Goal: Obtain resource: Obtain resource

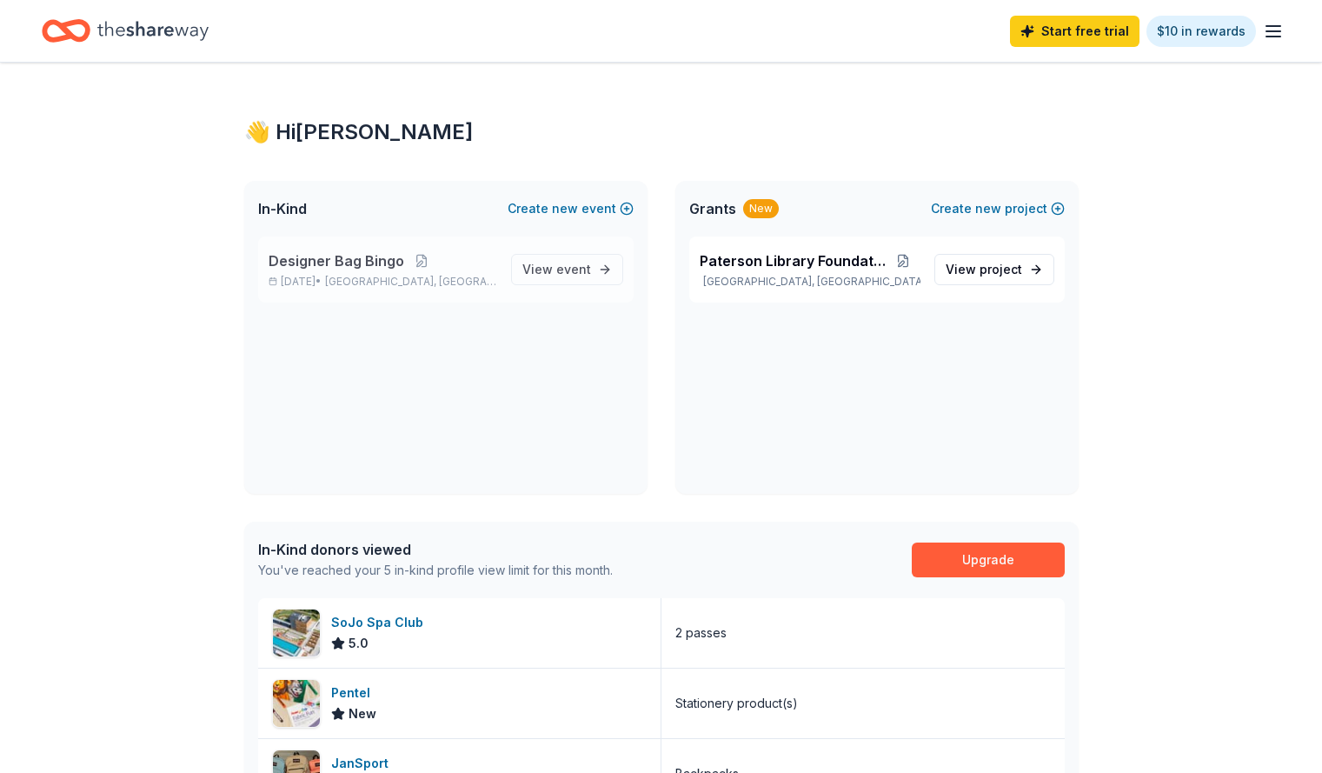
click at [365, 281] on span "Paterson, NJ" at bounding box center [410, 282] width 171 height 14
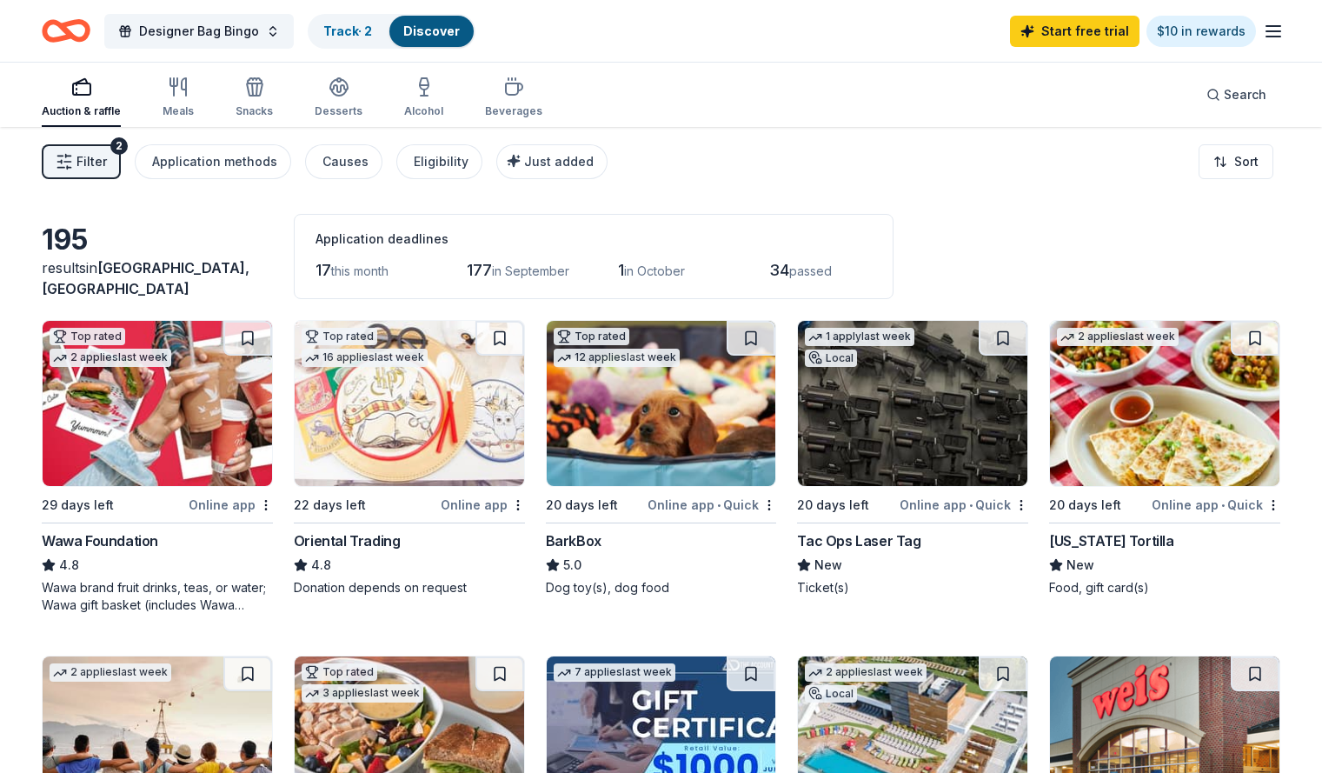
click at [121, 176] on button "Filter 2" at bounding box center [81, 161] width 79 height 35
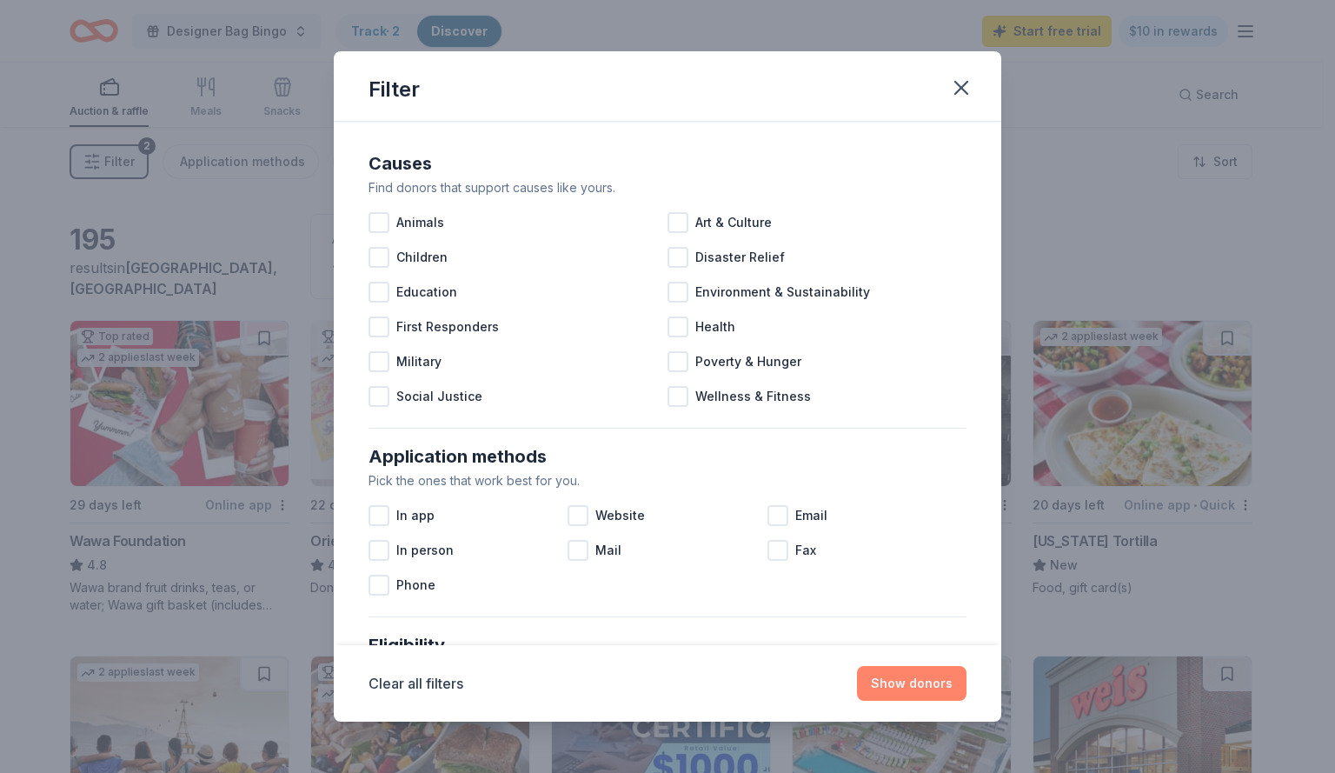
click at [921, 689] on button "Show donors" at bounding box center [912, 683] width 110 height 35
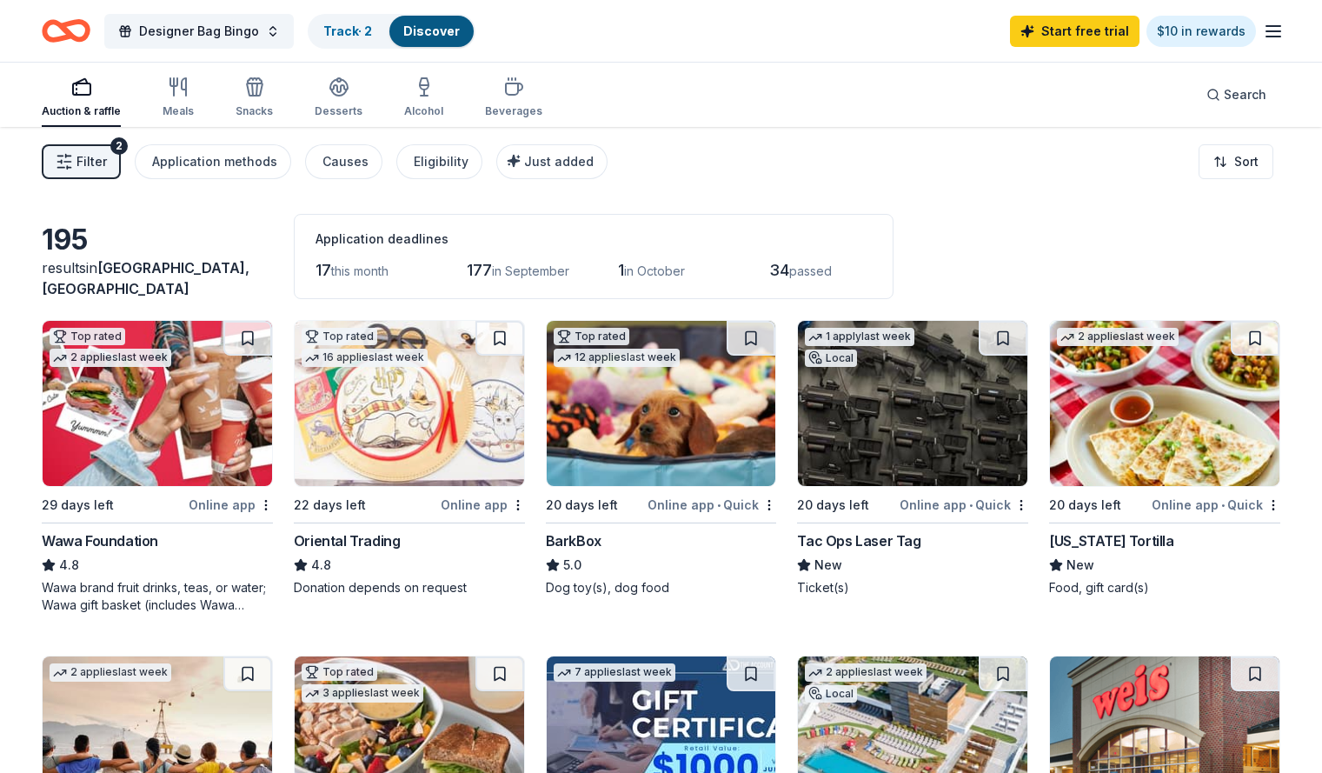
click at [107, 152] on span "Filter" at bounding box center [92, 161] width 30 height 21
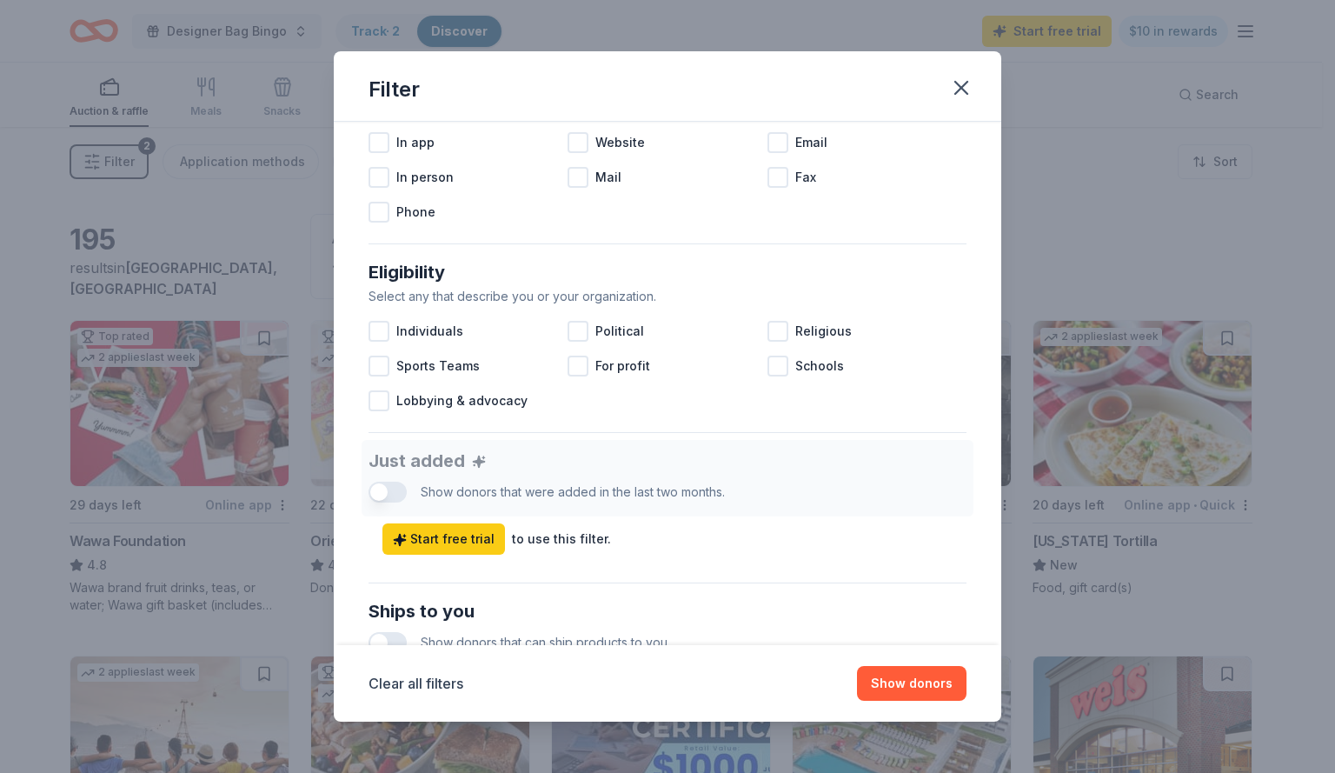
scroll to position [348, 0]
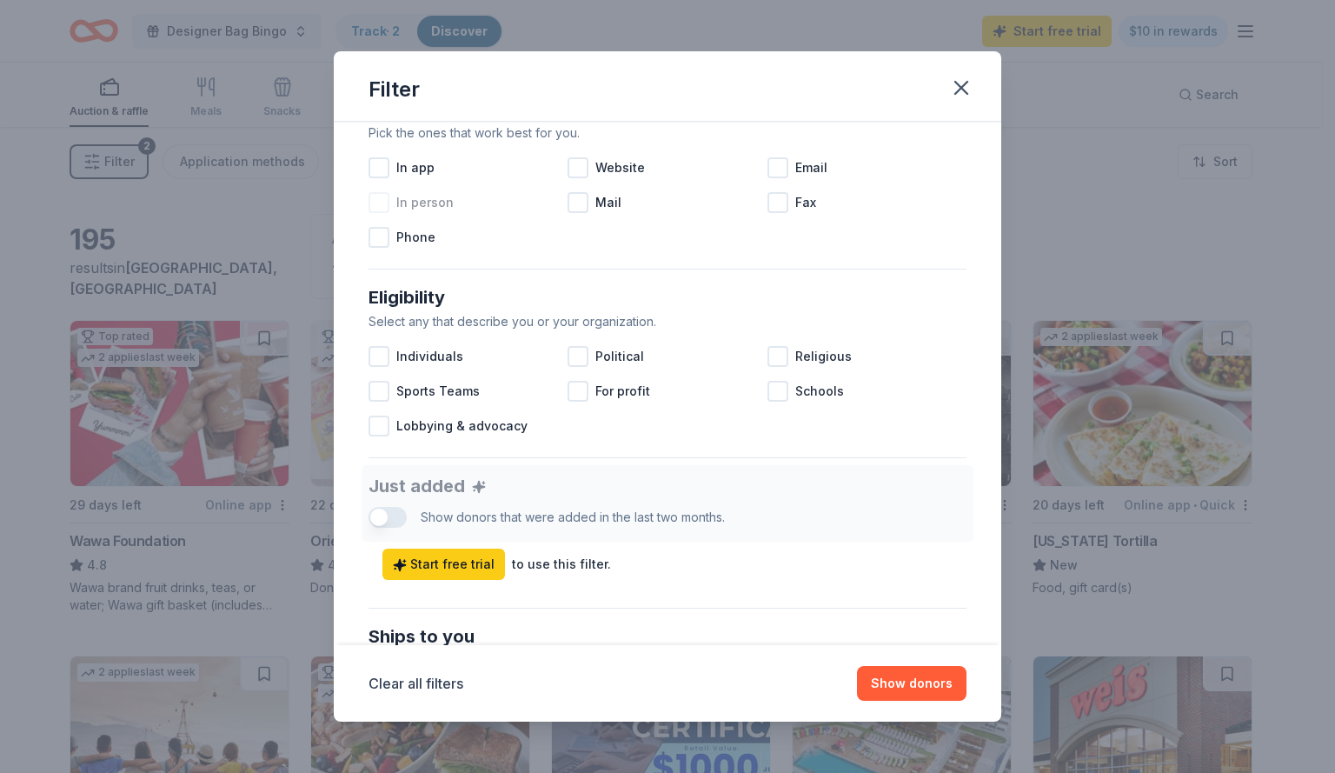
click at [381, 203] on div at bounding box center [379, 202] width 21 height 21
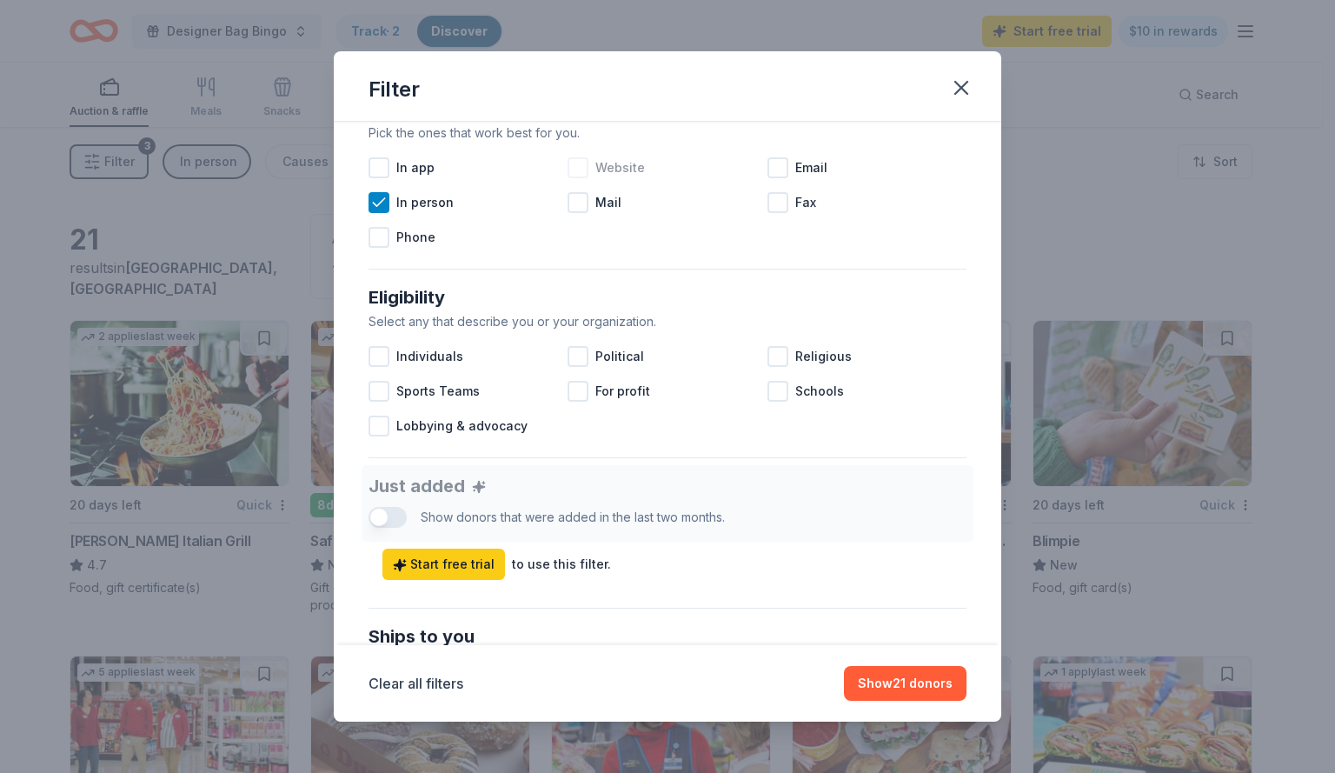
click at [575, 169] on div at bounding box center [578, 167] width 21 height 21
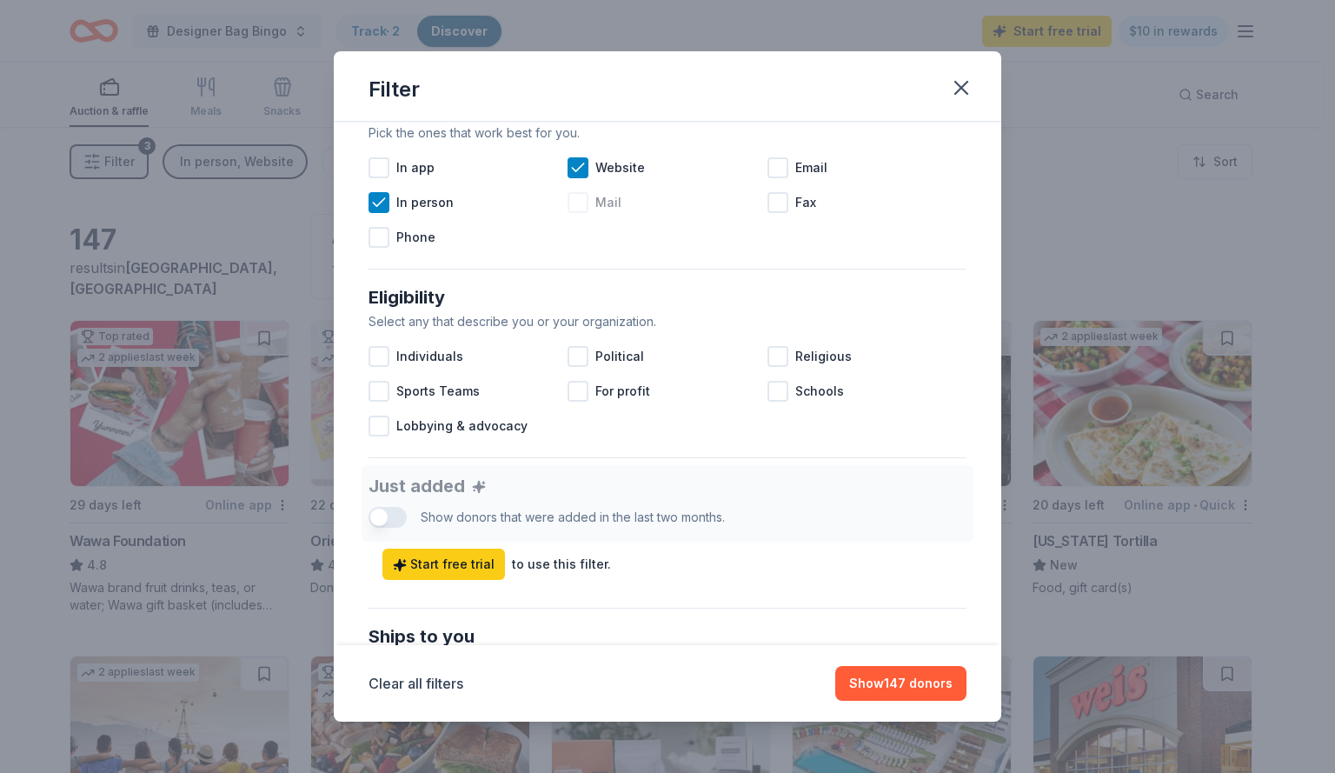
click at [577, 203] on div at bounding box center [578, 202] width 21 height 21
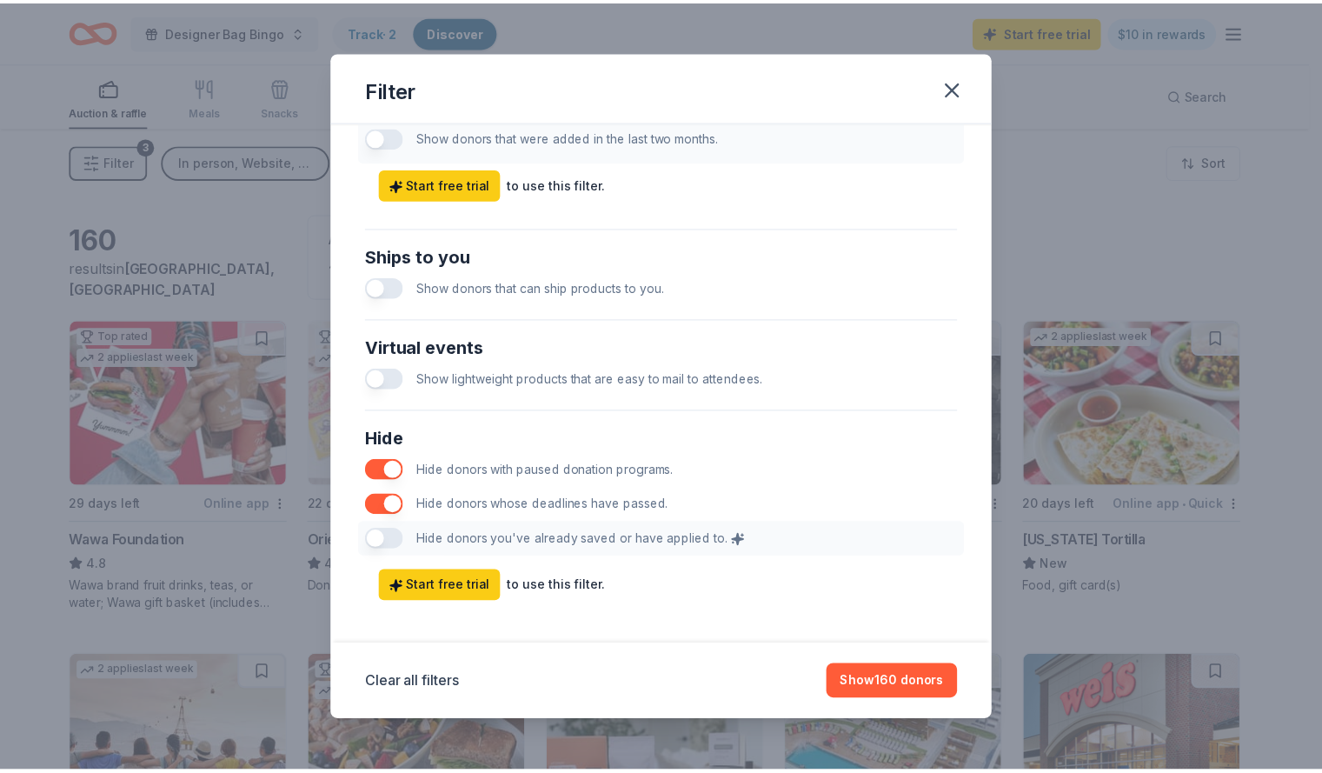
scroll to position [741, 0]
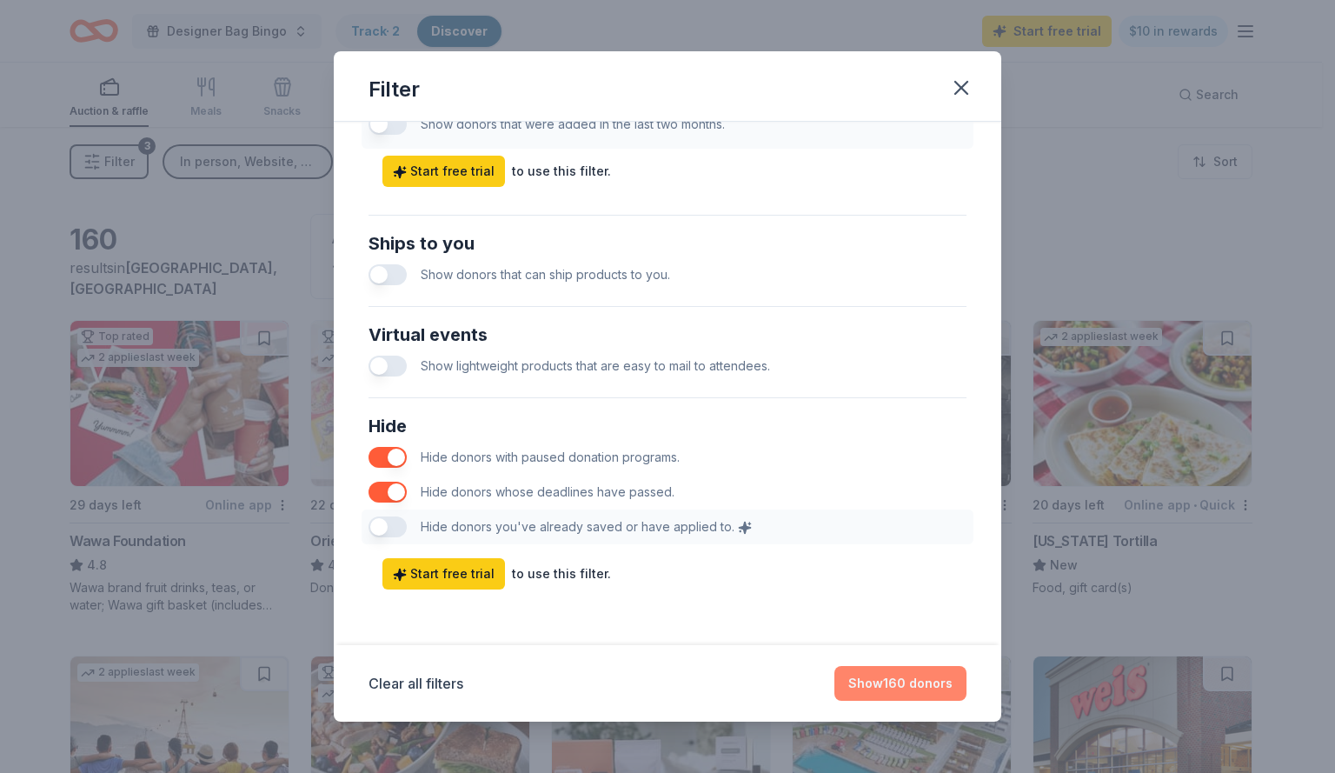
click at [923, 675] on button "Show 160 donors" at bounding box center [901, 683] width 132 height 35
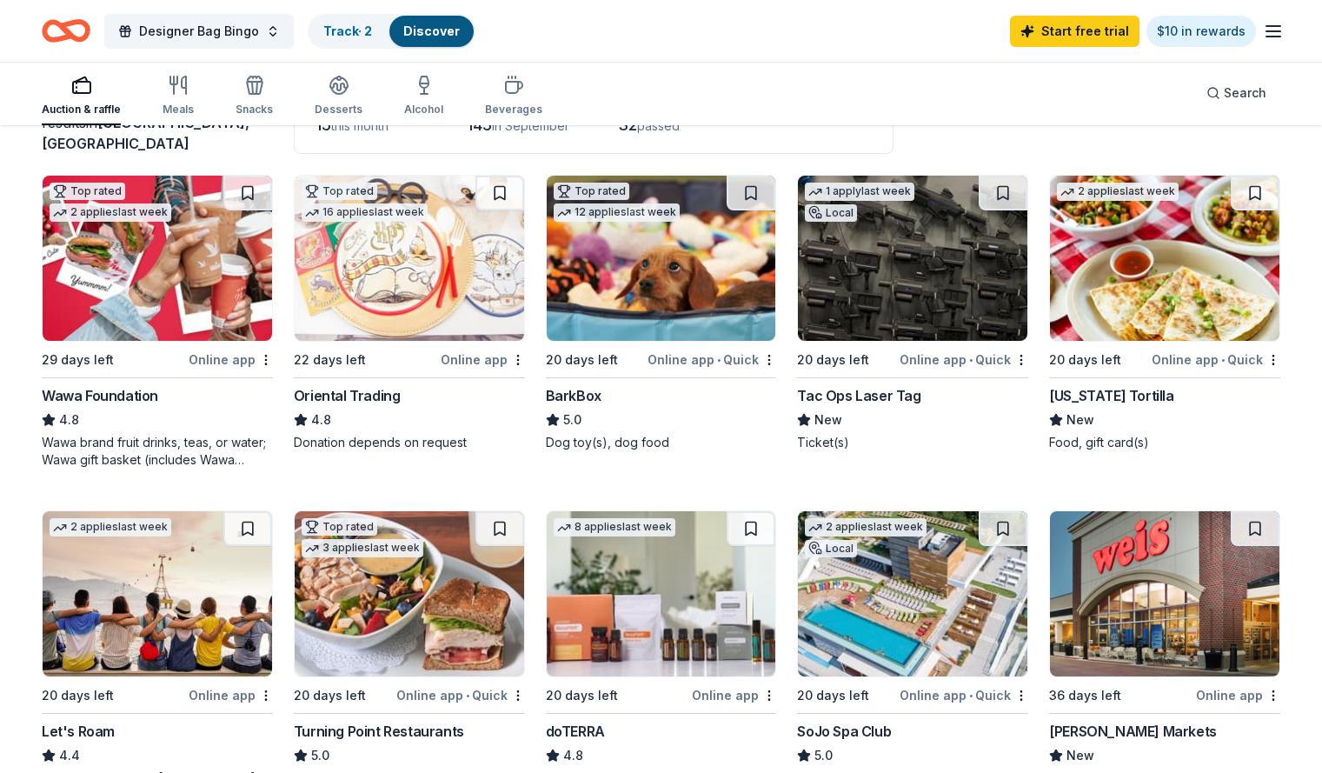
scroll to position [0, 0]
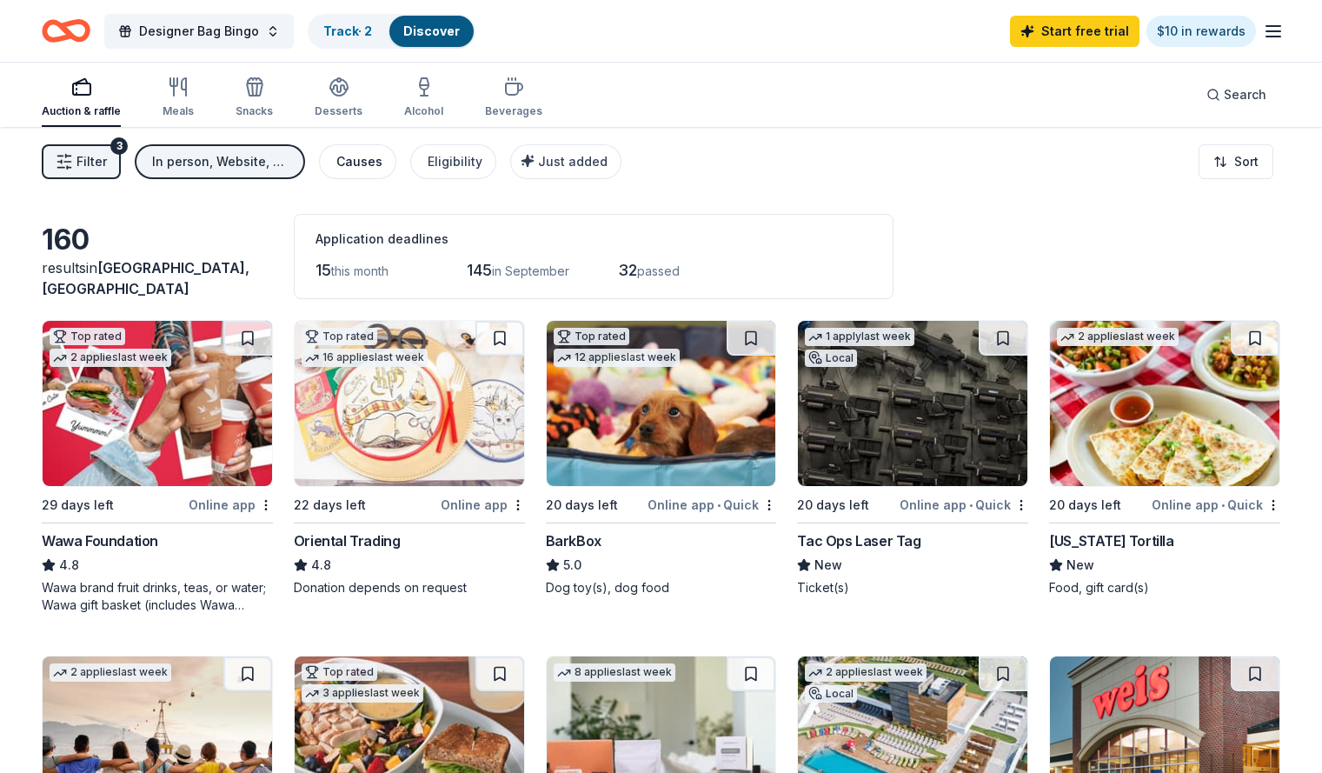
click at [372, 166] on div "Causes" at bounding box center [359, 161] width 46 height 21
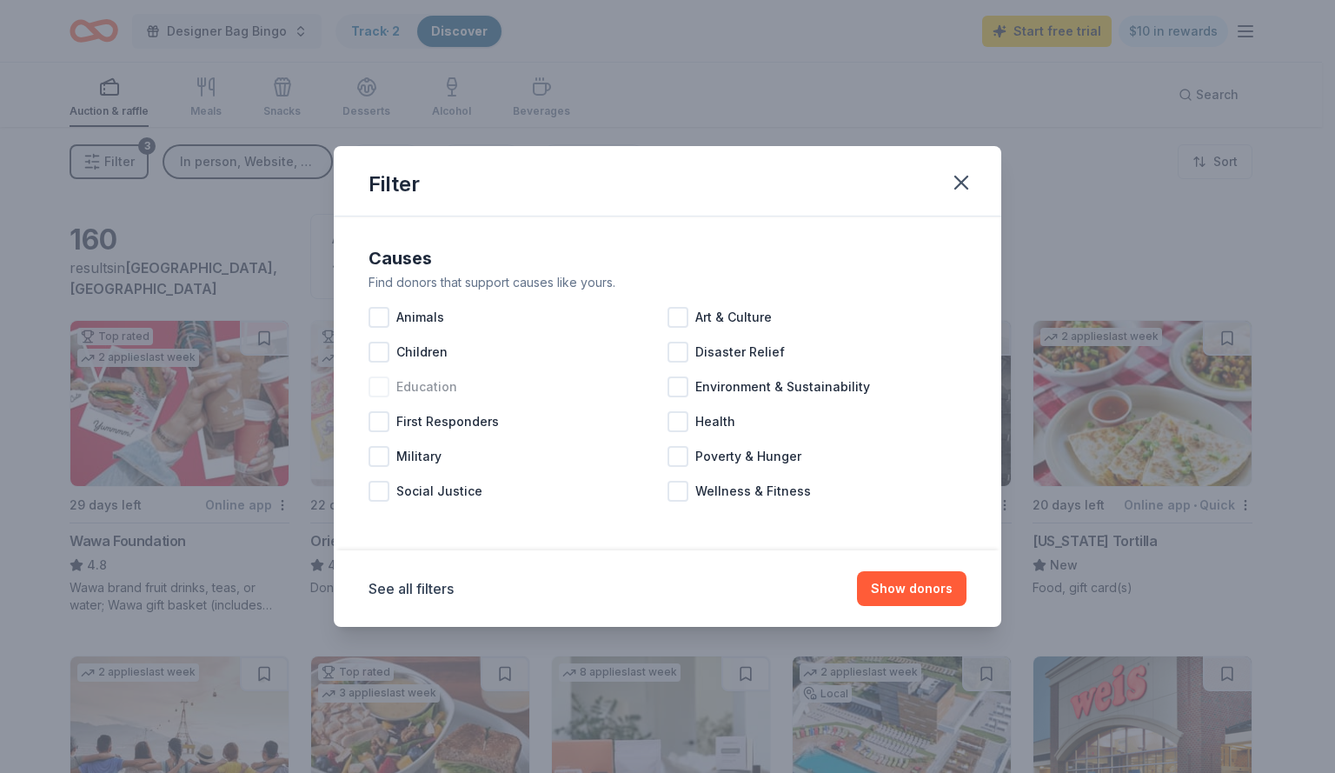
click at [381, 392] on div at bounding box center [379, 386] width 21 height 21
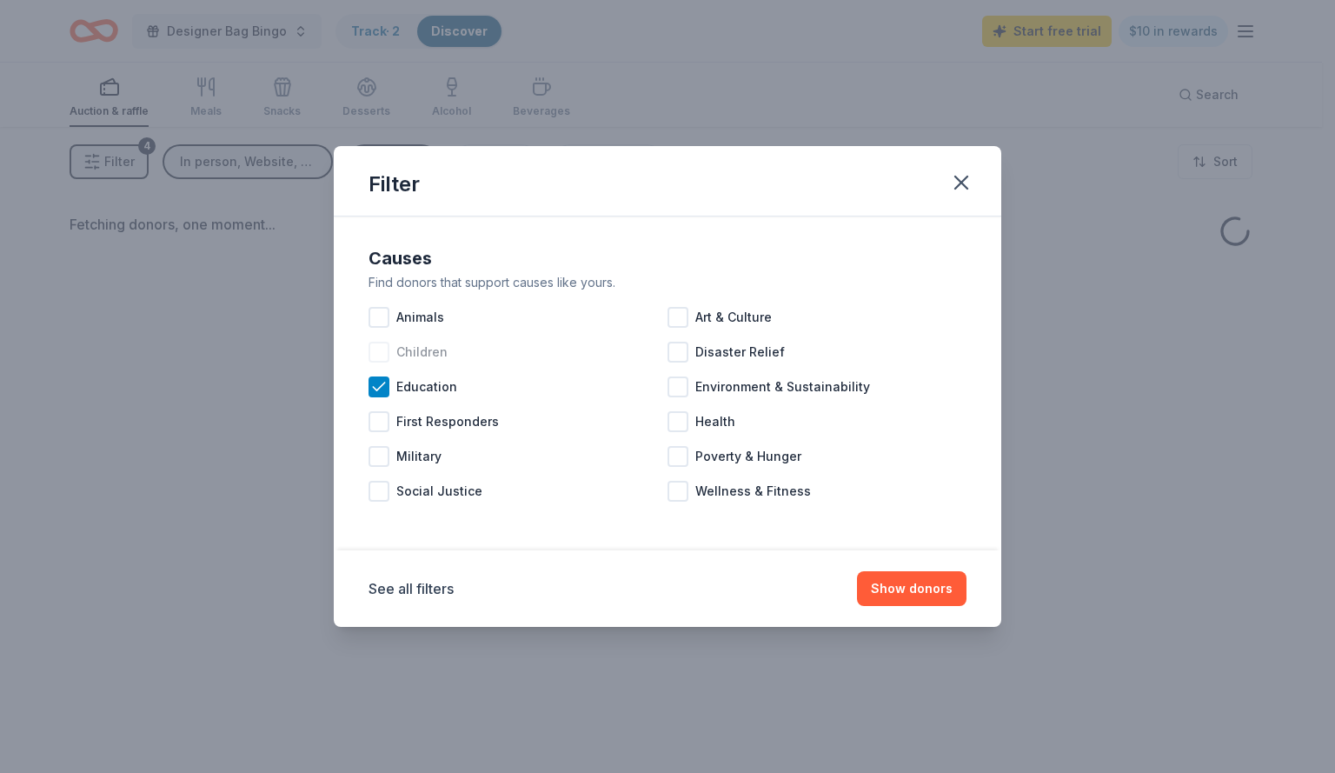
click at [380, 352] on div at bounding box center [379, 352] width 21 height 21
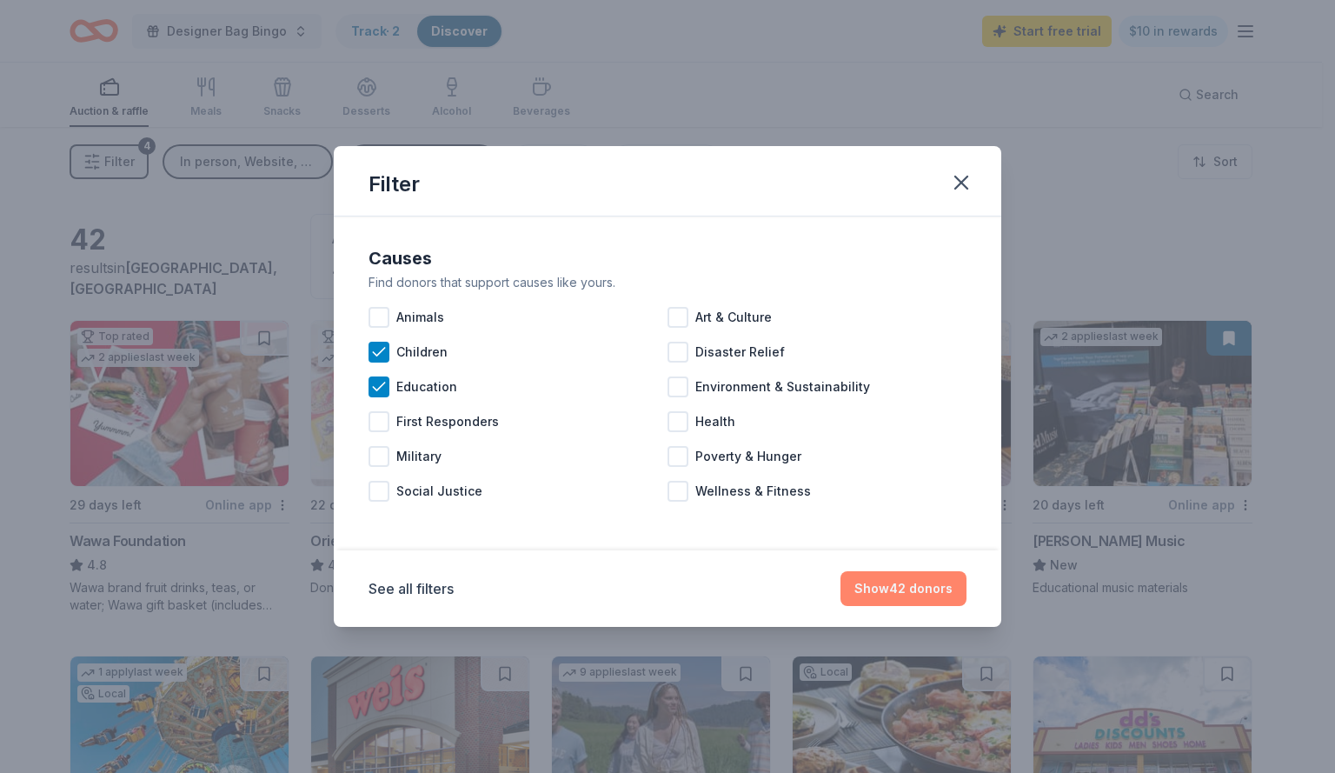
click at [947, 587] on button "Show 42 donors" at bounding box center [904, 588] width 126 height 35
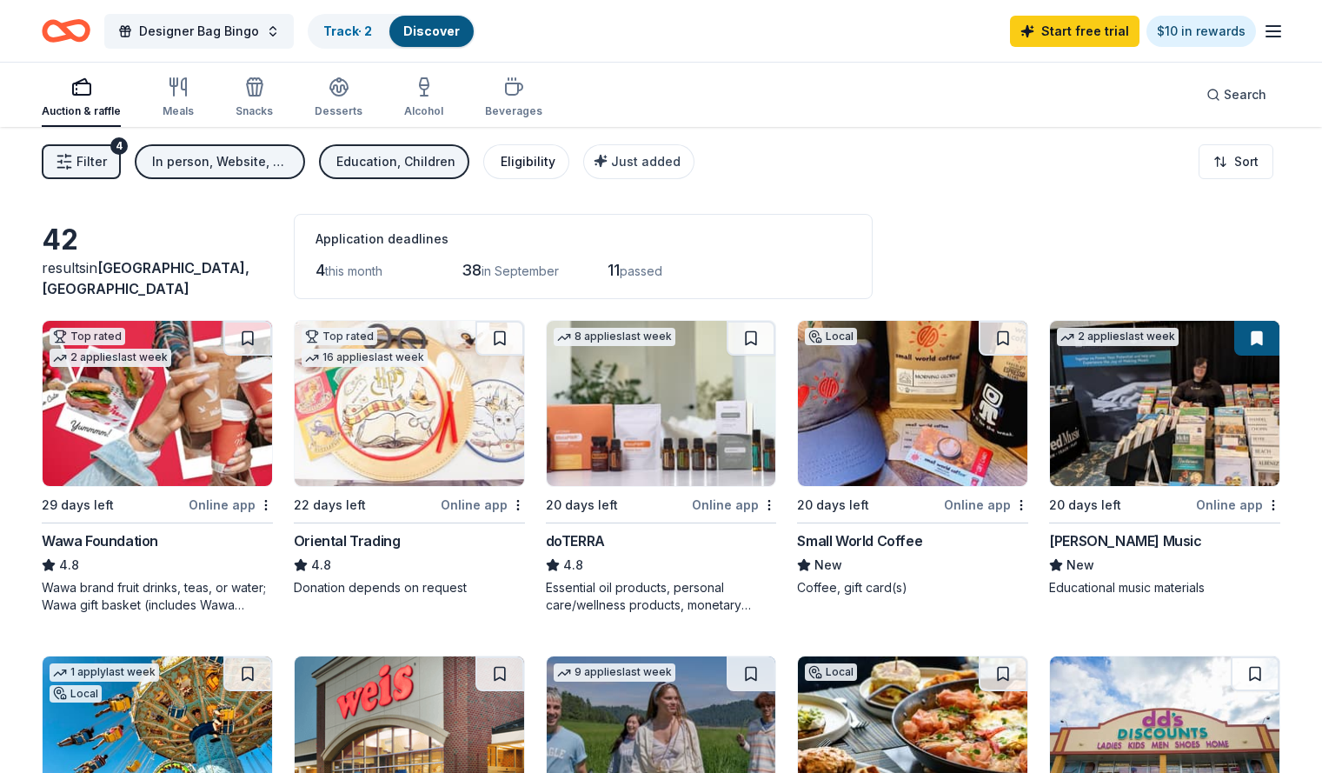
click at [555, 158] on div "Eligibility" at bounding box center [528, 161] width 55 height 21
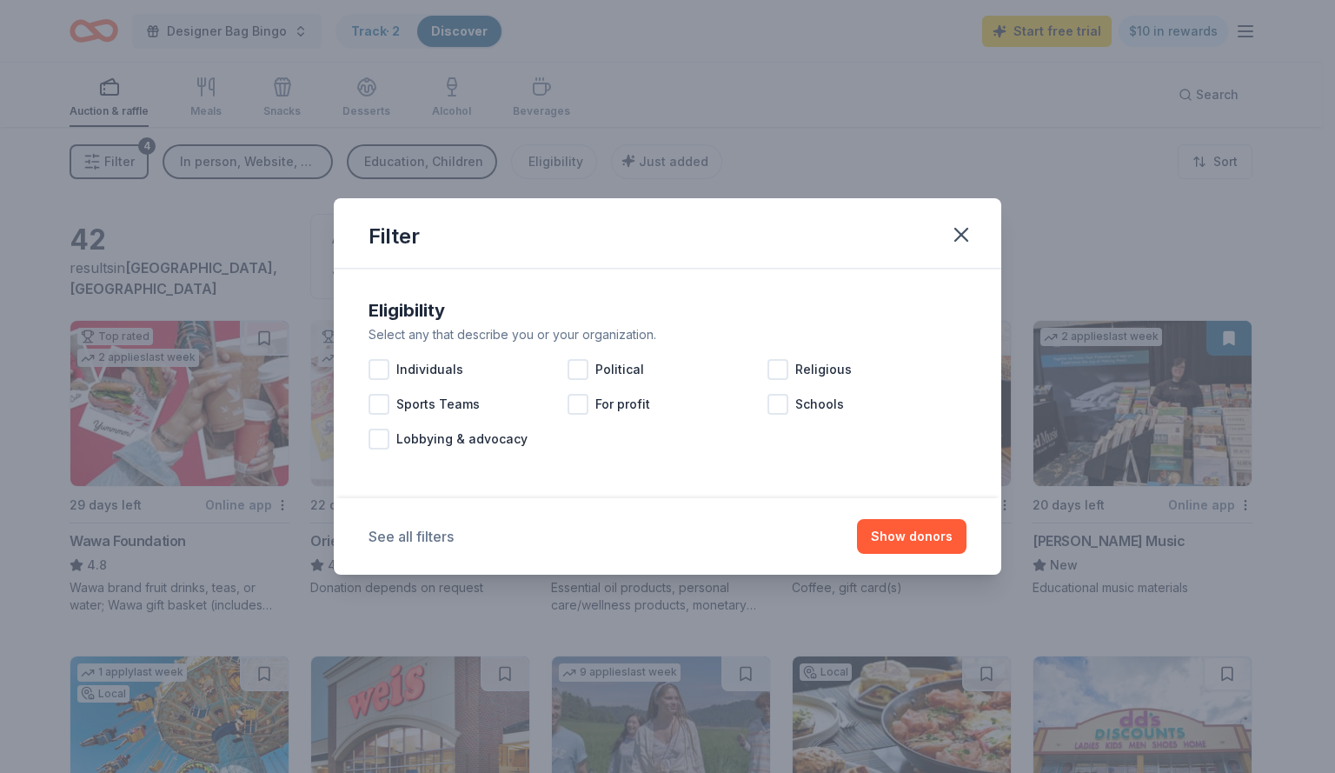
click at [397, 534] on button "See all filters" at bounding box center [411, 536] width 85 height 21
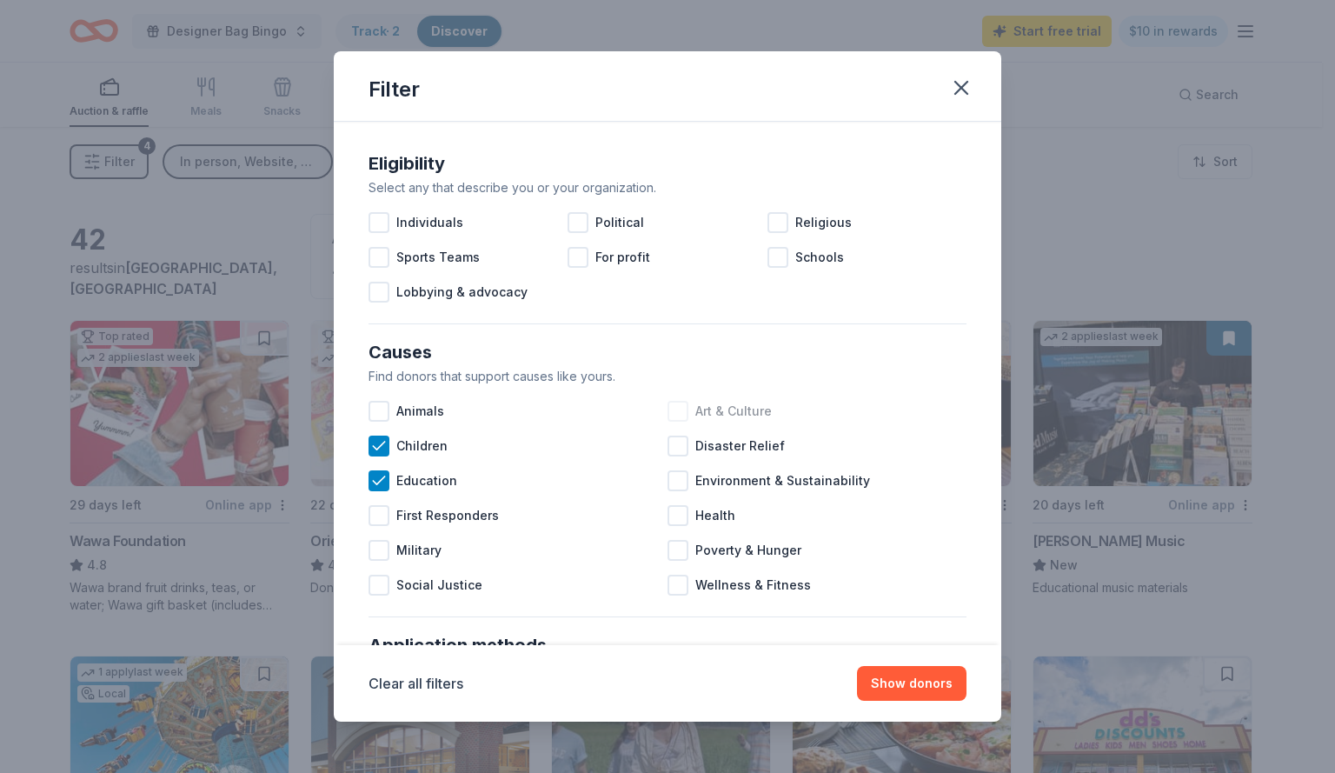
click at [678, 409] on div at bounding box center [678, 411] width 21 height 21
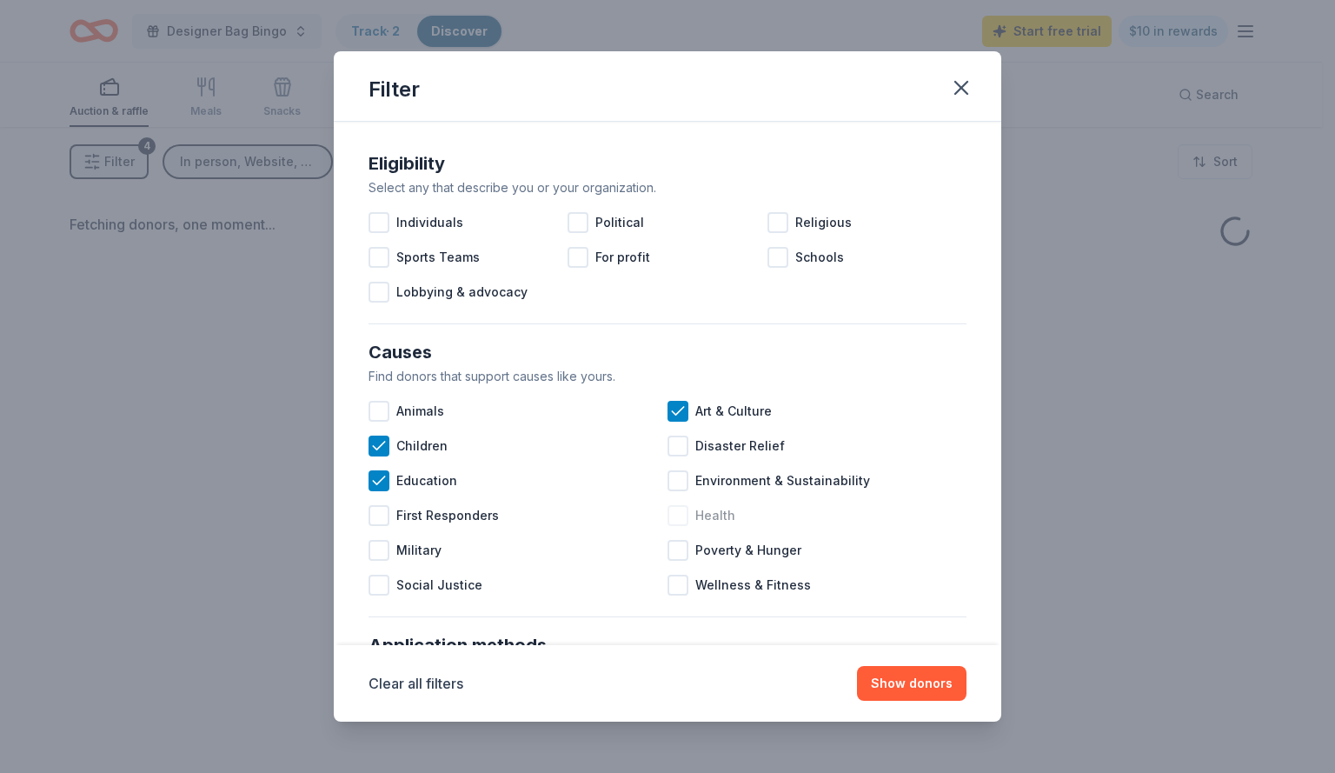
click at [677, 515] on div at bounding box center [678, 515] width 21 height 21
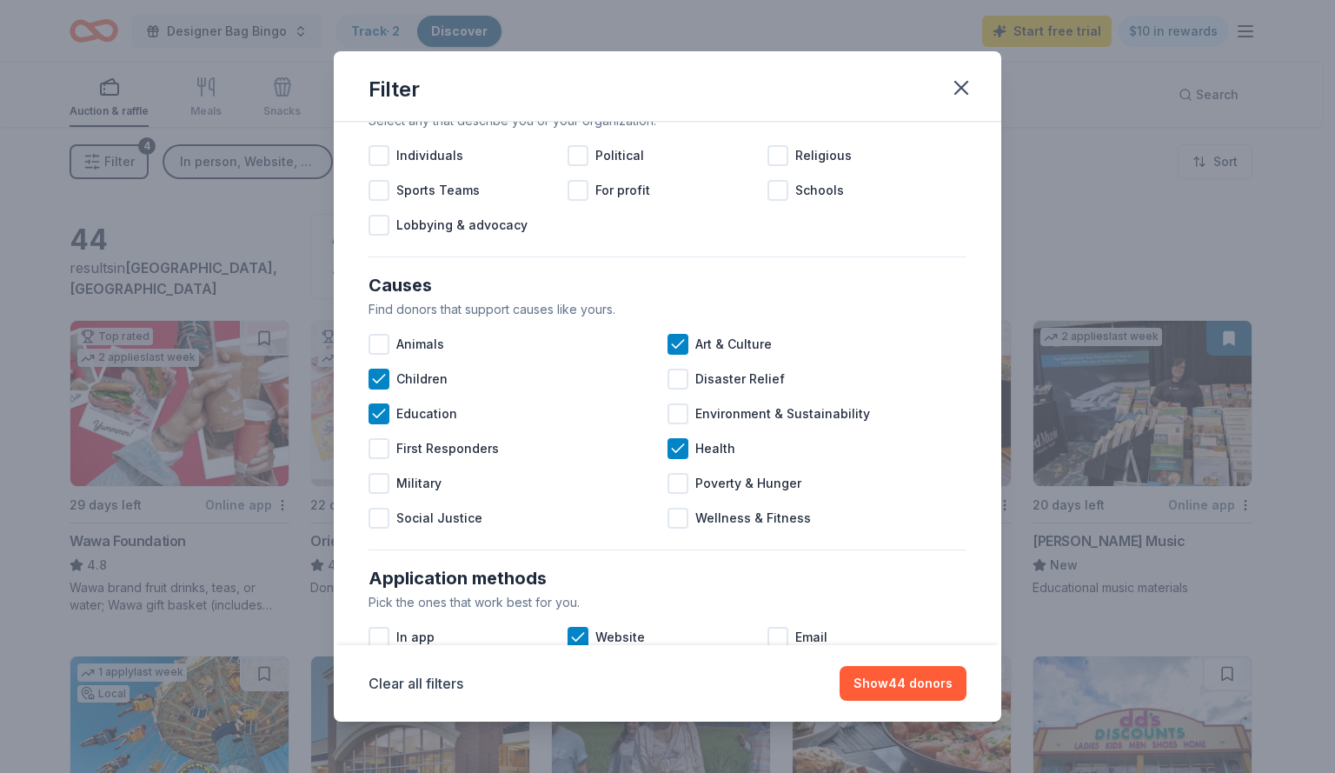
scroll to position [64, 0]
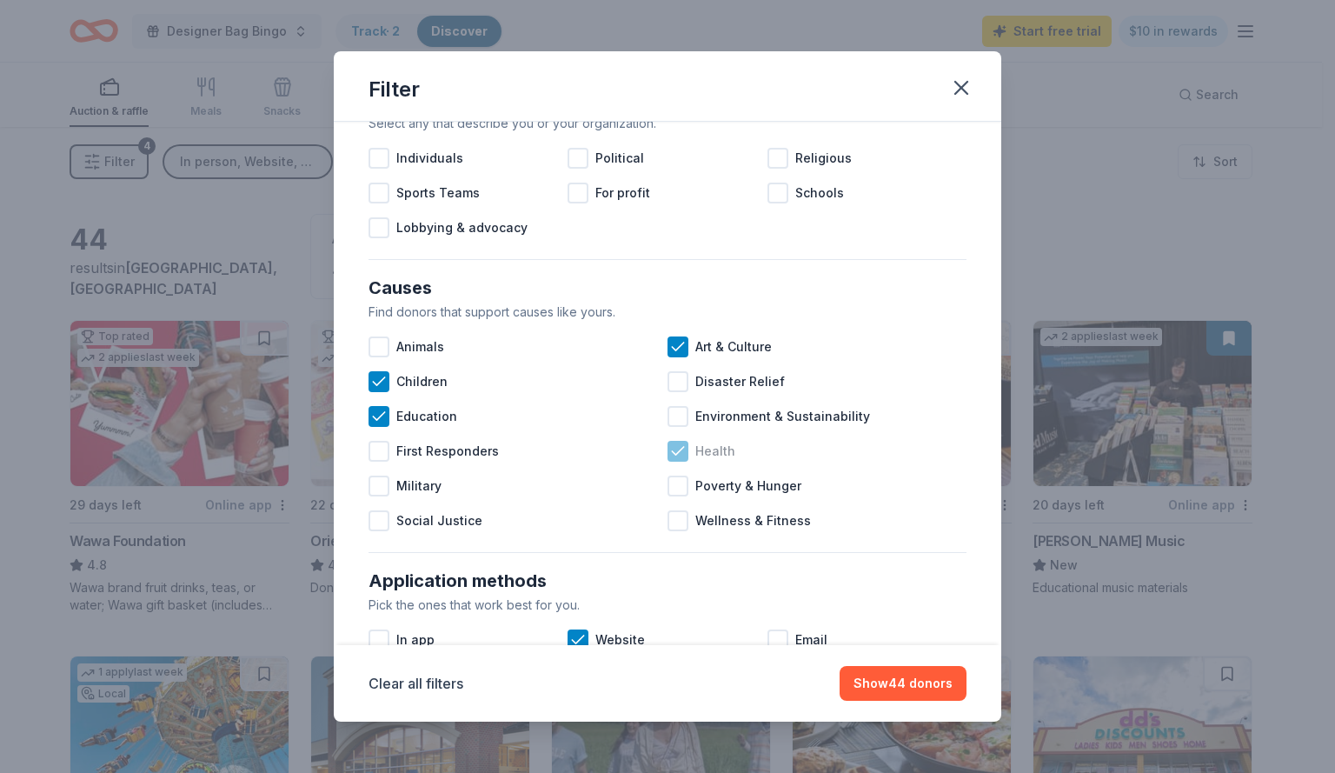
click at [681, 453] on div at bounding box center [678, 451] width 21 height 21
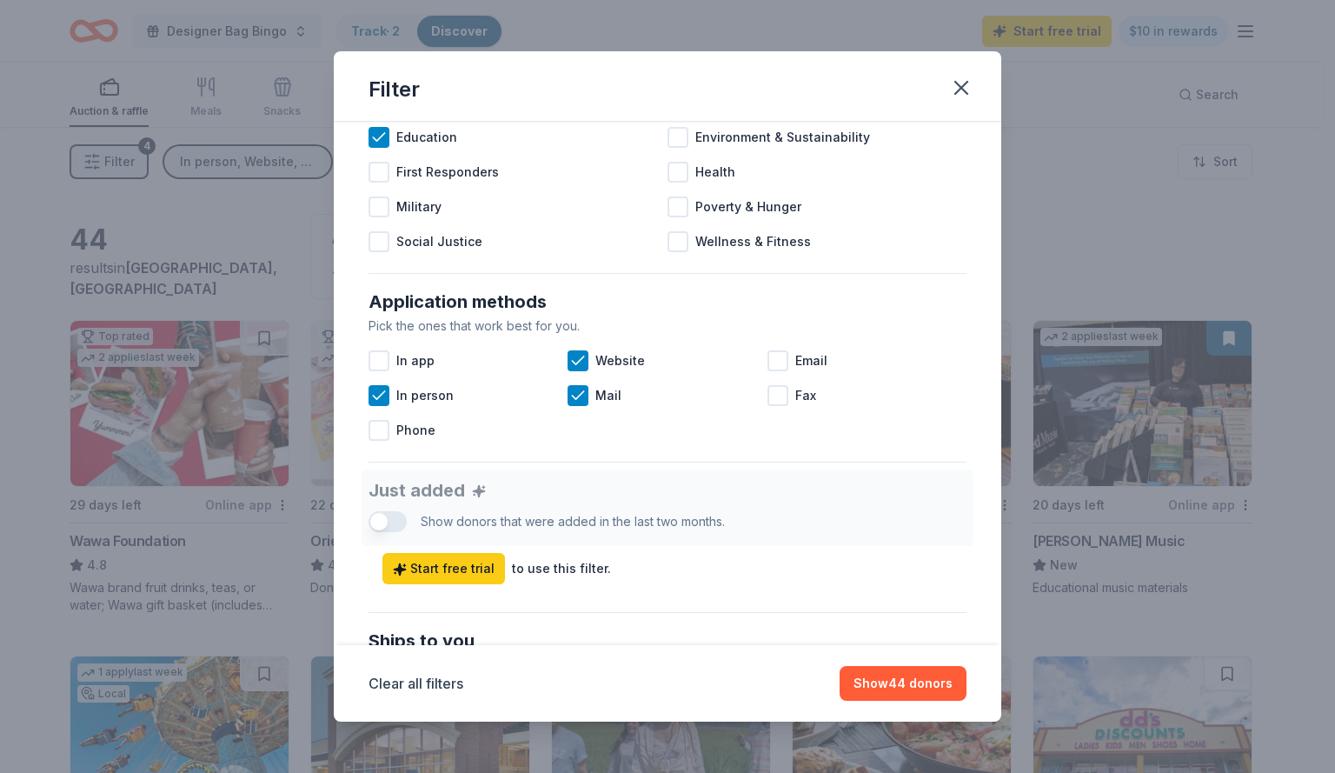
scroll to position [339, 0]
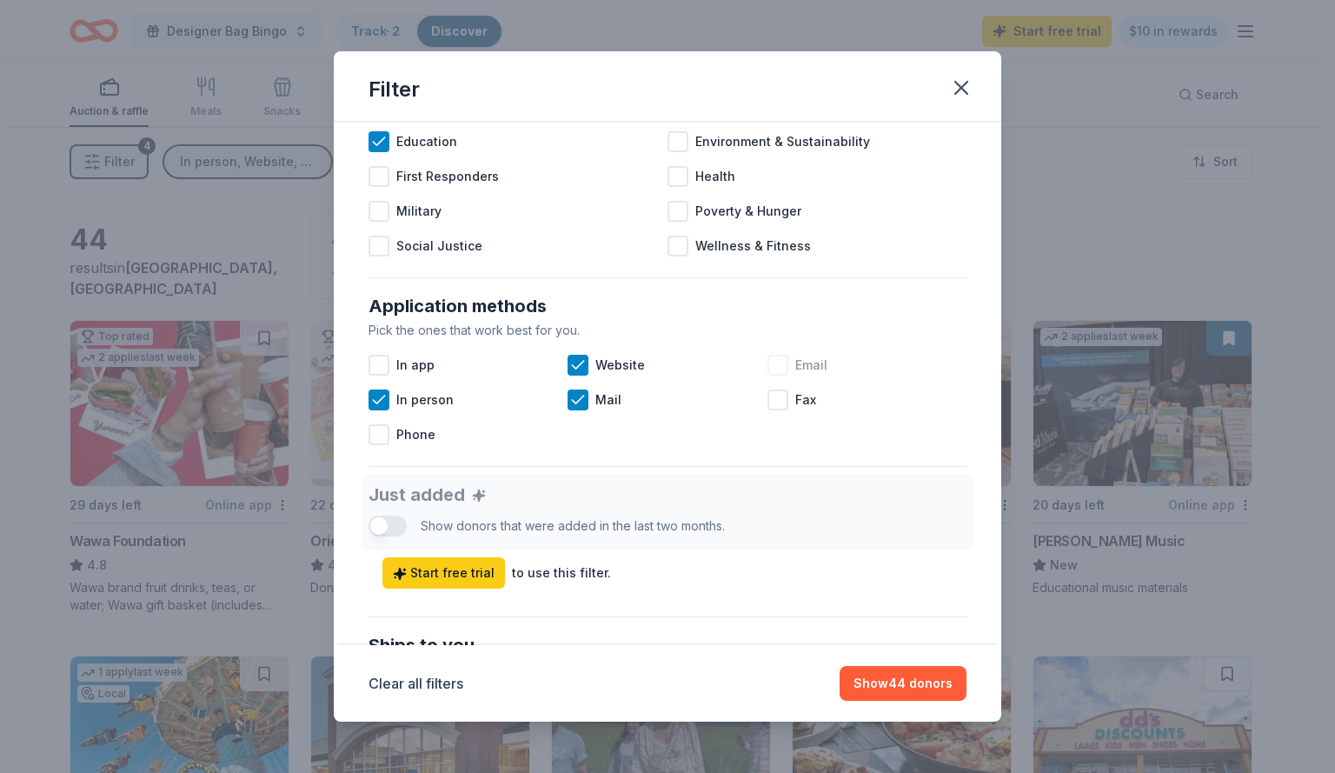
click at [779, 363] on div at bounding box center [778, 365] width 21 height 21
drag, startPoint x: 988, startPoint y: 455, endPoint x: 1008, endPoint y: 534, distance: 81.6
click at [1008, 534] on div "Filter Eligibility Select any that describe you or your organization. Individua…" at bounding box center [667, 386] width 1335 height 773
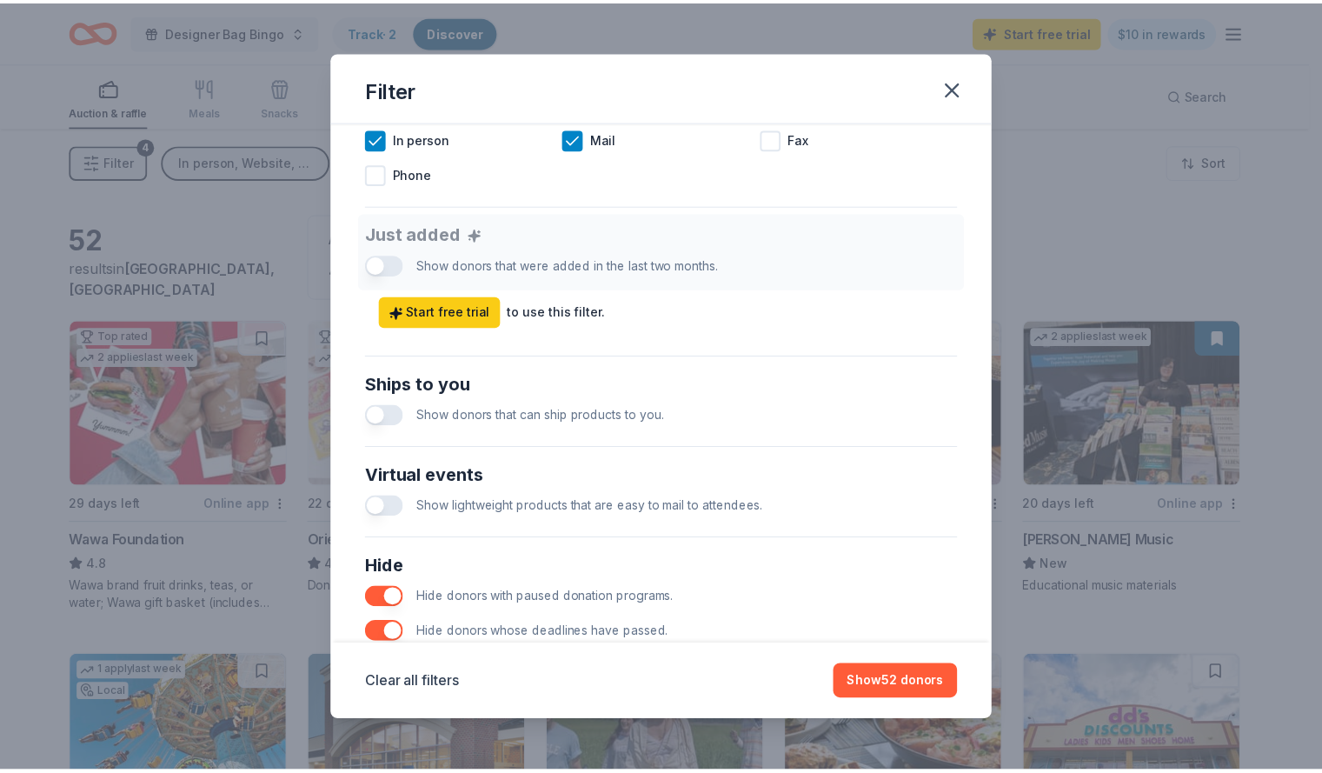
scroll to position [618, 0]
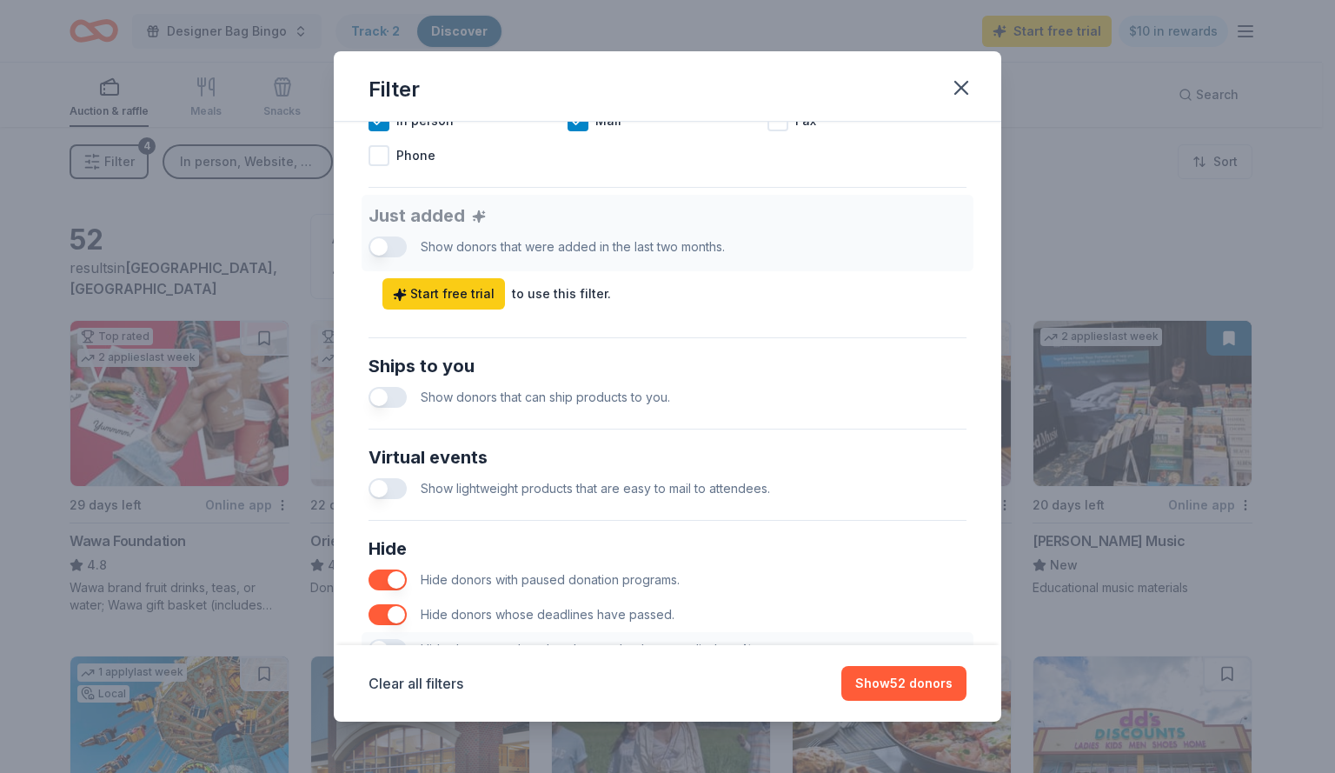
click at [395, 398] on button "button" at bounding box center [388, 397] width 38 height 21
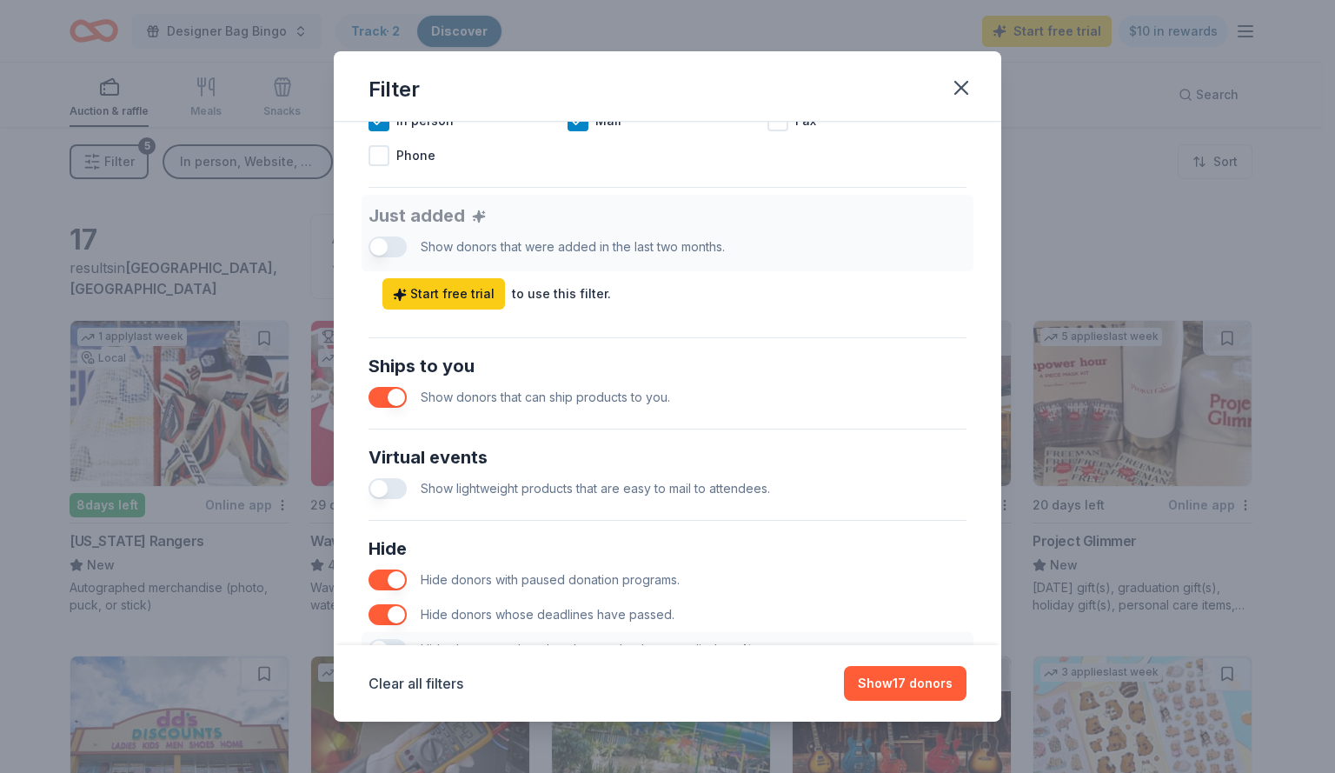
click at [398, 489] on button "button" at bounding box center [388, 488] width 38 height 21
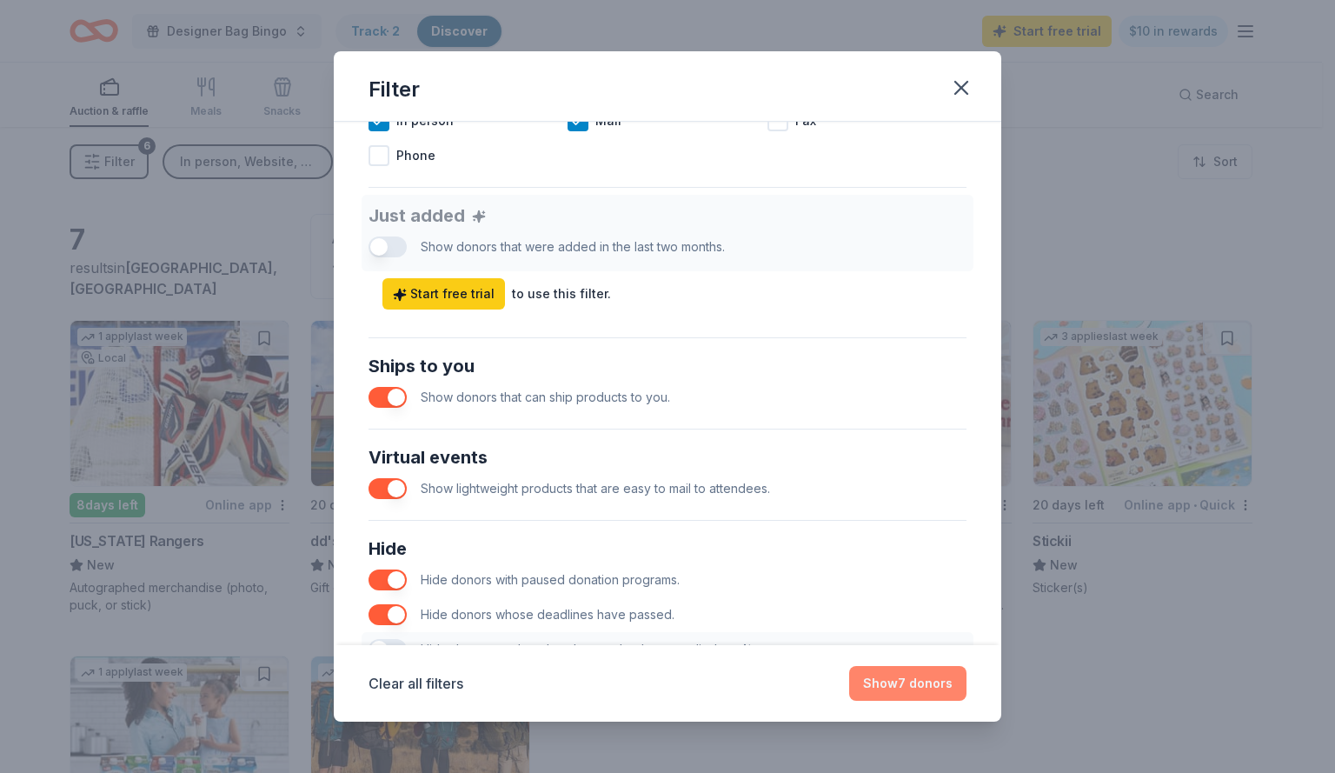
click at [899, 677] on button "Show 7 donors" at bounding box center [907, 683] width 117 height 35
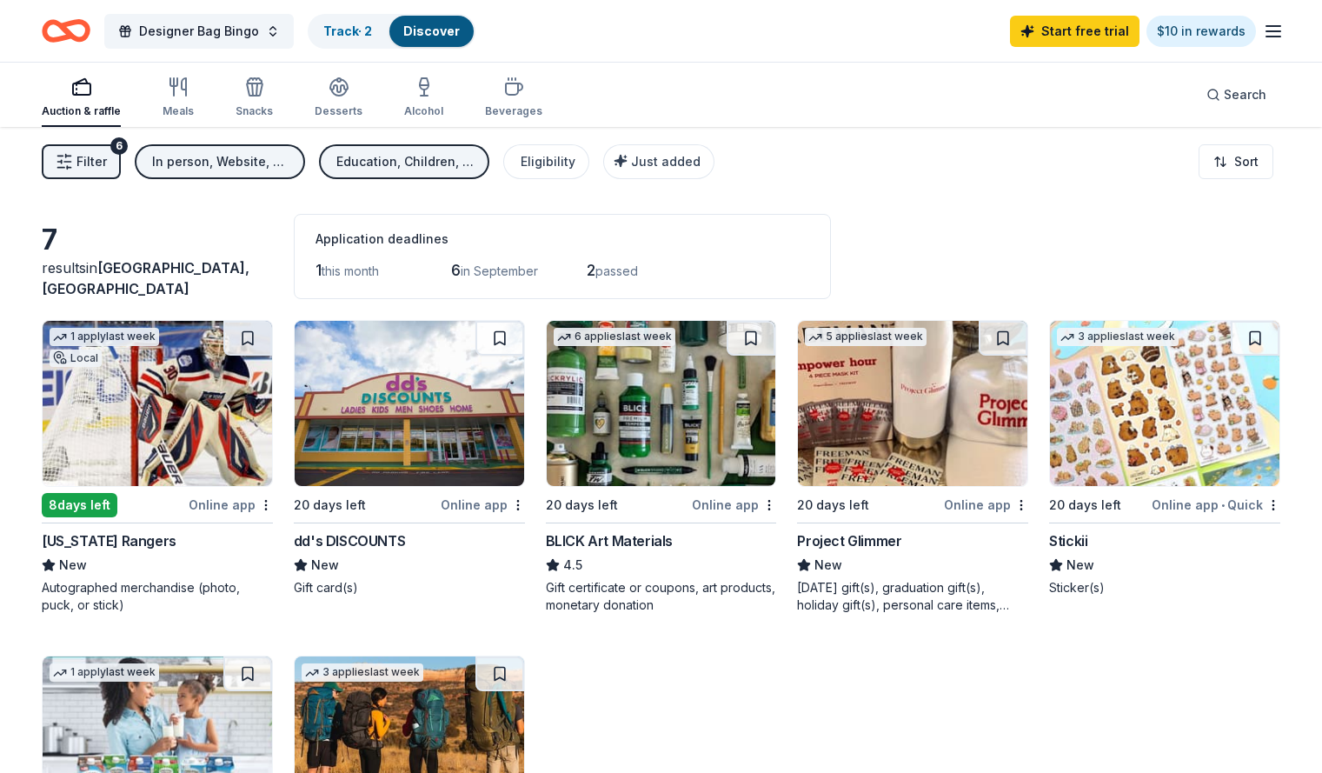
click at [246, 161] on div "In person, Website, Mail, Email" at bounding box center [221, 161] width 139 height 21
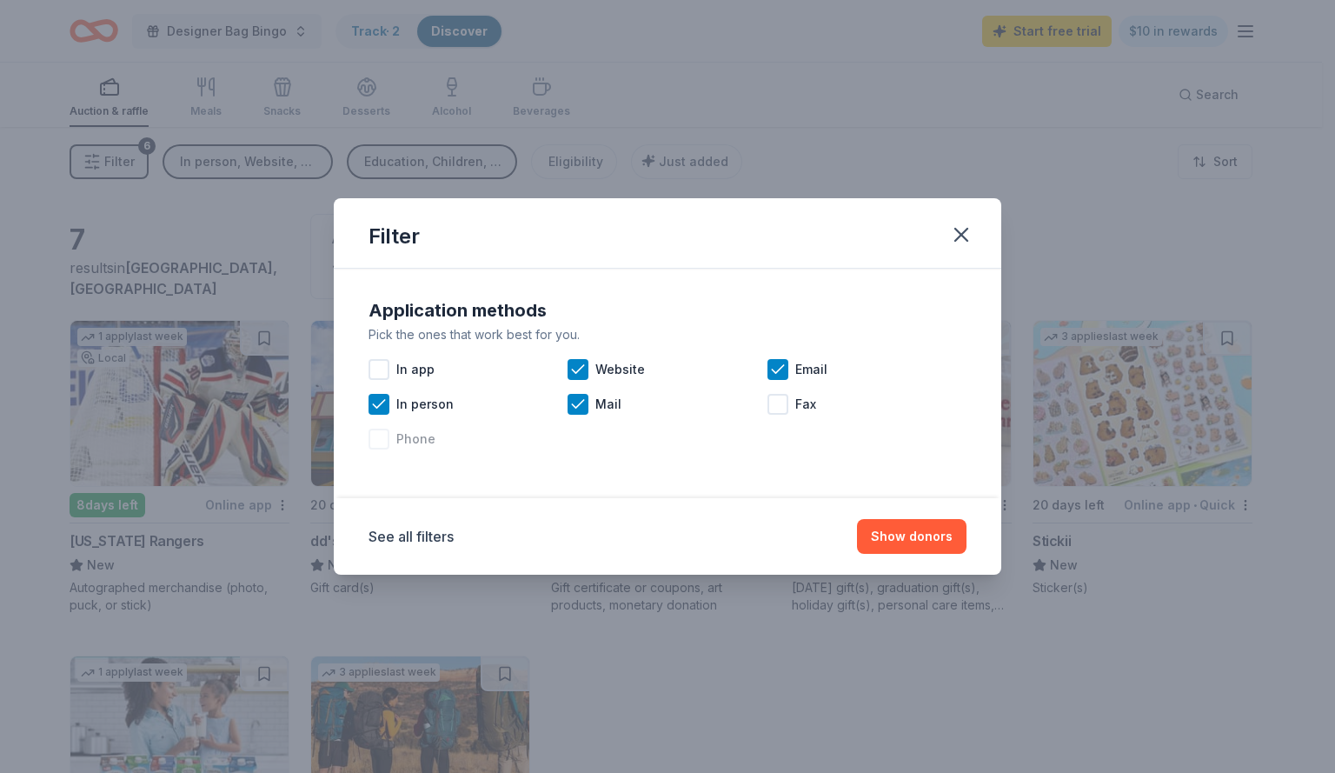
click at [381, 444] on div at bounding box center [379, 439] width 21 height 21
click at [964, 240] on icon "button" at bounding box center [961, 235] width 24 height 24
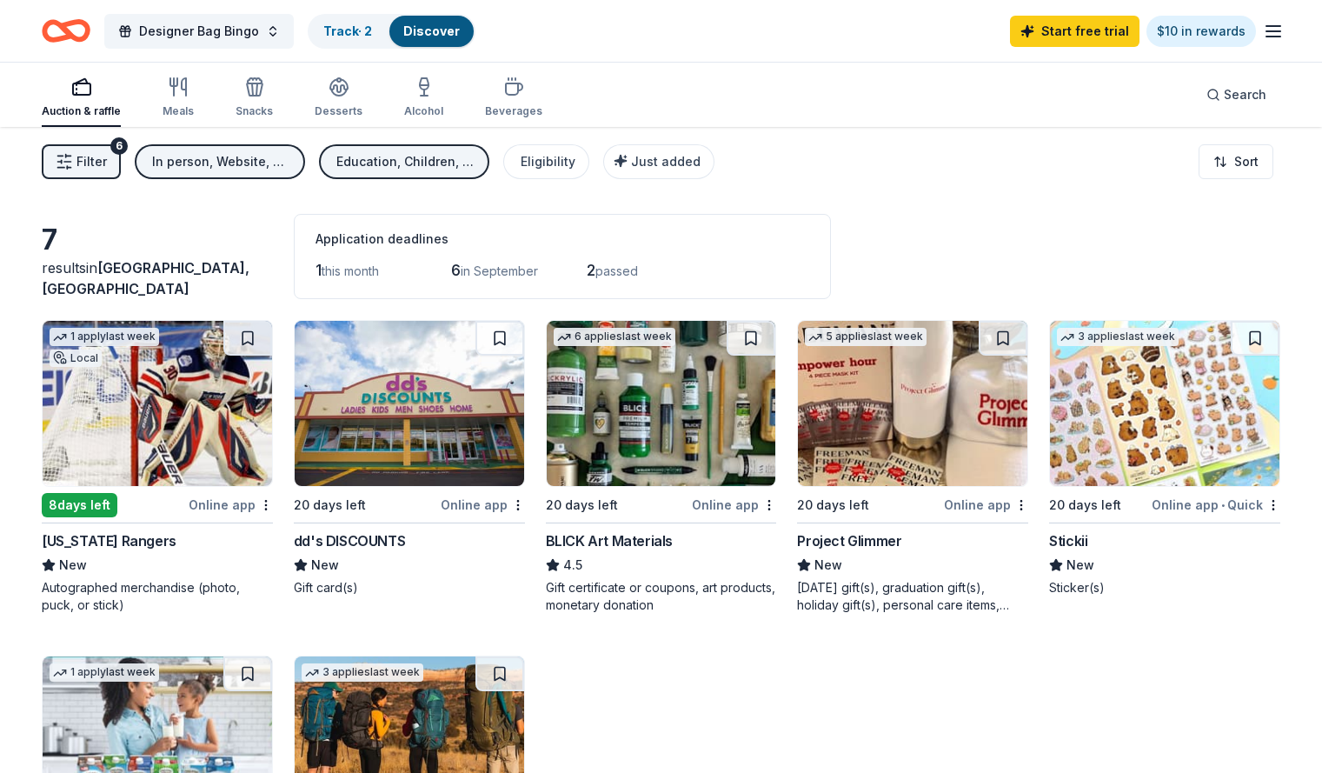
click at [107, 160] on span "Filter" at bounding box center [92, 161] width 30 height 21
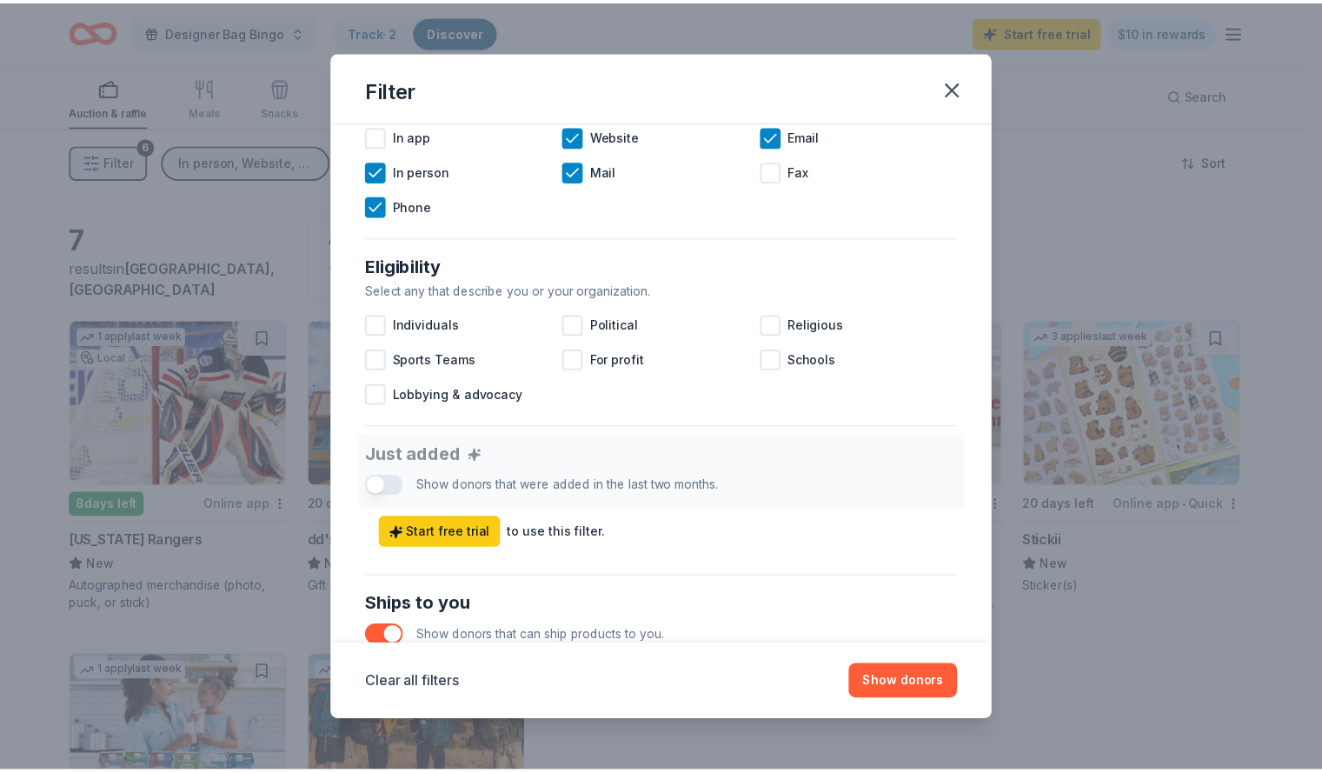
scroll to position [383, 0]
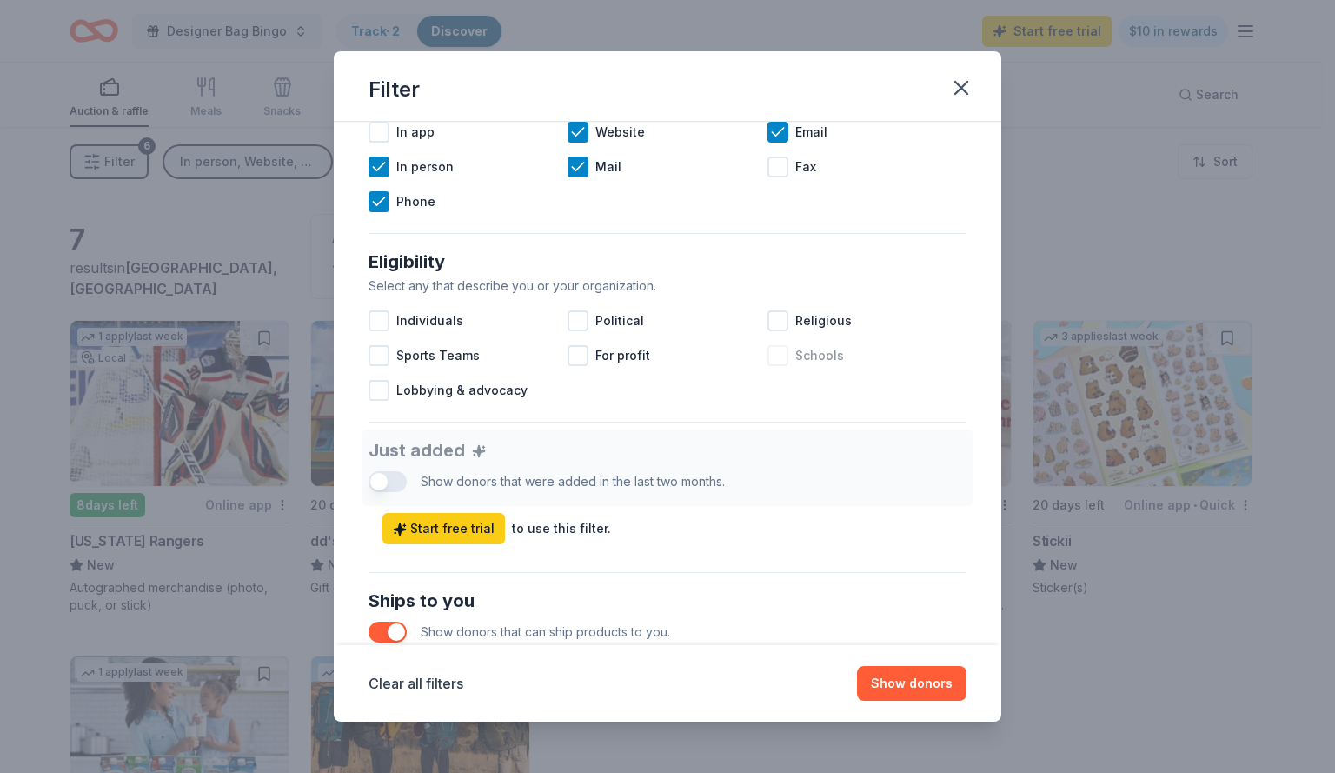
click at [768, 359] on div at bounding box center [778, 355] width 21 height 21
click at [911, 678] on button "Show 7 donors" at bounding box center [907, 683] width 117 height 35
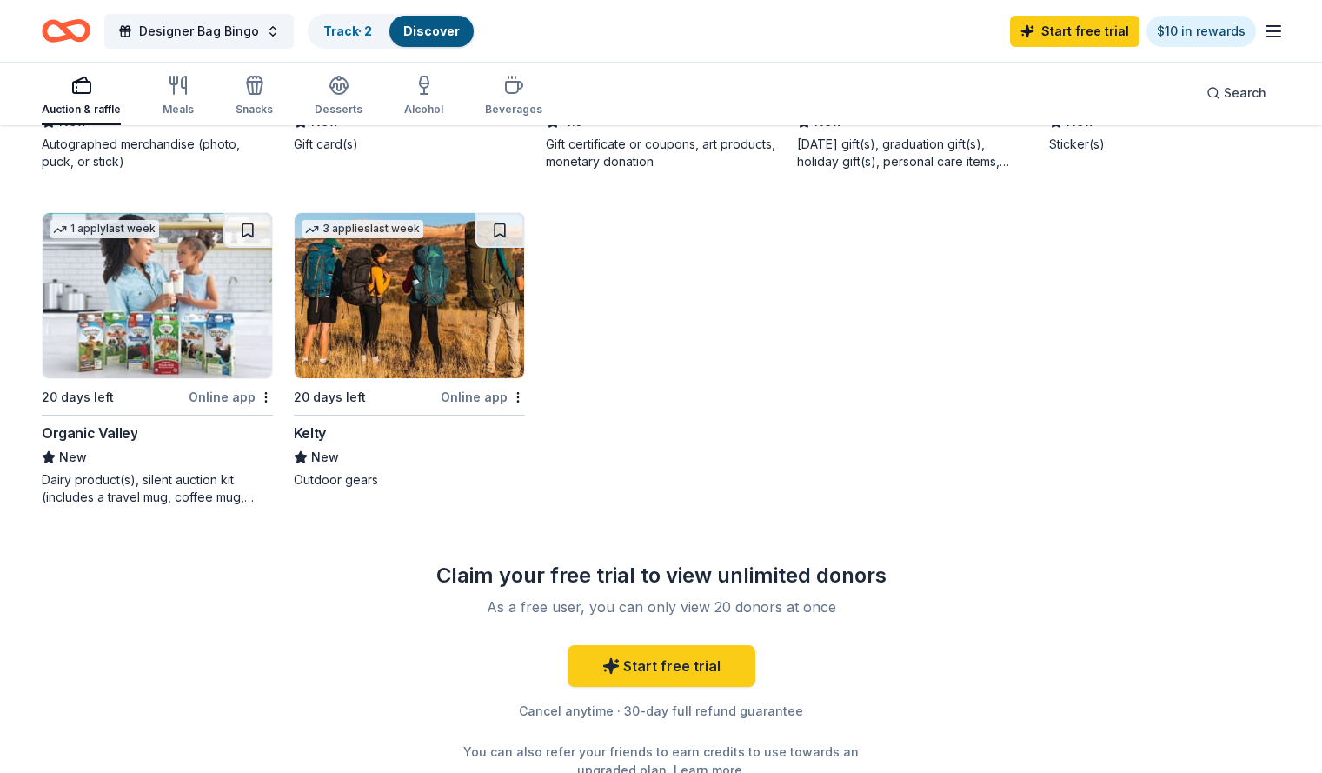
scroll to position [444, 0]
click at [709, 674] on link "Start free trial" at bounding box center [662, 665] width 188 height 42
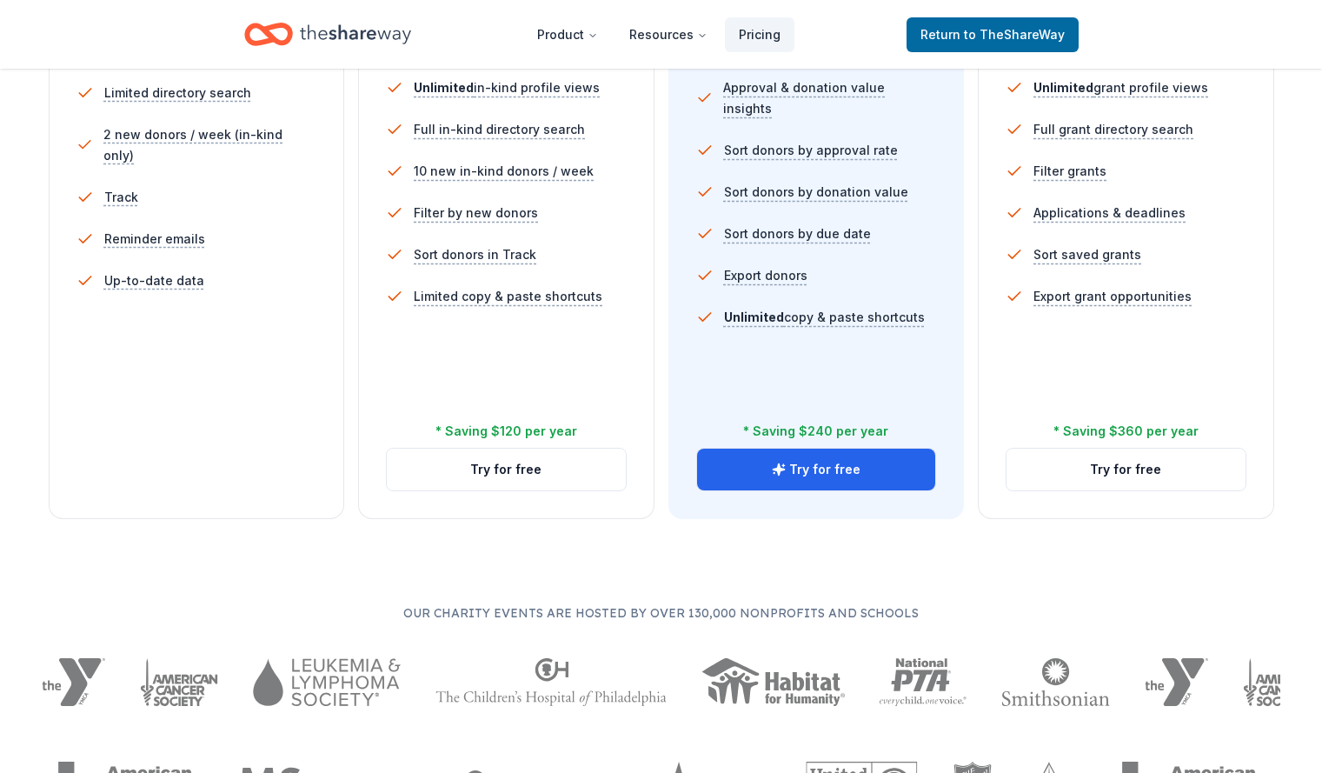
scroll to position [581, 0]
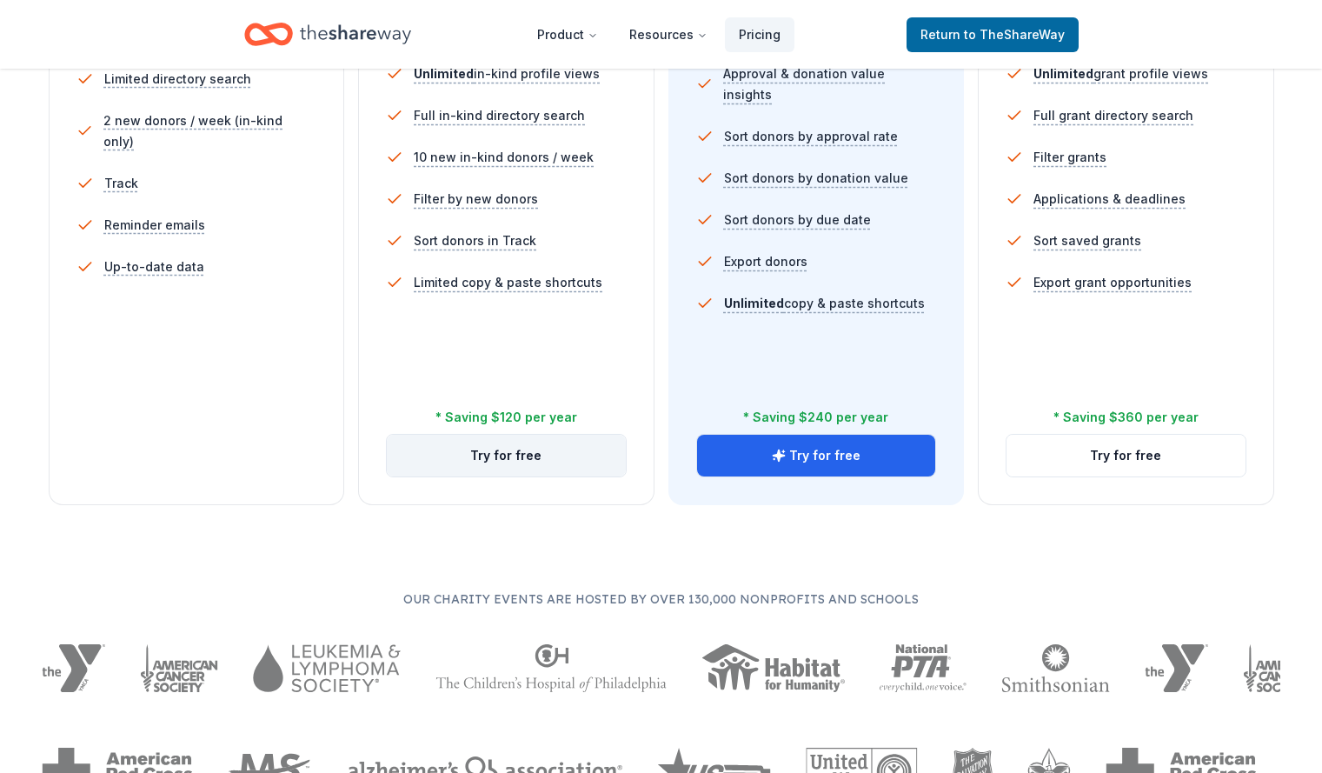
click at [564, 435] on button "Try for free" at bounding box center [506, 456] width 239 height 42
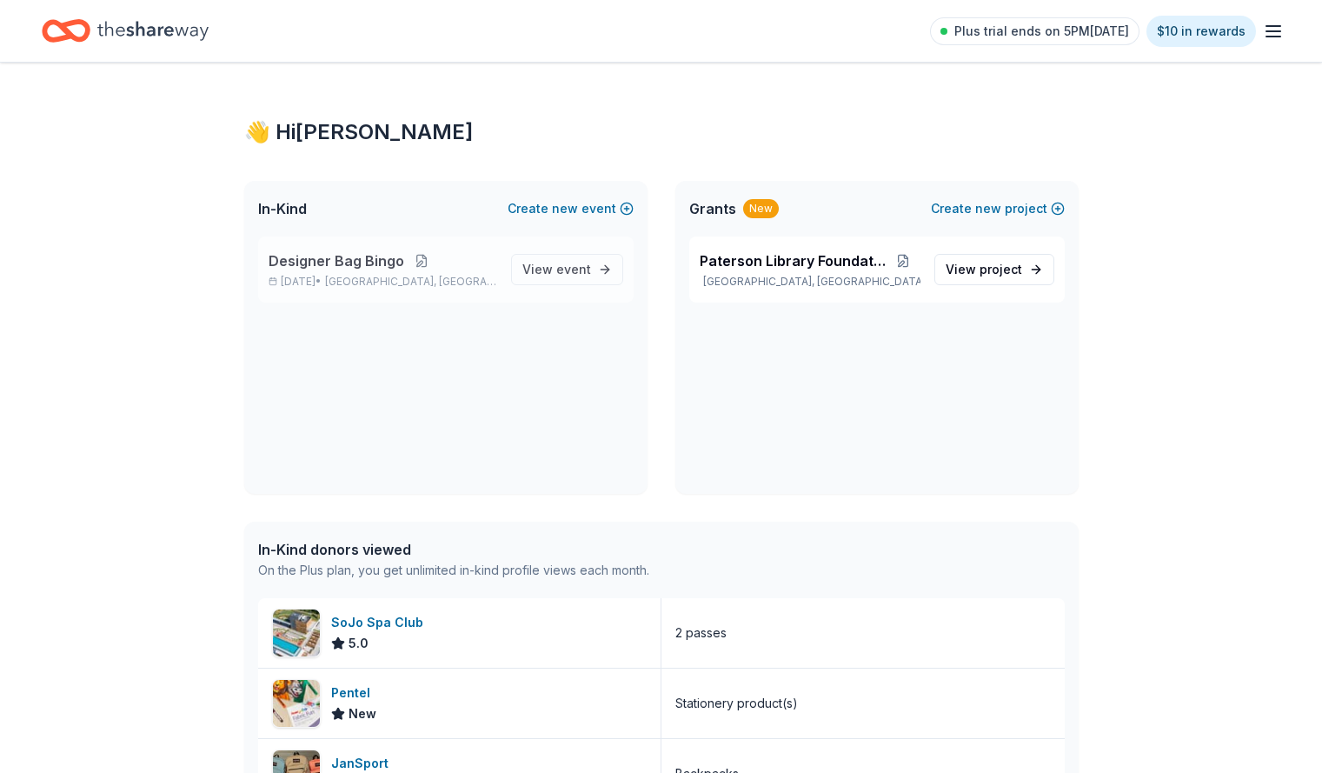
click at [419, 263] on button at bounding box center [421, 261] width 35 height 14
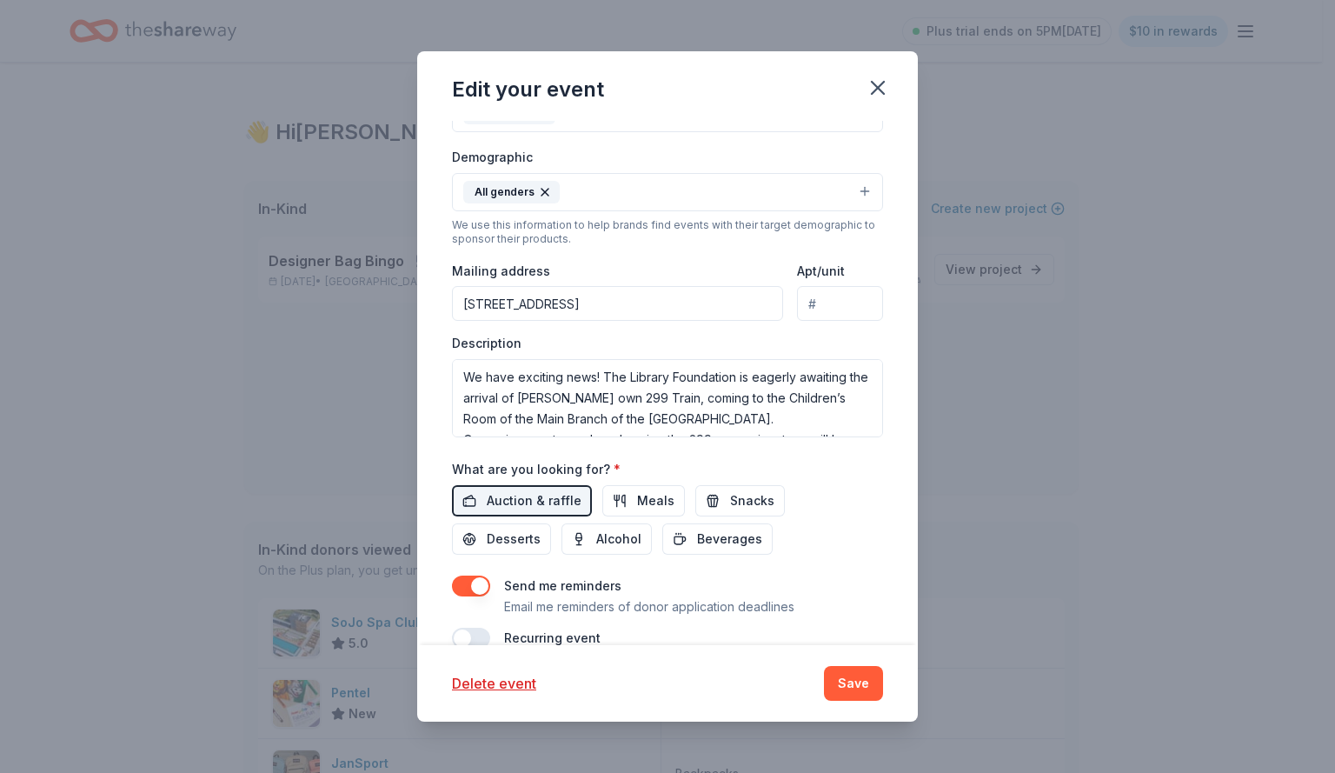
scroll to position [418, 0]
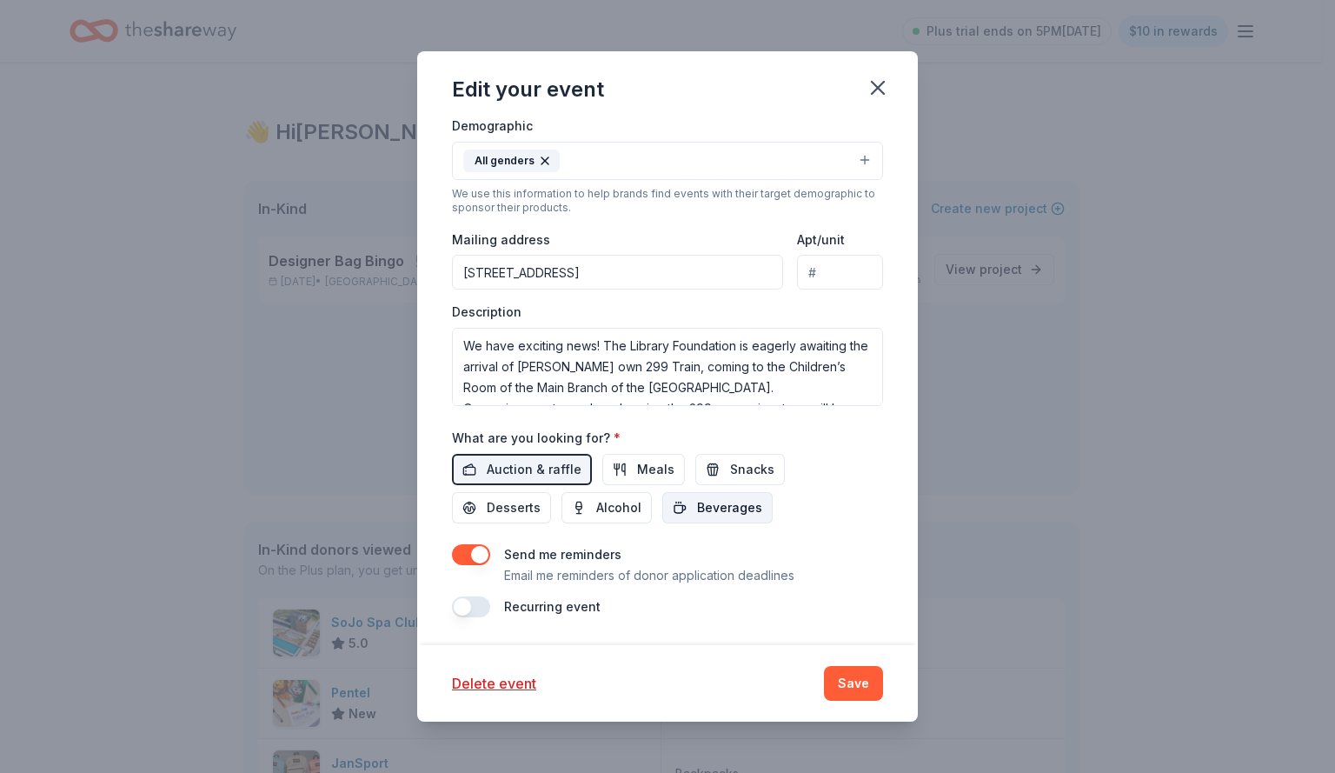
click at [731, 499] on span "Beverages" at bounding box center [729, 507] width 65 height 21
click at [637, 467] on span "Meals" at bounding box center [655, 469] width 37 height 21
click at [610, 510] on span "Alcohol" at bounding box center [618, 507] width 45 height 21
click at [528, 511] on span "Desserts" at bounding box center [514, 507] width 54 height 21
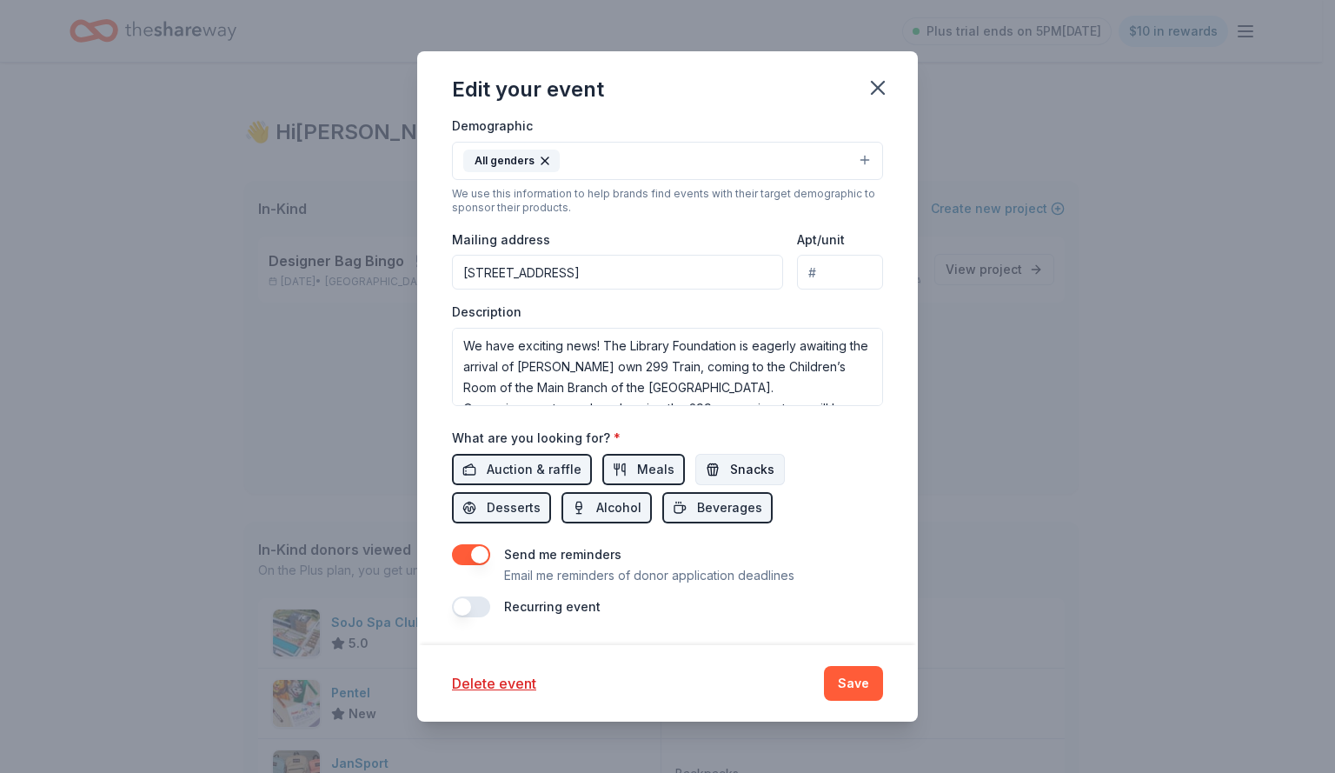
click at [743, 474] on span "Snacks" at bounding box center [752, 469] width 44 height 21
click at [833, 677] on button "Save" at bounding box center [853, 683] width 59 height 35
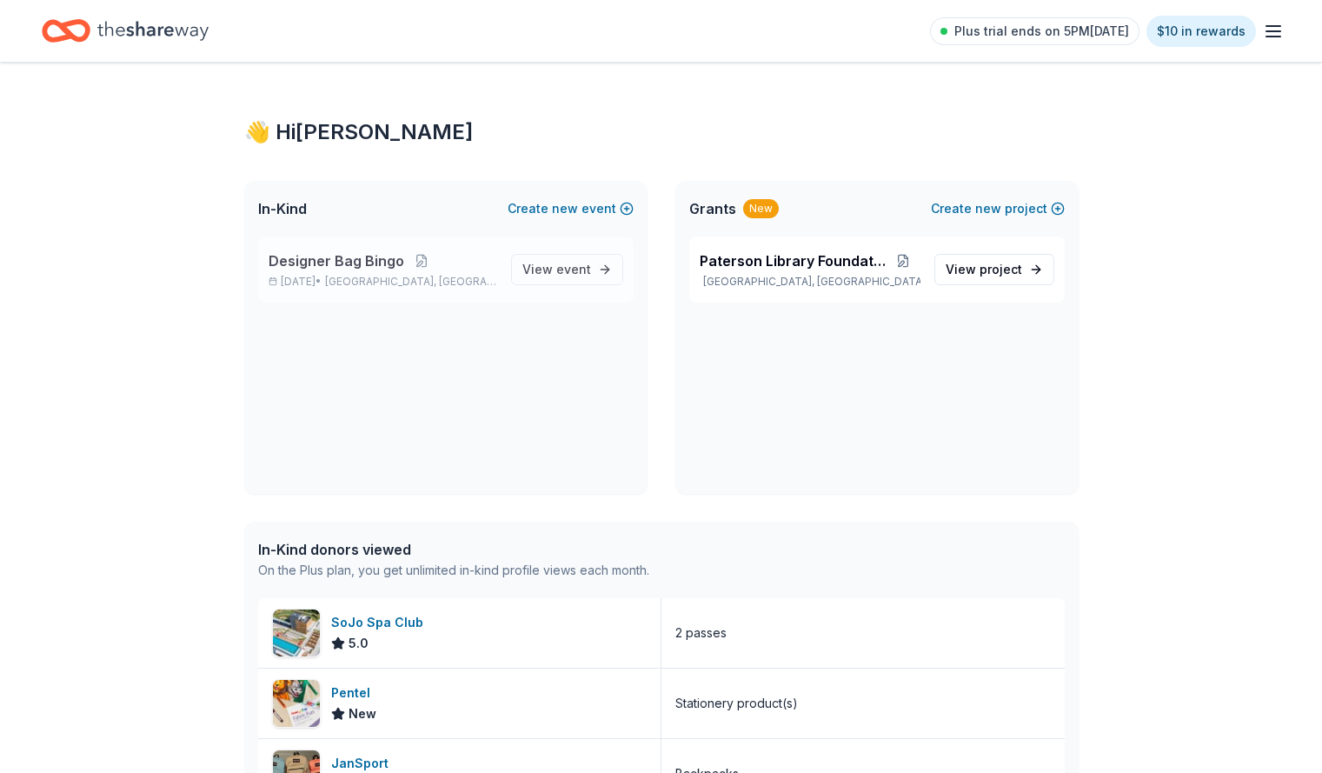
click at [345, 259] on span "Designer Bag Bingo" at bounding box center [337, 260] width 136 height 21
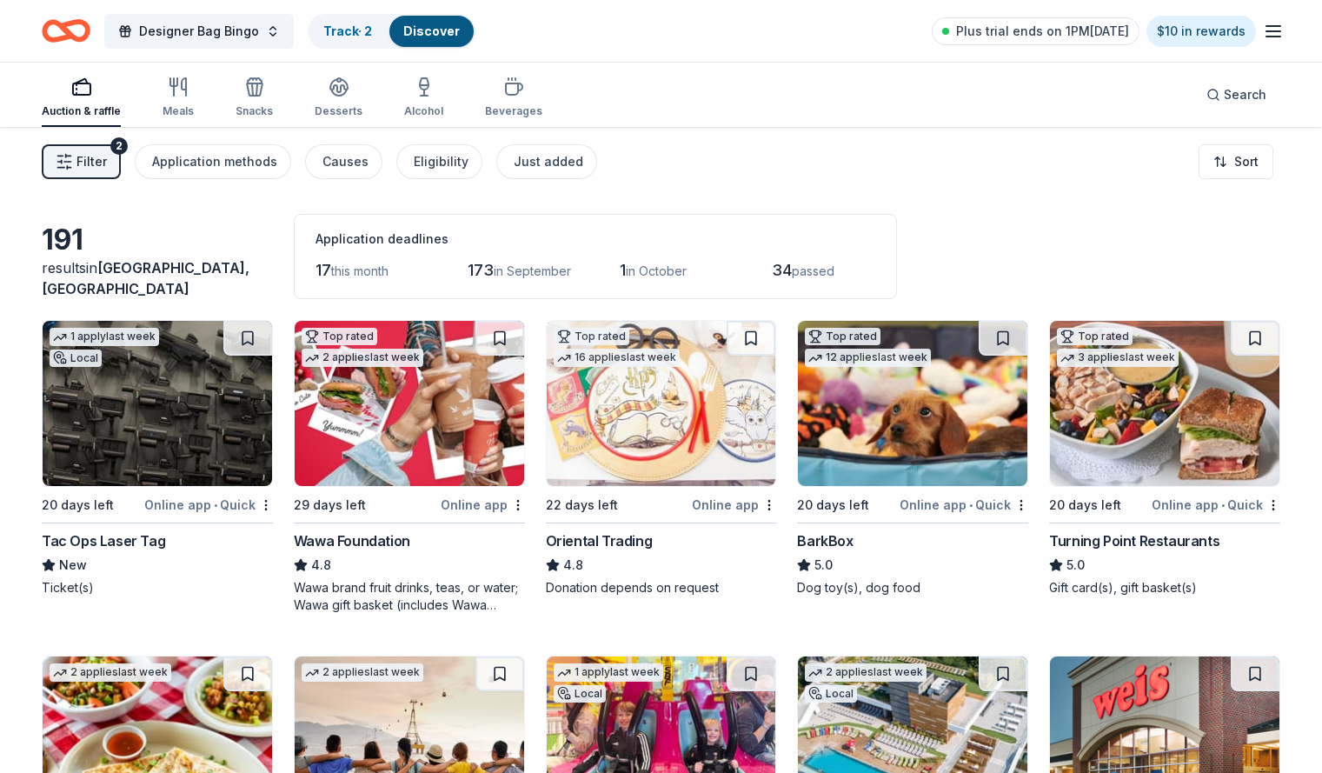
click at [107, 169] on span "Filter" at bounding box center [92, 161] width 30 height 21
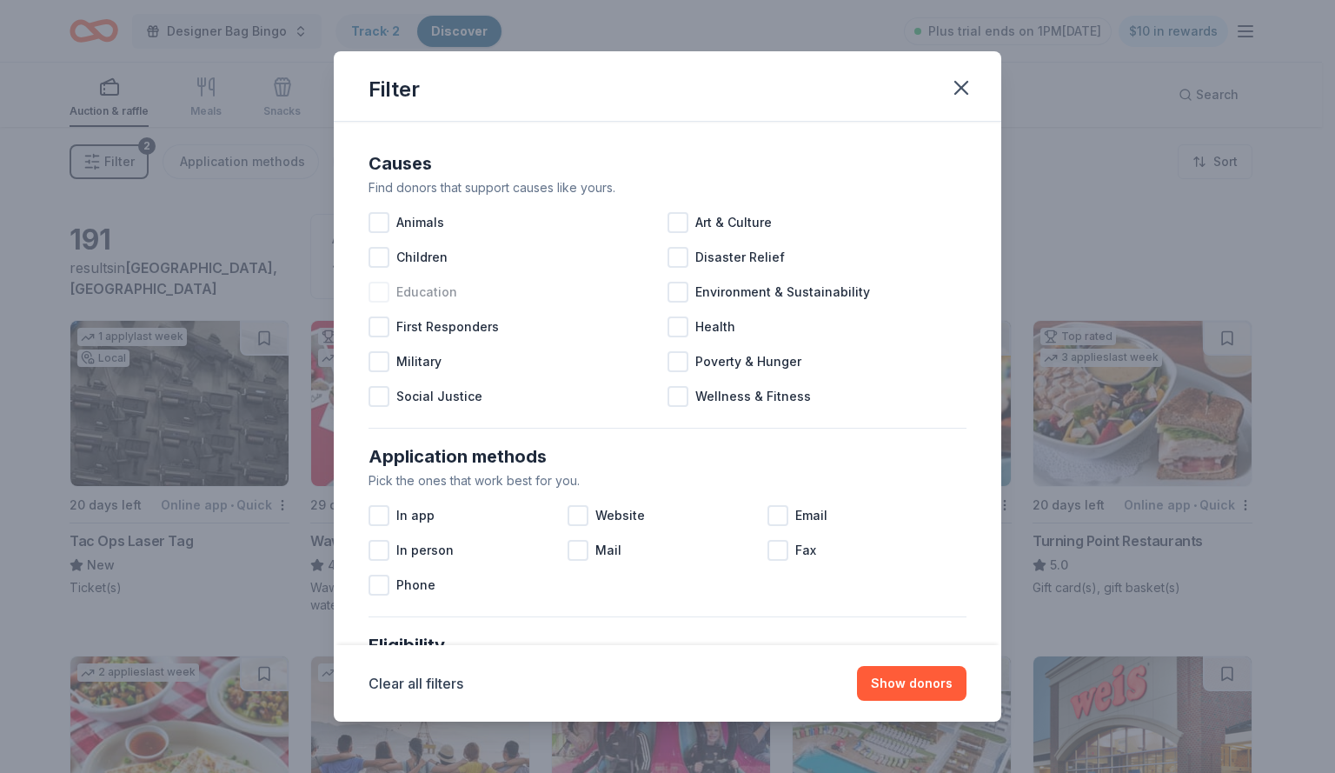
click at [381, 295] on div at bounding box center [379, 292] width 21 height 21
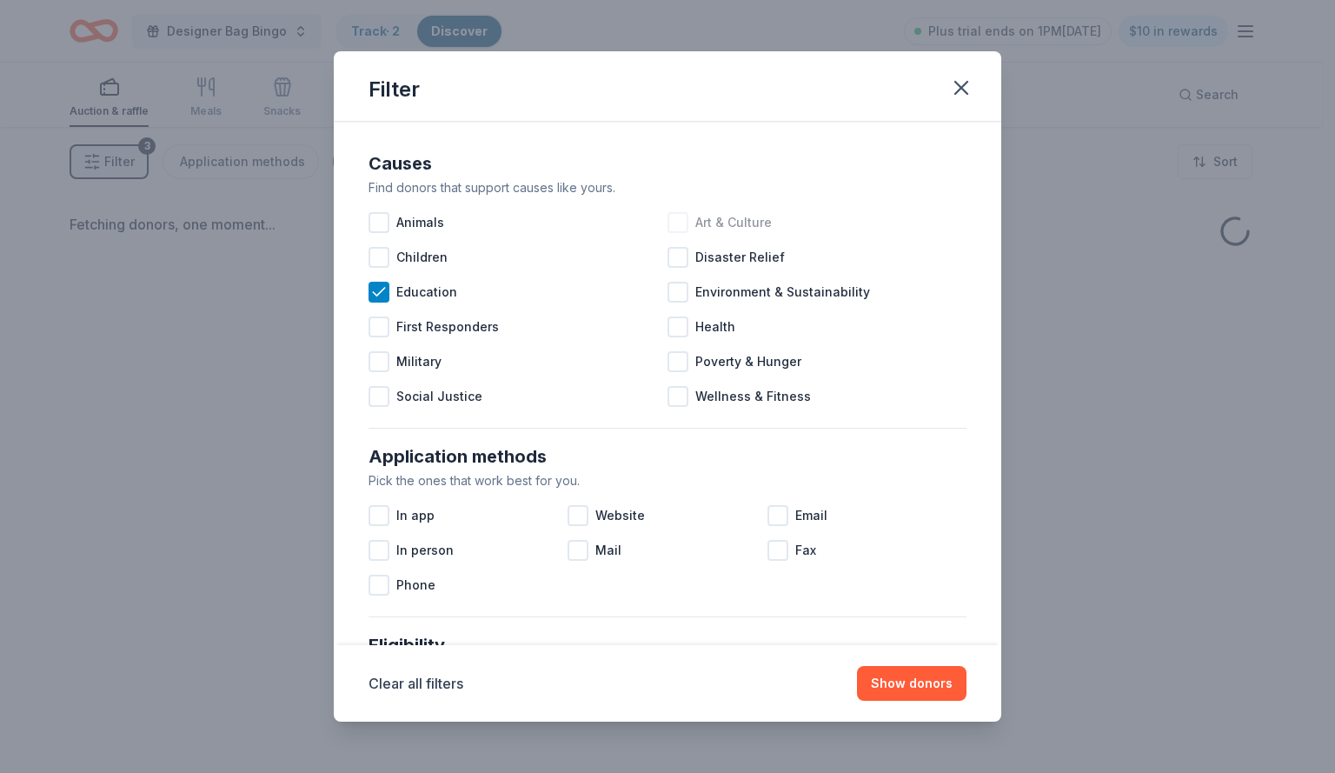
click at [676, 223] on div at bounding box center [678, 222] width 21 height 21
click at [383, 257] on div at bounding box center [379, 257] width 21 height 21
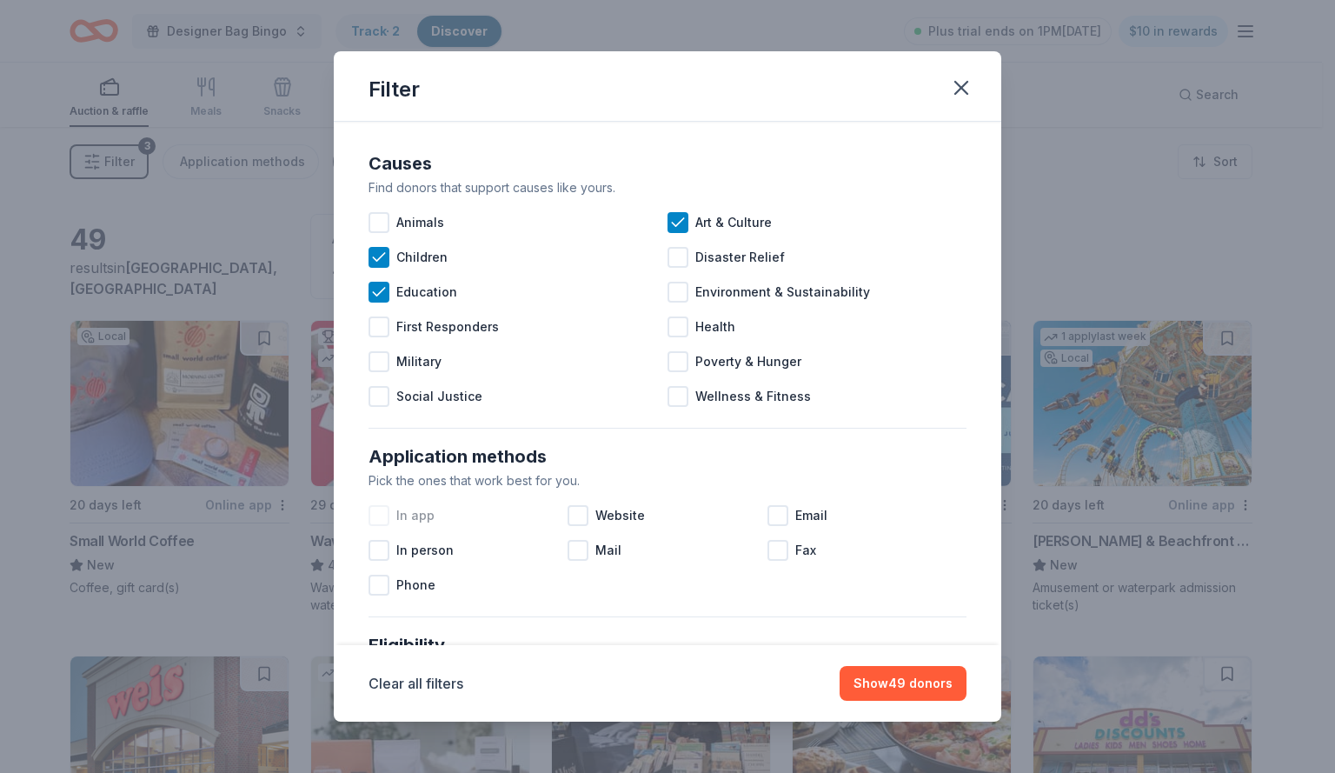
click at [376, 512] on div at bounding box center [379, 515] width 21 height 21
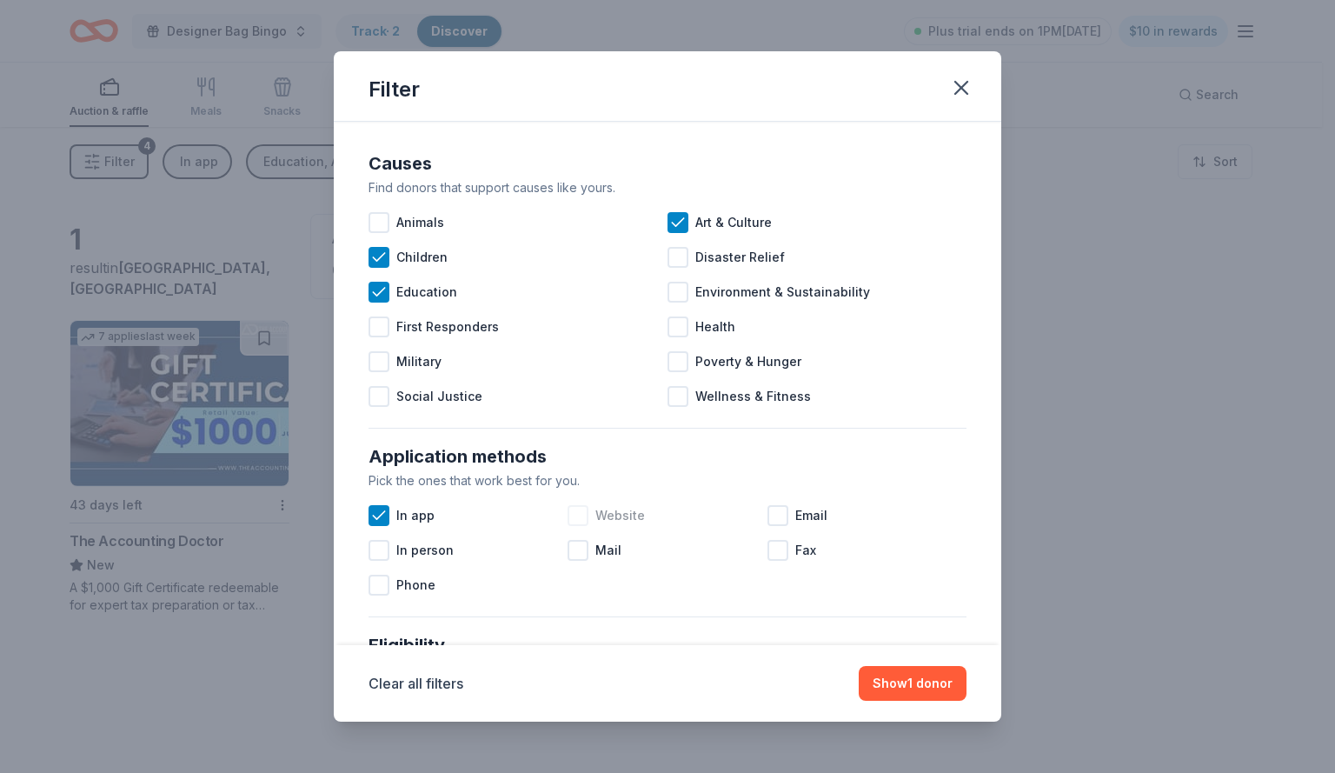
click at [582, 522] on div at bounding box center [578, 515] width 21 height 21
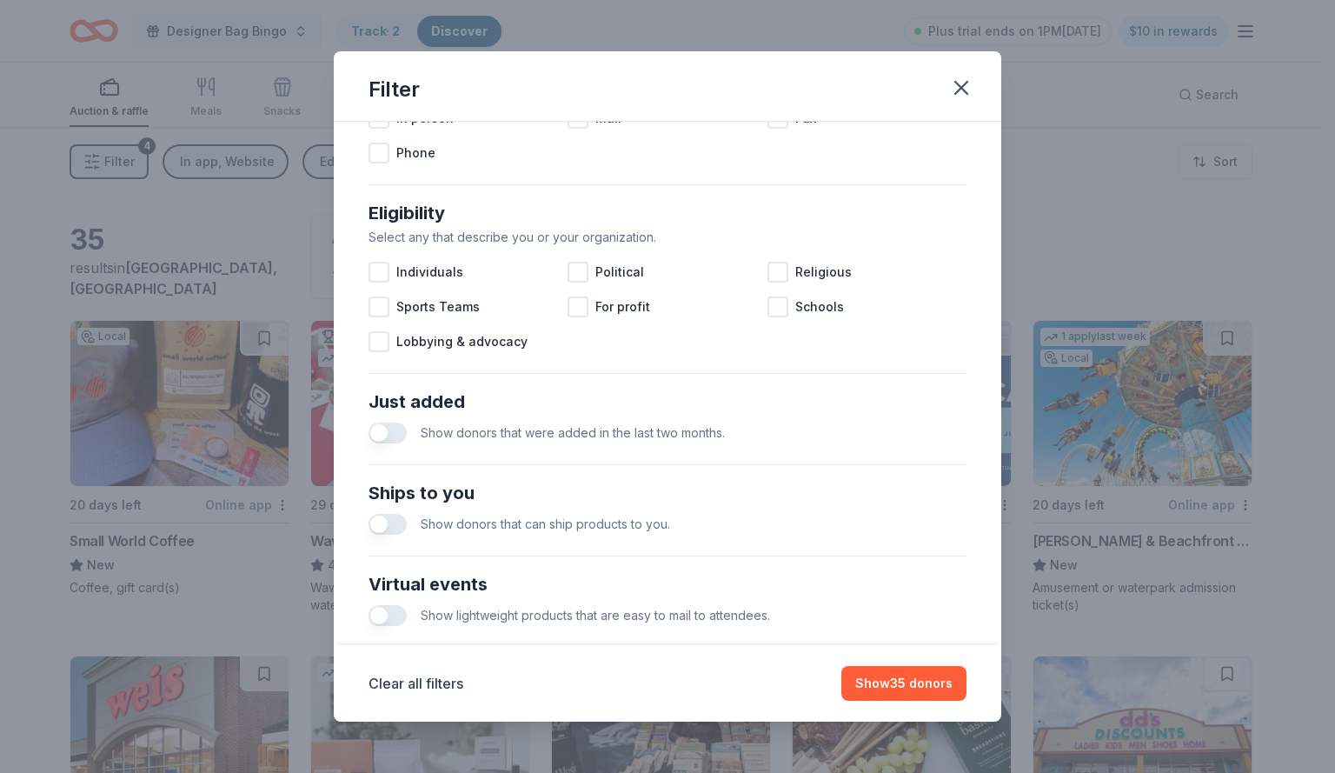
scroll to position [440, 0]
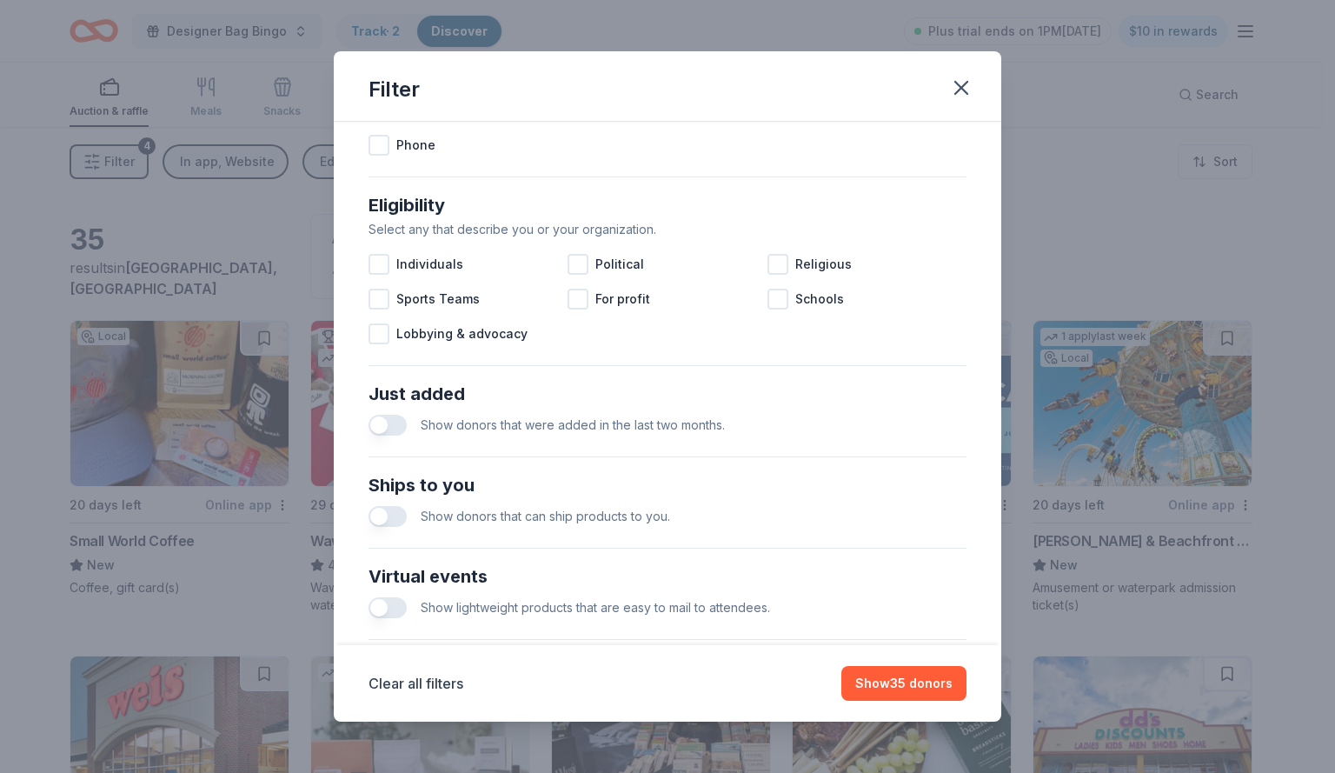
click at [394, 515] on button "button" at bounding box center [388, 516] width 38 height 21
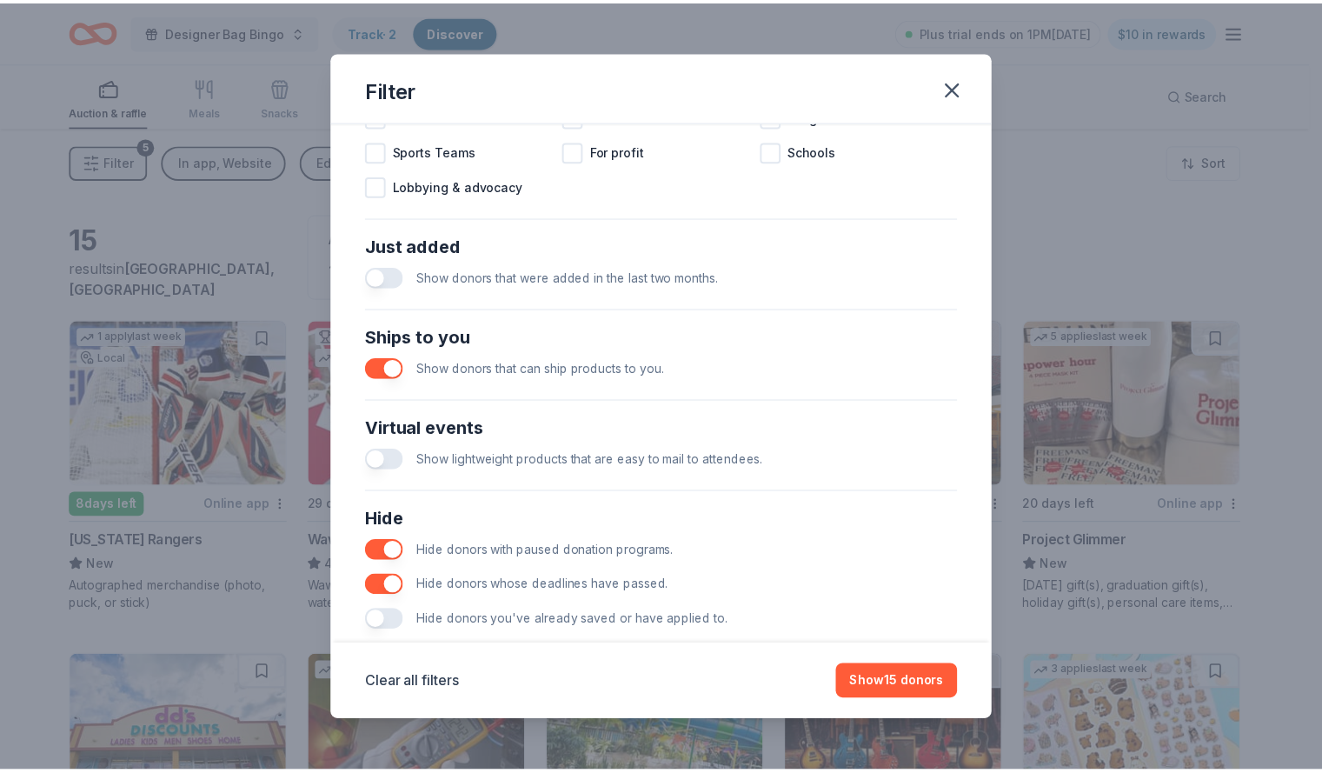
scroll to position [622, 0]
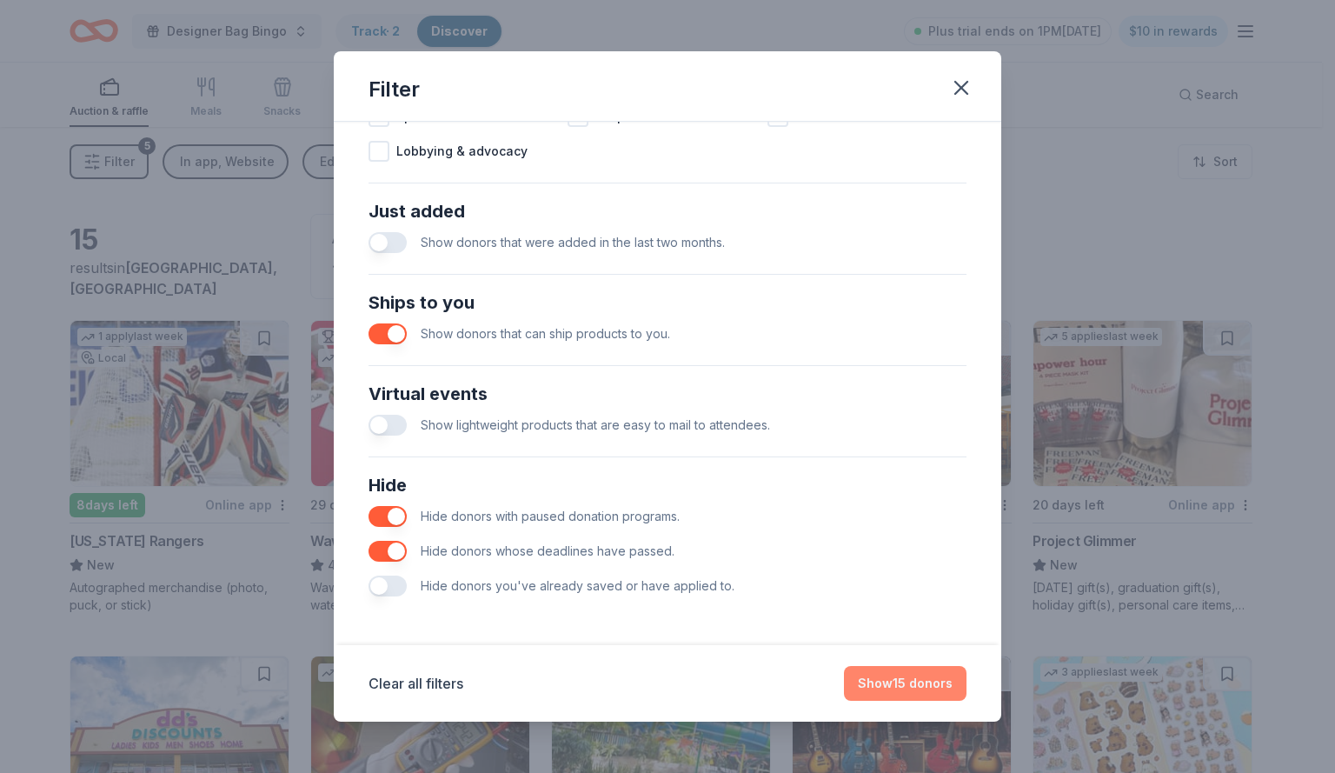
click at [907, 685] on button "Show 15 donors" at bounding box center [905, 683] width 123 height 35
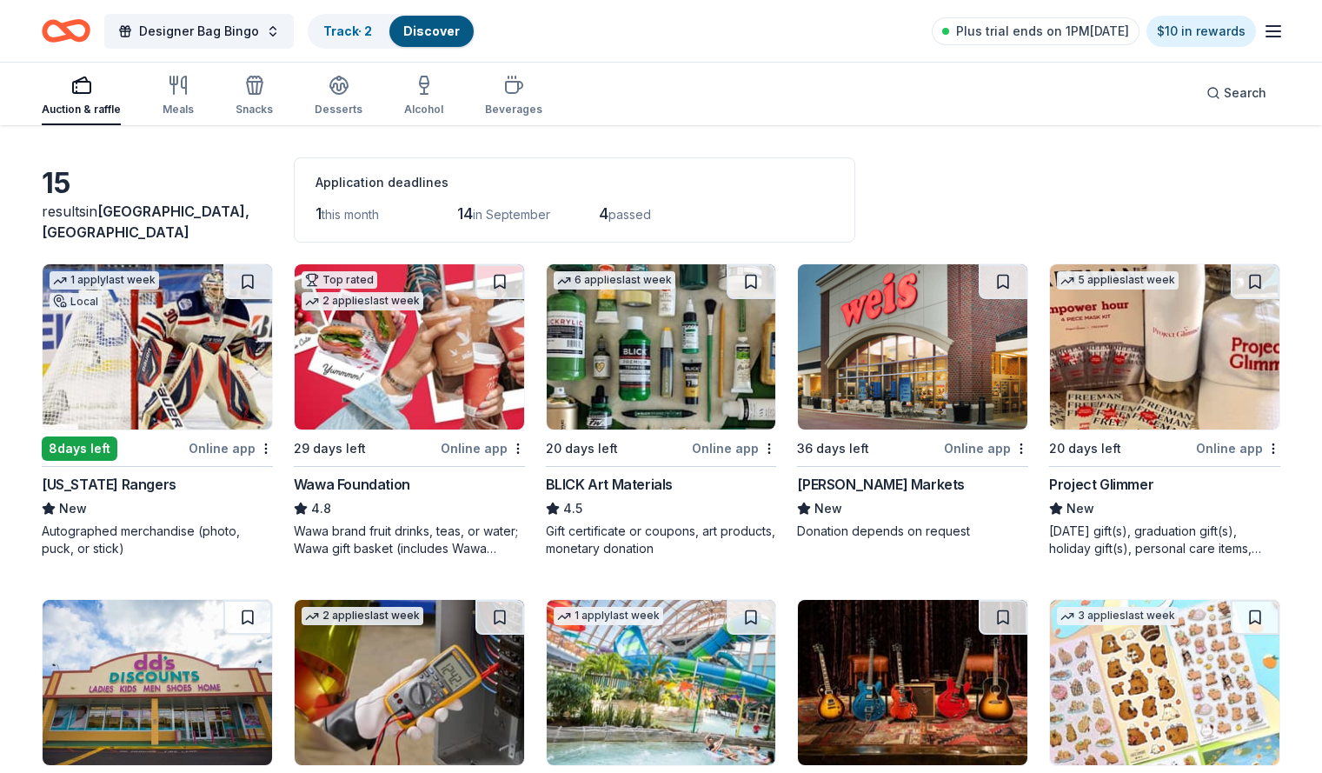
scroll to position [0, 0]
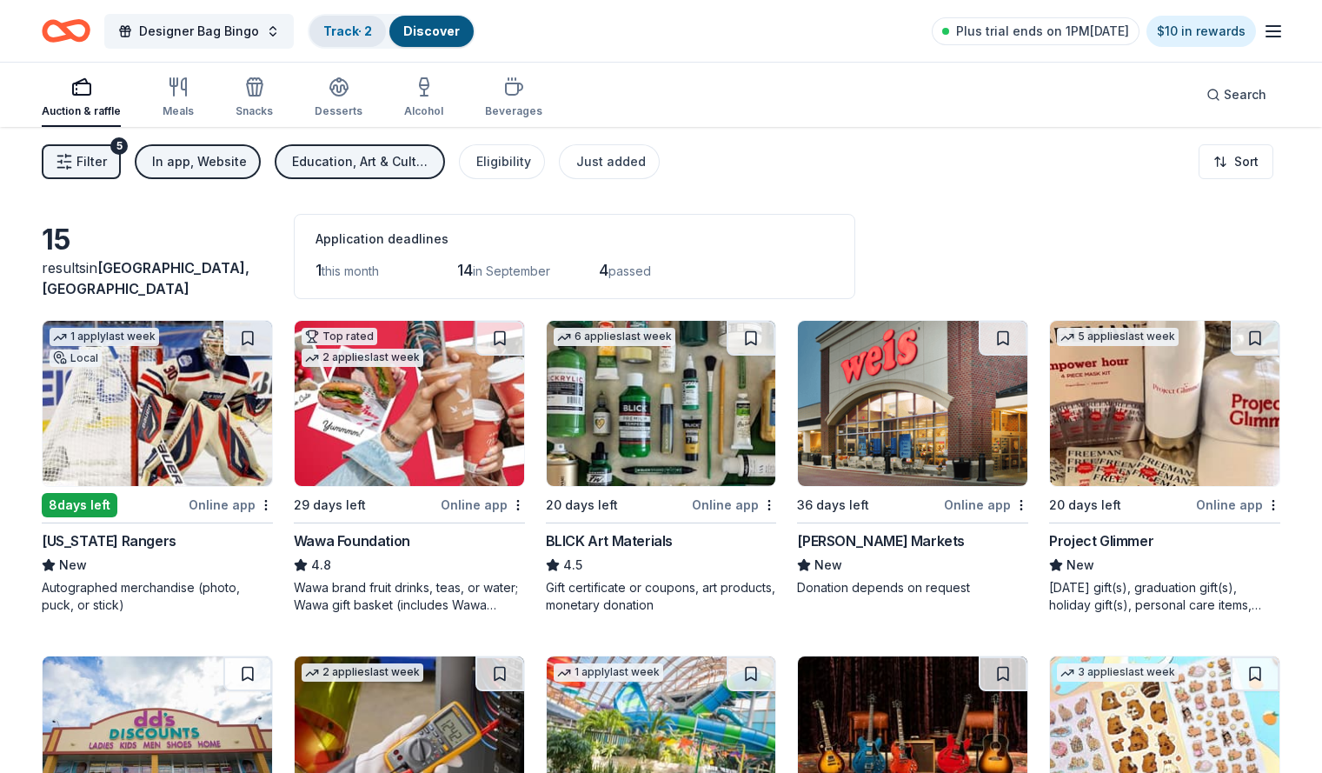
click at [372, 25] on link "Track · 2" at bounding box center [347, 30] width 49 height 15
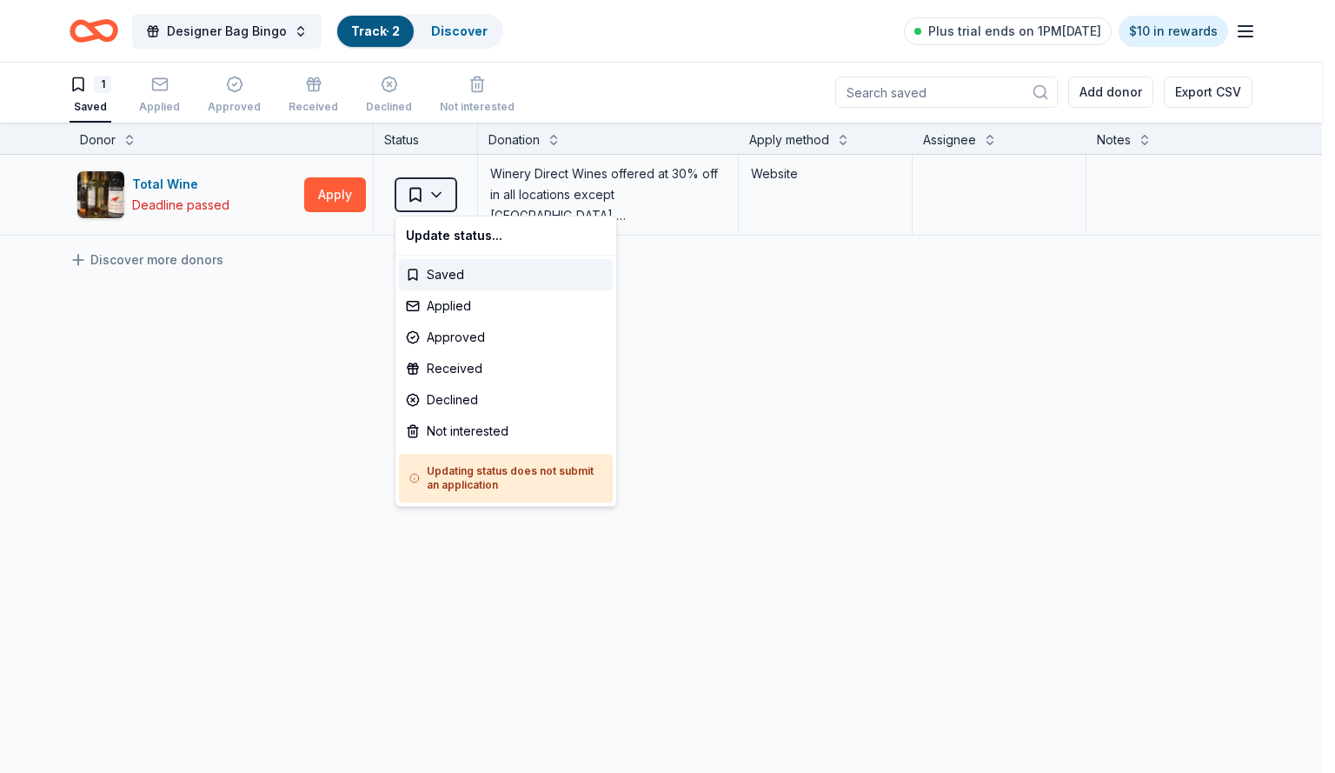
click at [446, 193] on html "Designer Bag Bingo Track · 2 Discover Plus trial ends on 1PM, 8/22 $10 in rewar…" at bounding box center [667, 385] width 1335 height 773
click at [182, 258] on html "Designer Bag Bingo Track · 2 Discover Plus trial ends on 1PM, 8/22 $10 in rewar…" at bounding box center [667, 385] width 1335 height 773
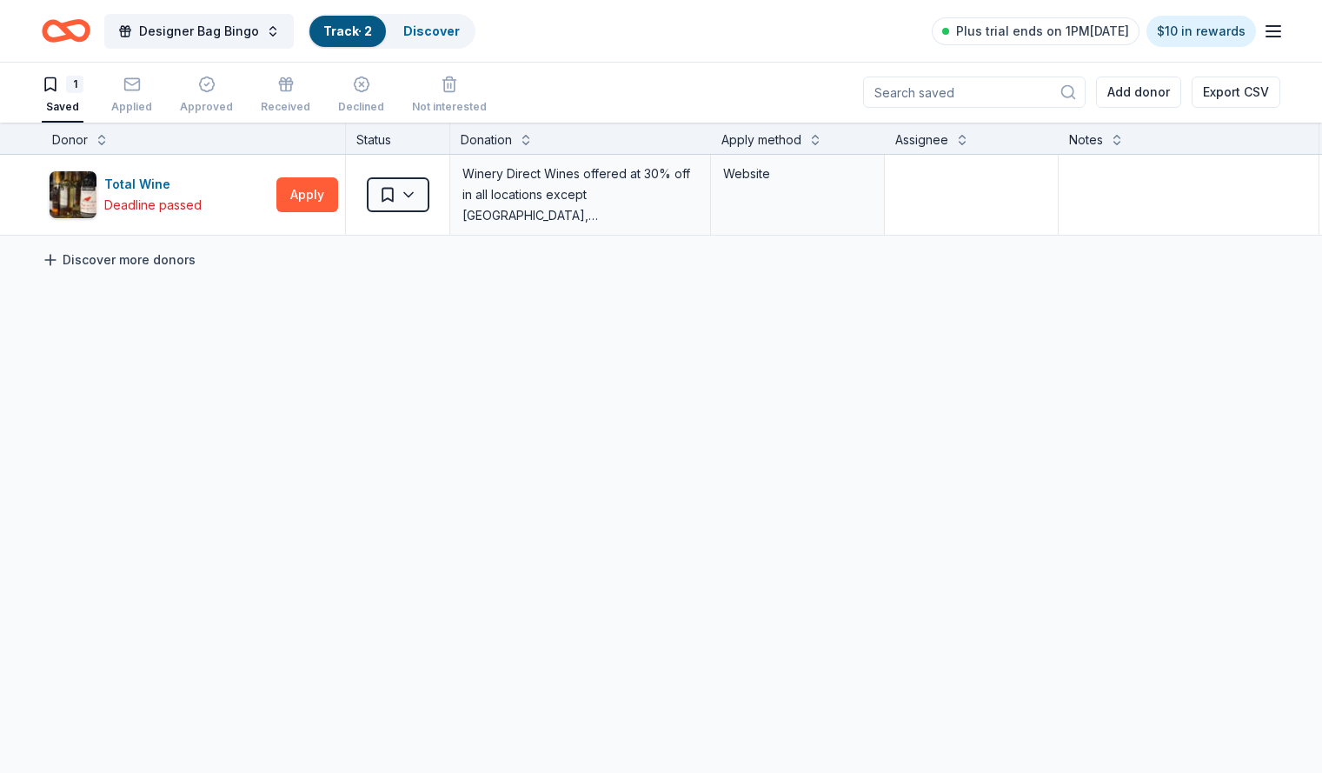
click at [59, 259] on icon at bounding box center [50, 259] width 17 height 17
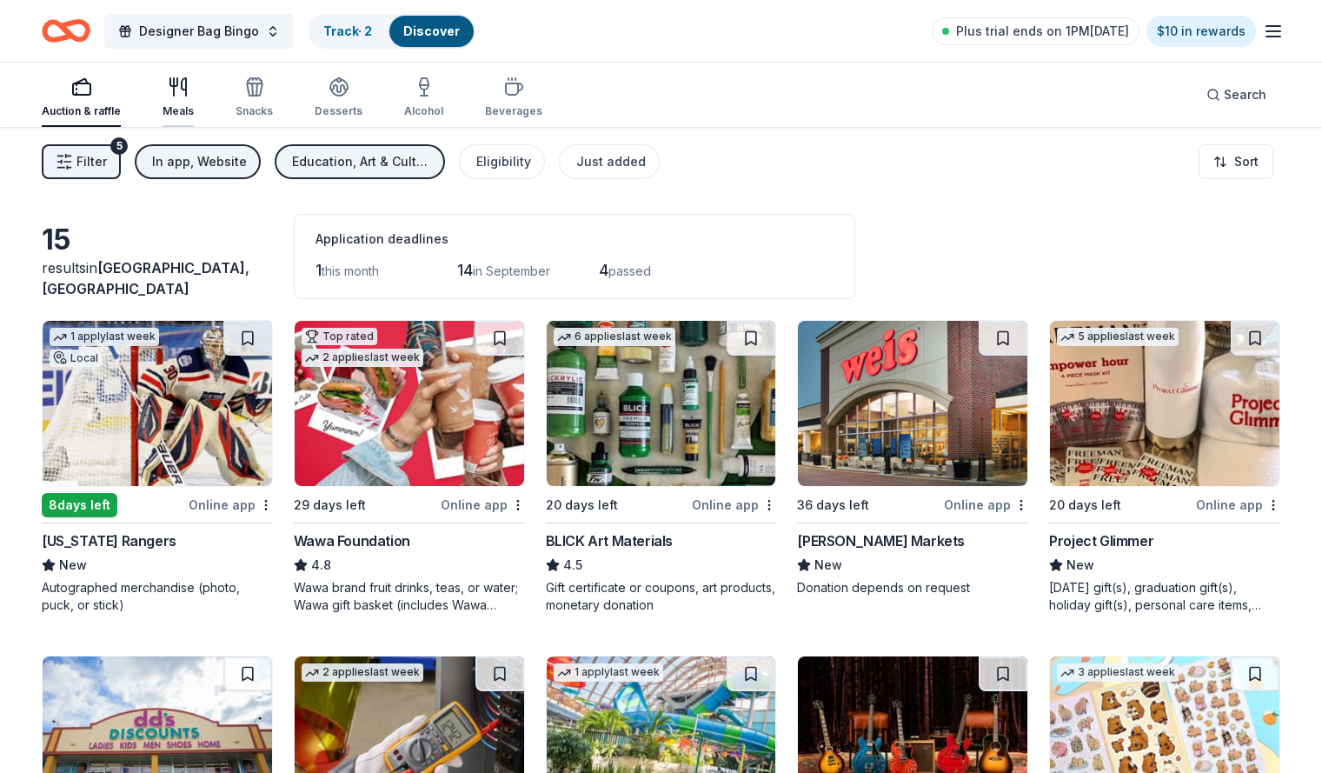
click at [194, 97] on div "Meals" at bounding box center [178, 98] width 31 height 42
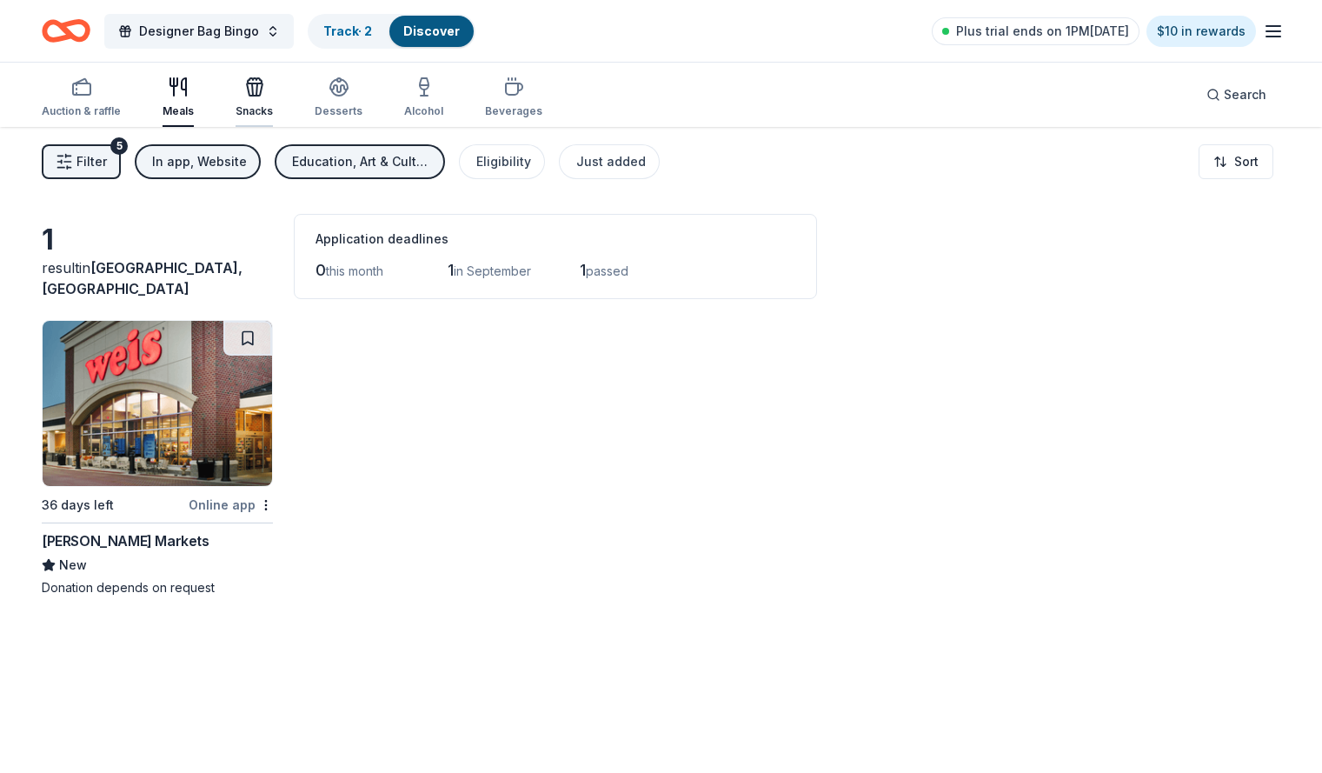
click at [273, 103] on div "Snacks" at bounding box center [254, 98] width 37 height 42
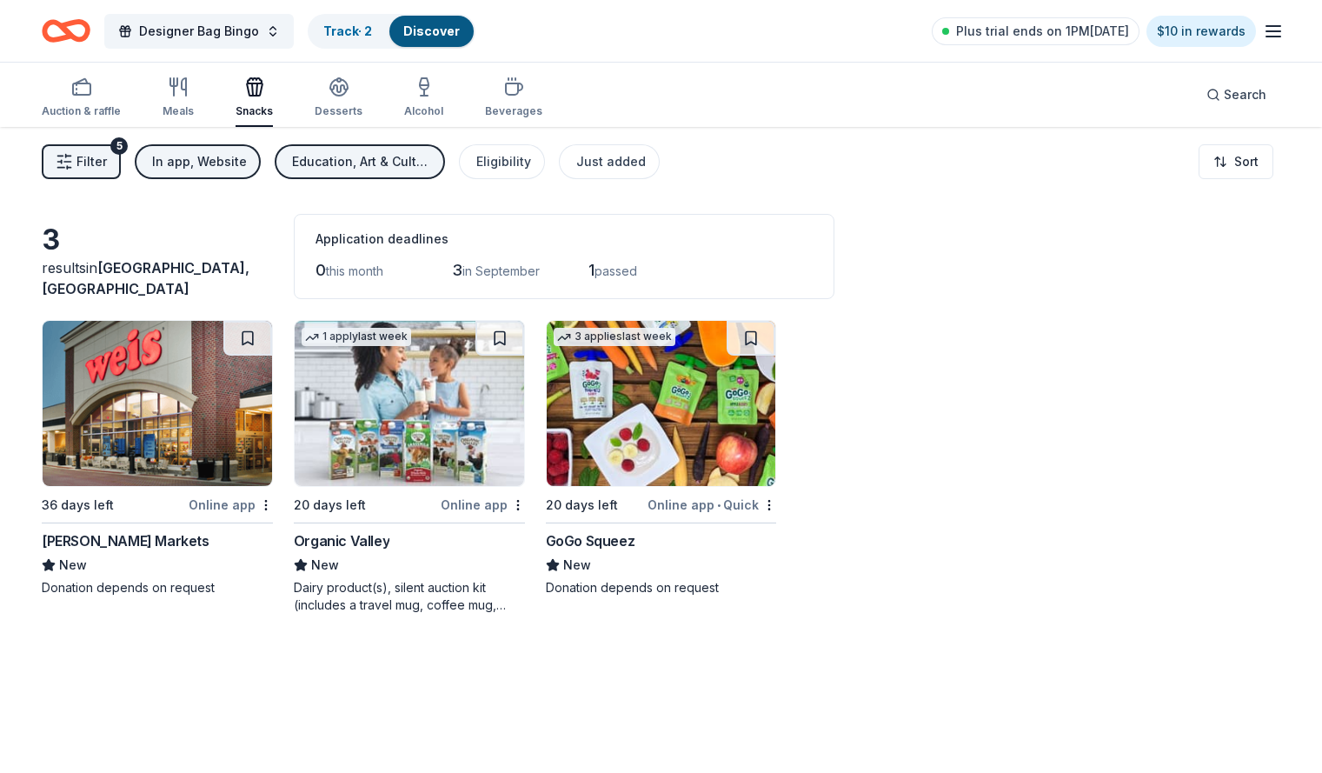
click at [107, 160] on span "Filter" at bounding box center [92, 161] width 30 height 21
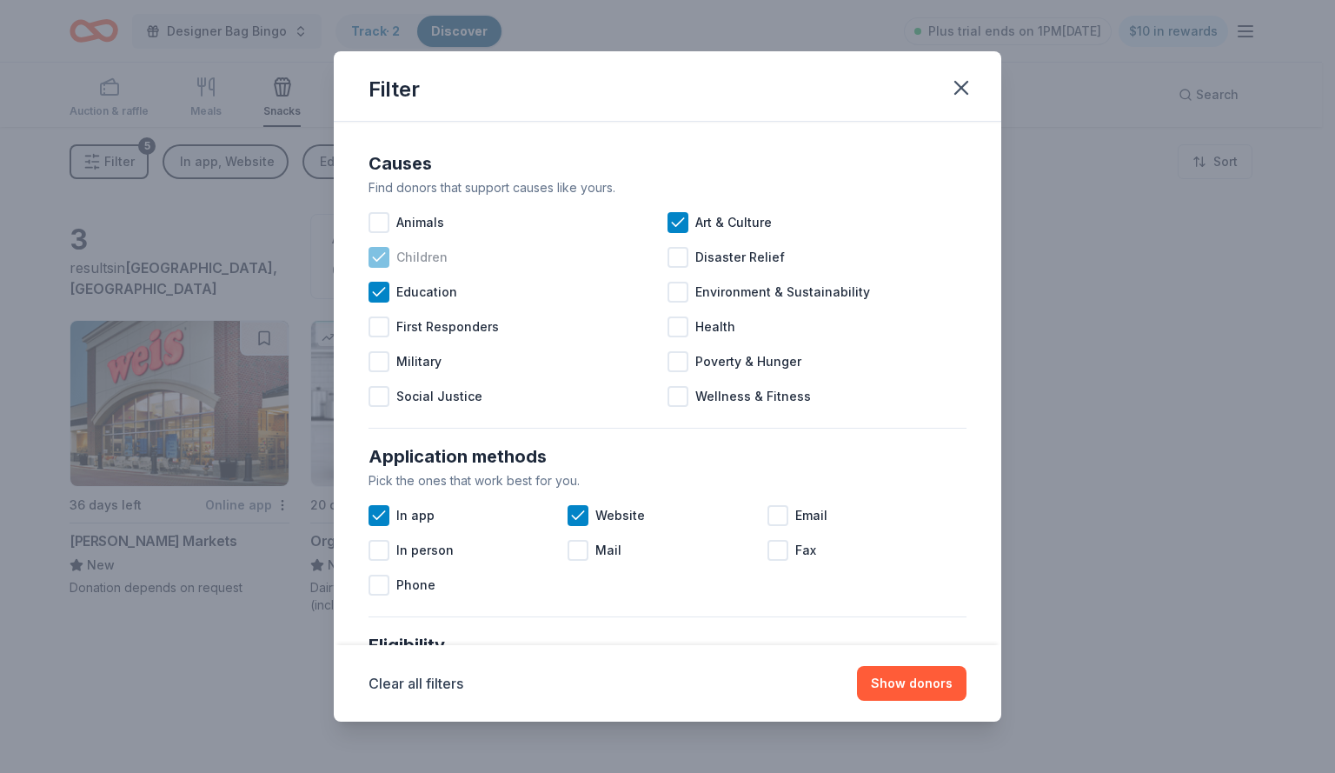
click at [376, 260] on icon at bounding box center [378, 257] width 11 height 8
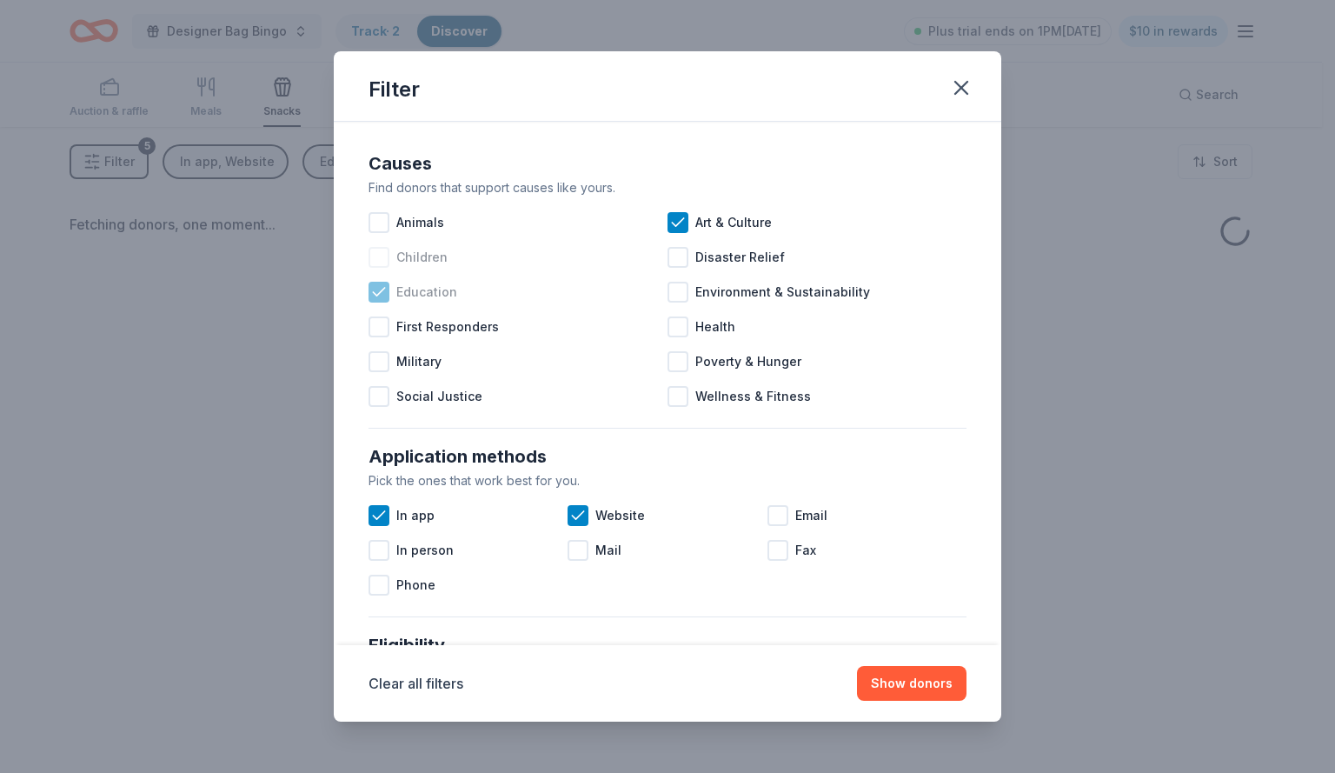
click at [381, 296] on icon at bounding box center [378, 291] width 17 height 17
click at [674, 223] on icon at bounding box center [677, 222] width 17 height 17
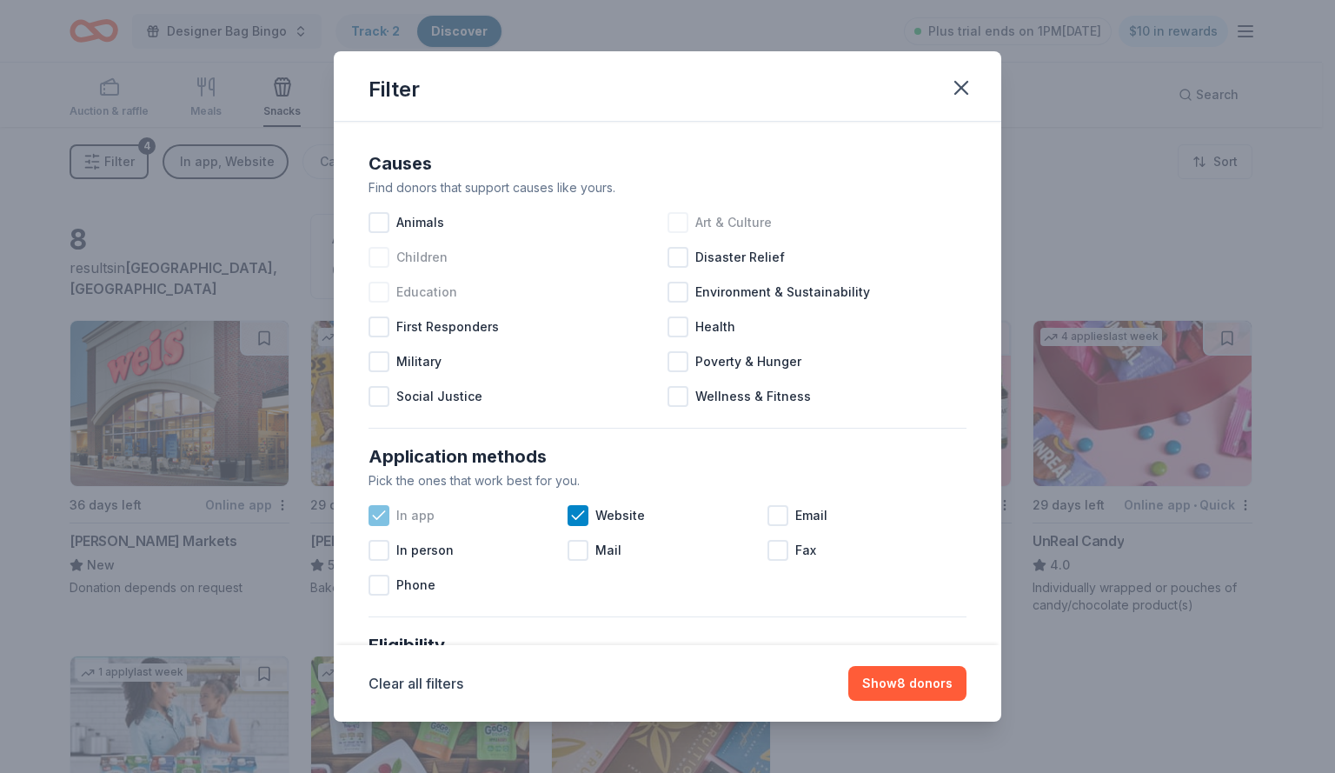
click at [380, 522] on icon at bounding box center [378, 515] width 17 height 17
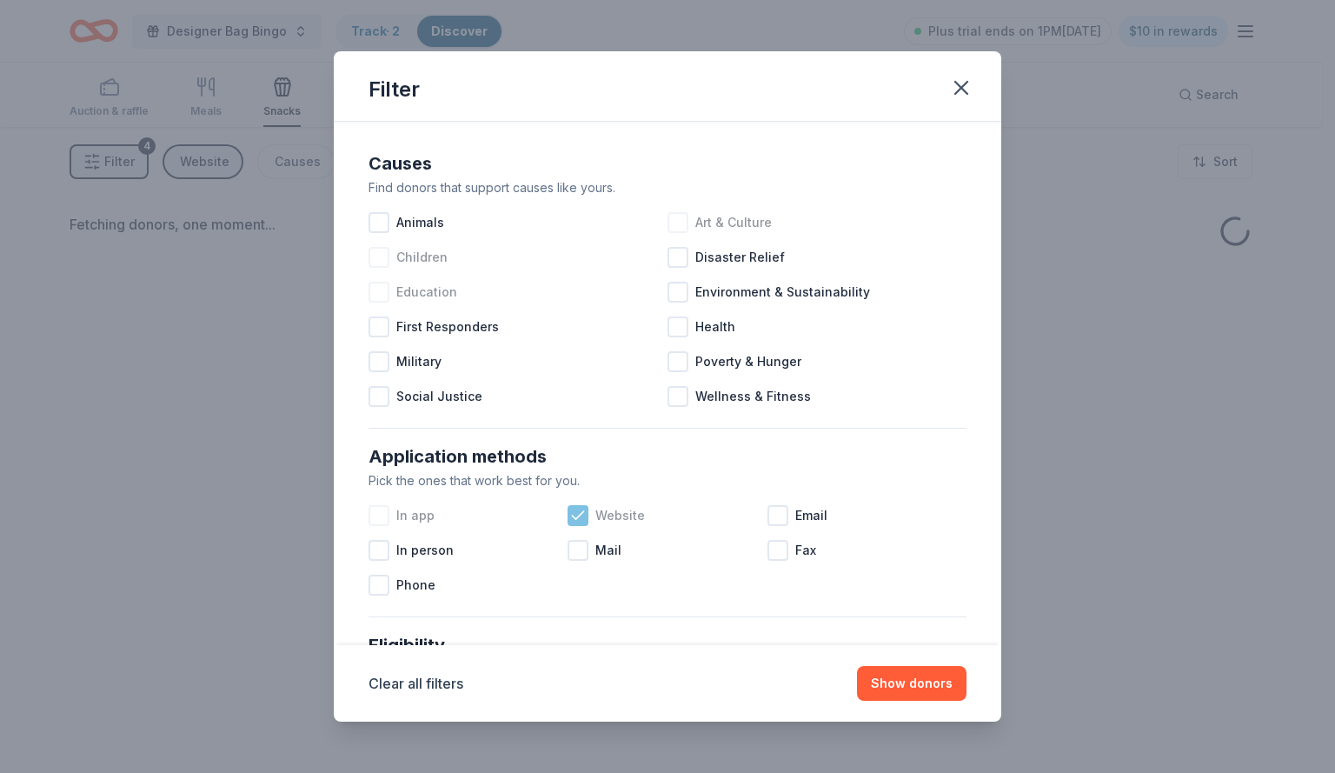
click at [581, 517] on icon at bounding box center [577, 515] width 17 height 17
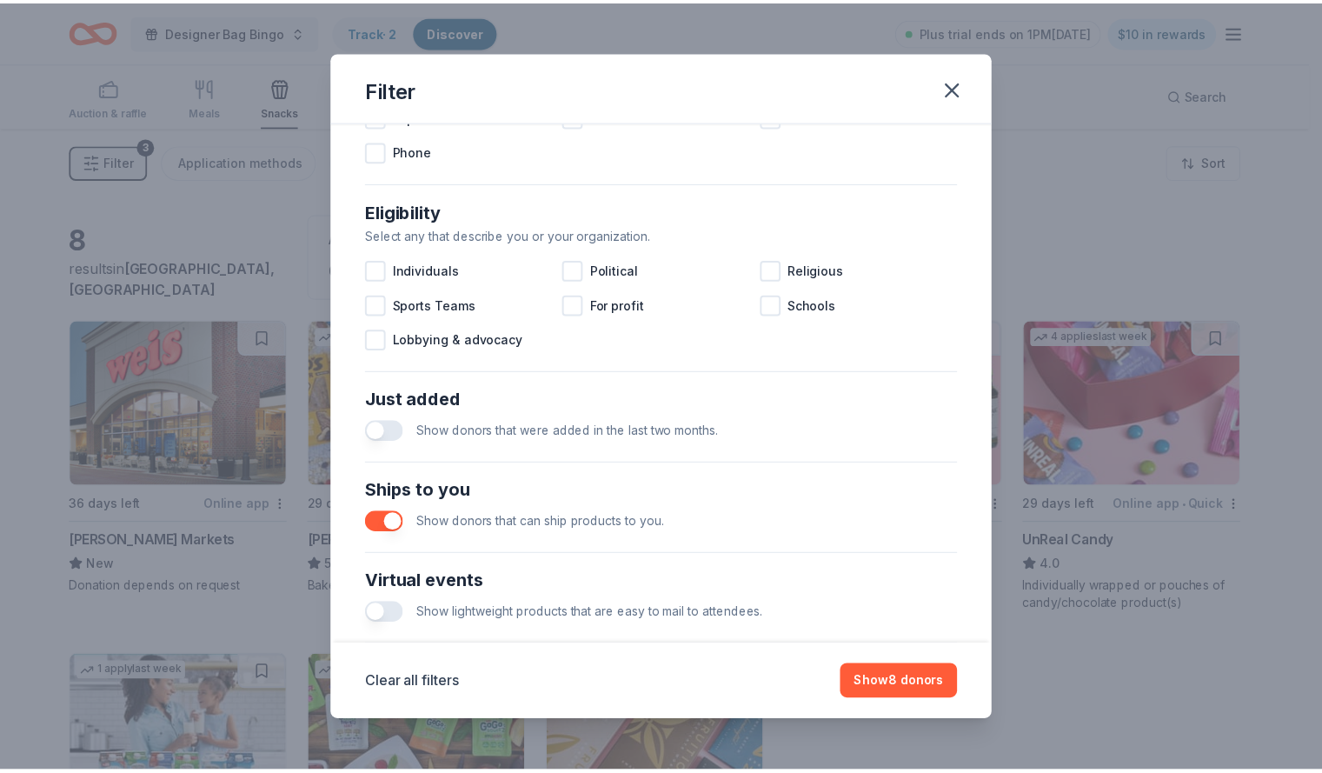
scroll to position [622, 0]
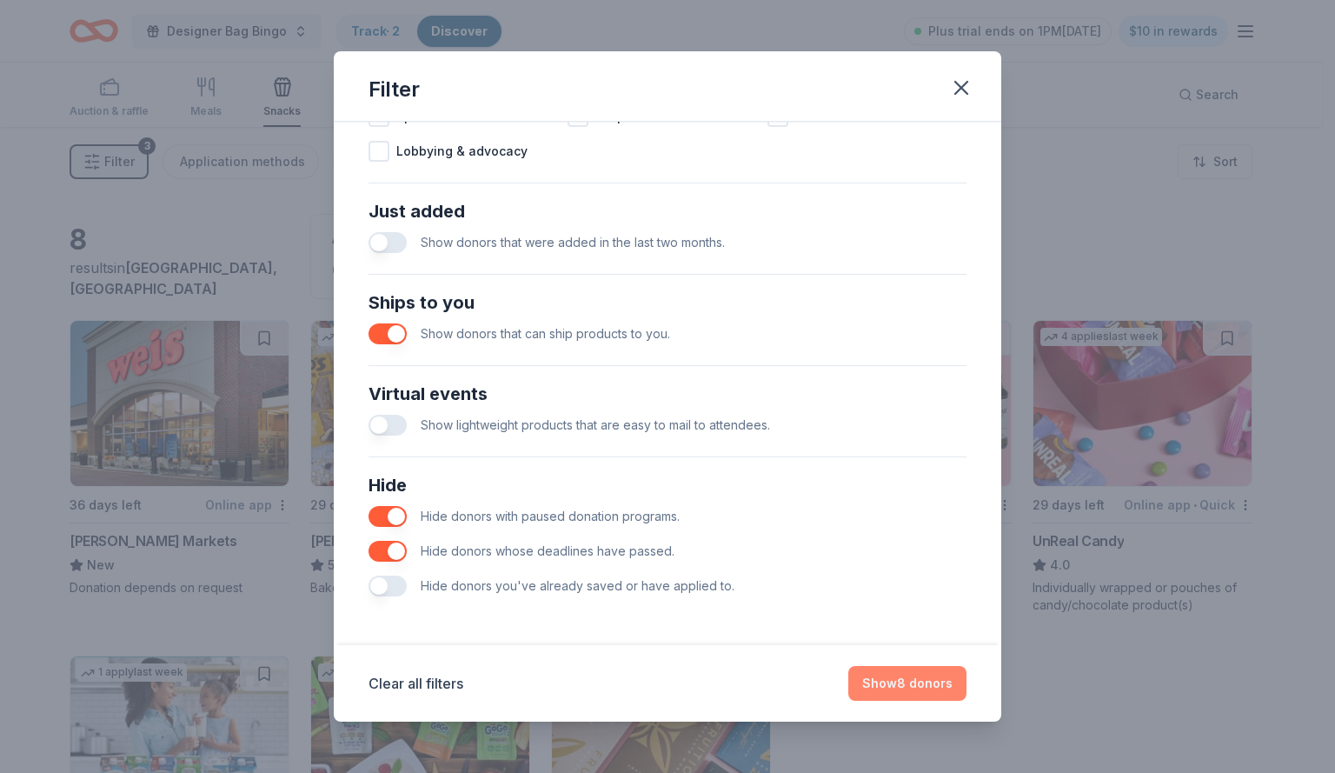
click at [928, 682] on button "Show 8 donors" at bounding box center [907, 683] width 118 height 35
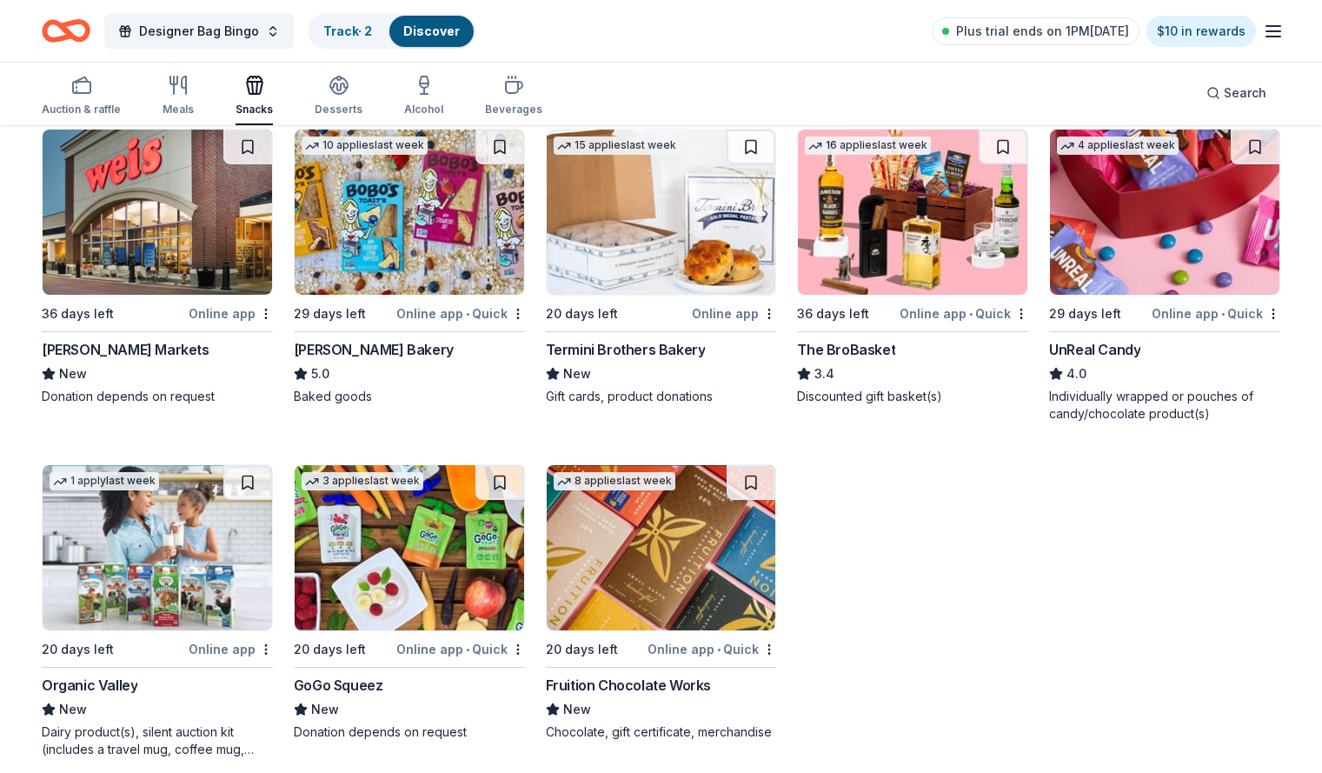
scroll to position [205, 0]
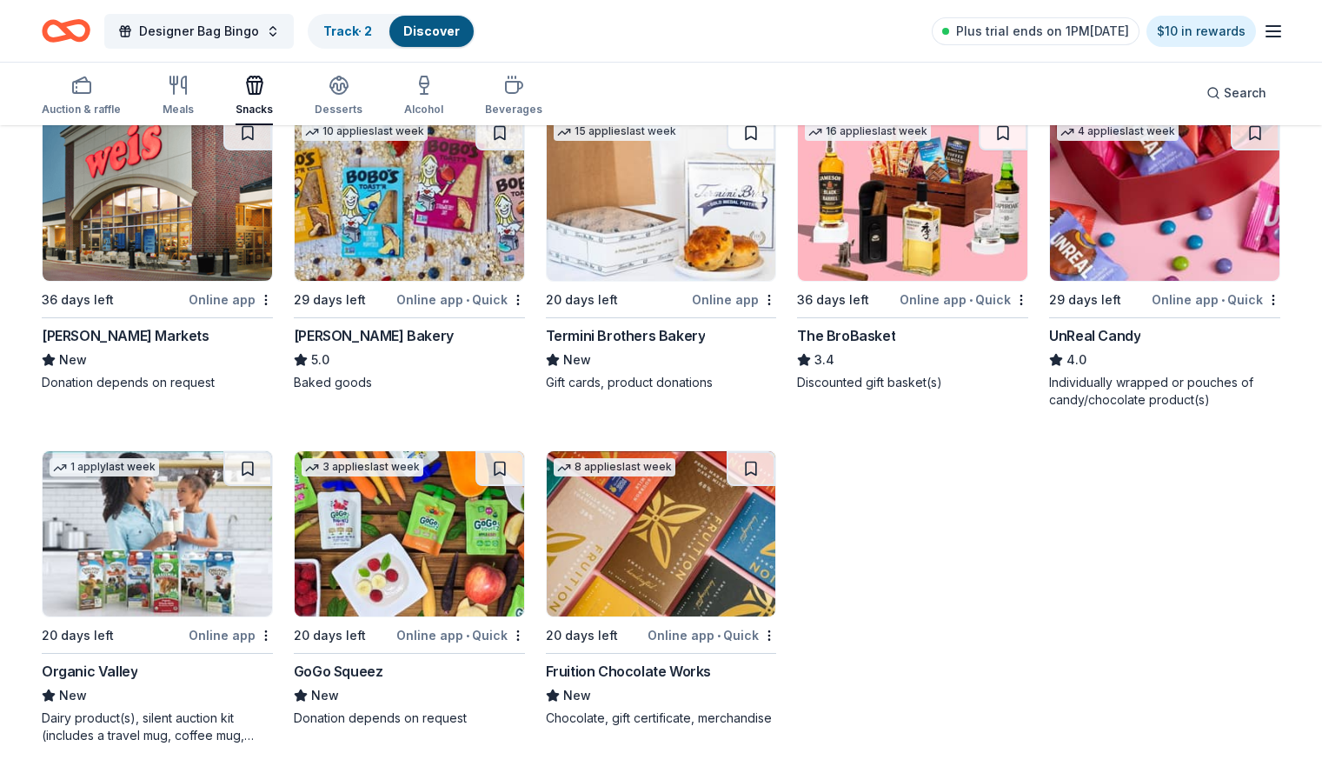
click at [1167, 222] on img at bounding box center [1165, 198] width 230 height 165
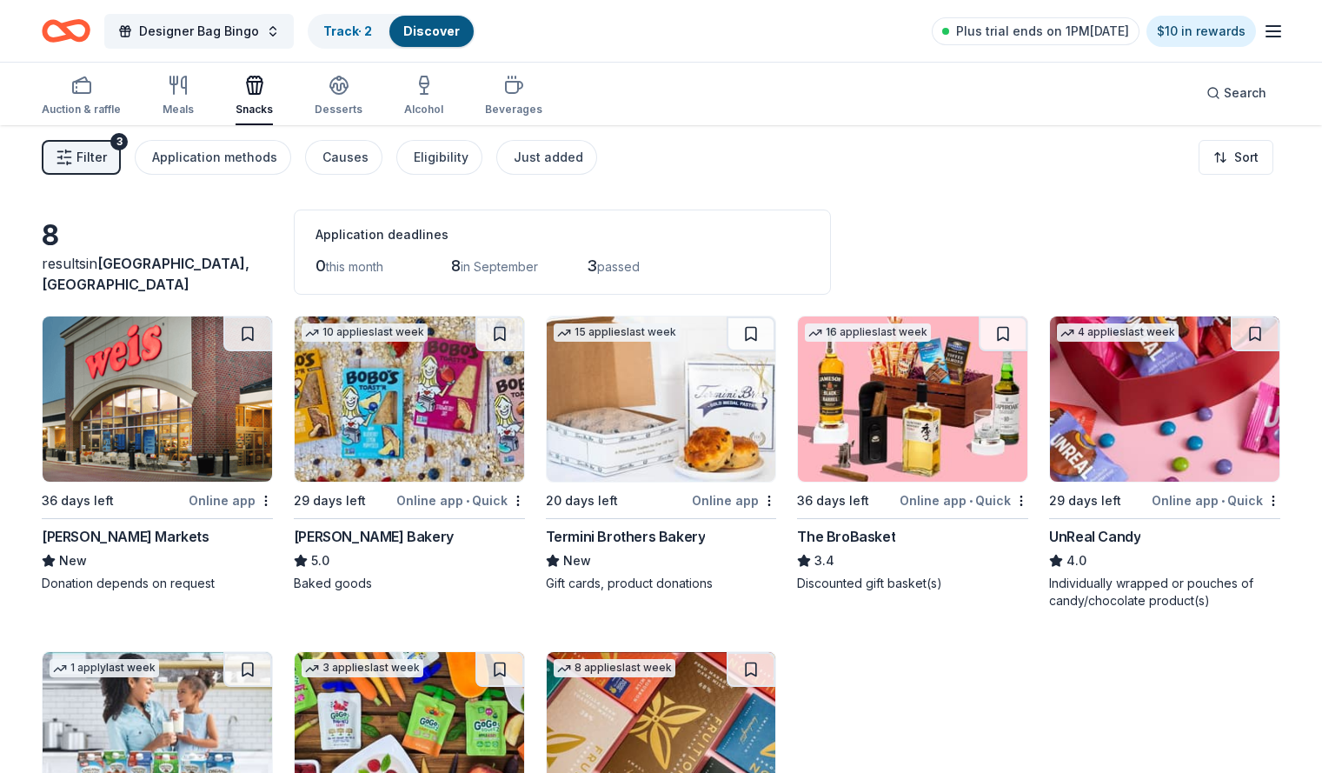
scroll to position [0, 0]
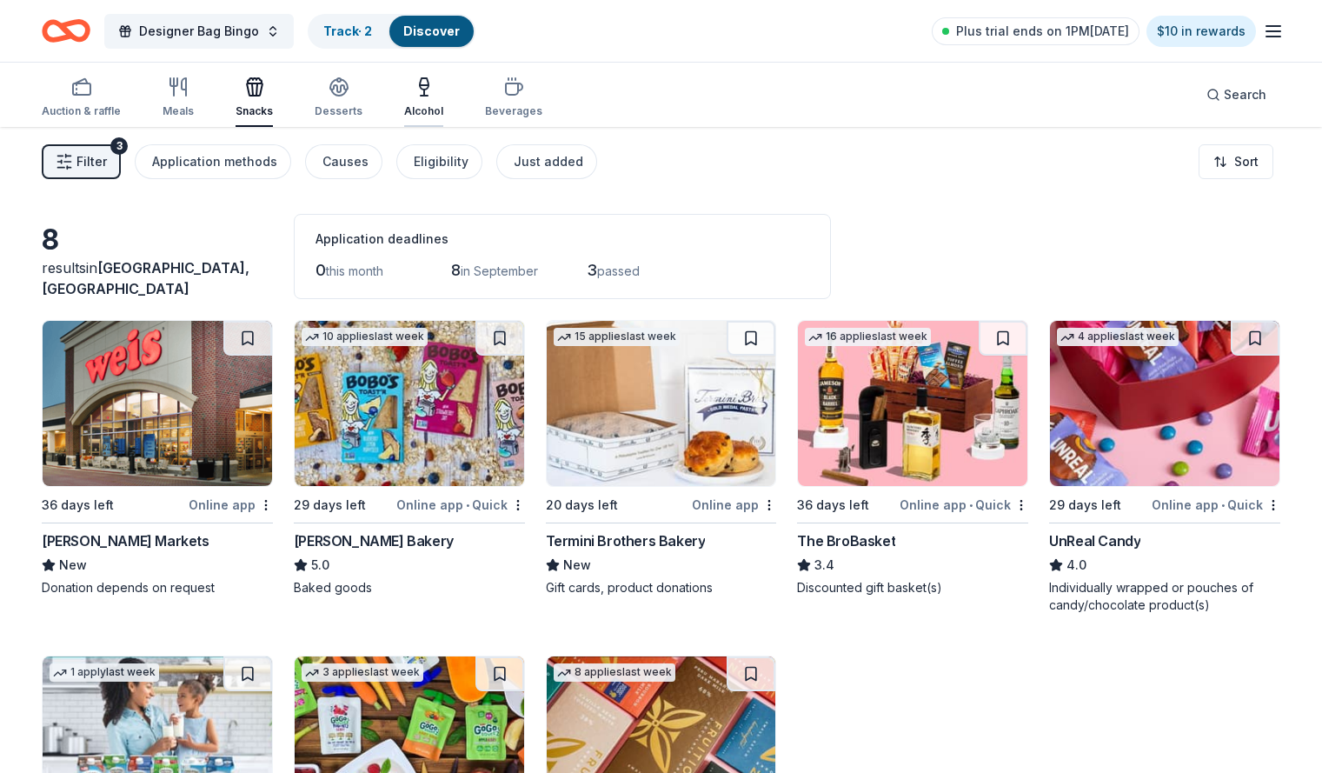
click at [434, 96] on div "button" at bounding box center [423, 87] width 39 height 21
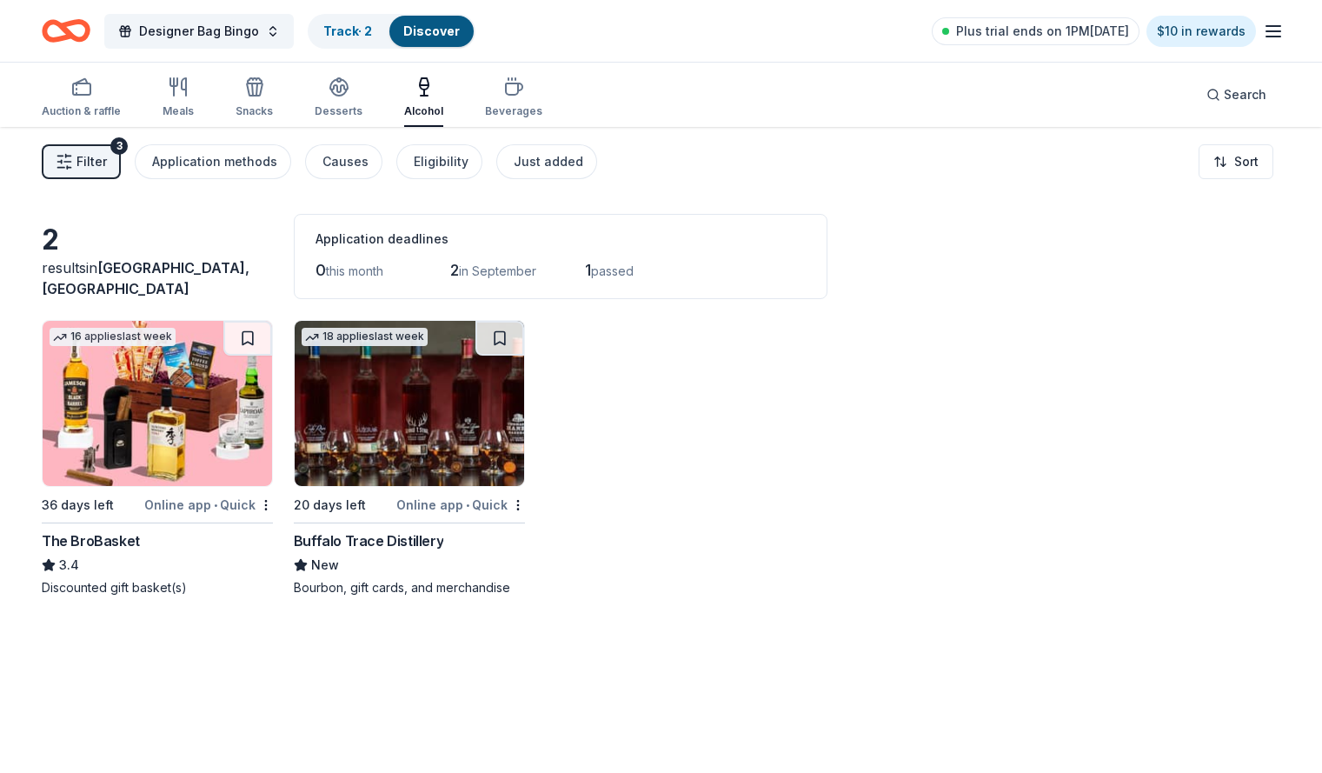
click at [192, 437] on img at bounding box center [158, 403] width 230 height 165
click at [92, 93] on icon "button" at bounding box center [81, 87] width 21 height 21
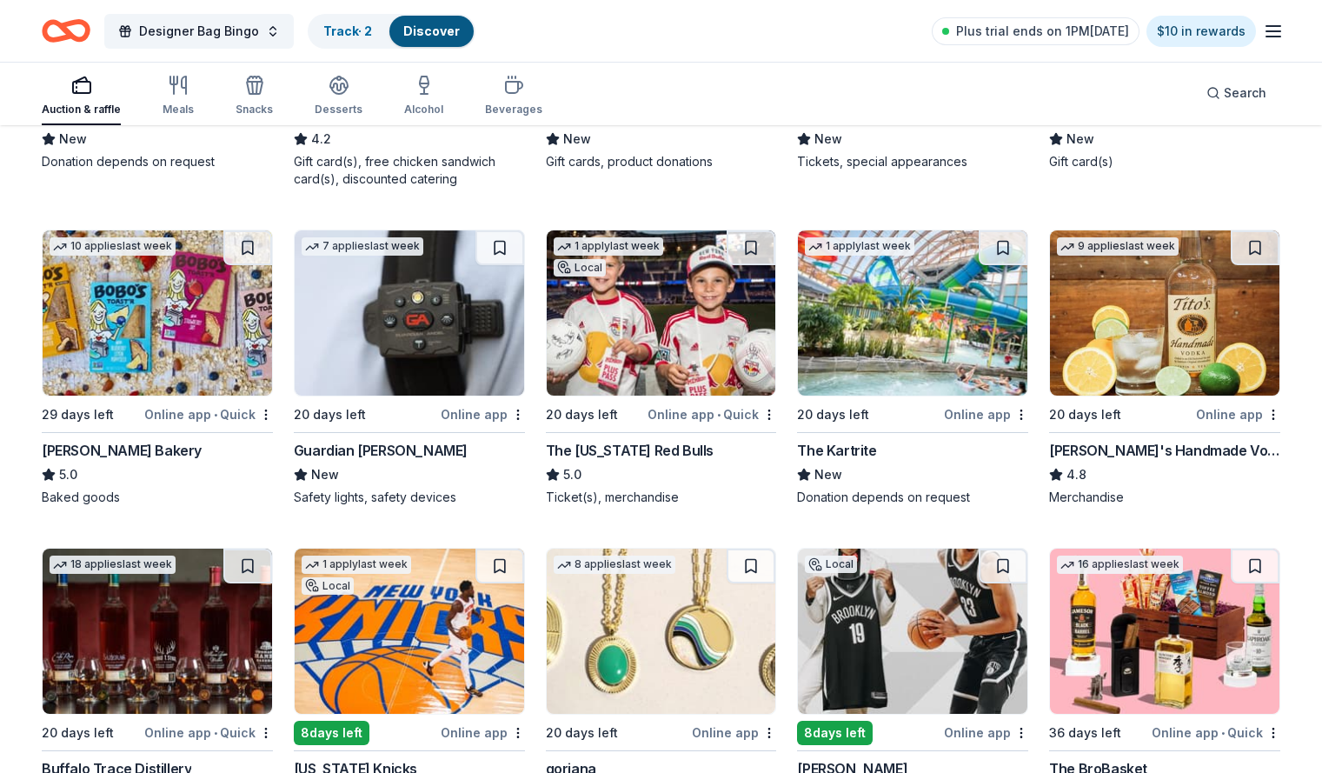
scroll to position [774, 0]
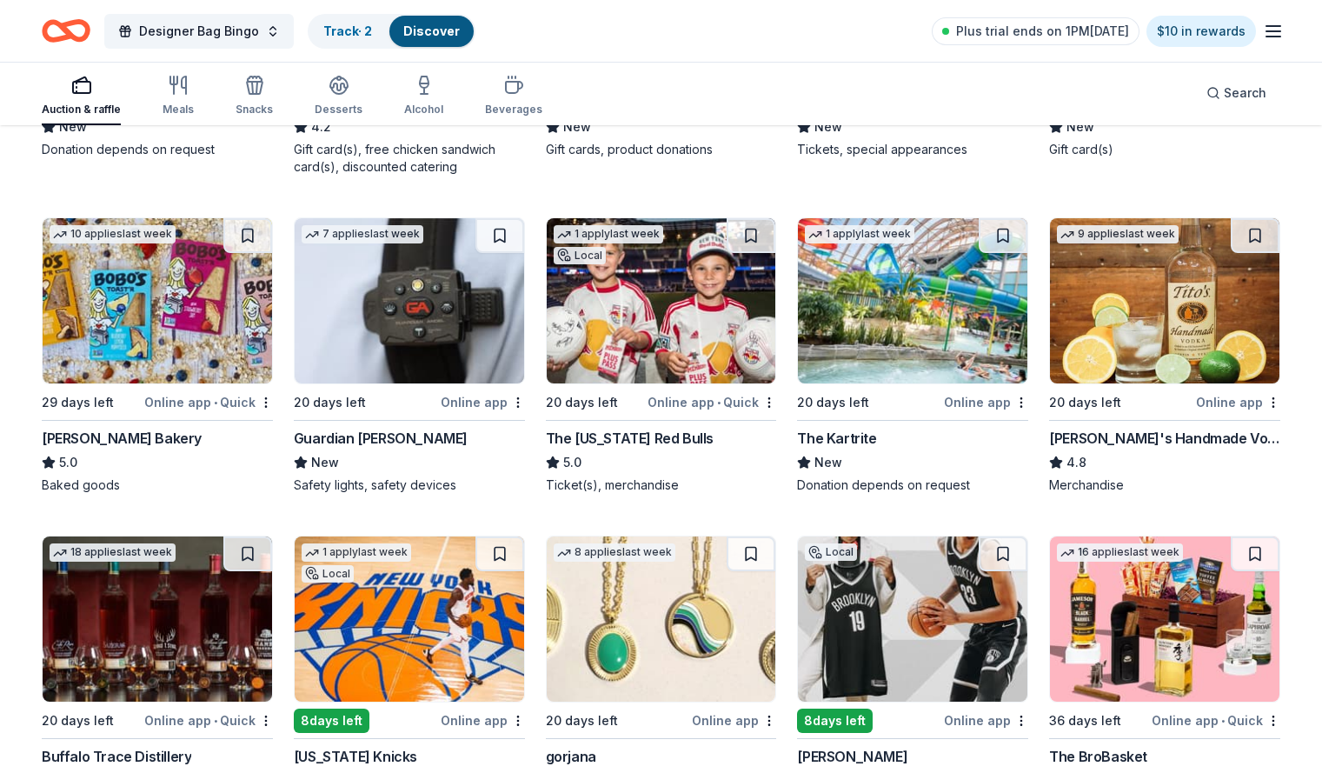
click at [1152, 338] on img at bounding box center [1165, 300] width 230 height 165
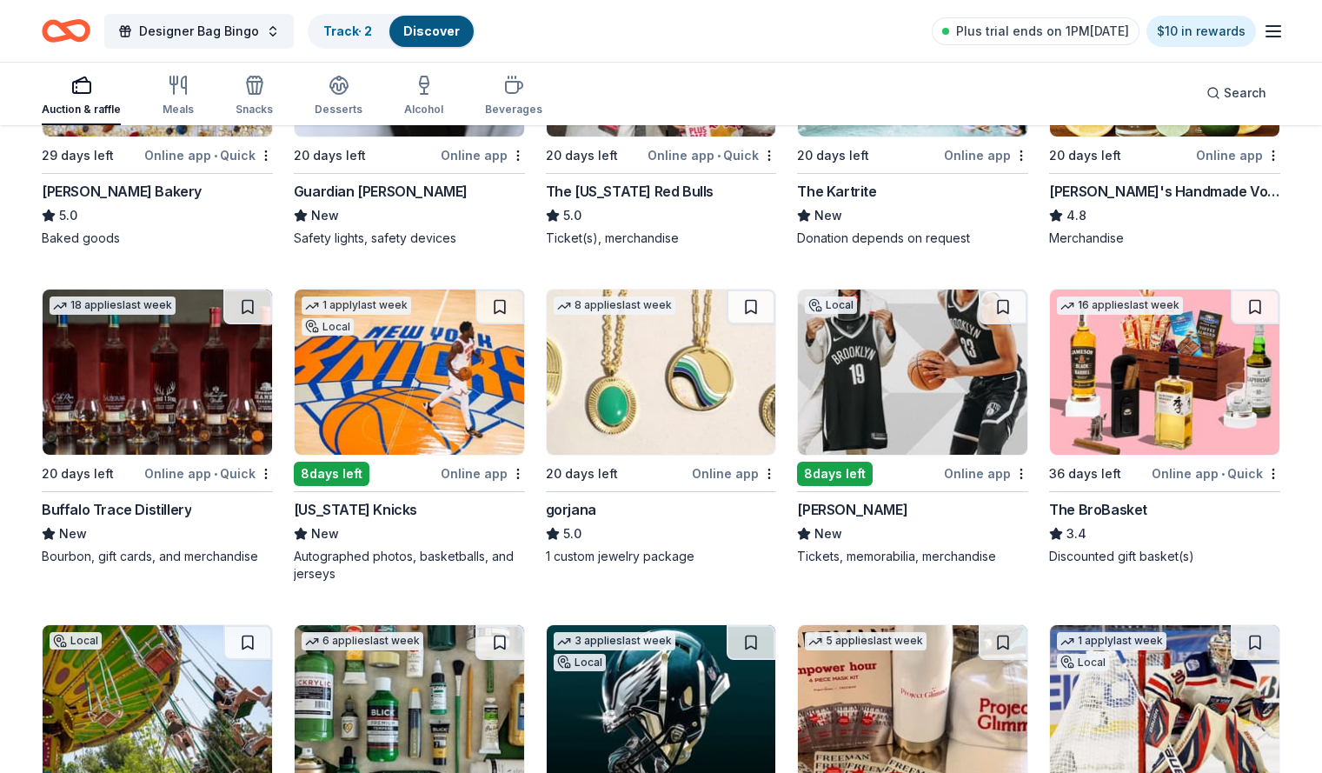
scroll to position [1057, 0]
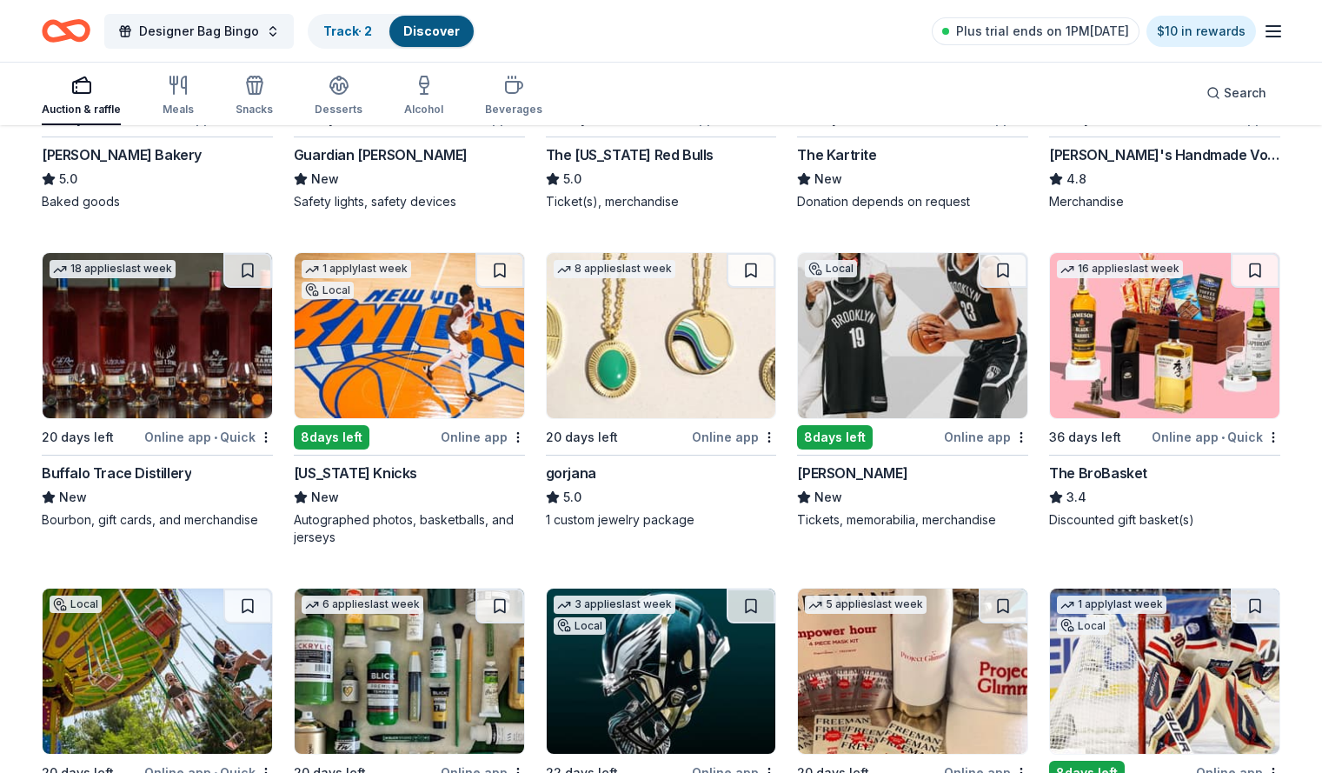
click at [415, 347] on img at bounding box center [410, 335] width 230 height 165
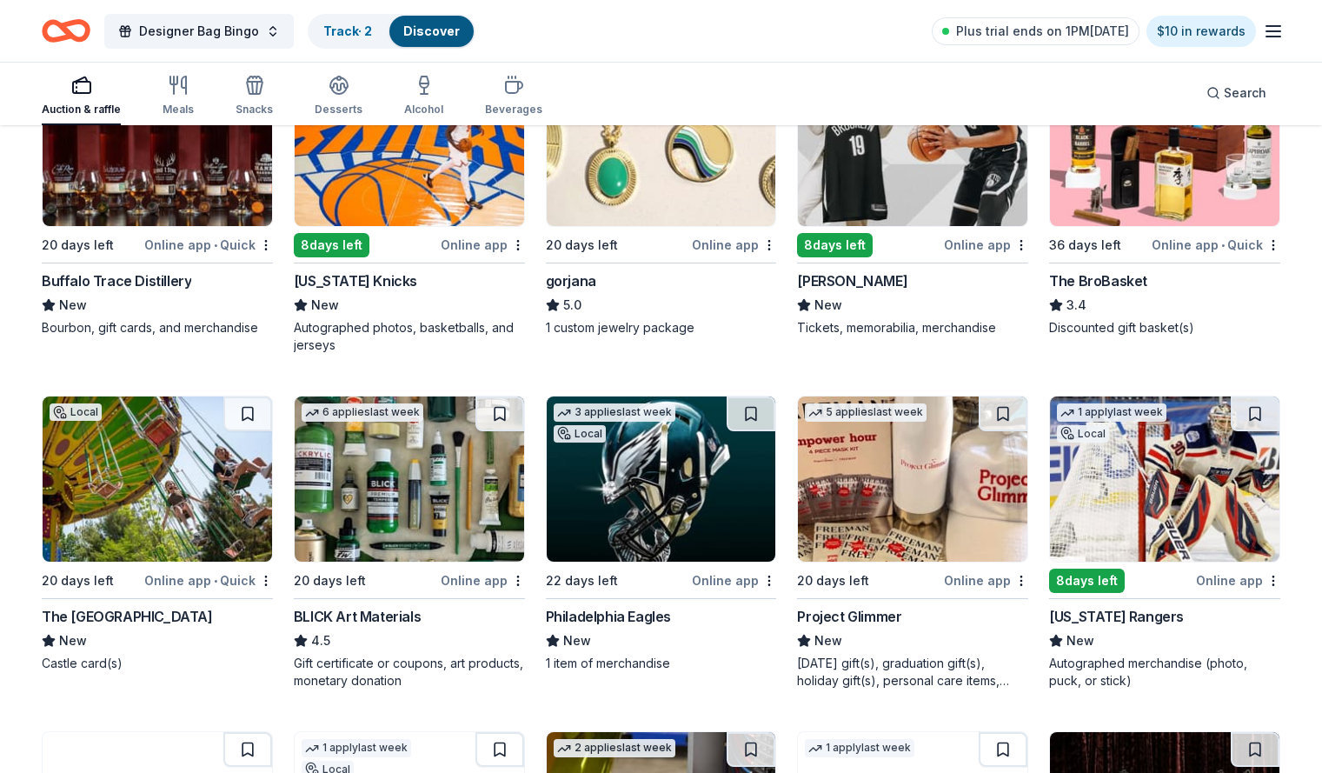
scroll to position [1247, 0]
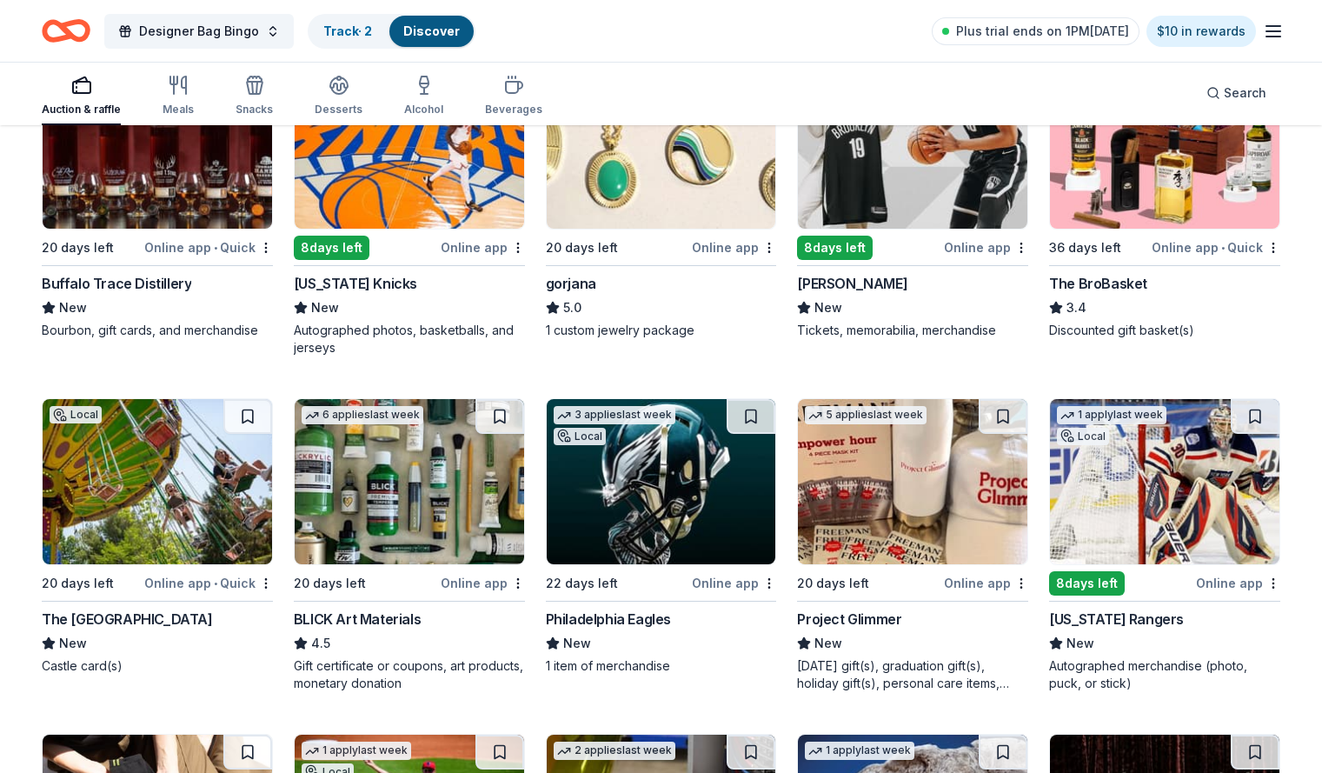
click at [669, 496] on img at bounding box center [662, 481] width 230 height 165
click at [906, 195] on img at bounding box center [913, 145] width 230 height 165
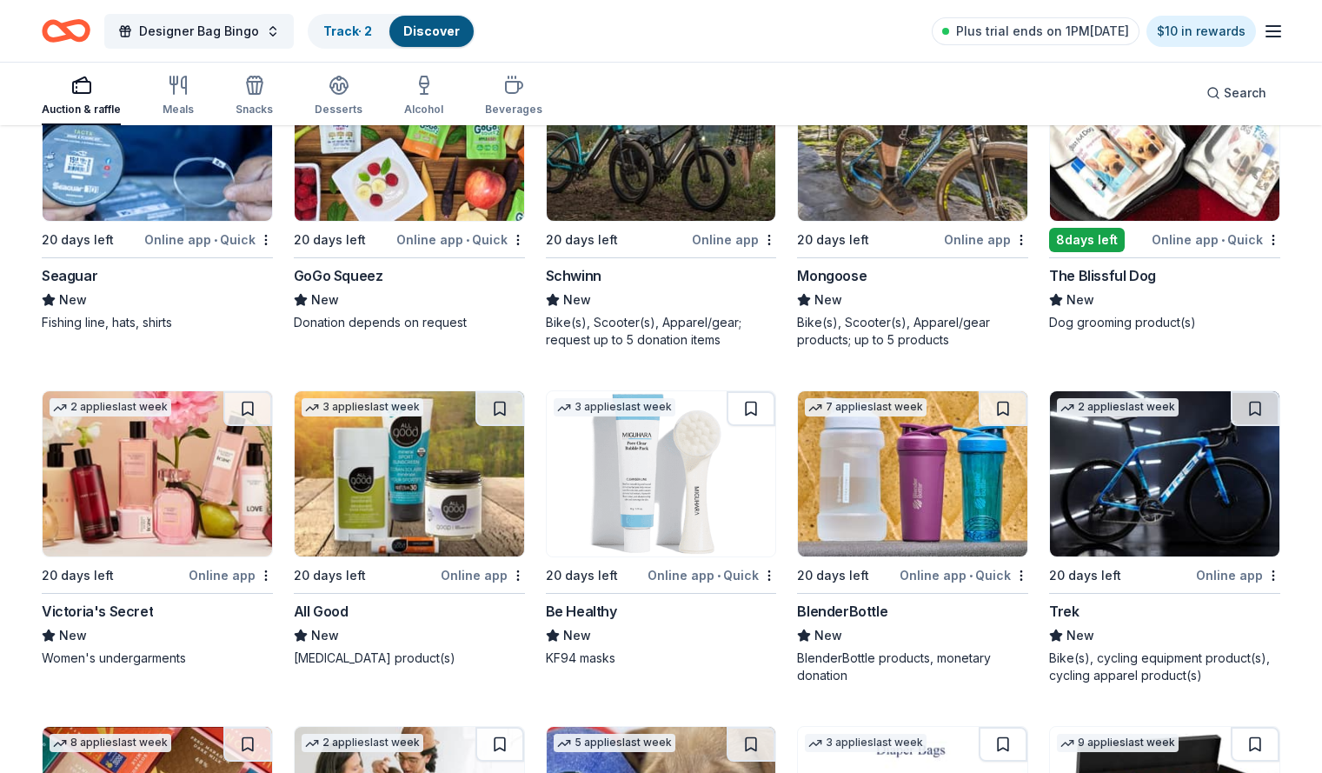
scroll to position [3278, 0]
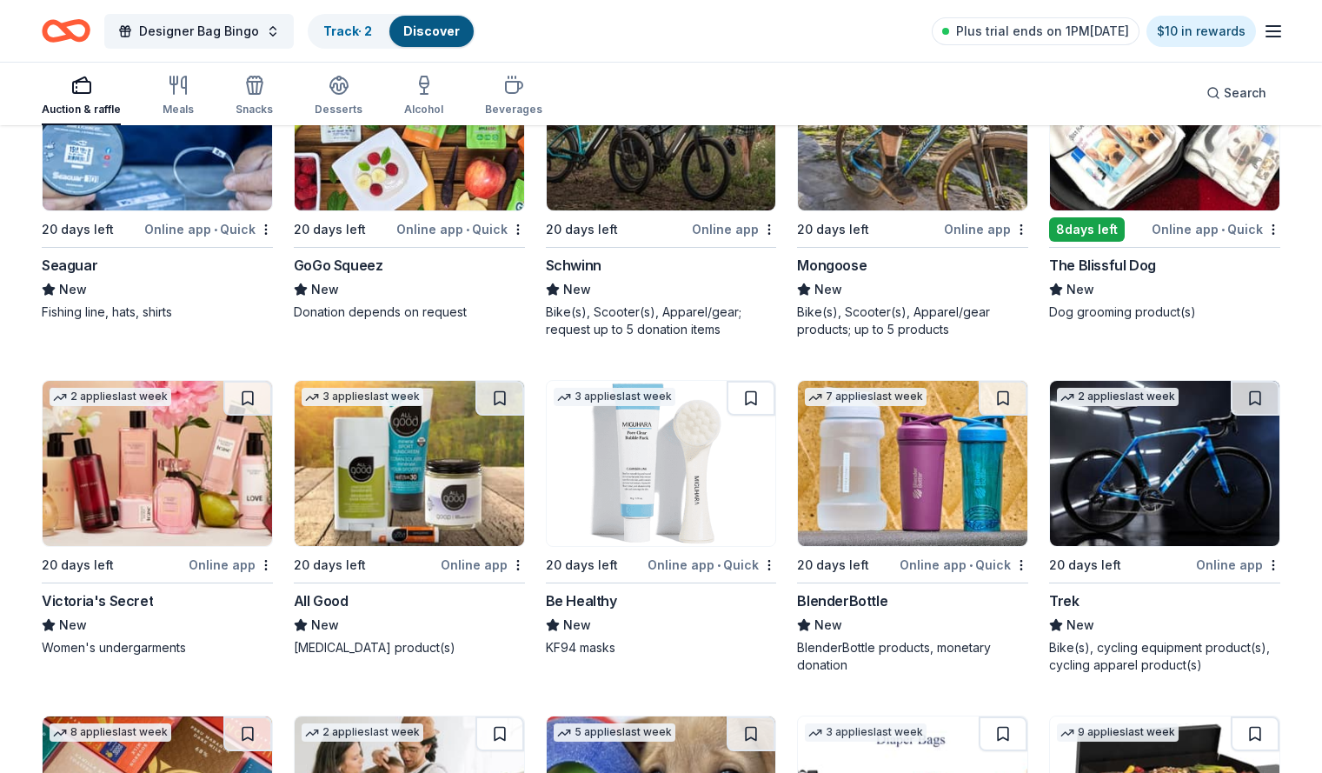
click at [207, 464] on img at bounding box center [158, 463] width 230 height 165
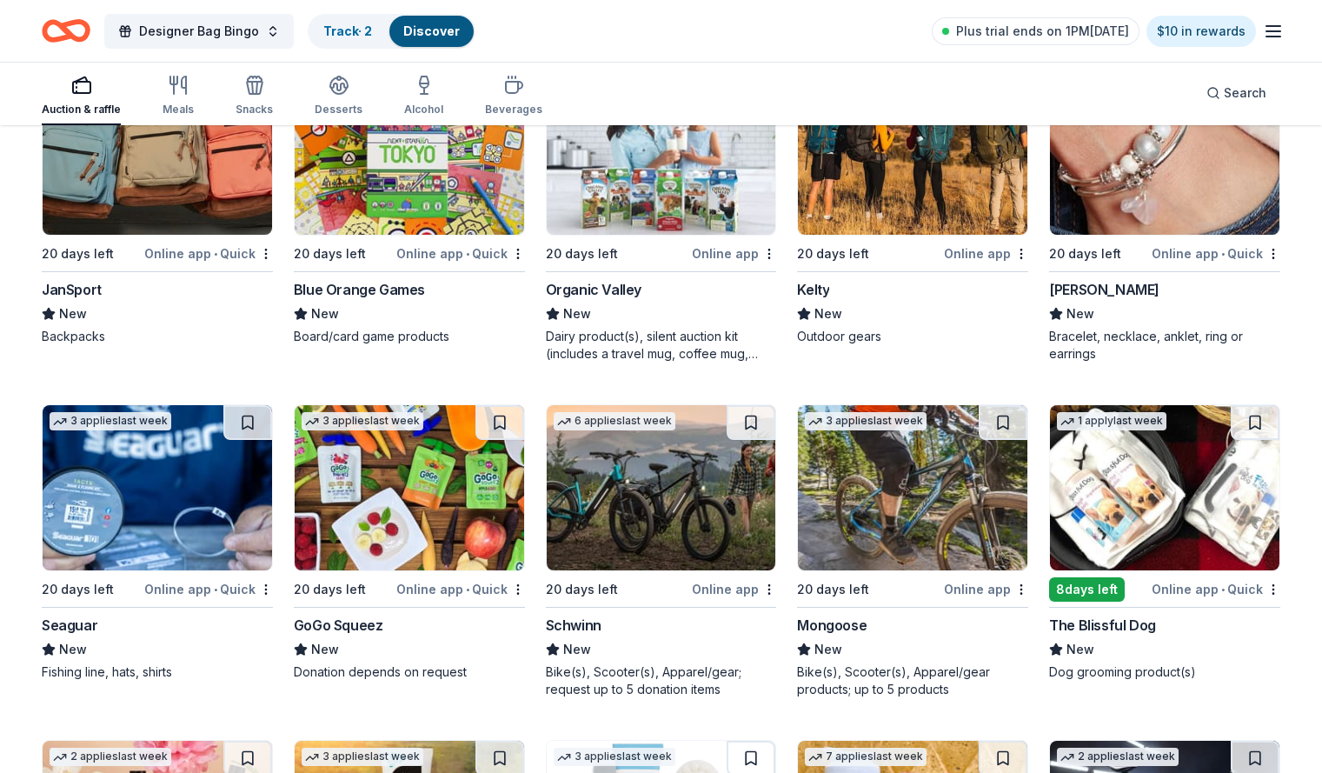
scroll to position [2902, 0]
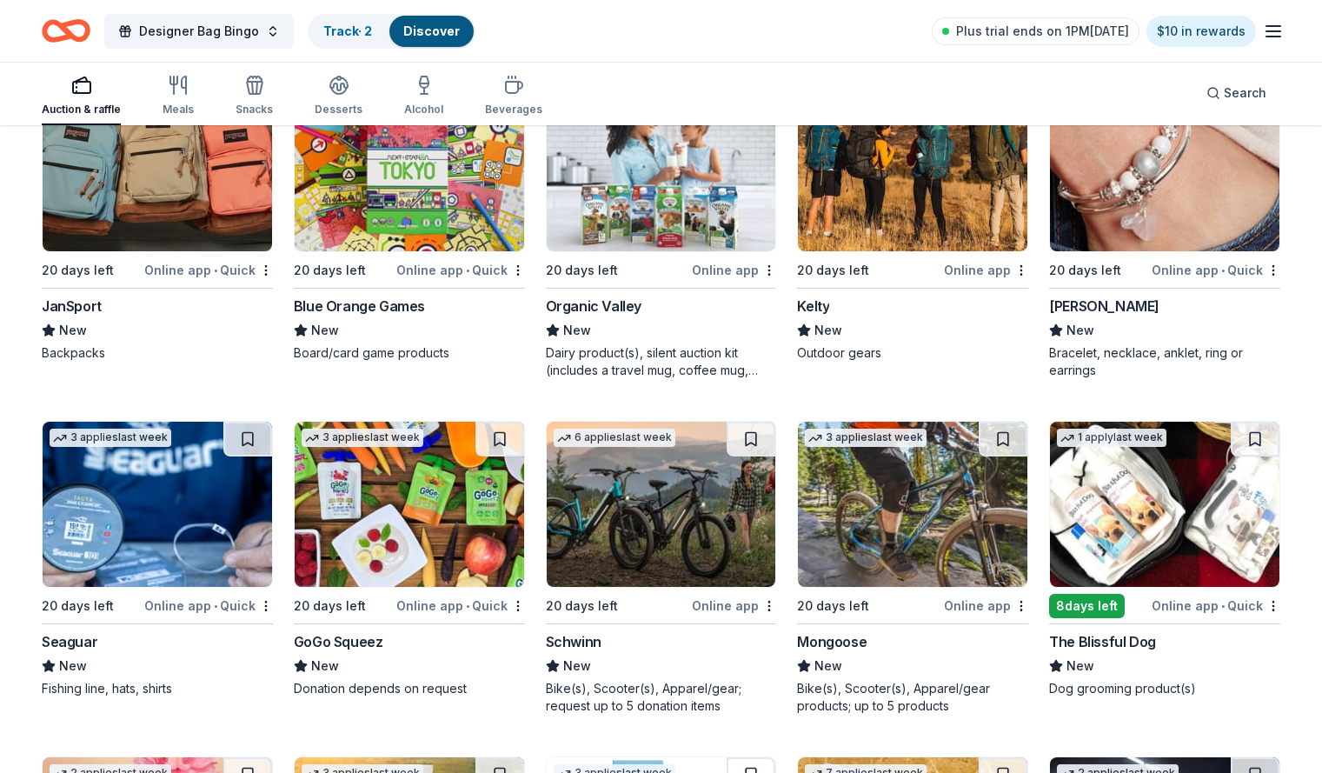
click at [702, 544] on img at bounding box center [662, 504] width 230 height 165
click at [374, 43] on div "Track · 2" at bounding box center [347, 31] width 77 height 31
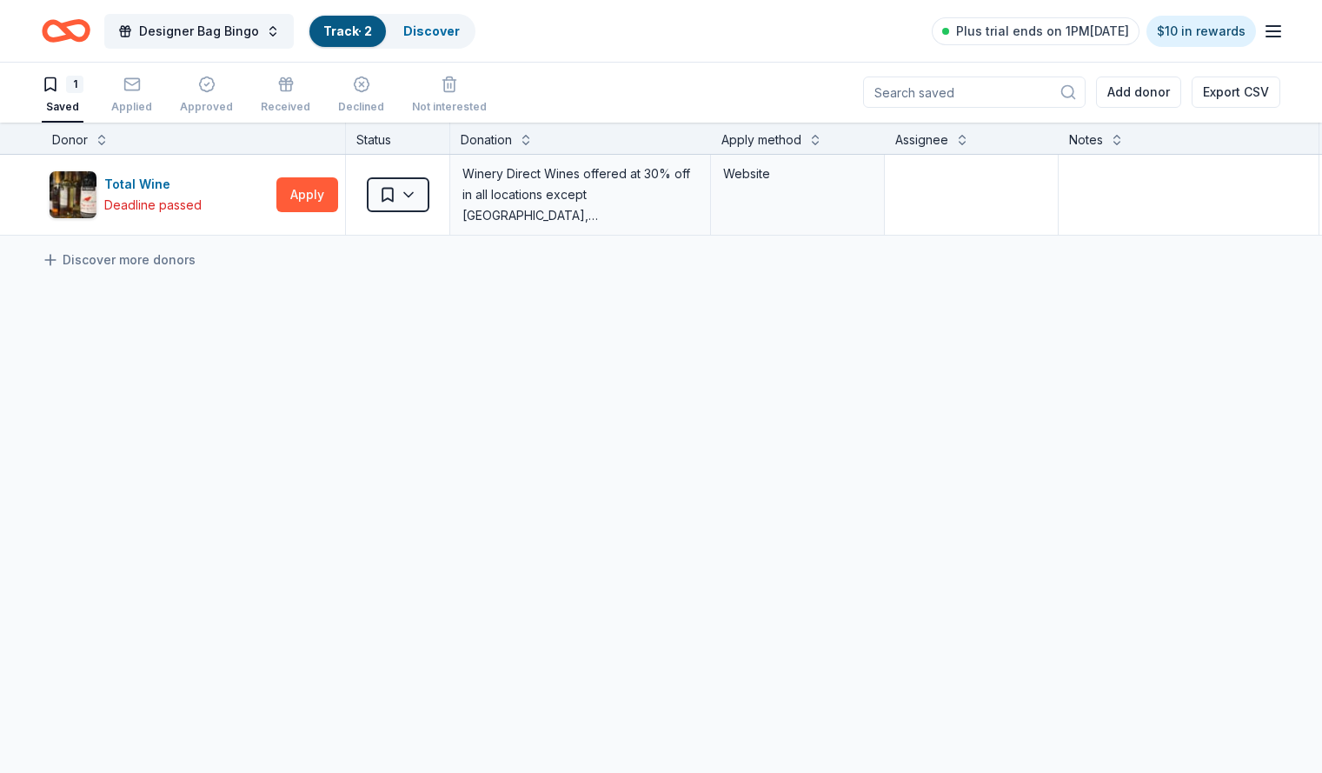
scroll to position [1, 0]
click at [372, 35] on link "Track · 2" at bounding box center [347, 30] width 49 height 15
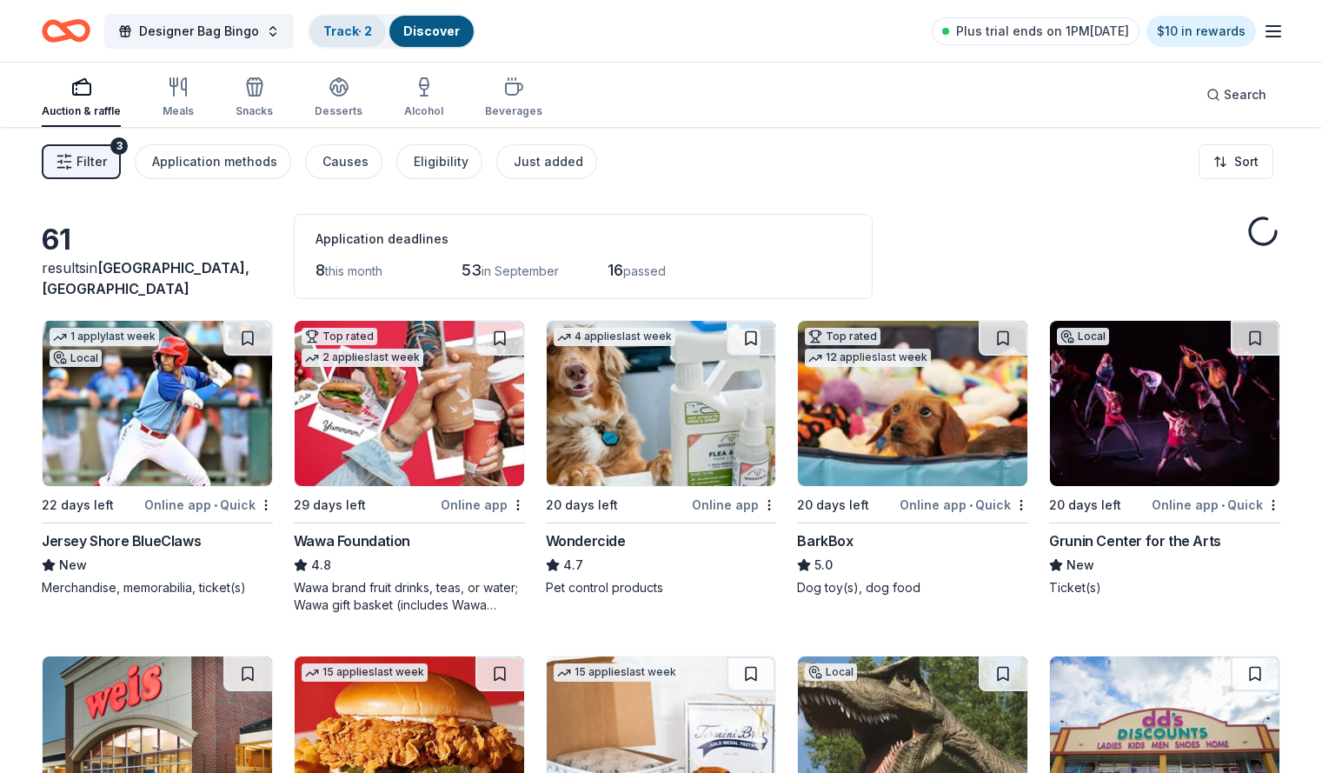
click at [370, 30] on link "Track · 2" at bounding box center [347, 30] width 49 height 15
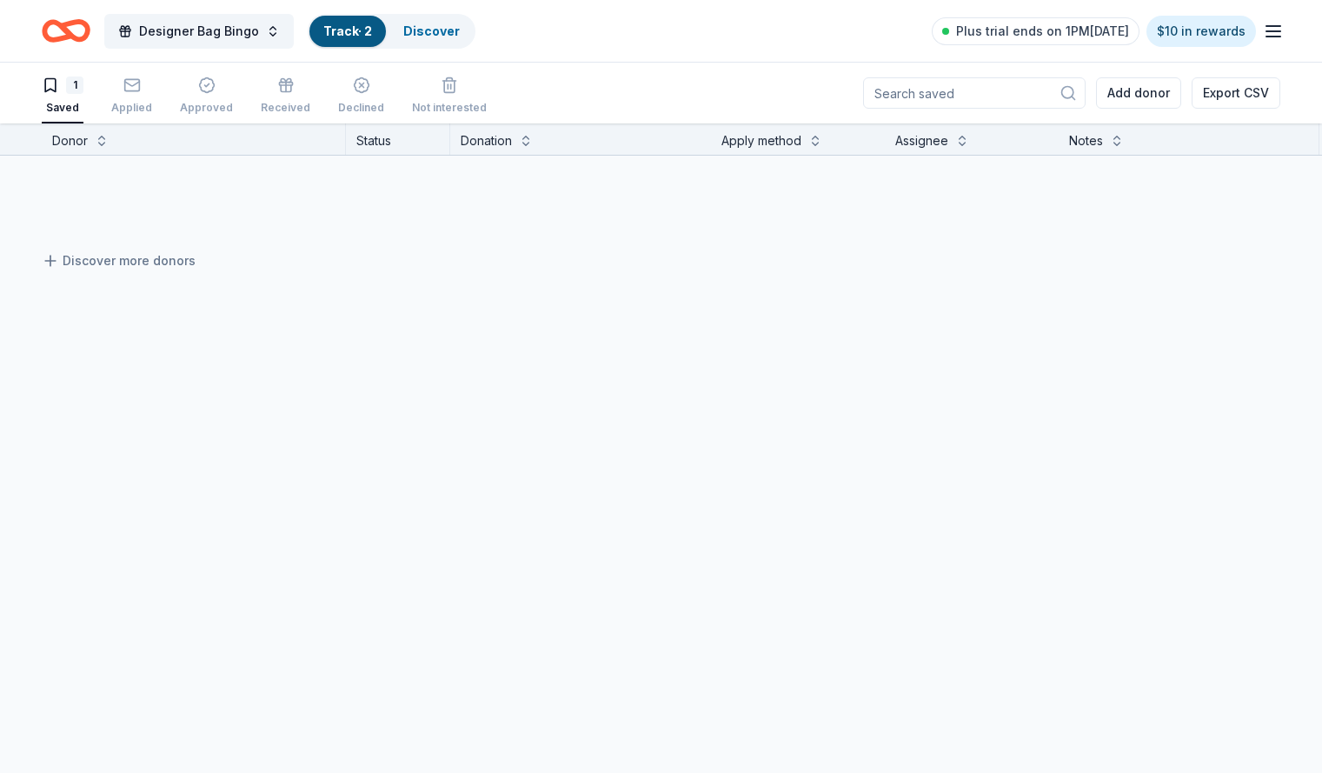
scroll to position [1, 0]
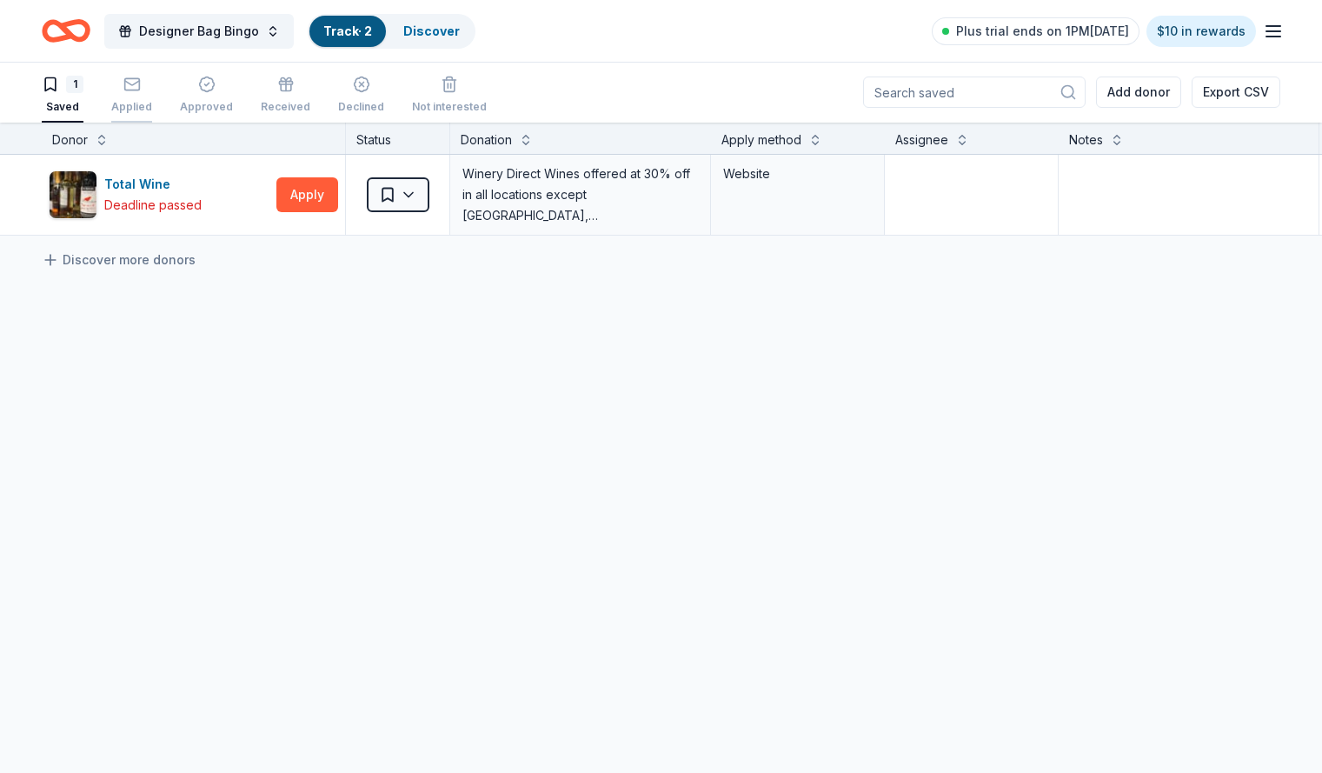
click at [152, 100] on div "Applied" at bounding box center [131, 107] width 41 height 14
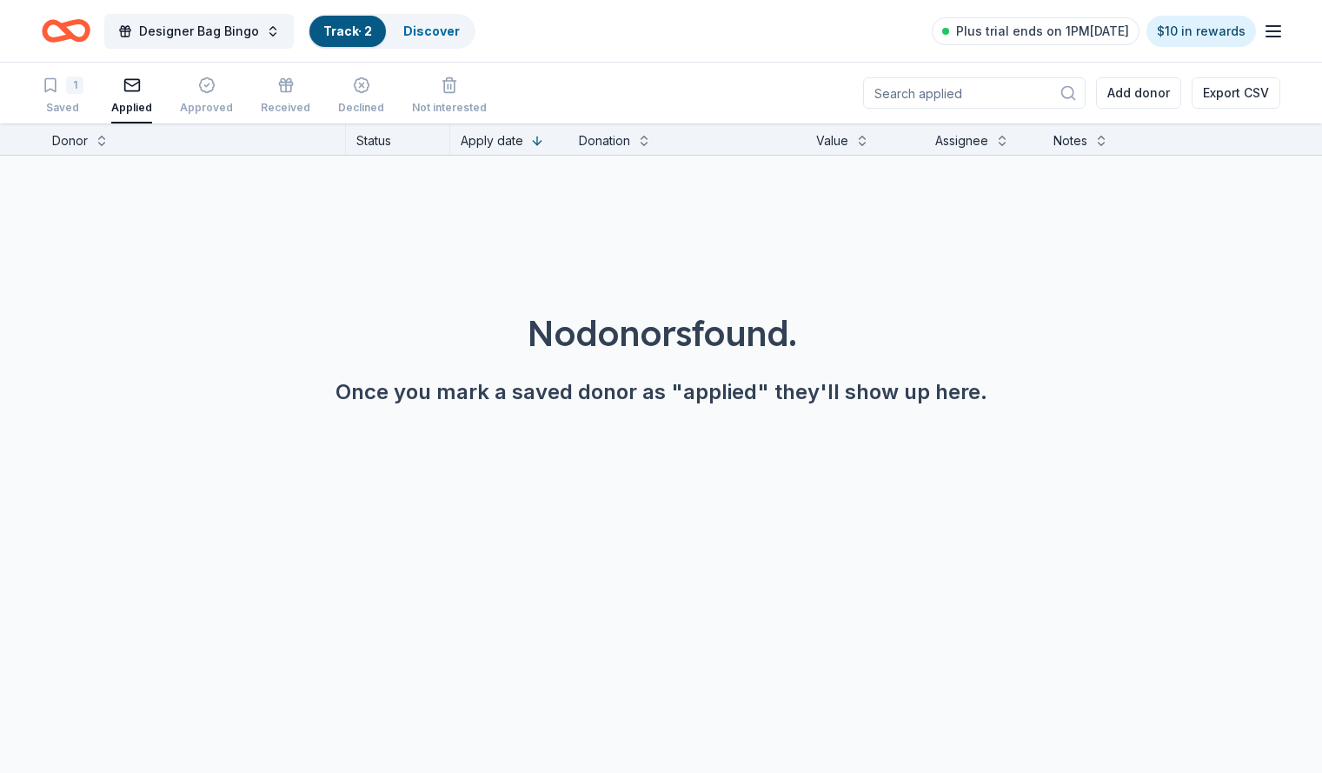
click at [152, 100] on div "Applied" at bounding box center [131, 96] width 41 height 38
click at [218, 94] on div "Approved" at bounding box center [206, 96] width 53 height 38
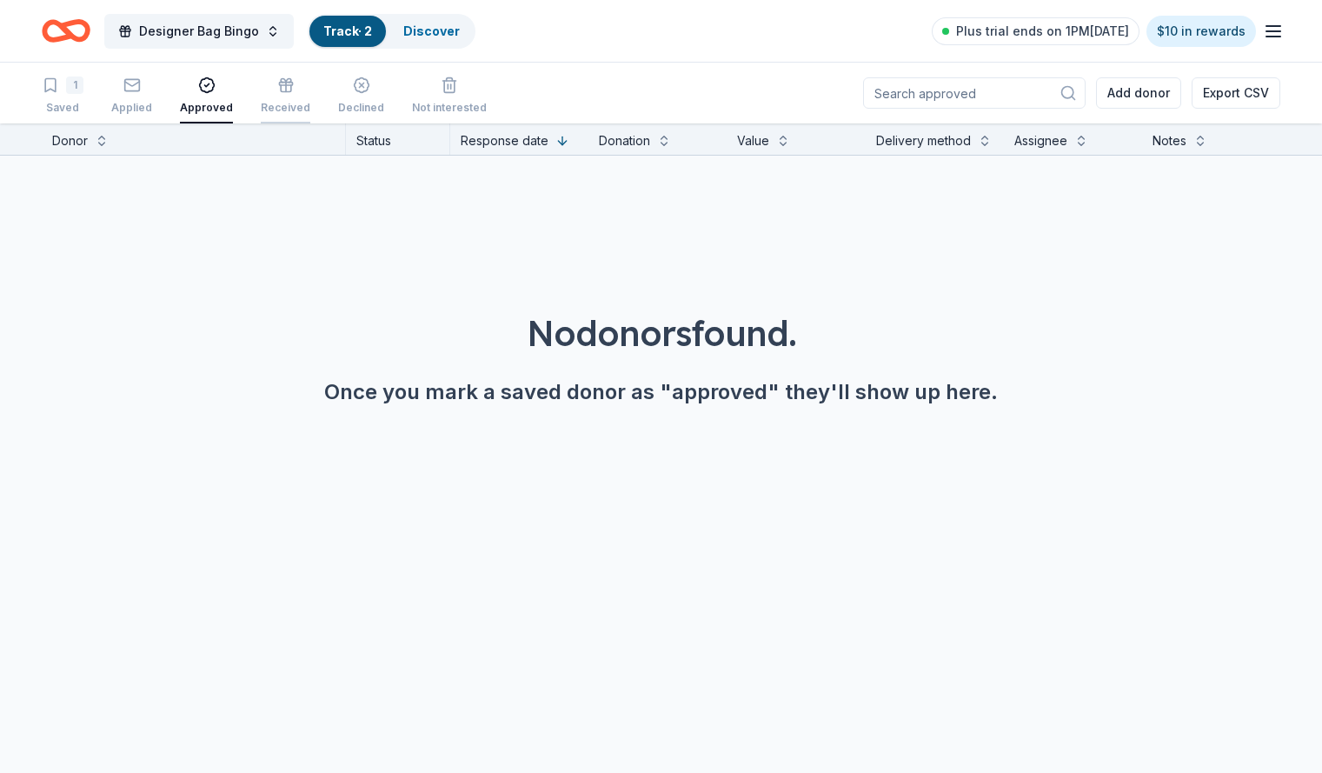
click at [303, 101] on div "Received" at bounding box center [286, 108] width 50 height 14
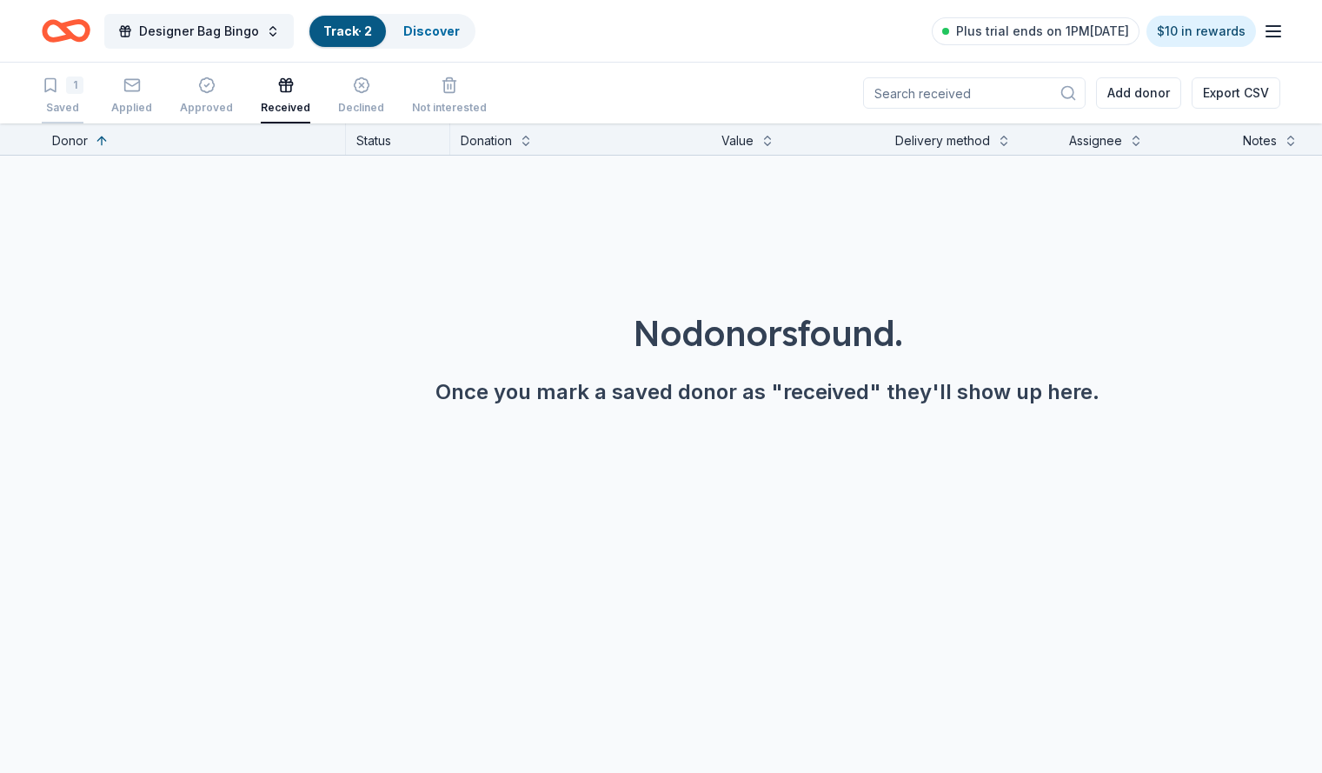
click at [83, 90] on div "1" at bounding box center [63, 85] width 42 height 17
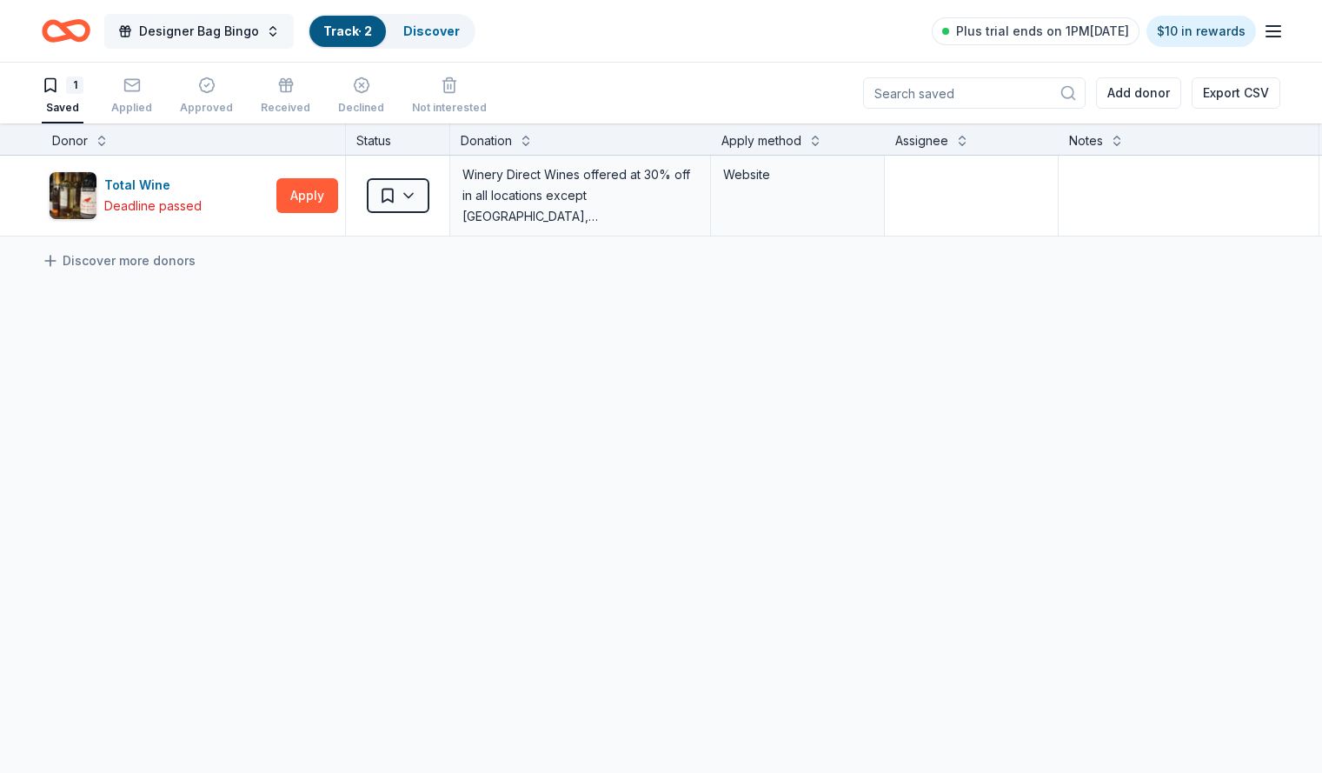
click at [205, 33] on span "Designer Bag Bingo" at bounding box center [199, 31] width 120 height 21
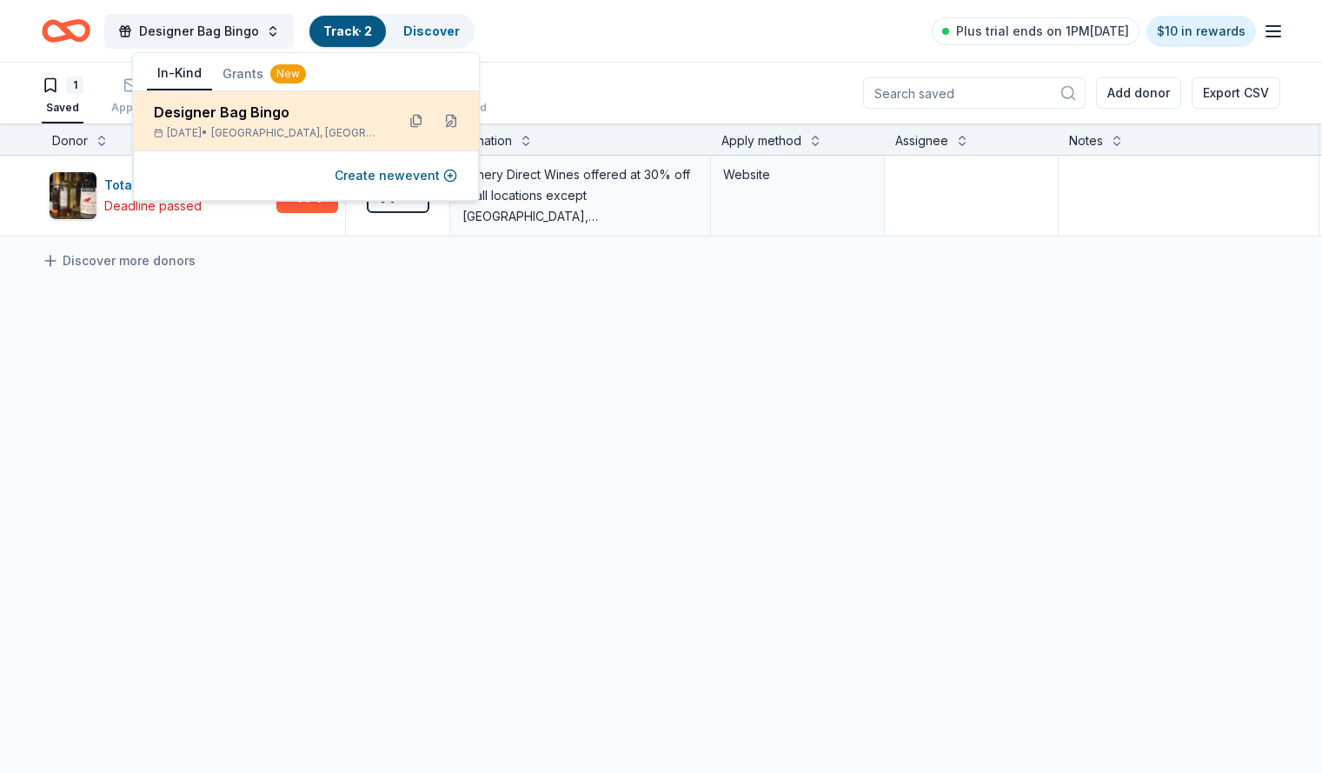
click at [213, 117] on div "Designer Bag Bingo" at bounding box center [268, 112] width 228 height 21
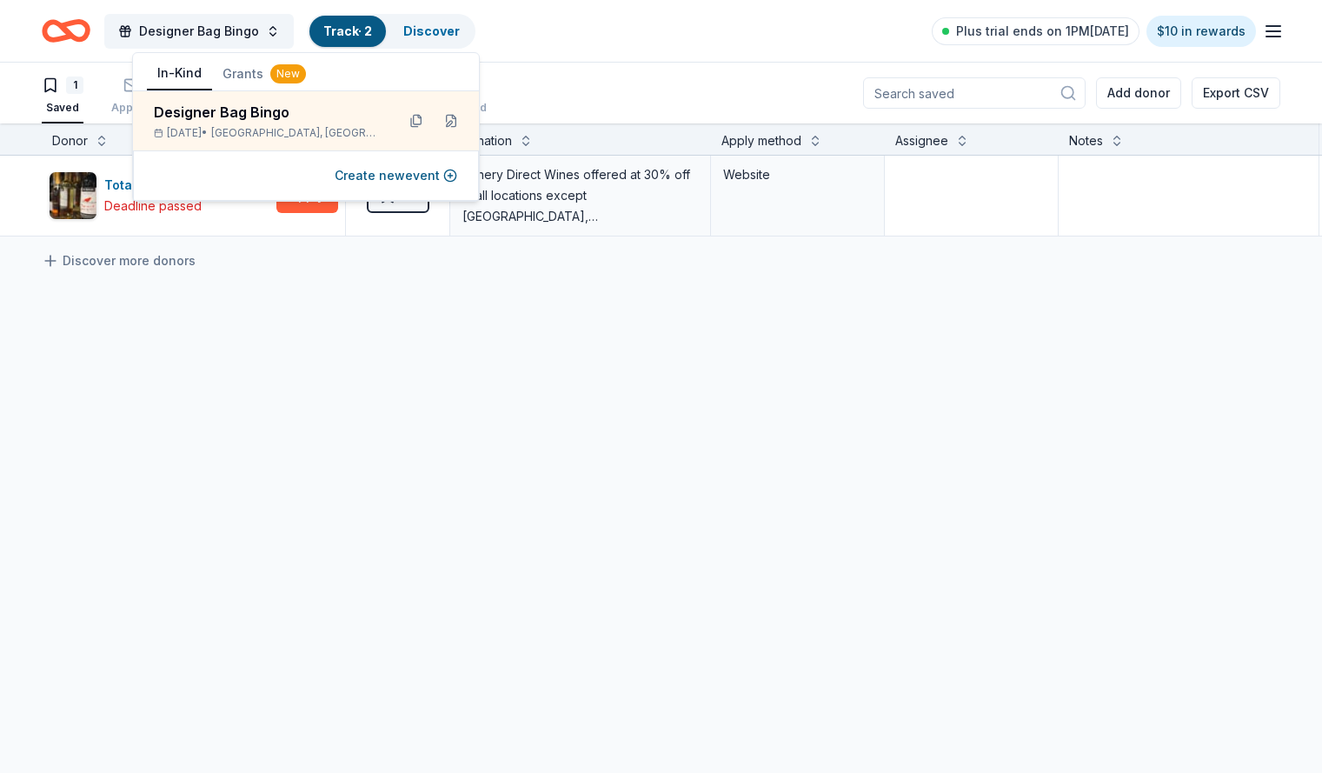
click at [1060, 93] on icon at bounding box center [1068, 92] width 17 height 17
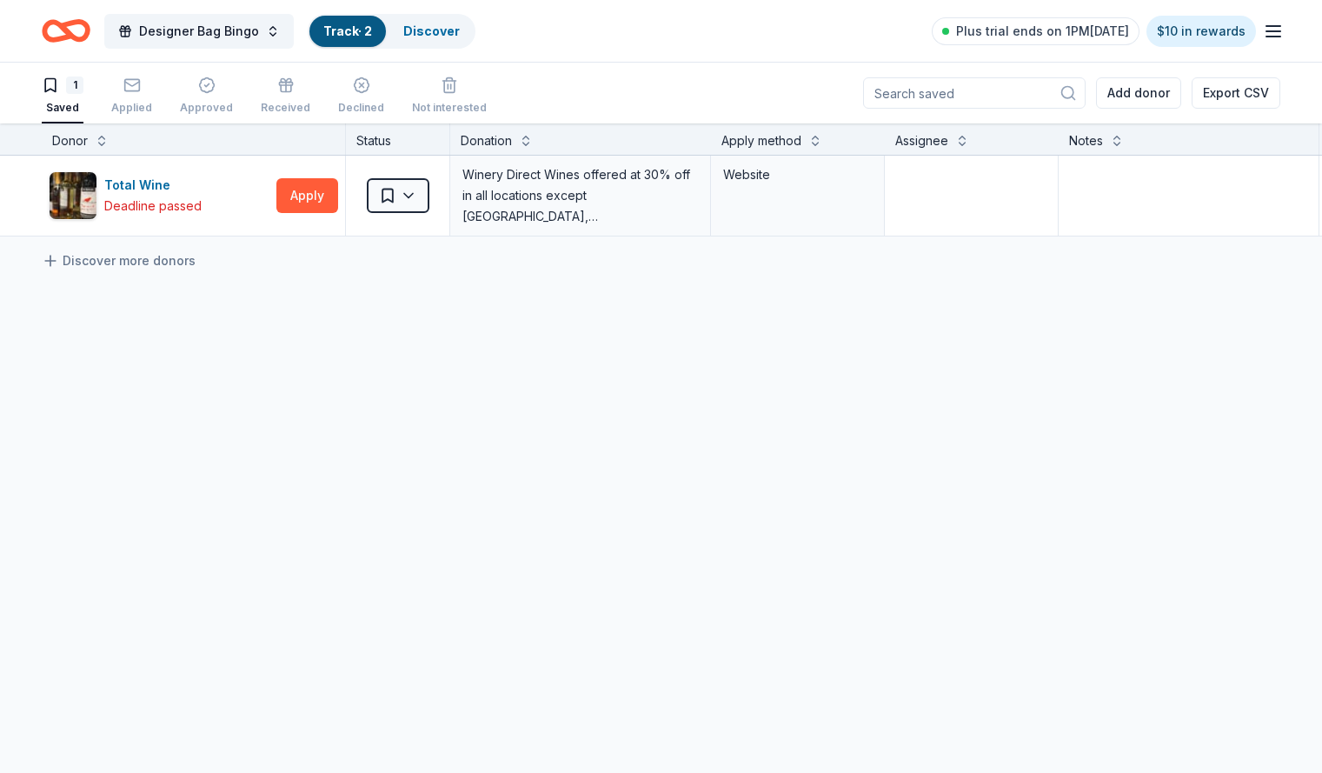
click at [987, 92] on input at bounding box center [974, 92] width 223 height 31
click at [141, 93] on icon "button" at bounding box center [131, 85] width 17 height 17
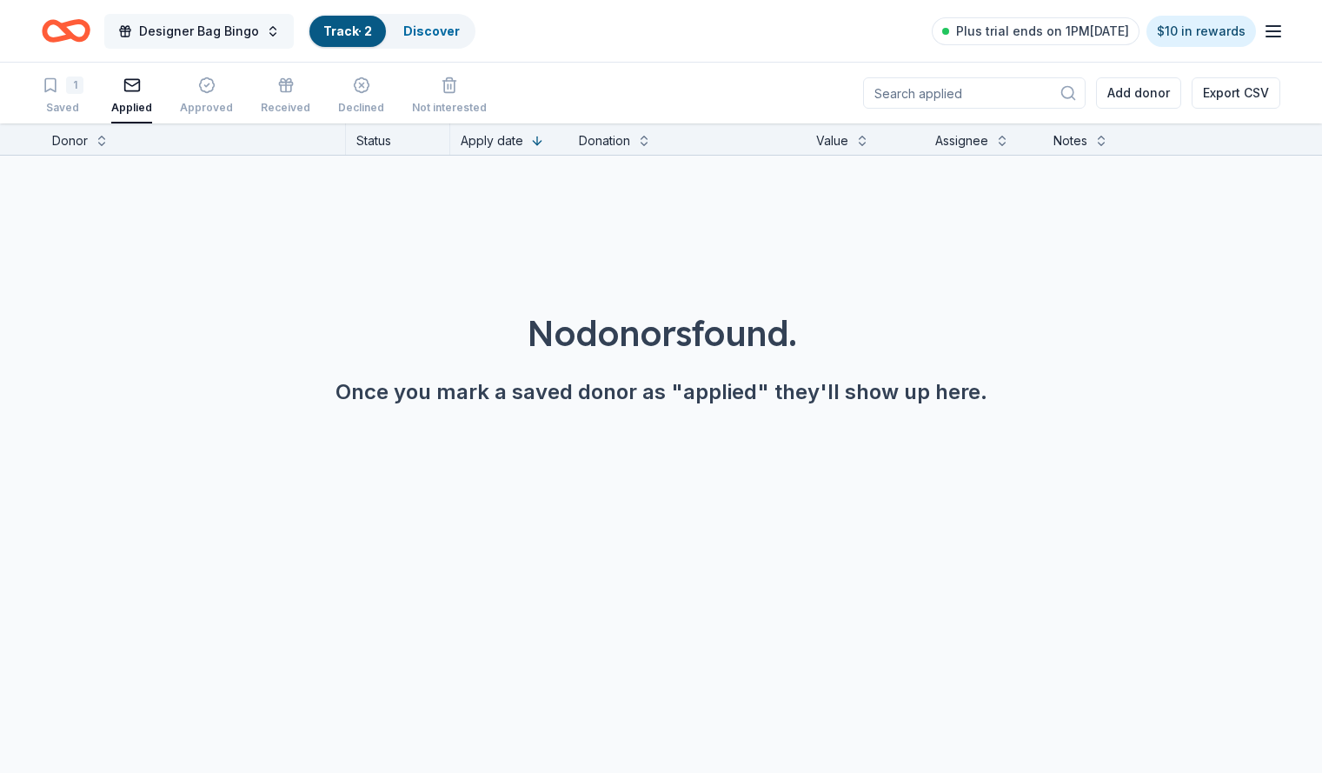
click at [241, 32] on span "Designer Bag Bingo" at bounding box center [199, 31] width 120 height 21
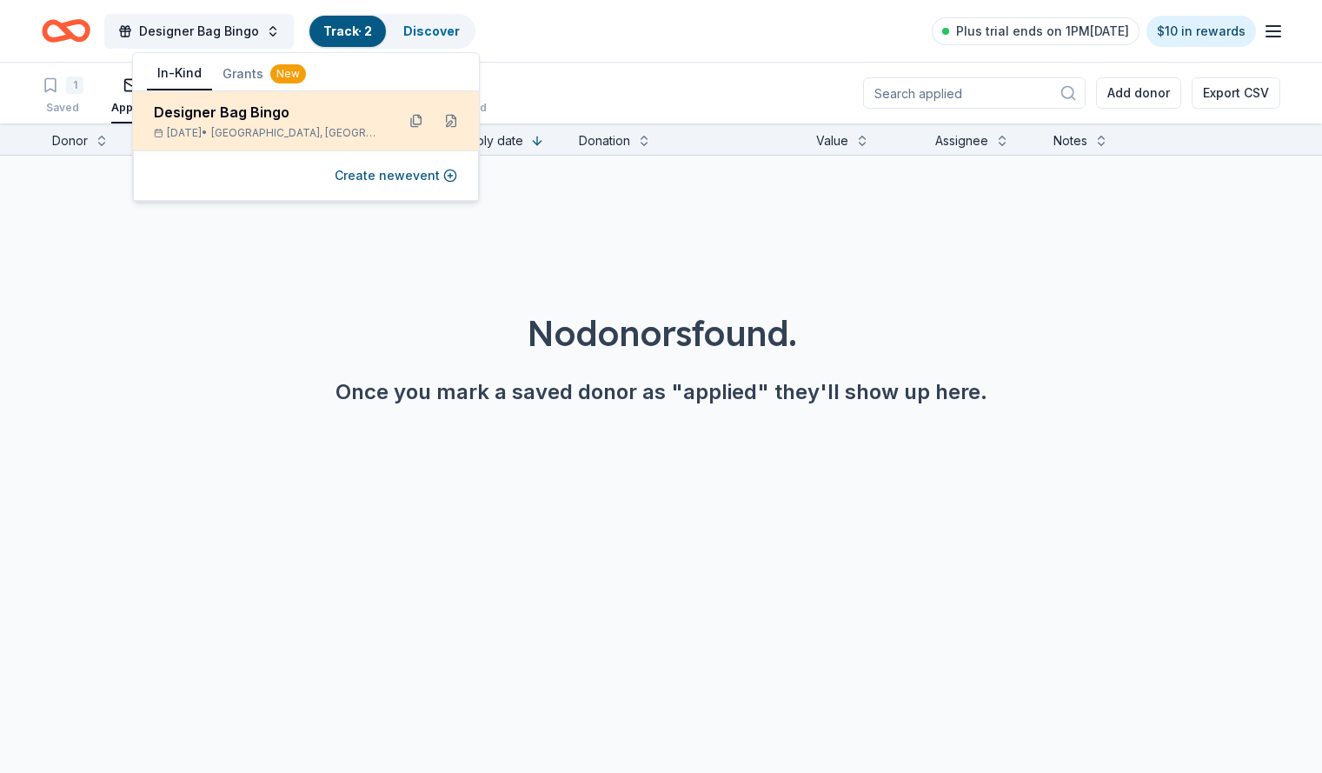
click at [243, 105] on div "Designer Bag Bingo" at bounding box center [268, 112] width 228 height 21
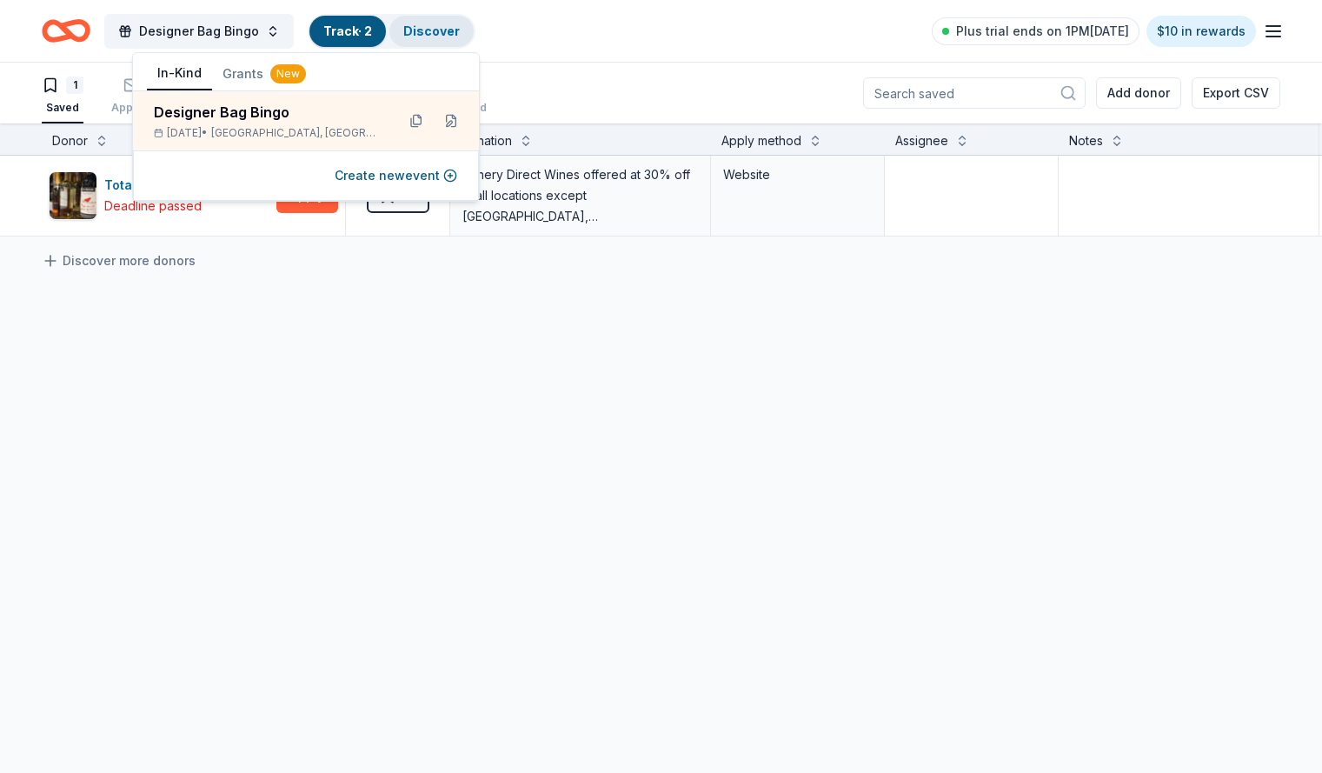
click at [447, 37] on link "Discover" at bounding box center [431, 30] width 57 height 15
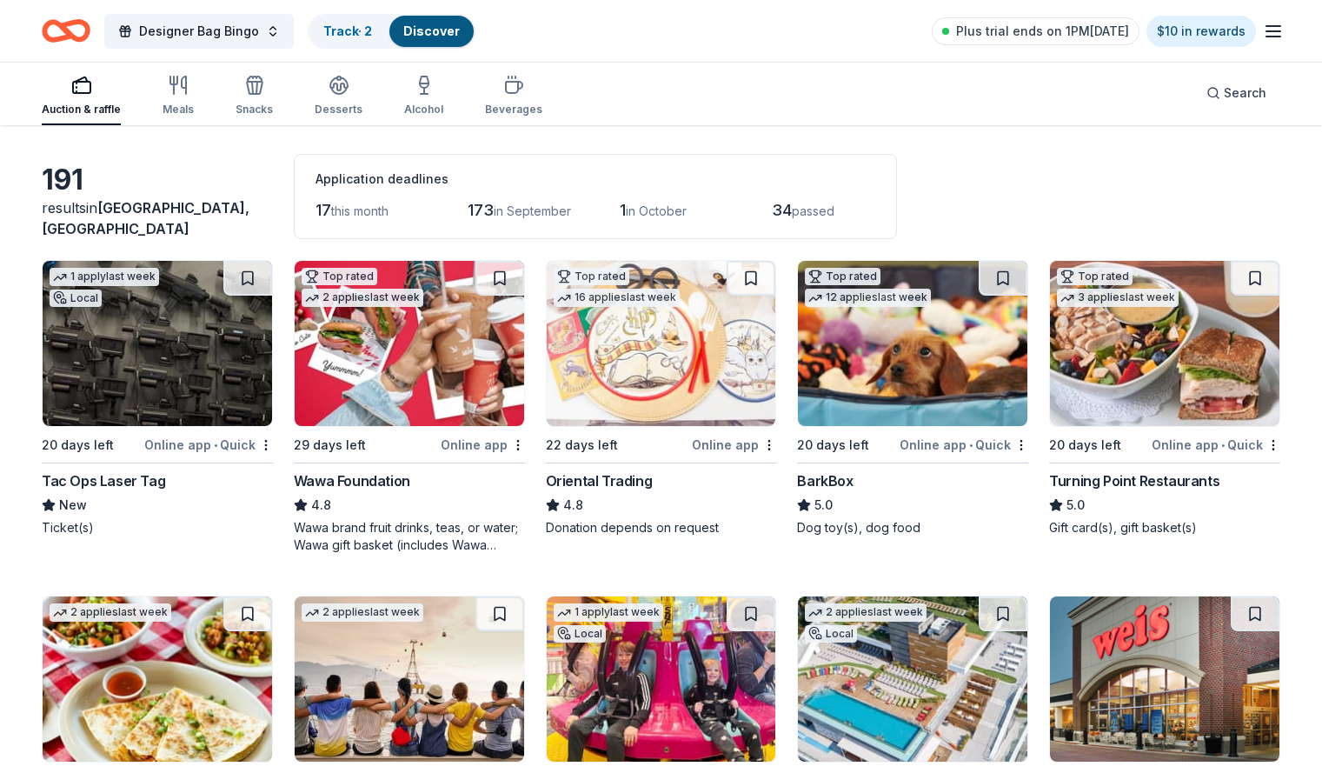
scroll to position [64, 0]
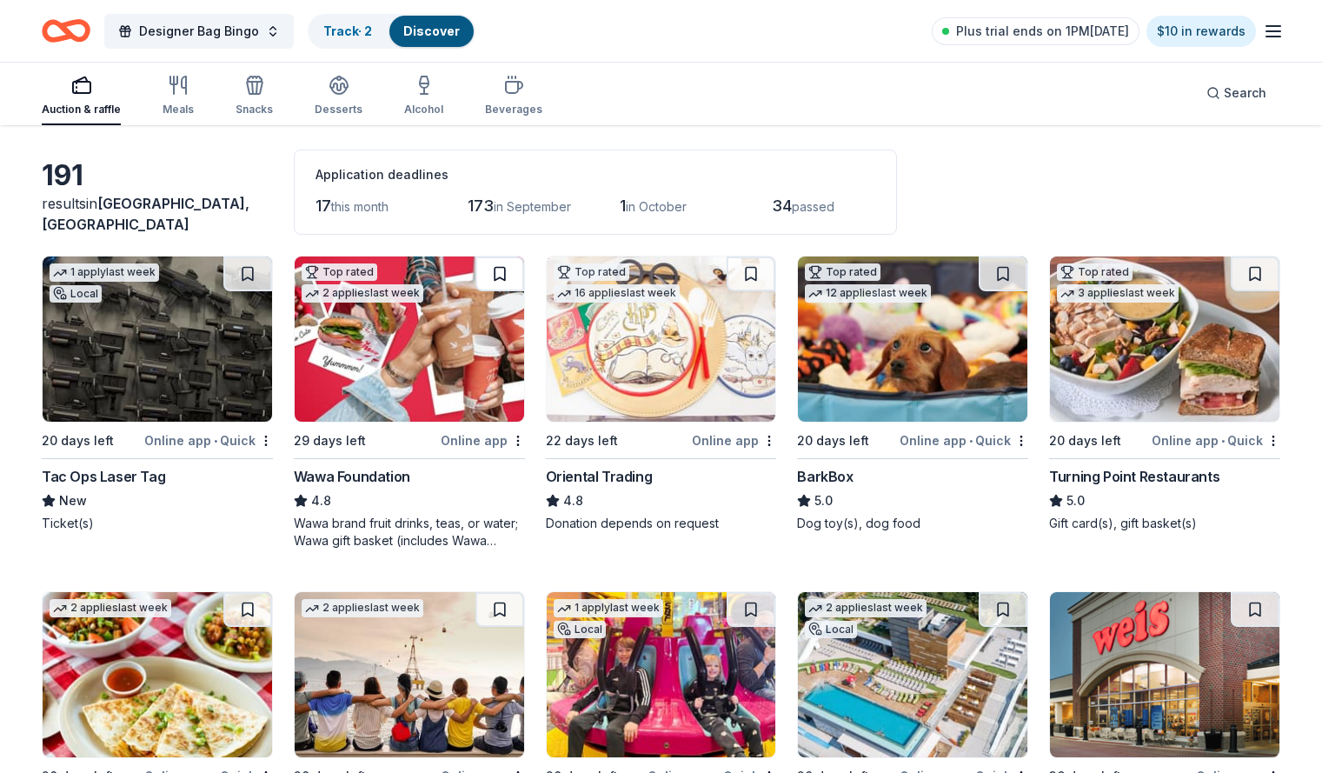
click at [510, 269] on button at bounding box center [500, 273] width 49 height 35
click at [745, 272] on button at bounding box center [751, 273] width 49 height 35
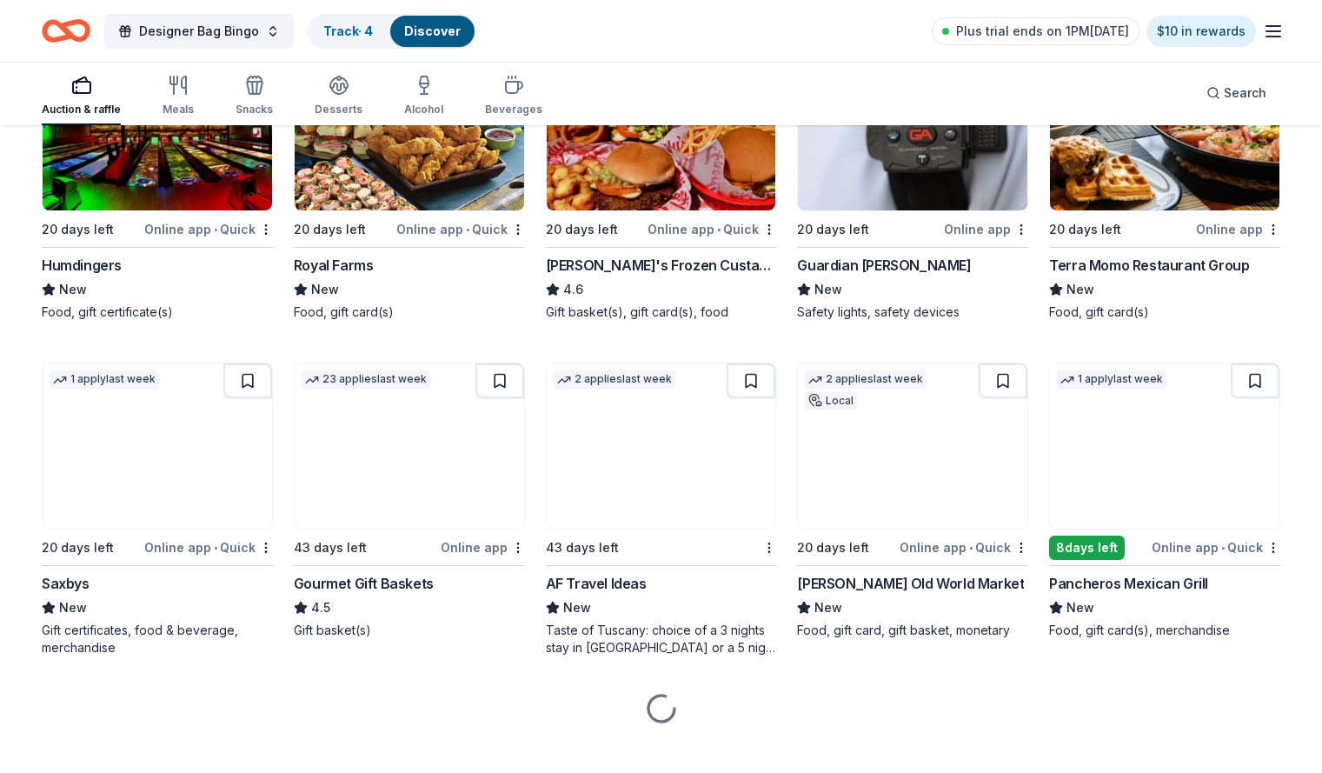
scroll to position [1629, 0]
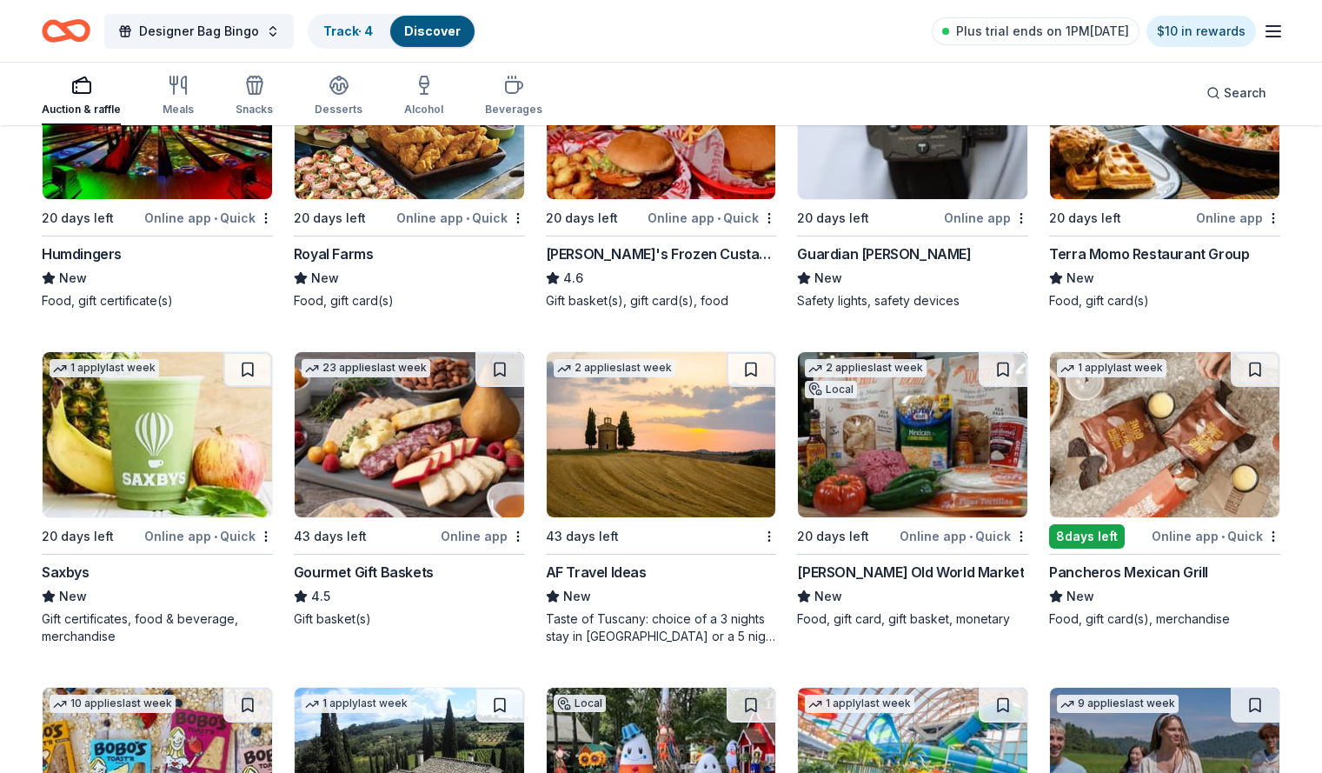
click at [450, 450] on img at bounding box center [410, 434] width 230 height 165
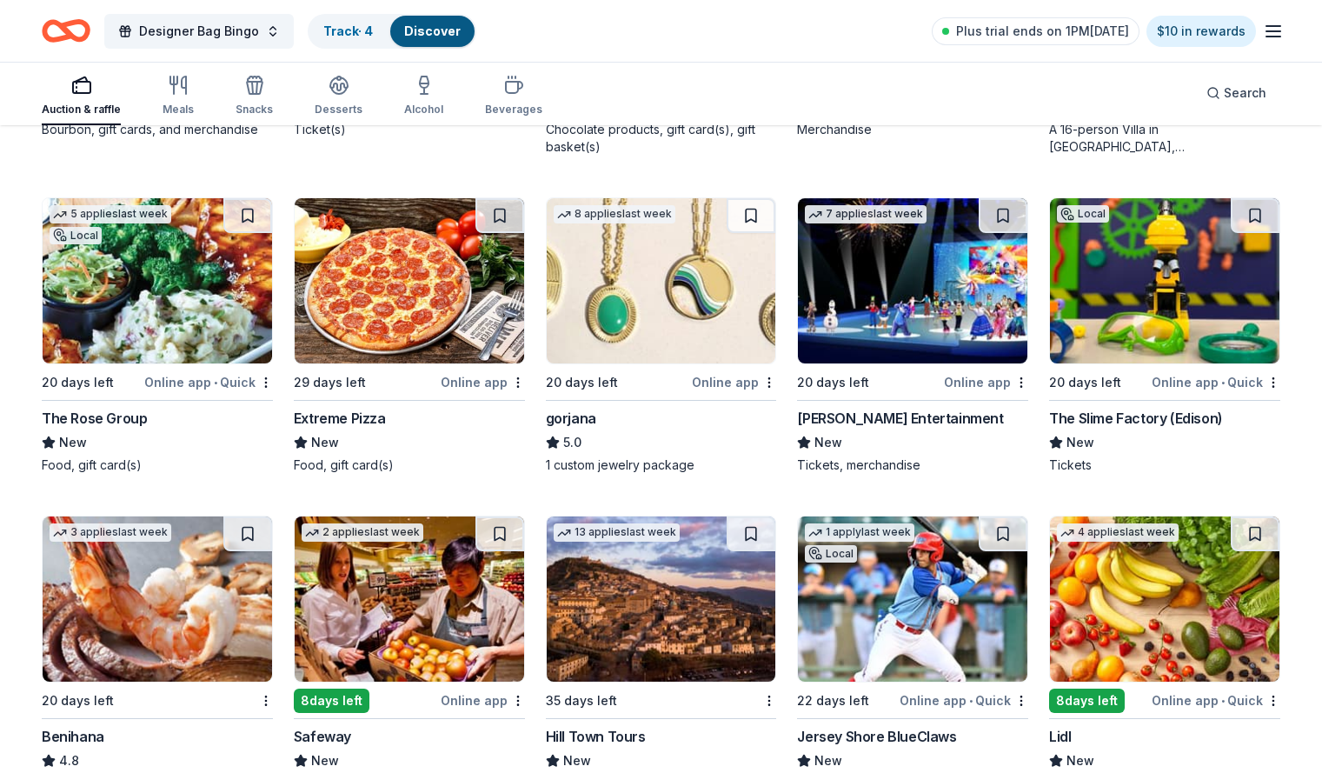
scroll to position [2794, 0]
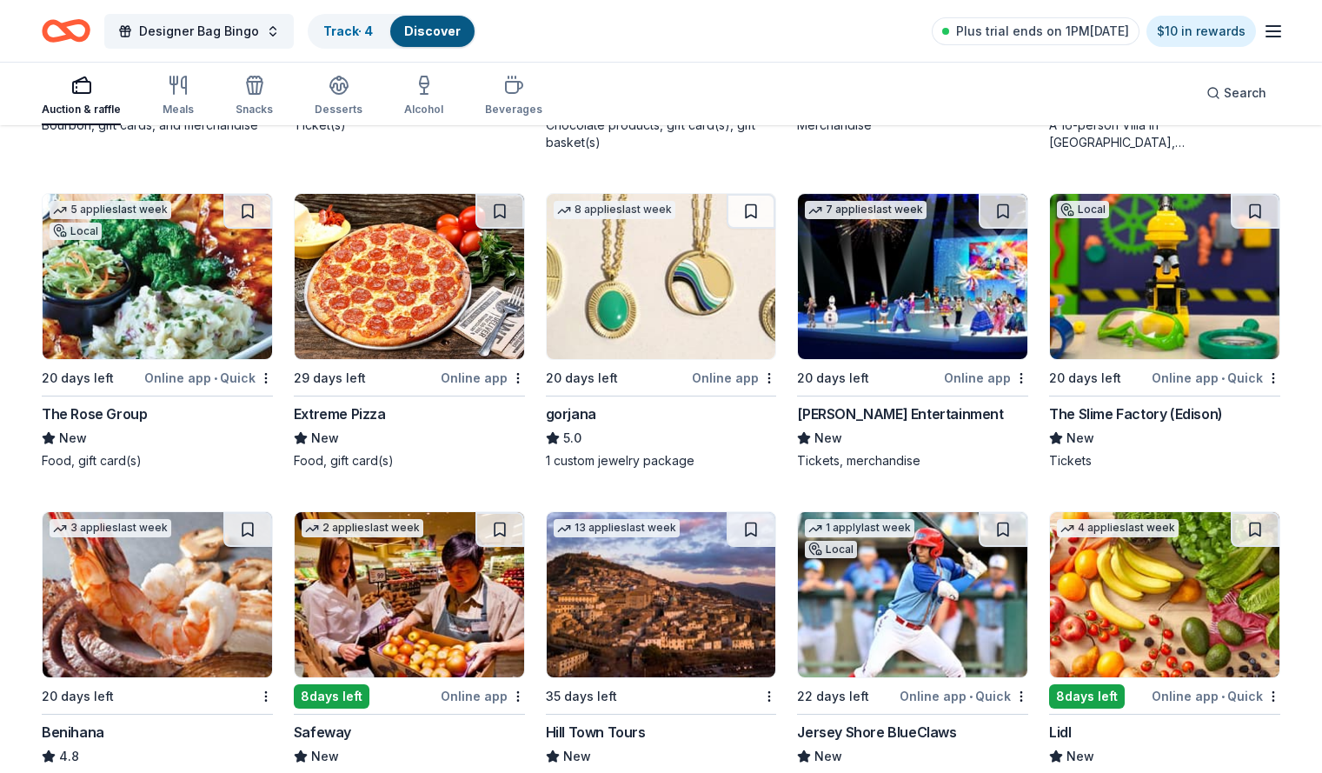
click at [891, 295] on img at bounding box center [913, 276] width 230 height 165
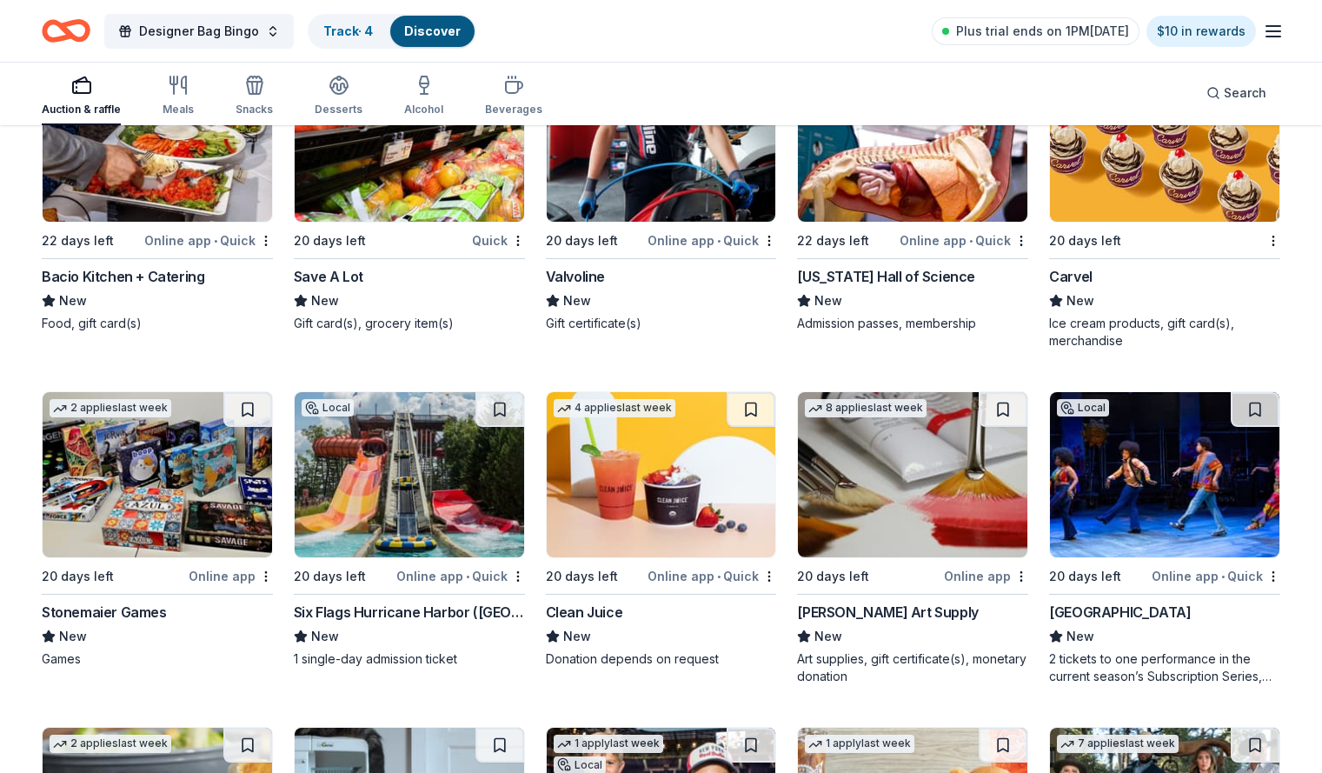
scroll to position [5208, 0]
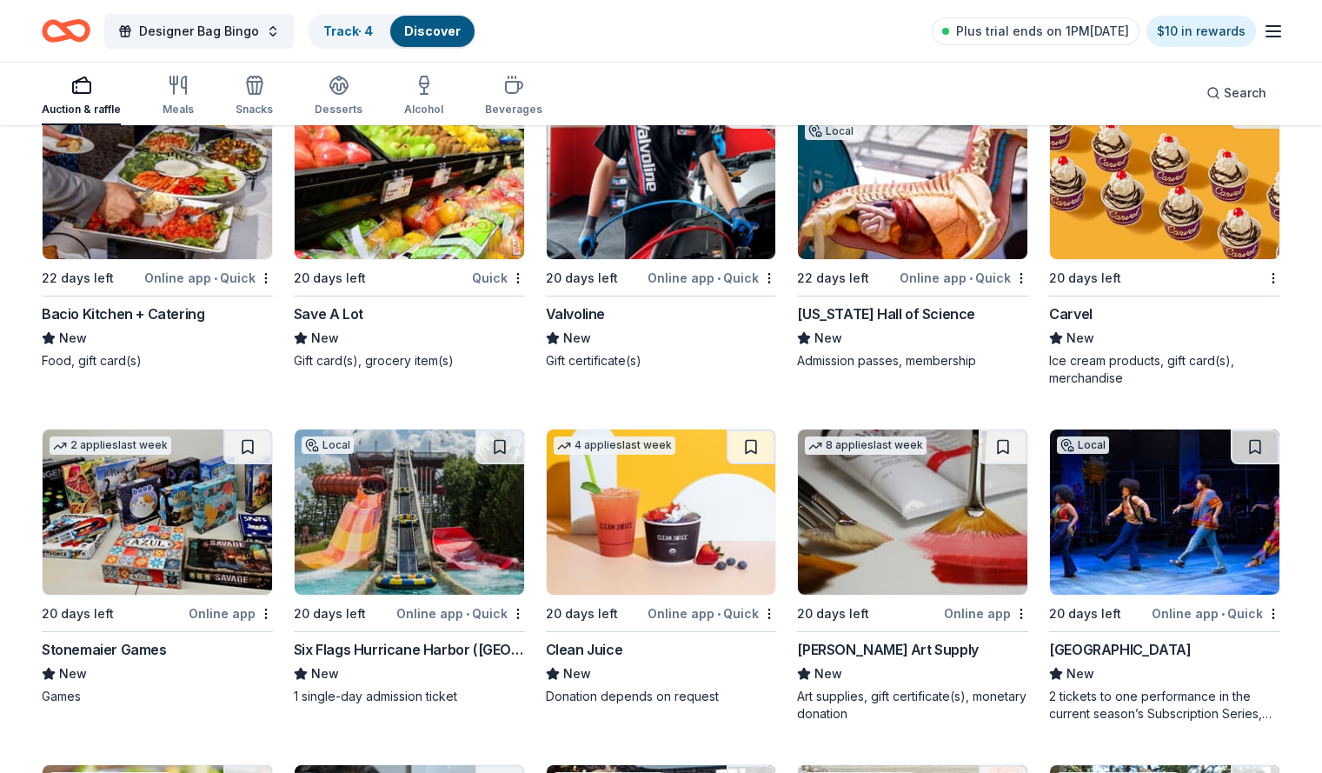
click at [1101, 209] on img at bounding box center [1165, 176] width 230 height 165
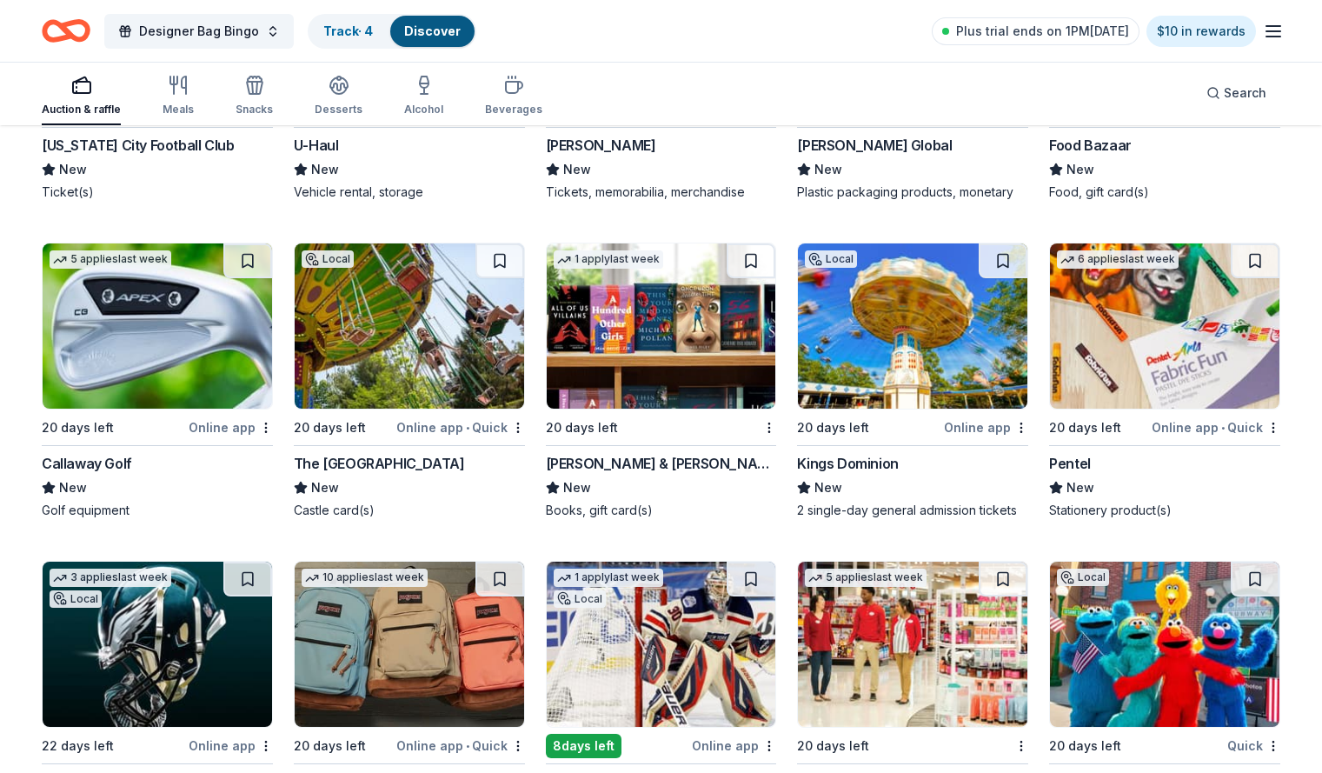
scroll to position [7611, 0]
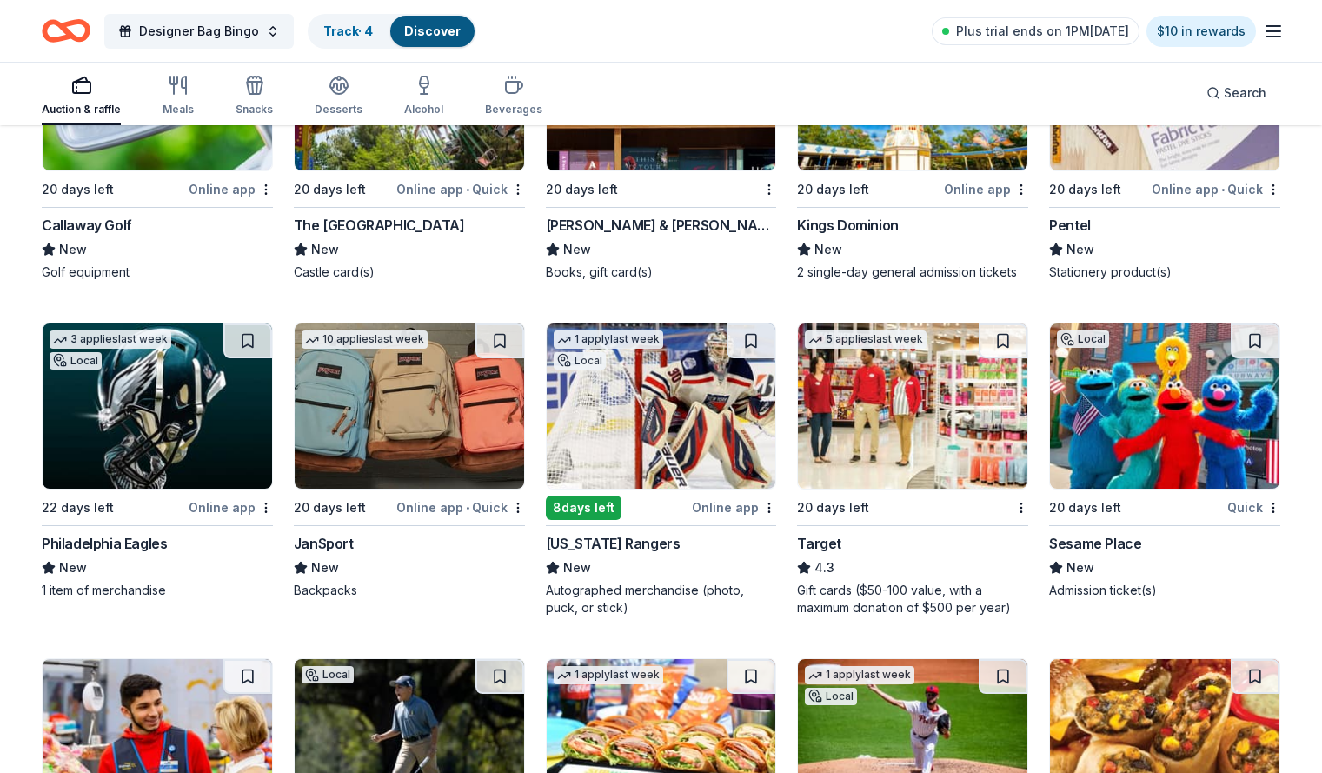
click at [874, 425] on img at bounding box center [913, 405] width 230 height 165
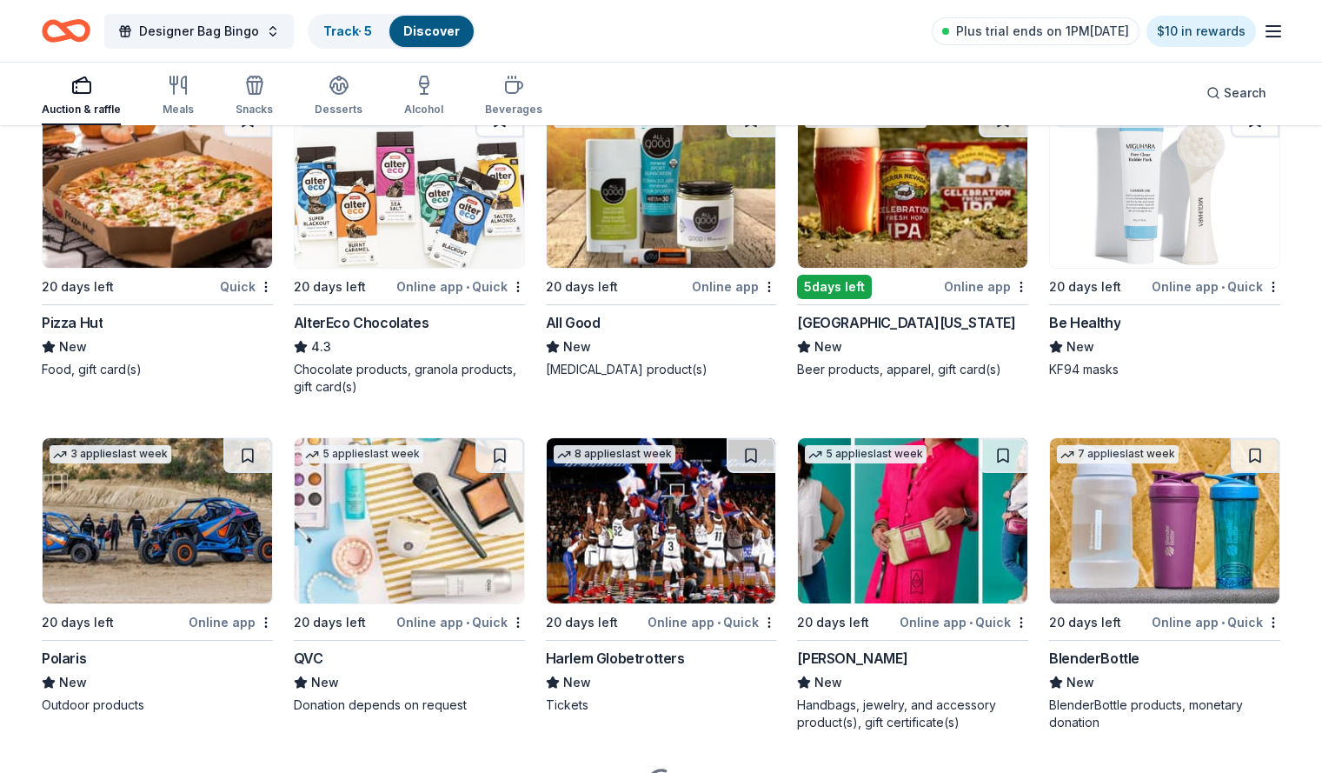
scroll to position [10223, 0]
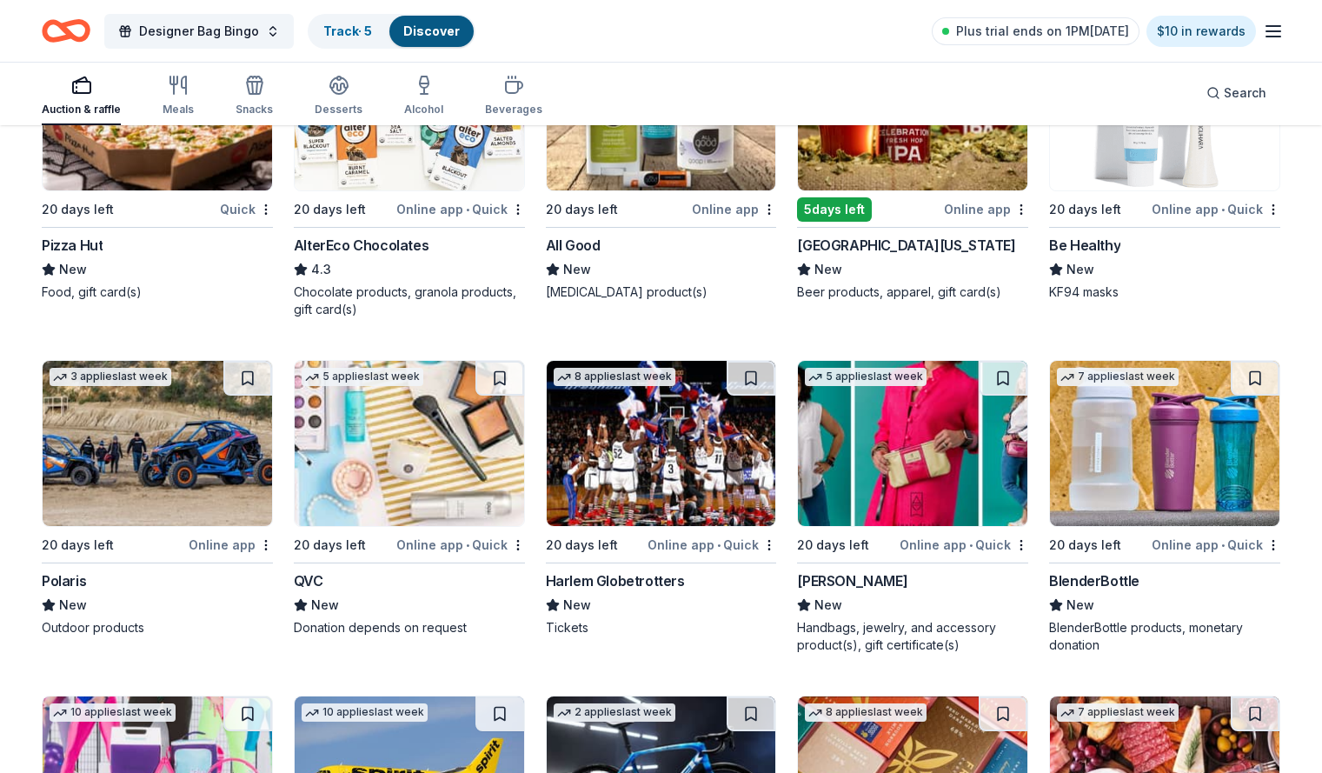
click at [396, 464] on img at bounding box center [410, 443] width 230 height 165
click at [383, 426] on img at bounding box center [410, 443] width 230 height 165
click at [506, 396] on button at bounding box center [500, 378] width 49 height 35
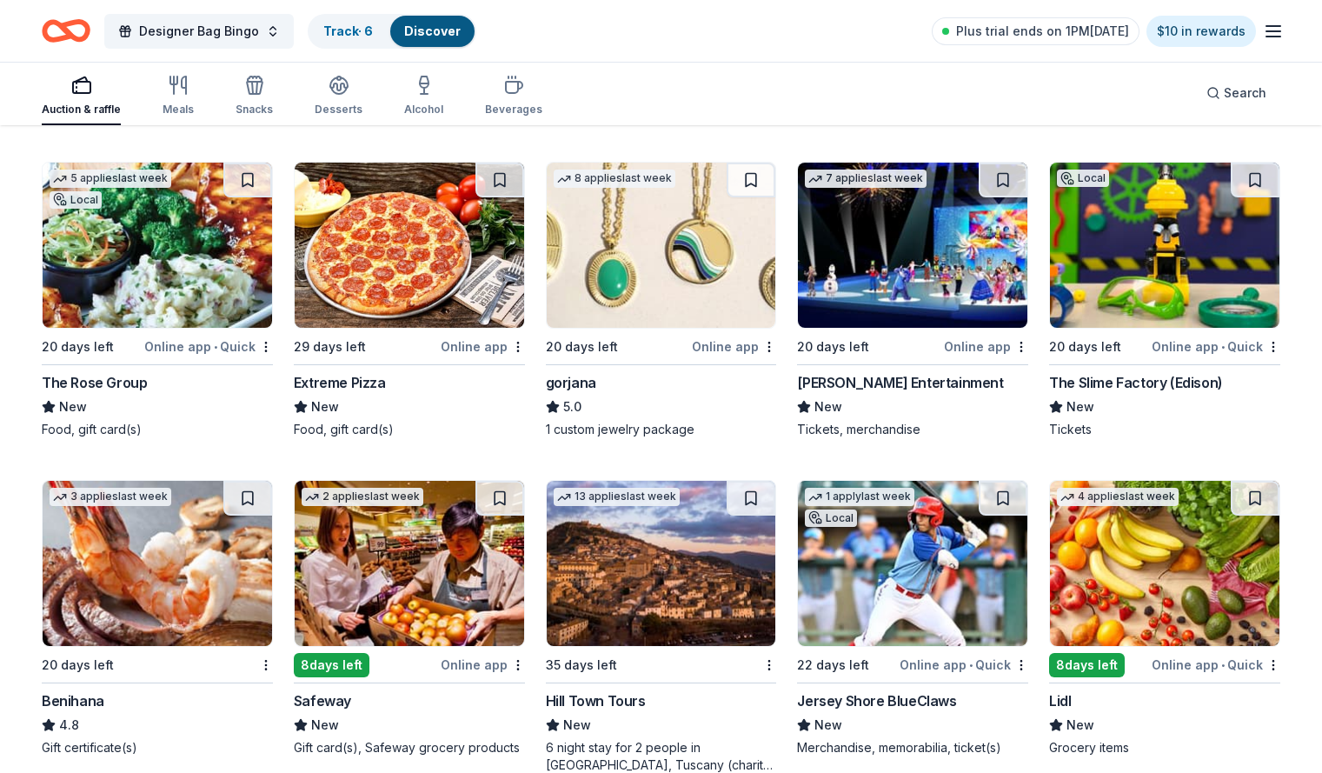
scroll to position [2798, 0]
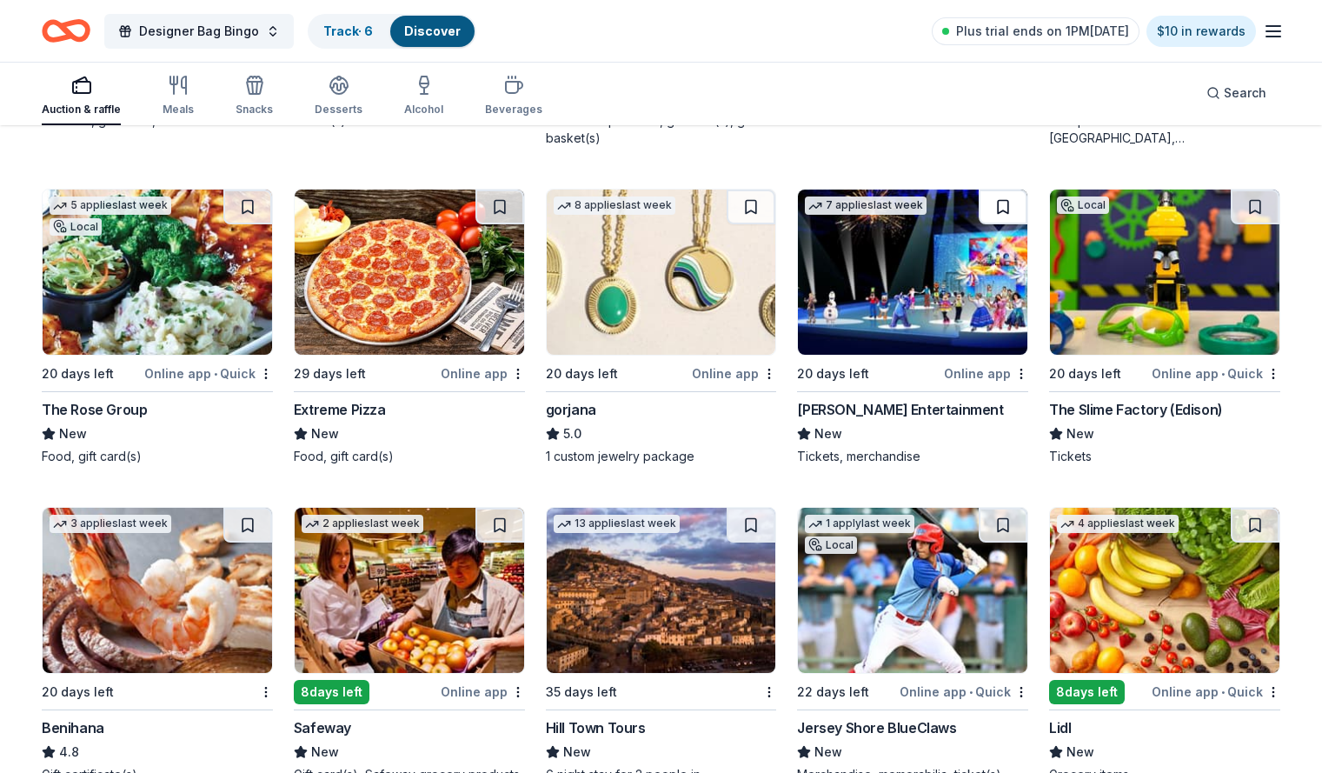
click at [985, 205] on button at bounding box center [1003, 207] width 49 height 35
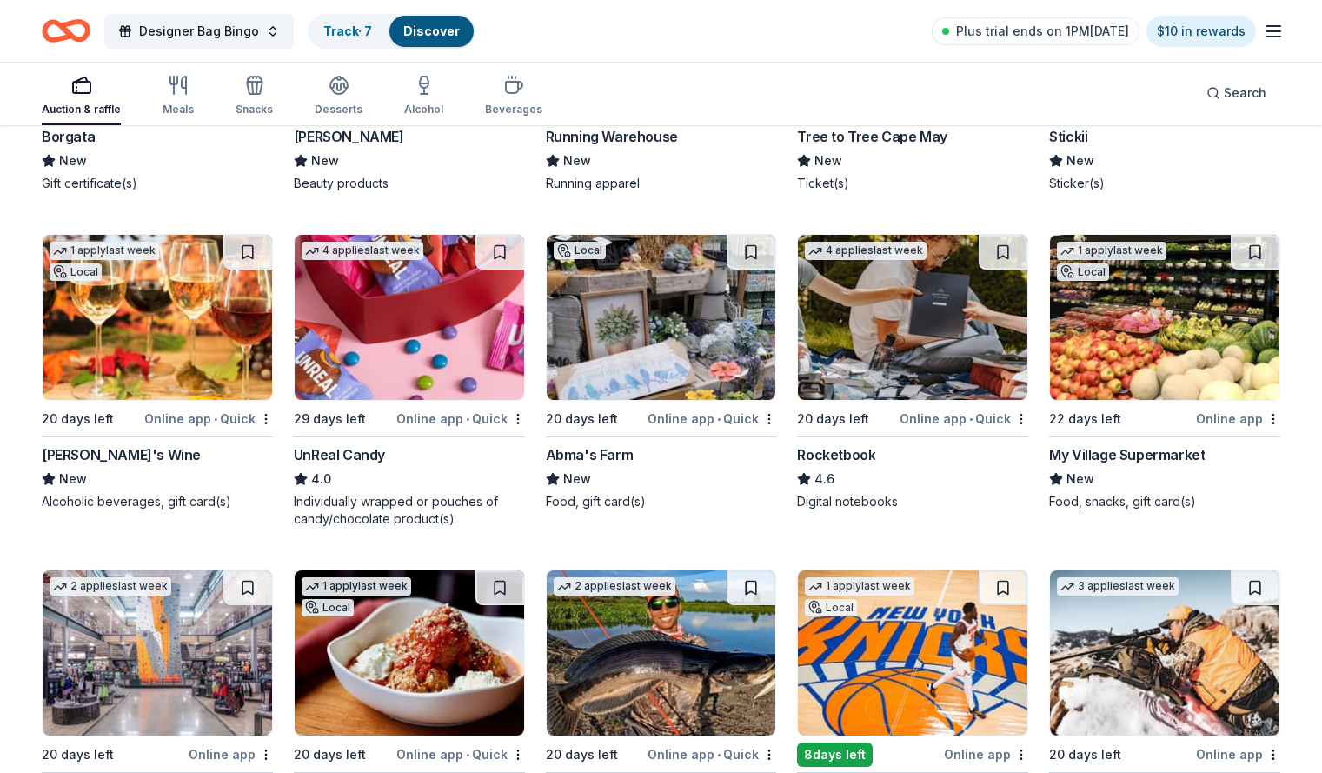
scroll to position [6364, 0]
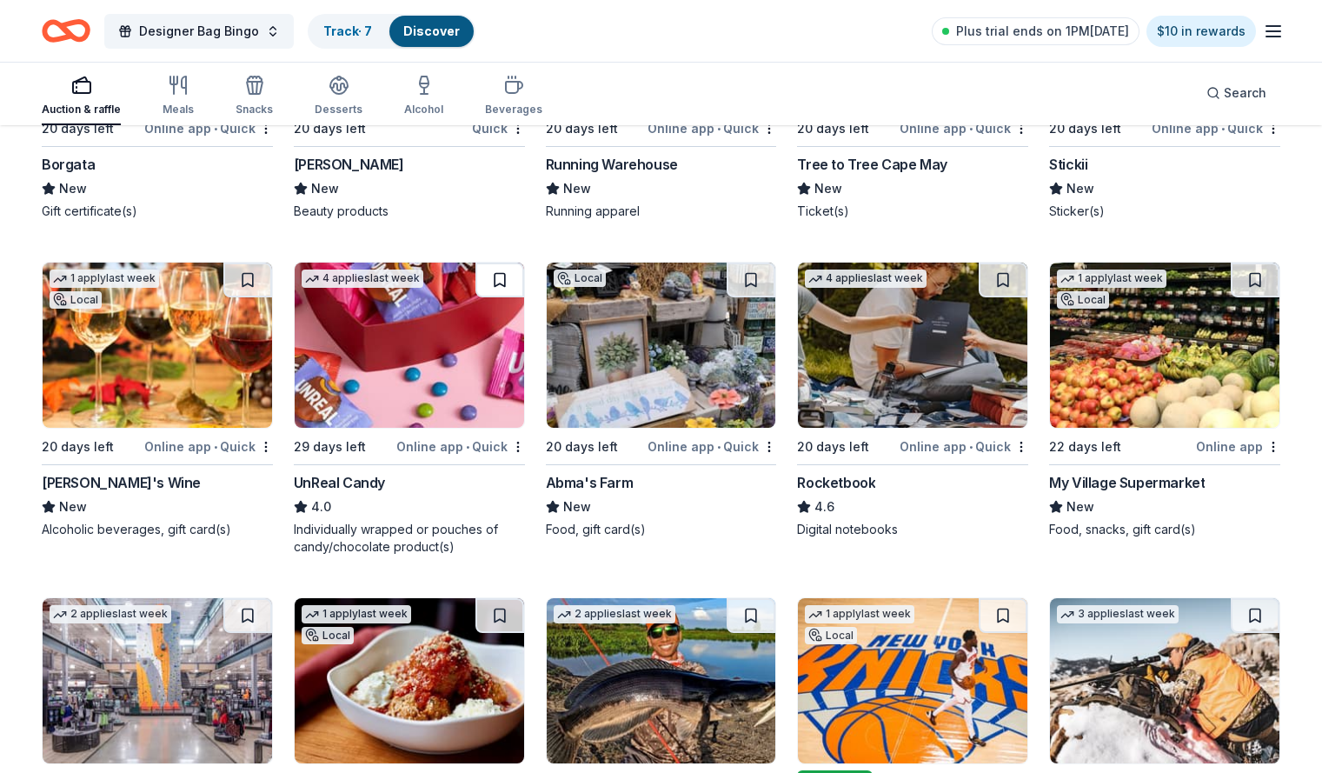
click at [509, 275] on button at bounding box center [500, 280] width 49 height 35
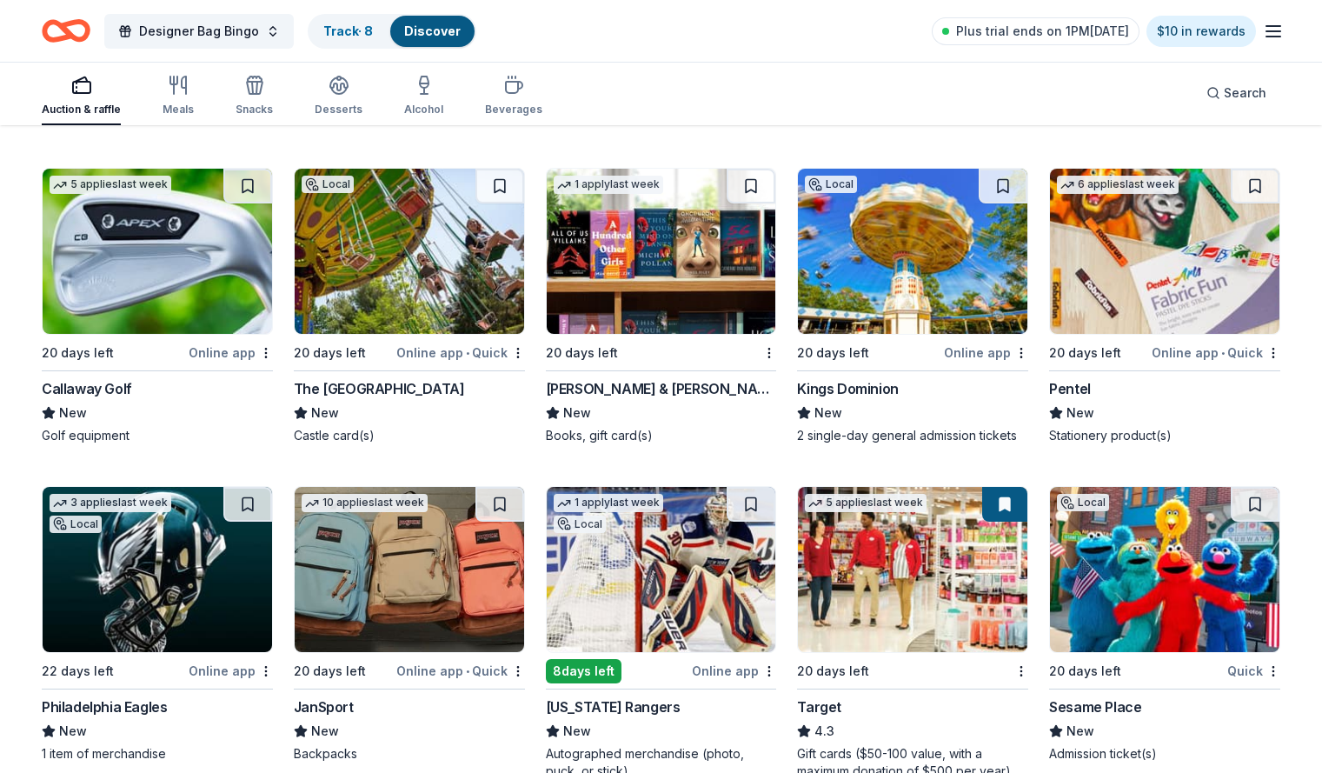
scroll to position [7613, 0]
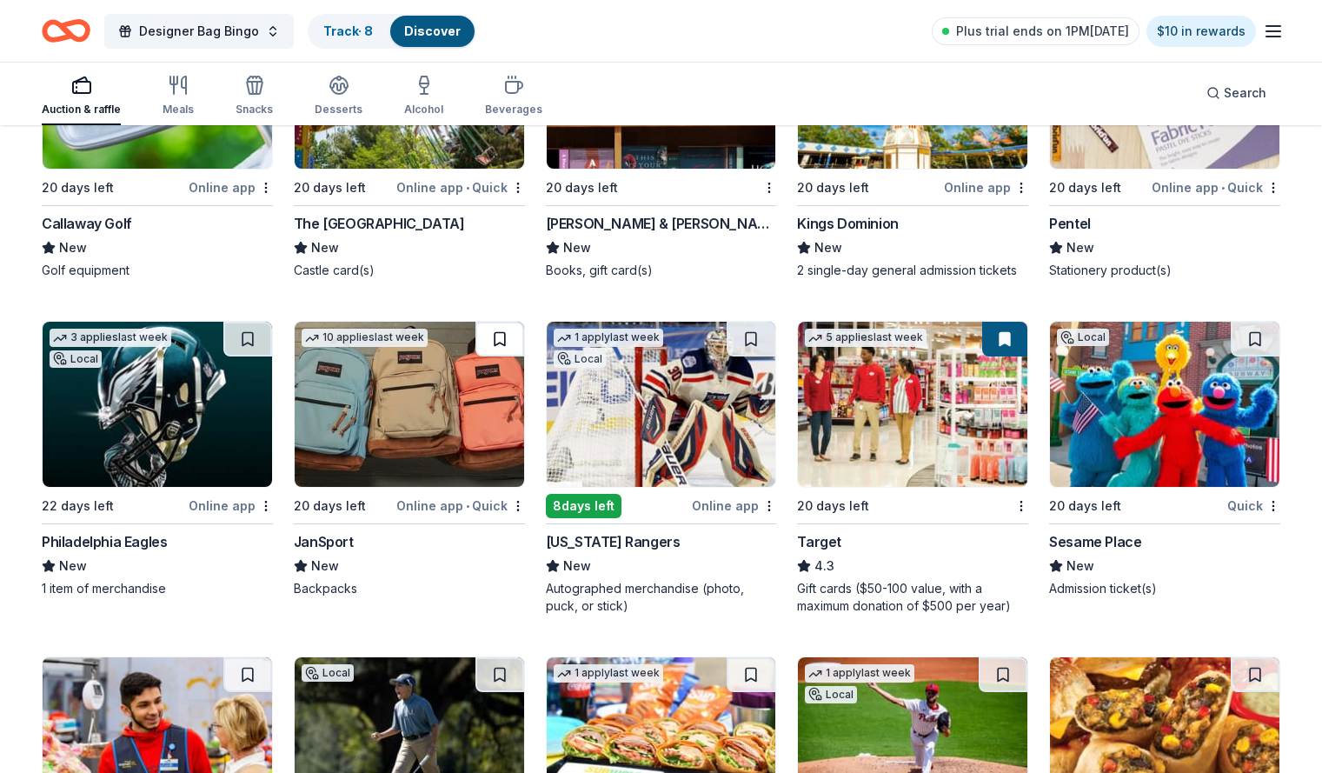
click at [502, 356] on button at bounding box center [500, 339] width 49 height 35
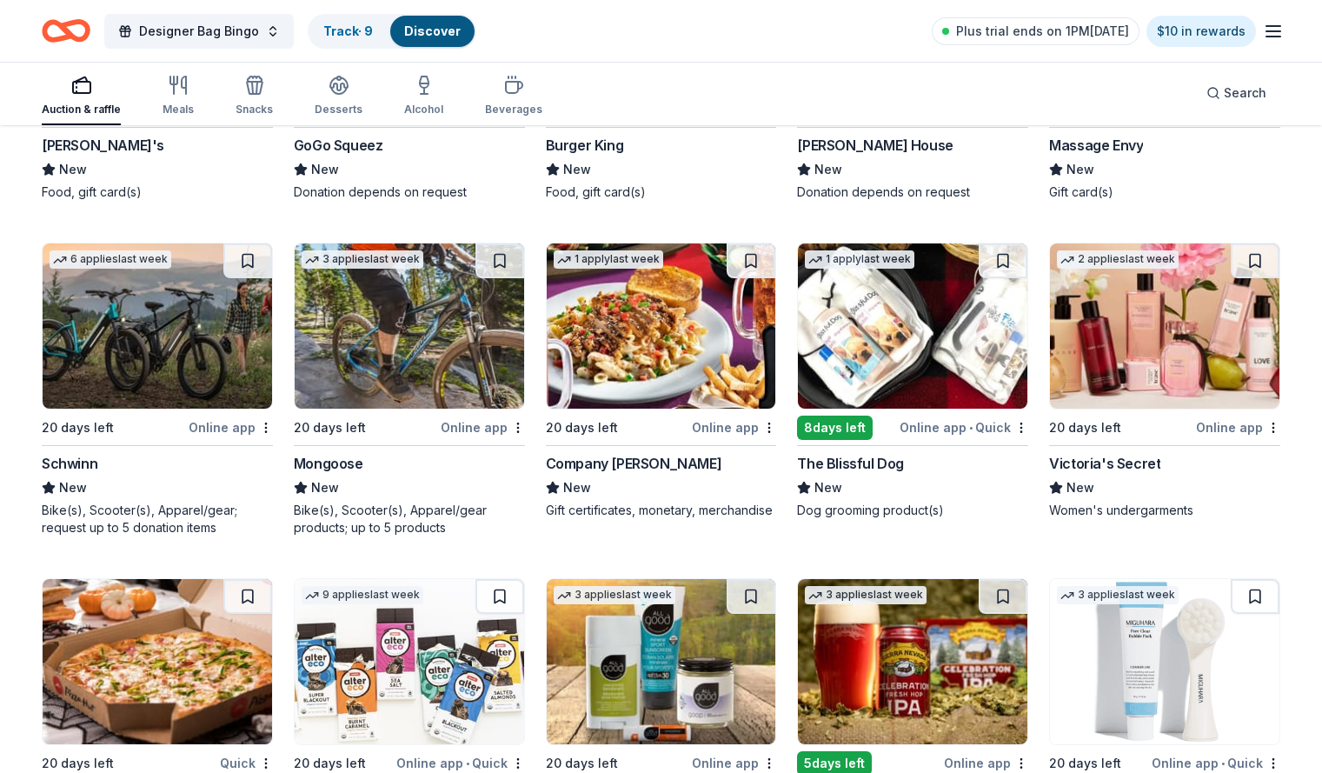
scroll to position [9780, 0]
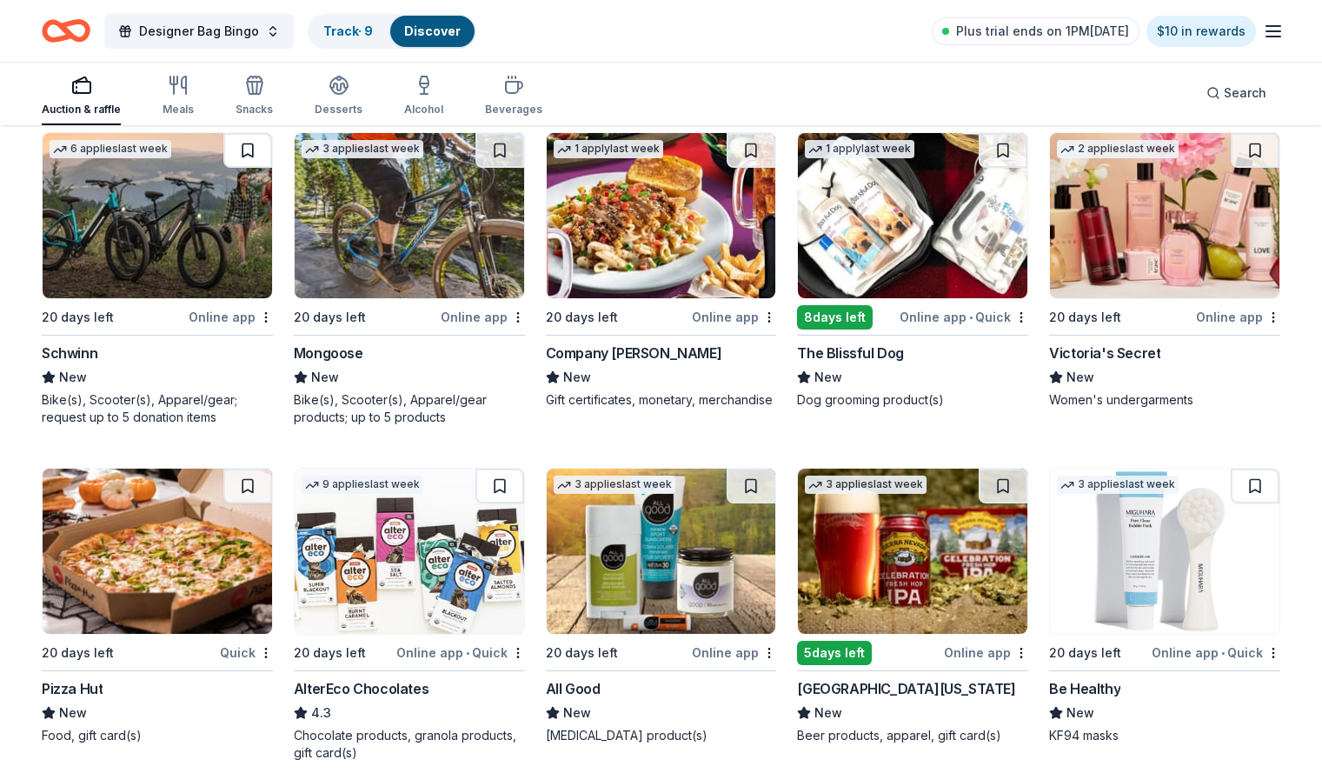
click at [260, 164] on button at bounding box center [247, 150] width 49 height 35
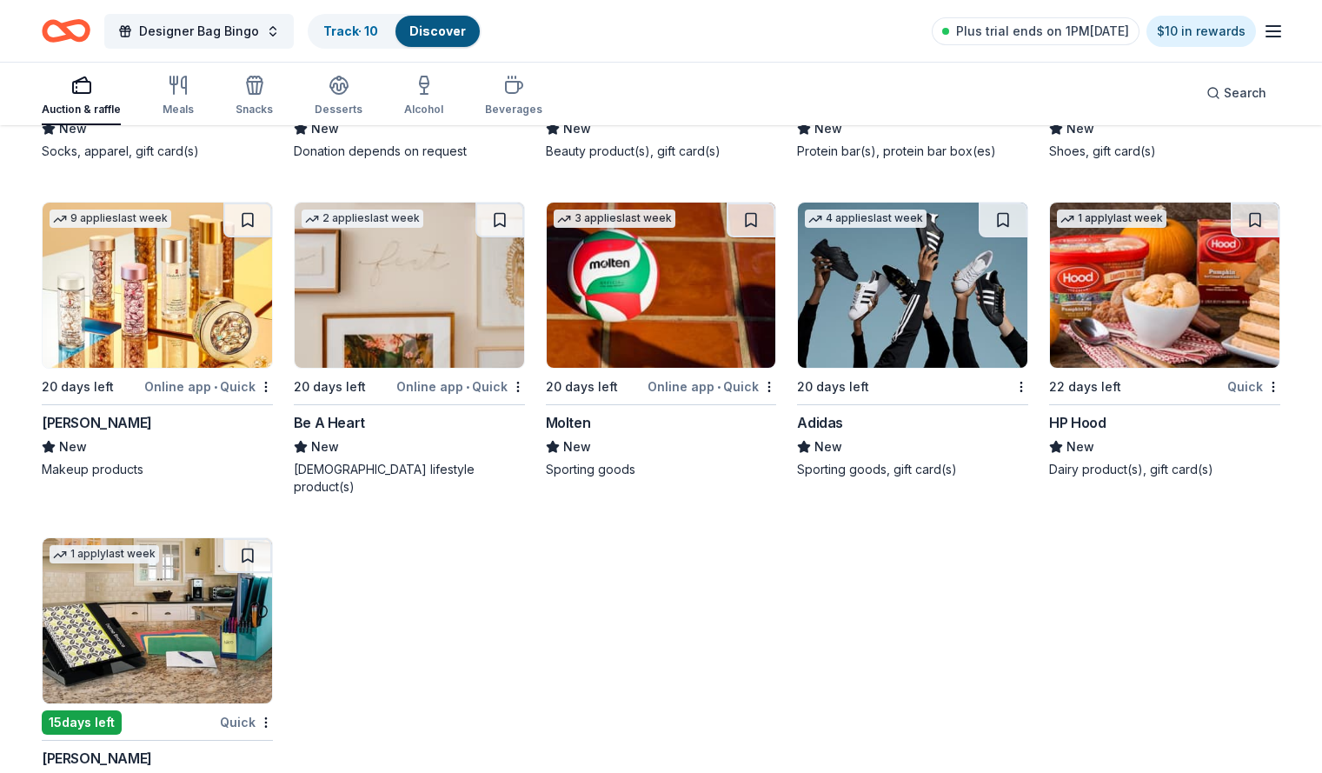
scroll to position [12436, 0]
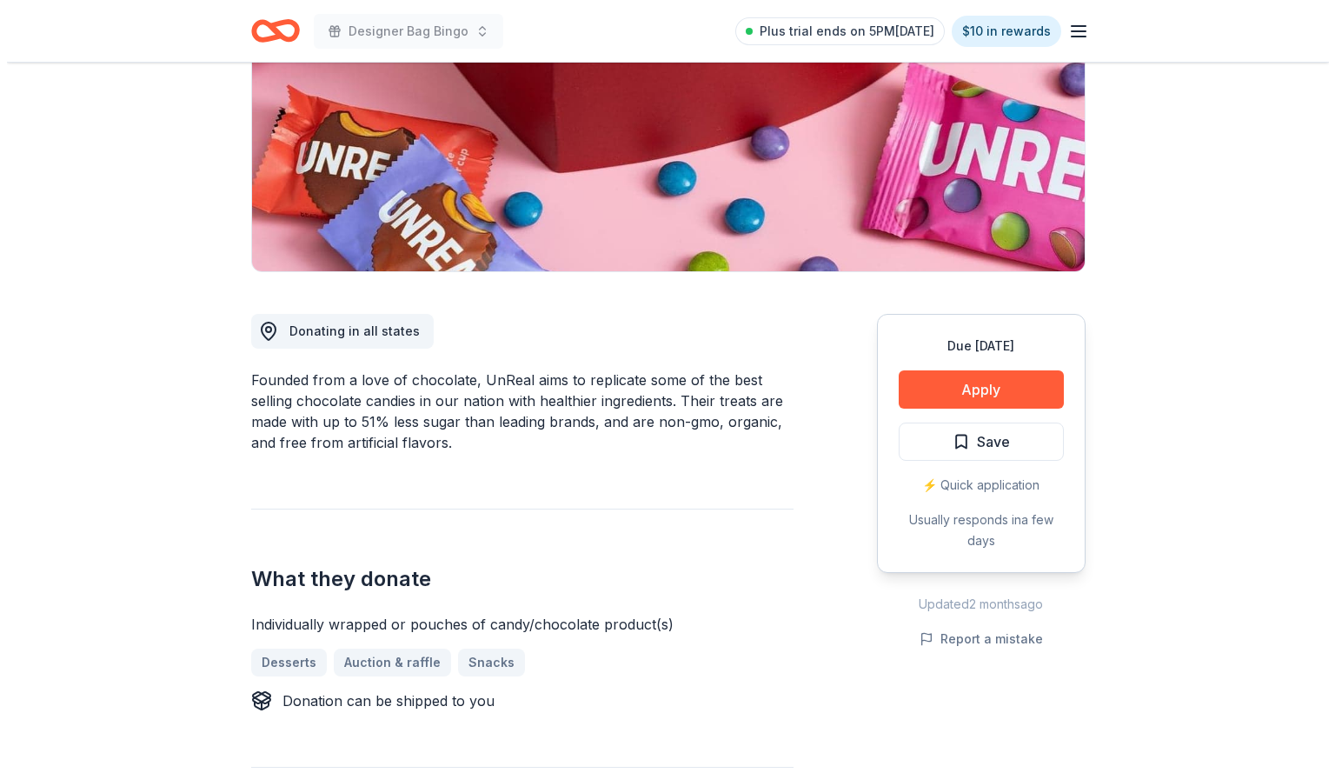
scroll to position [237, 0]
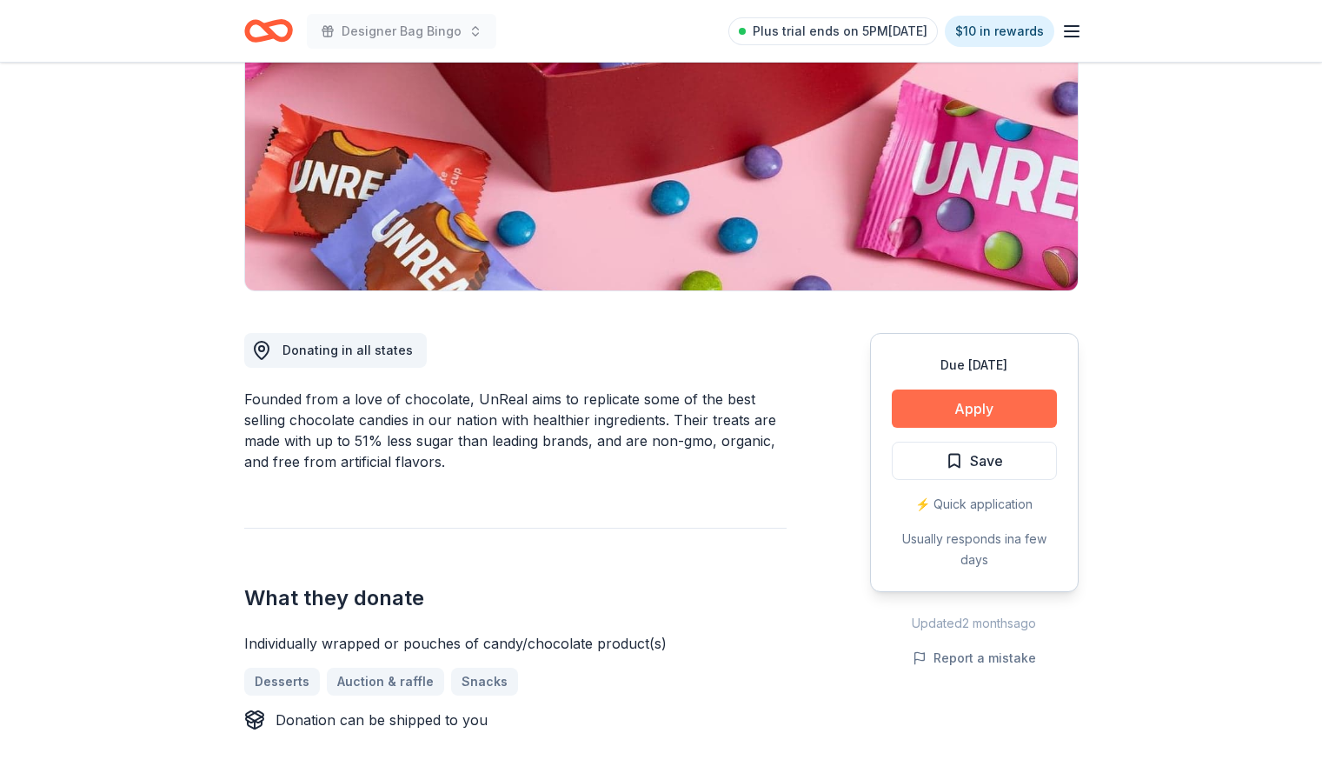
click at [987, 407] on button "Apply" at bounding box center [974, 408] width 165 height 38
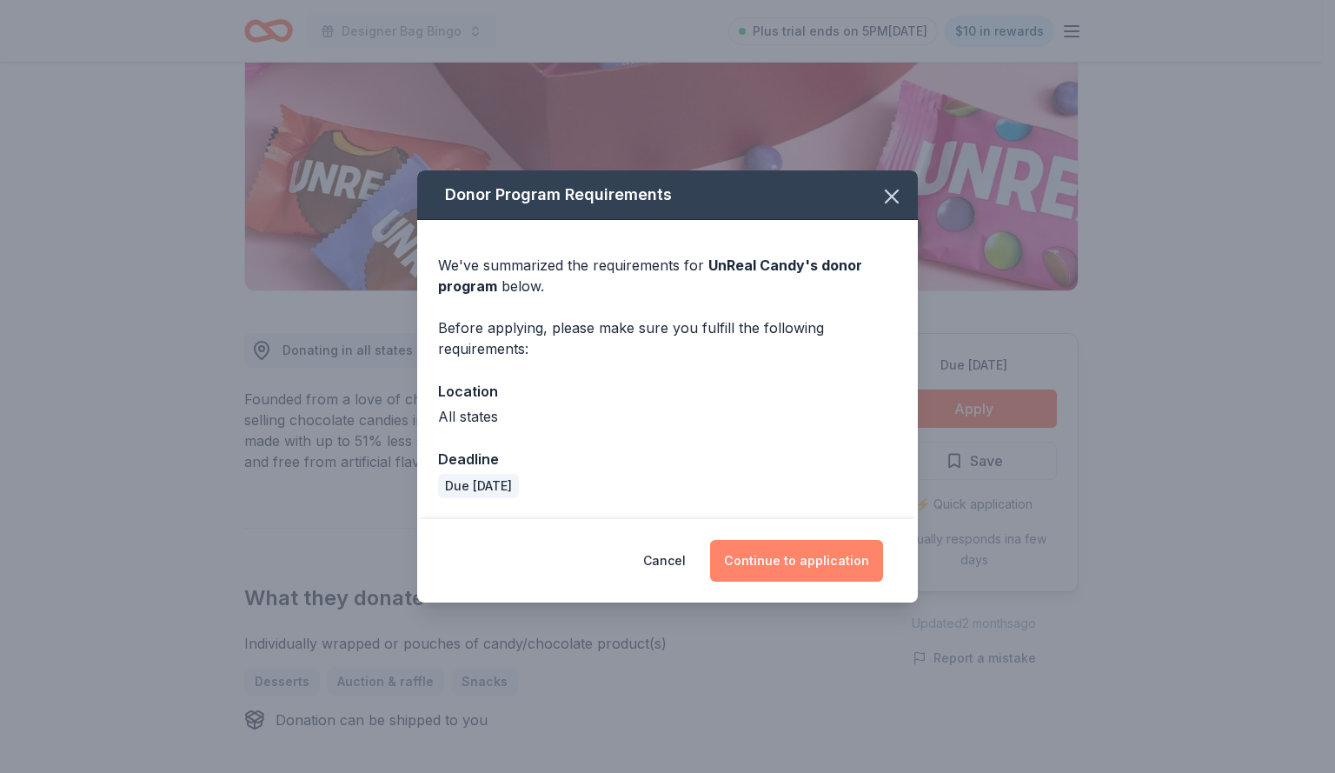
click at [843, 560] on button "Continue to application" at bounding box center [796, 561] width 173 height 42
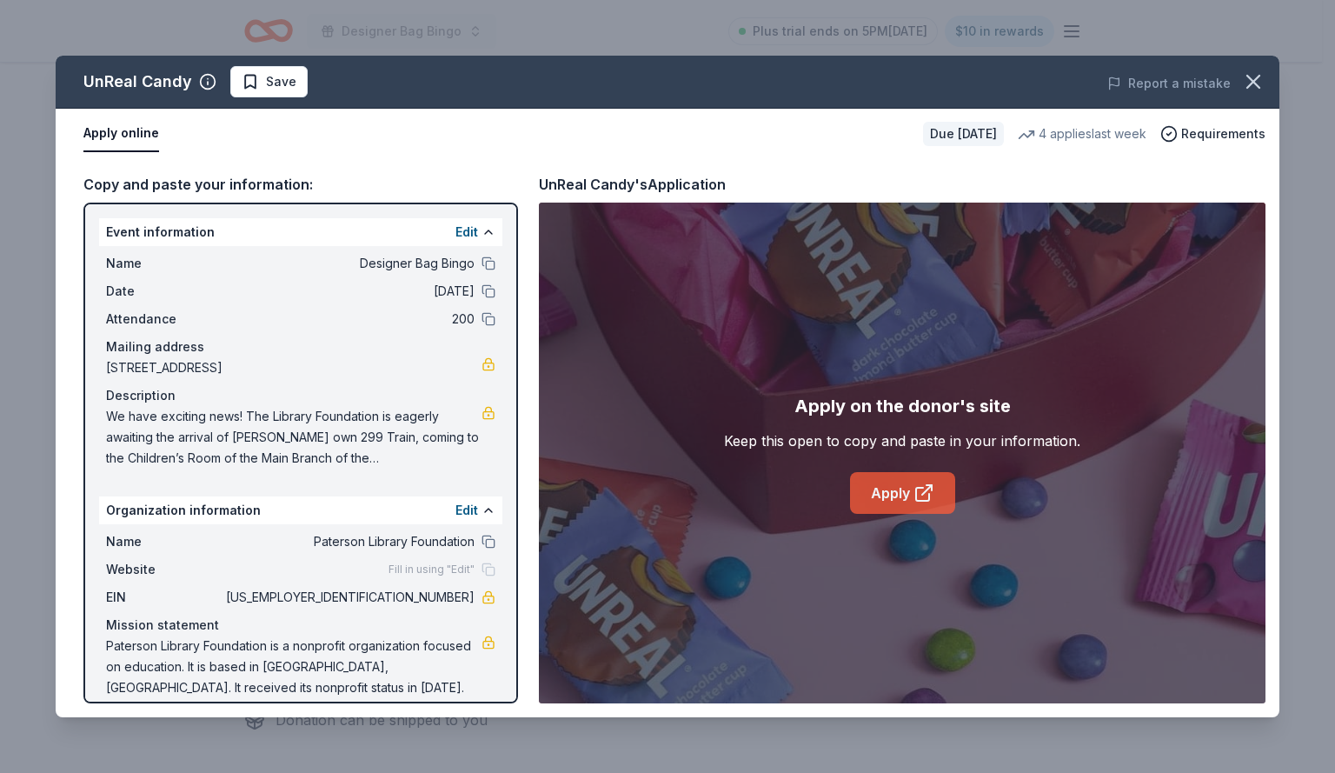
click at [899, 498] on link "Apply" at bounding box center [902, 493] width 105 height 42
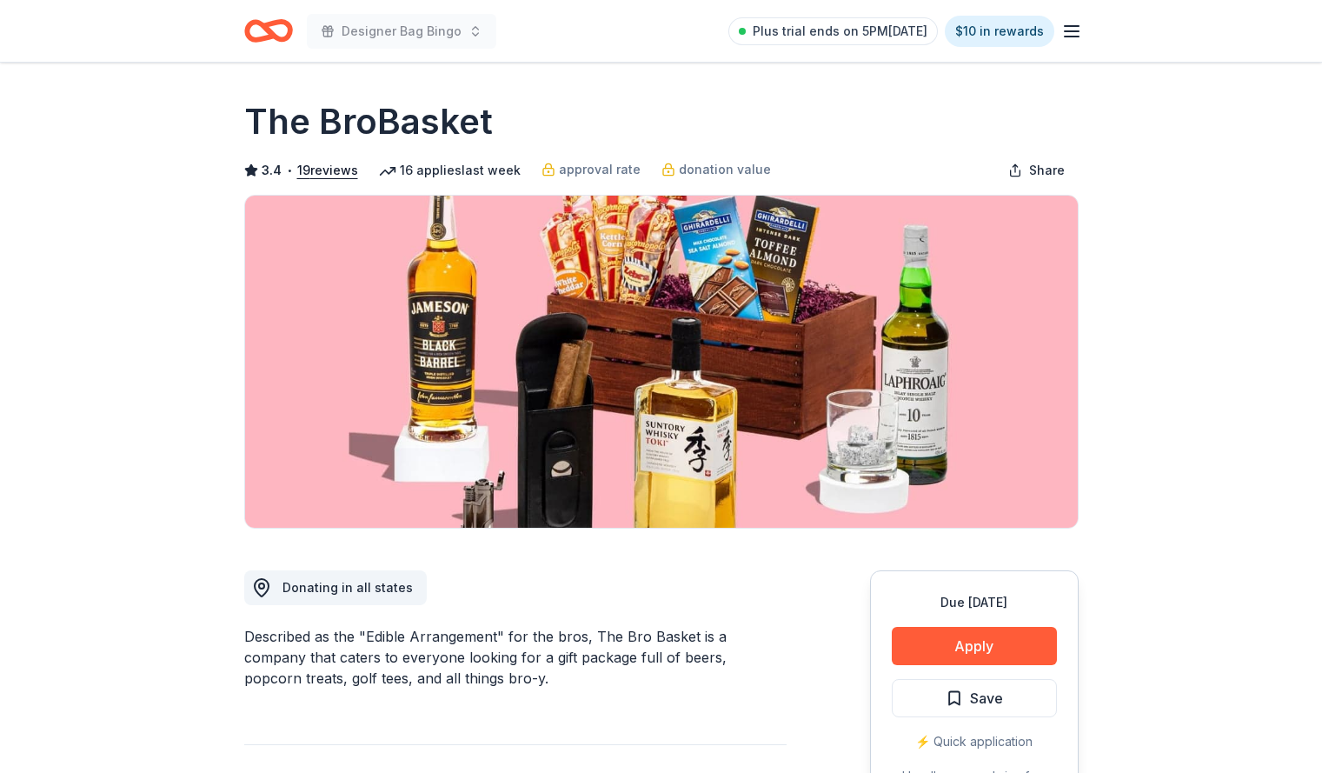
click at [980, 742] on div "⚡️ Quick application" at bounding box center [974, 741] width 165 height 21
click at [1003, 650] on button "Apply" at bounding box center [974, 646] width 165 height 38
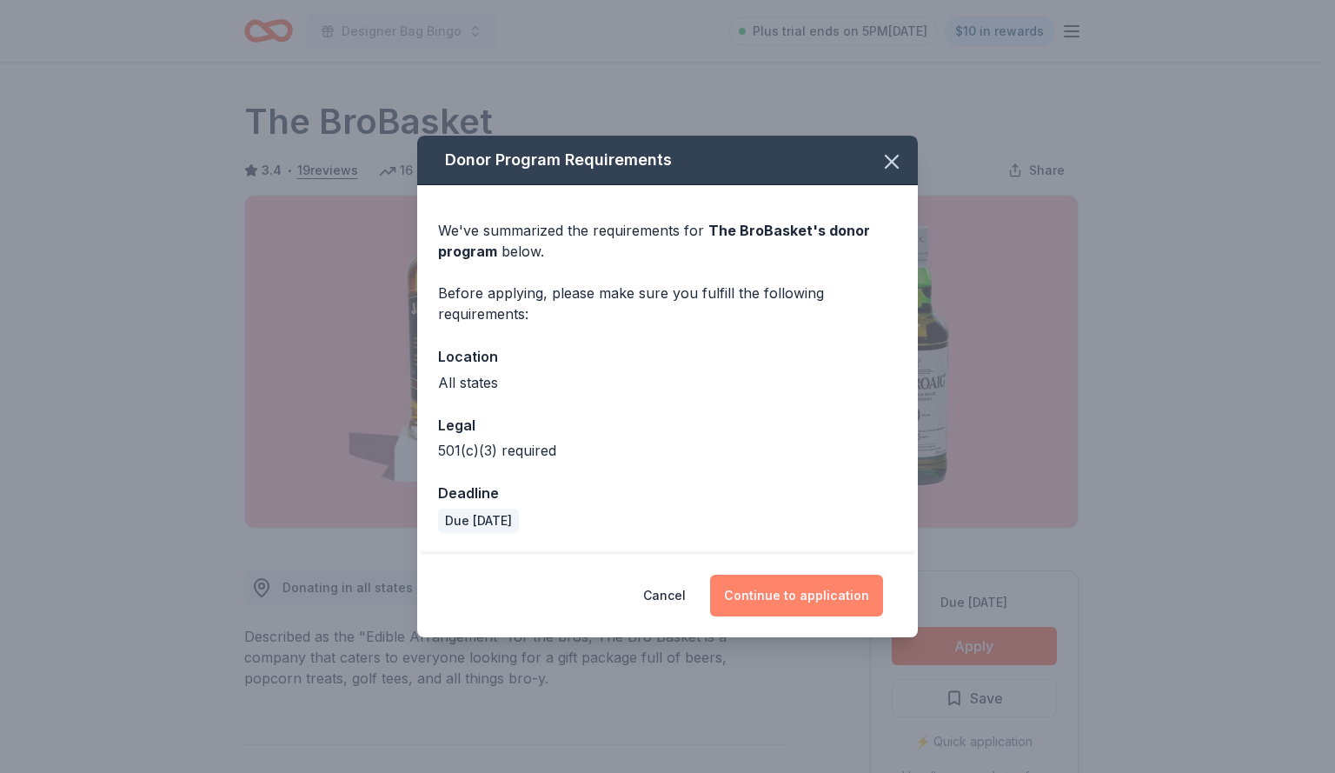
click at [783, 601] on button "Continue to application" at bounding box center [796, 596] width 173 height 42
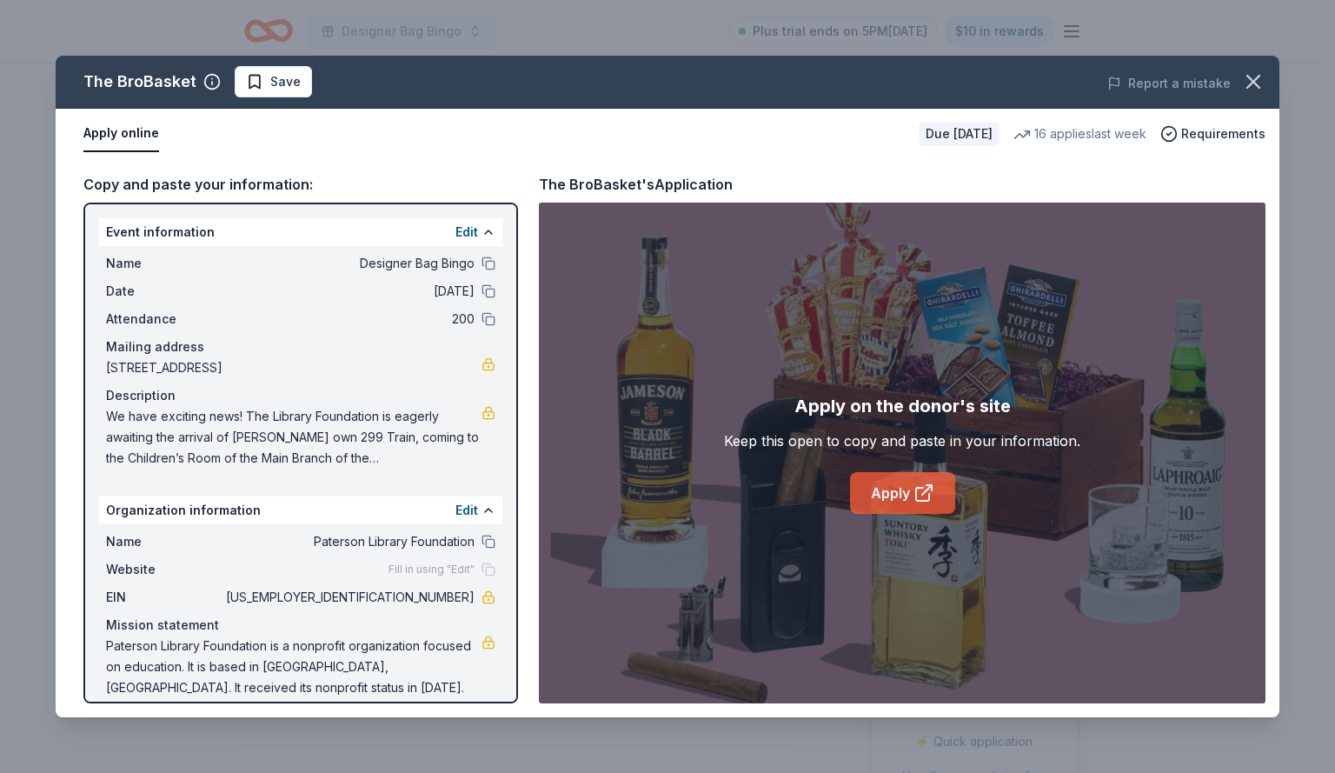
click at [888, 493] on link "Apply" at bounding box center [902, 493] width 105 height 42
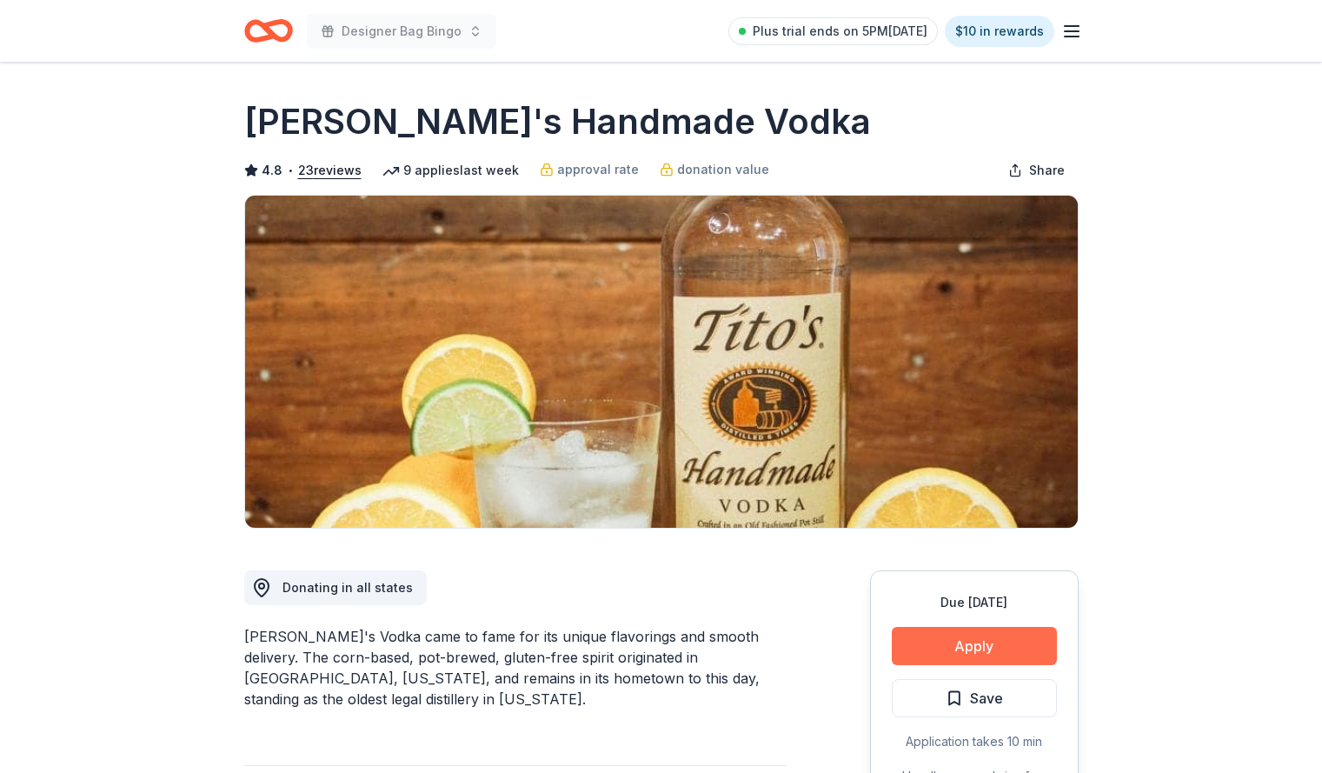
click at [1028, 655] on button "Apply" at bounding box center [974, 646] width 165 height 38
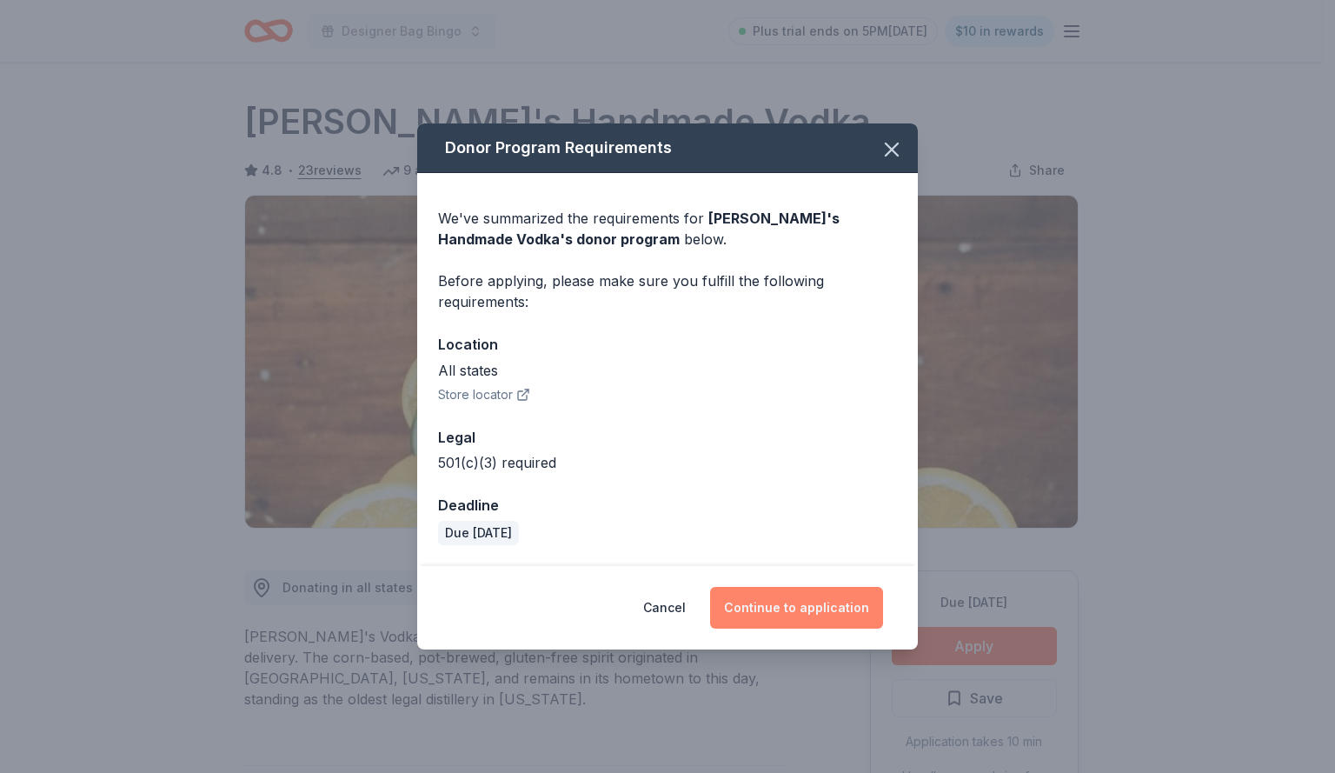
click at [842, 610] on button "Continue to application" at bounding box center [796, 608] width 173 height 42
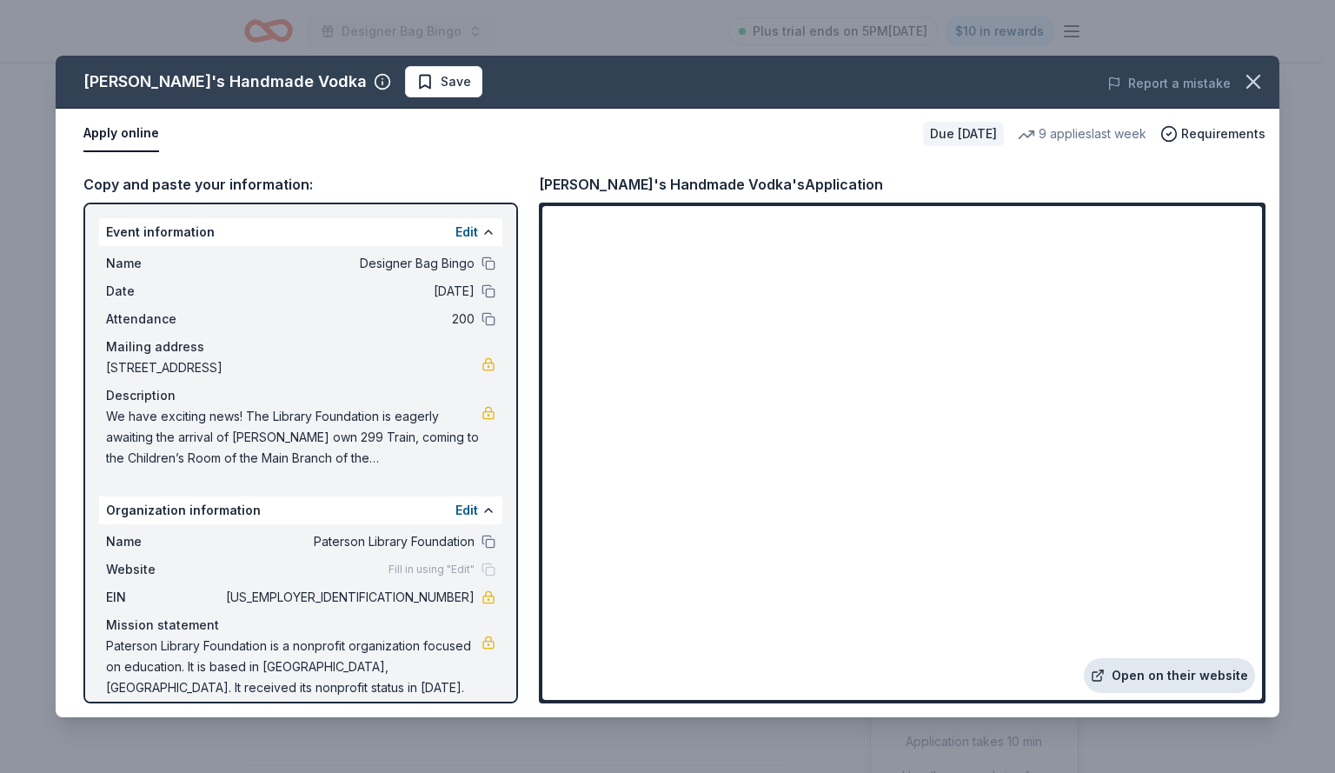
click at [1153, 682] on link "Open on their website" at bounding box center [1169, 675] width 171 height 35
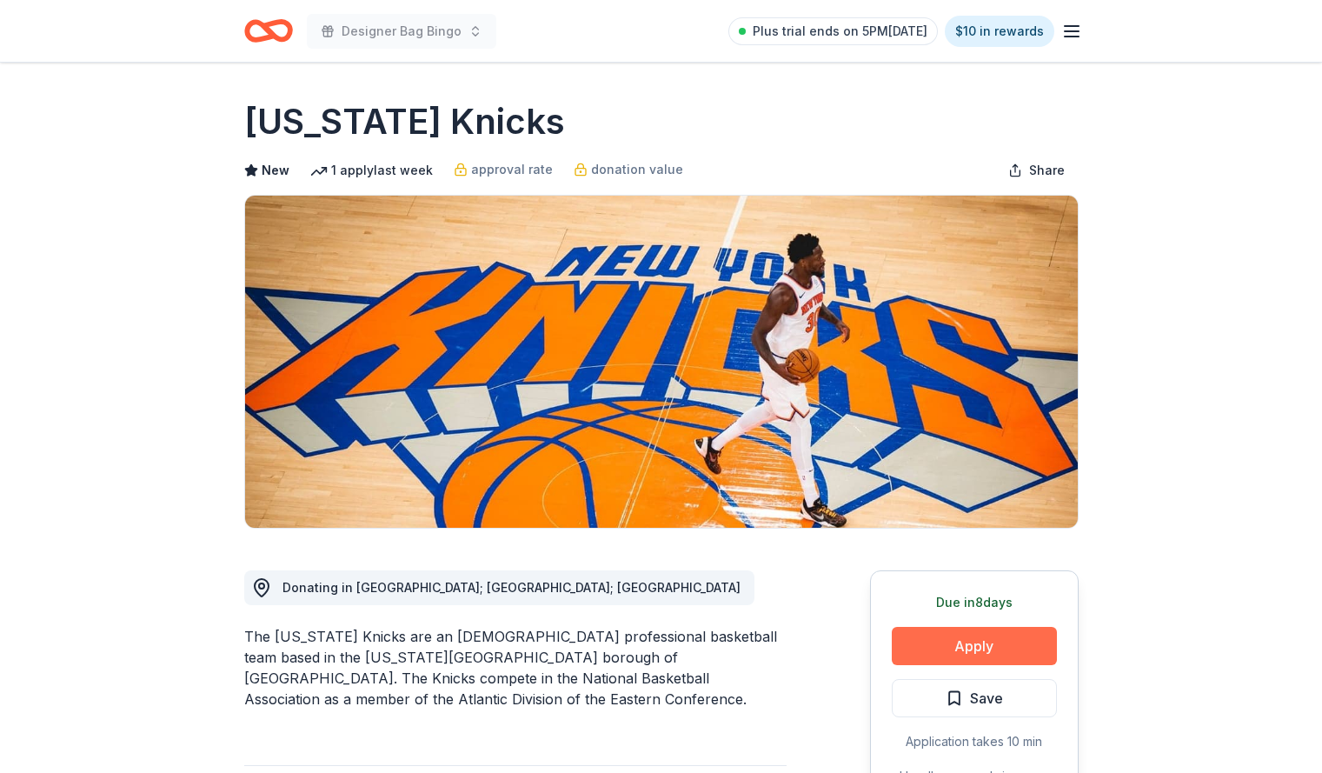
click at [979, 649] on button "Apply" at bounding box center [974, 646] width 165 height 38
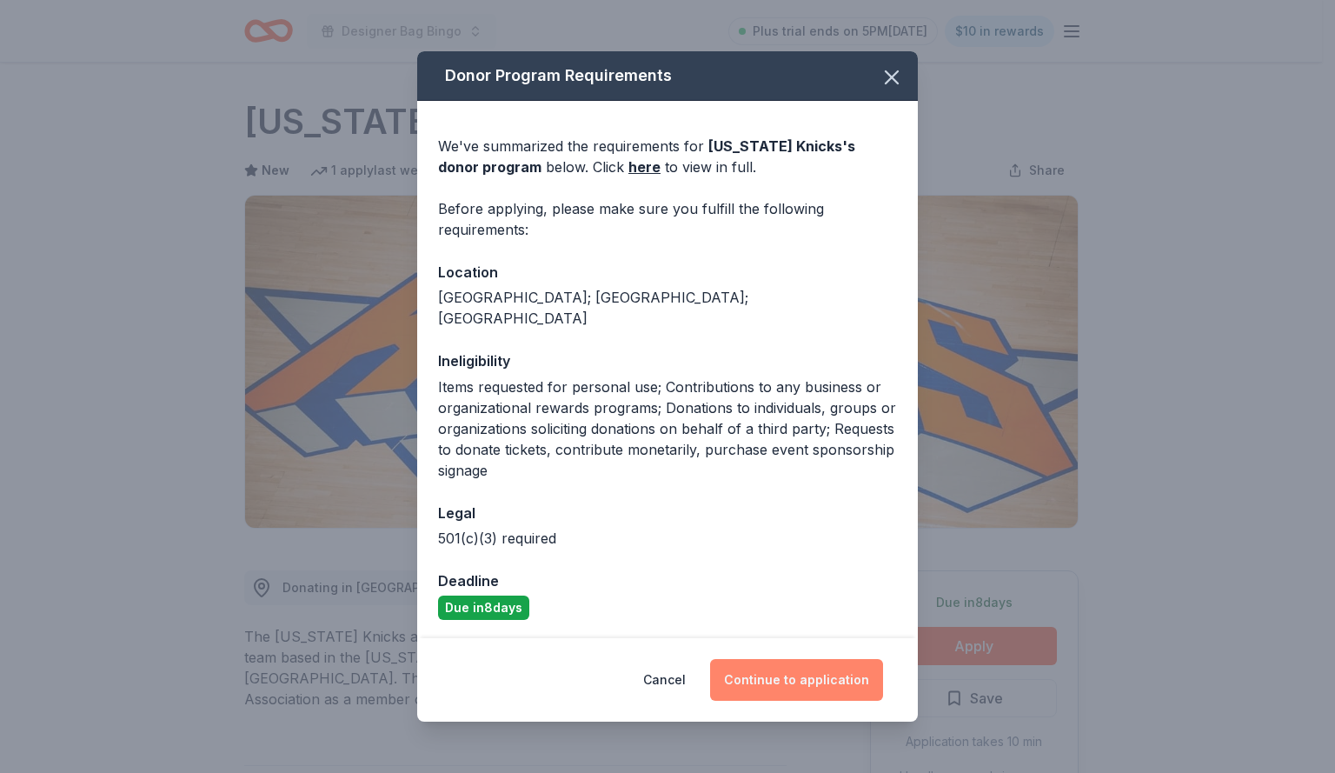
click at [784, 661] on button "Continue to application" at bounding box center [796, 680] width 173 height 42
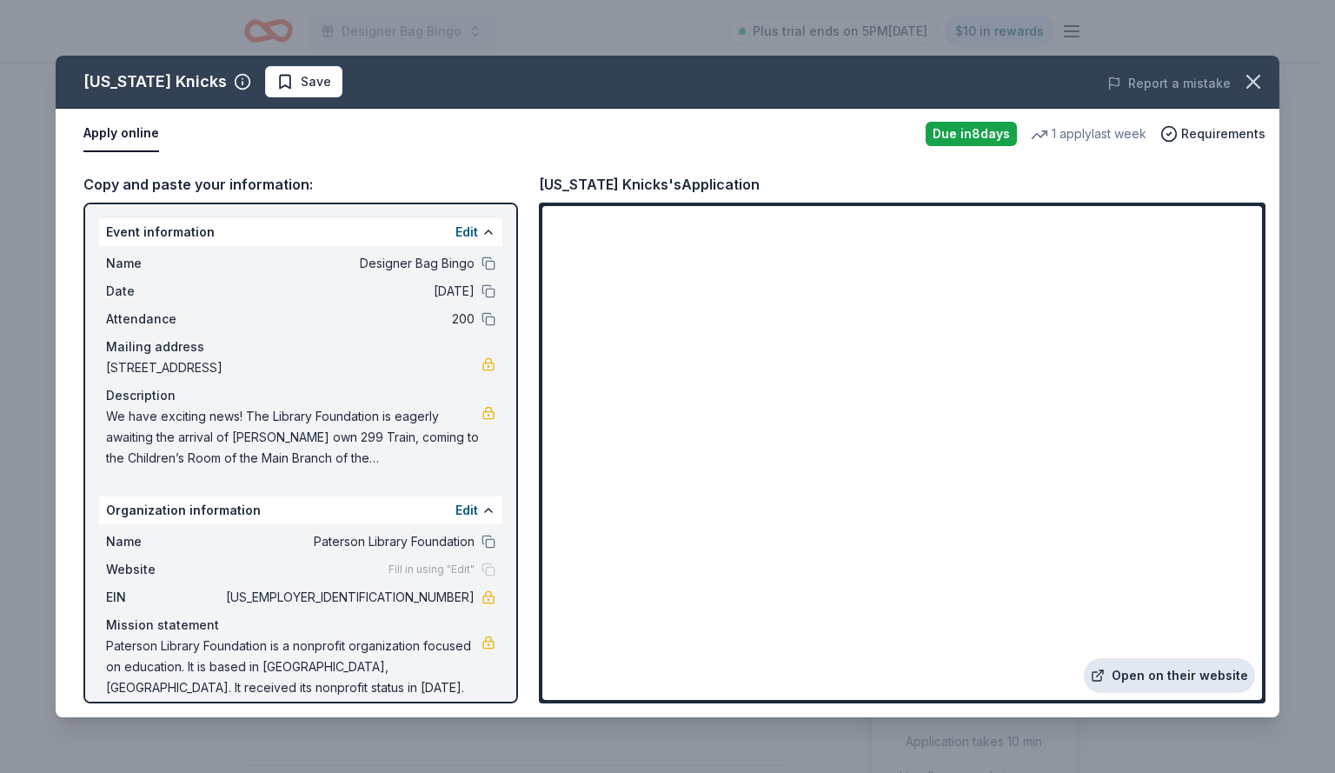
click at [1126, 679] on link "Open on their website" at bounding box center [1169, 675] width 171 height 35
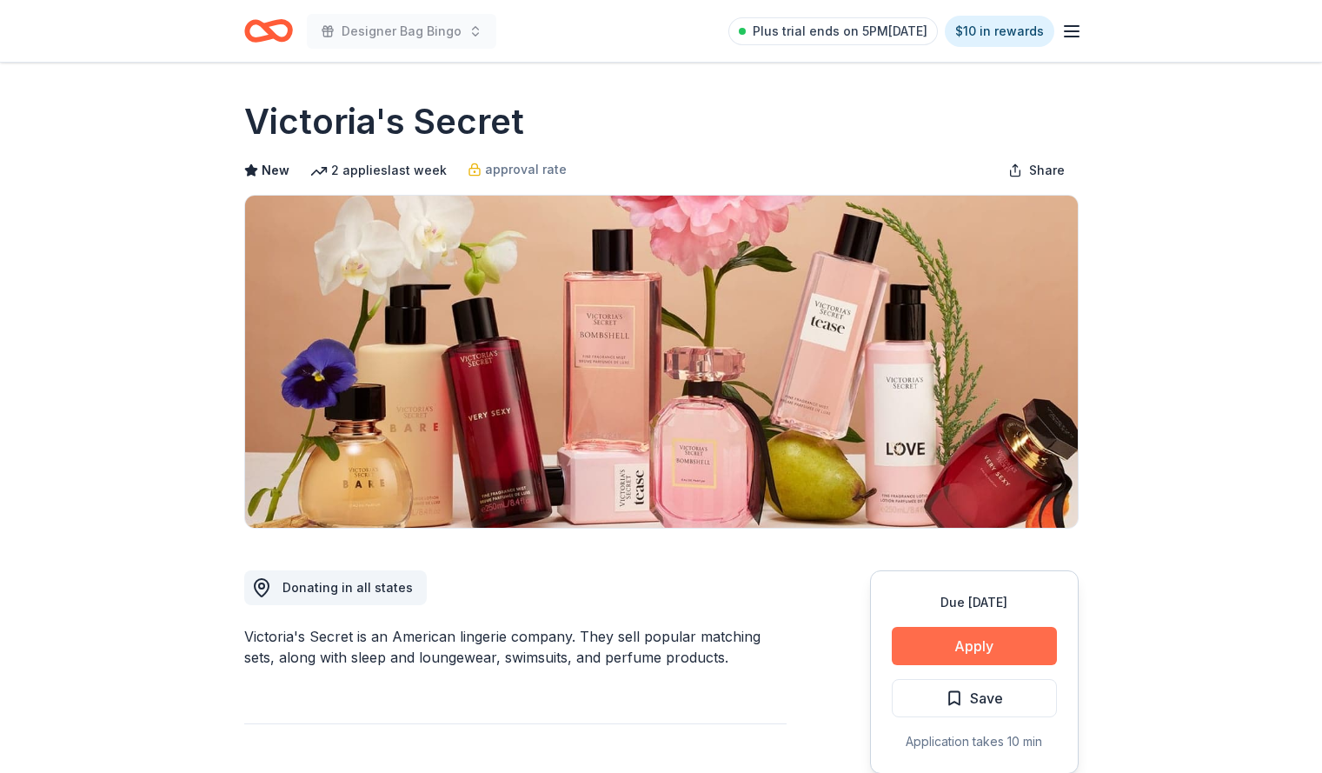
click at [988, 642] on button "Apply" at bounding box center [974, 646] width 165 height 38
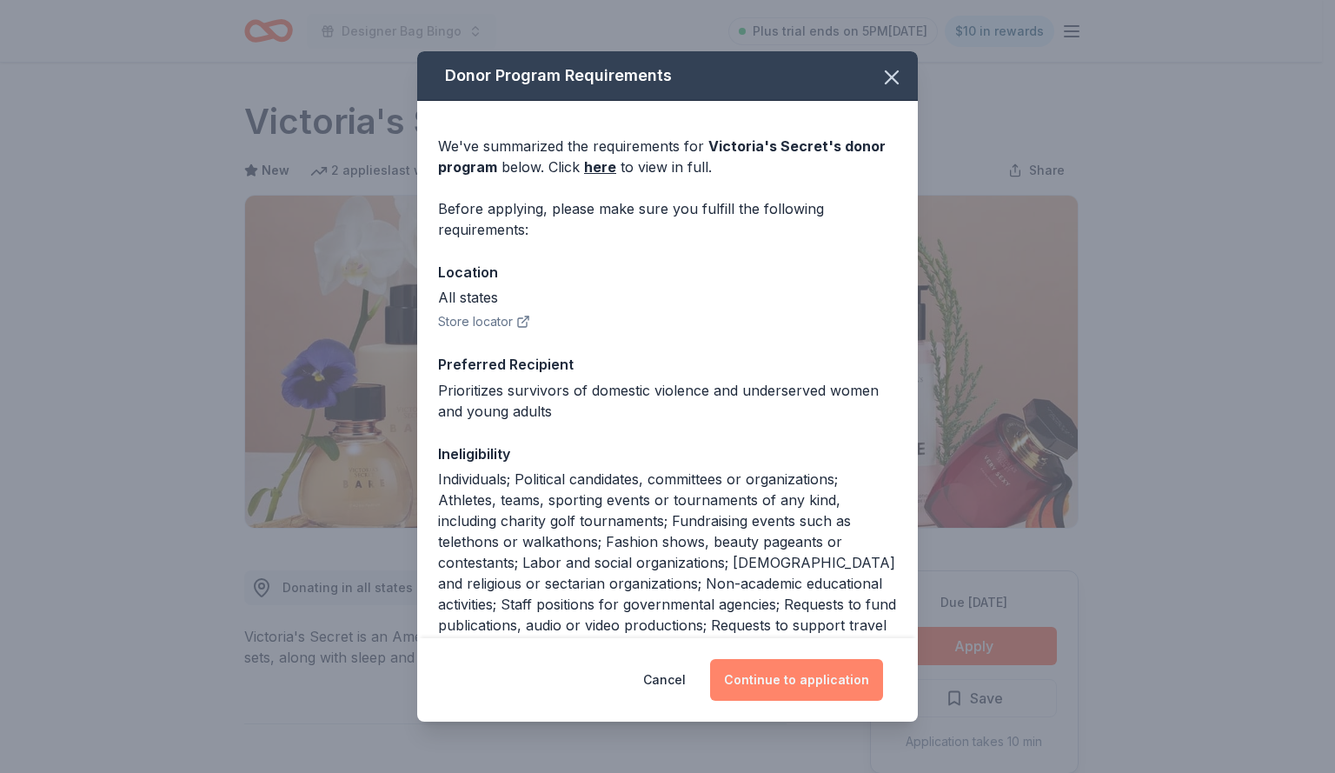
click at [808, 677] on button "Continue to application" at bounding box center [796, 680] width 173 height 42
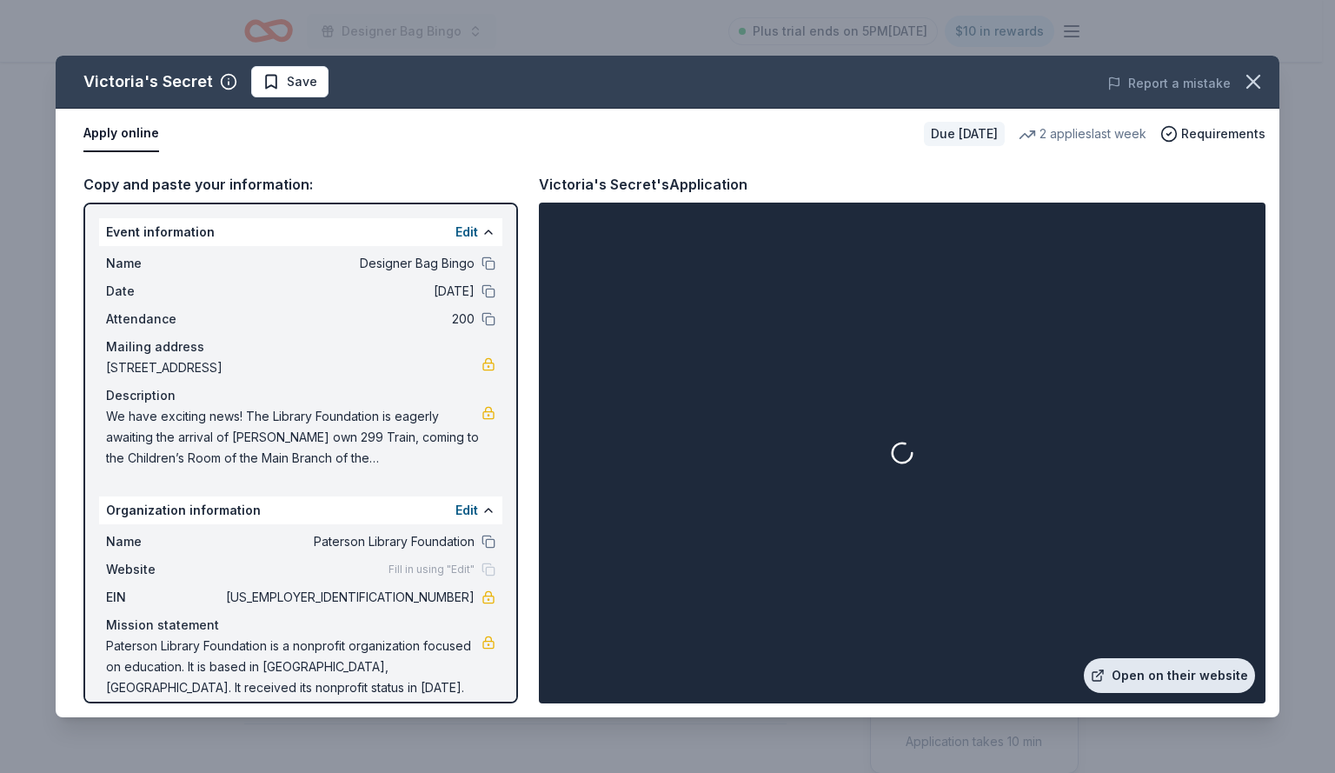
click at [1214, 673] on link "Open on their website" at bounding box center [1169, 675] width 171 height 35
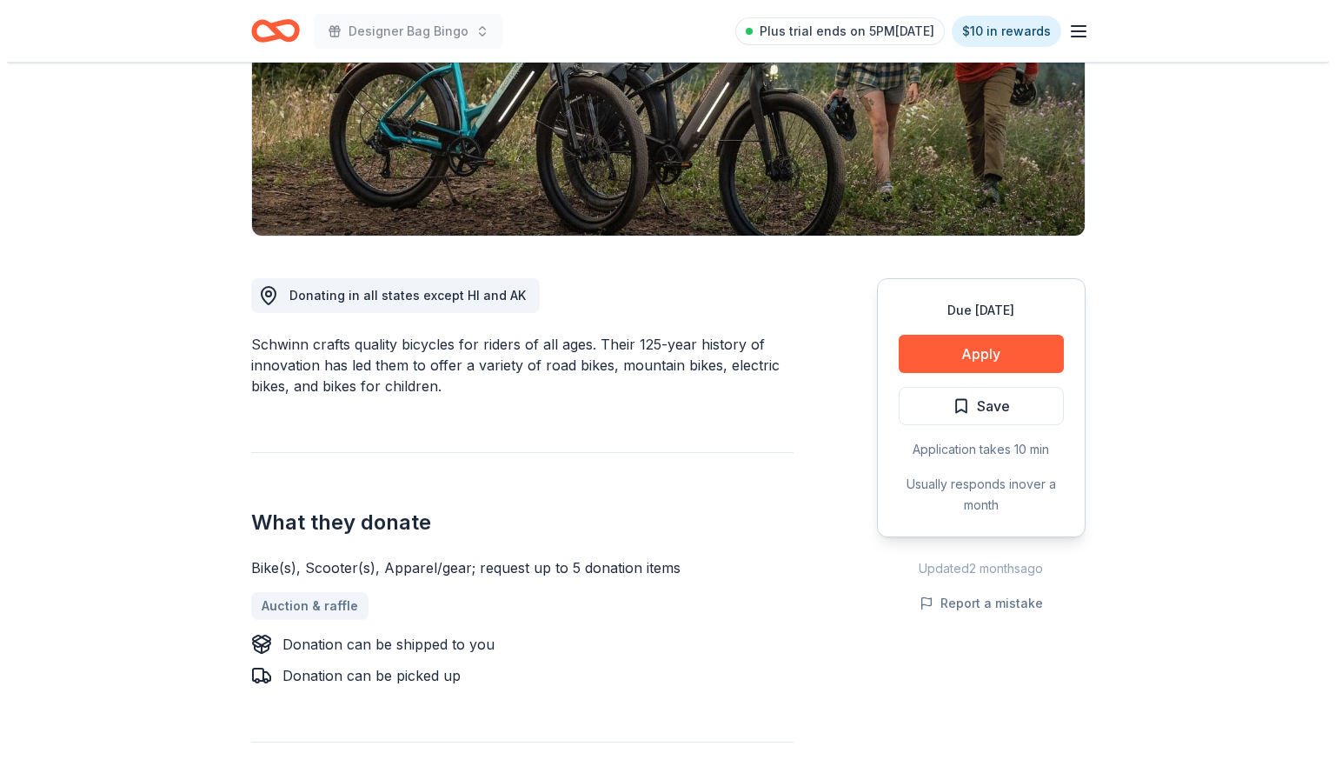
scroll to position [272, 0]
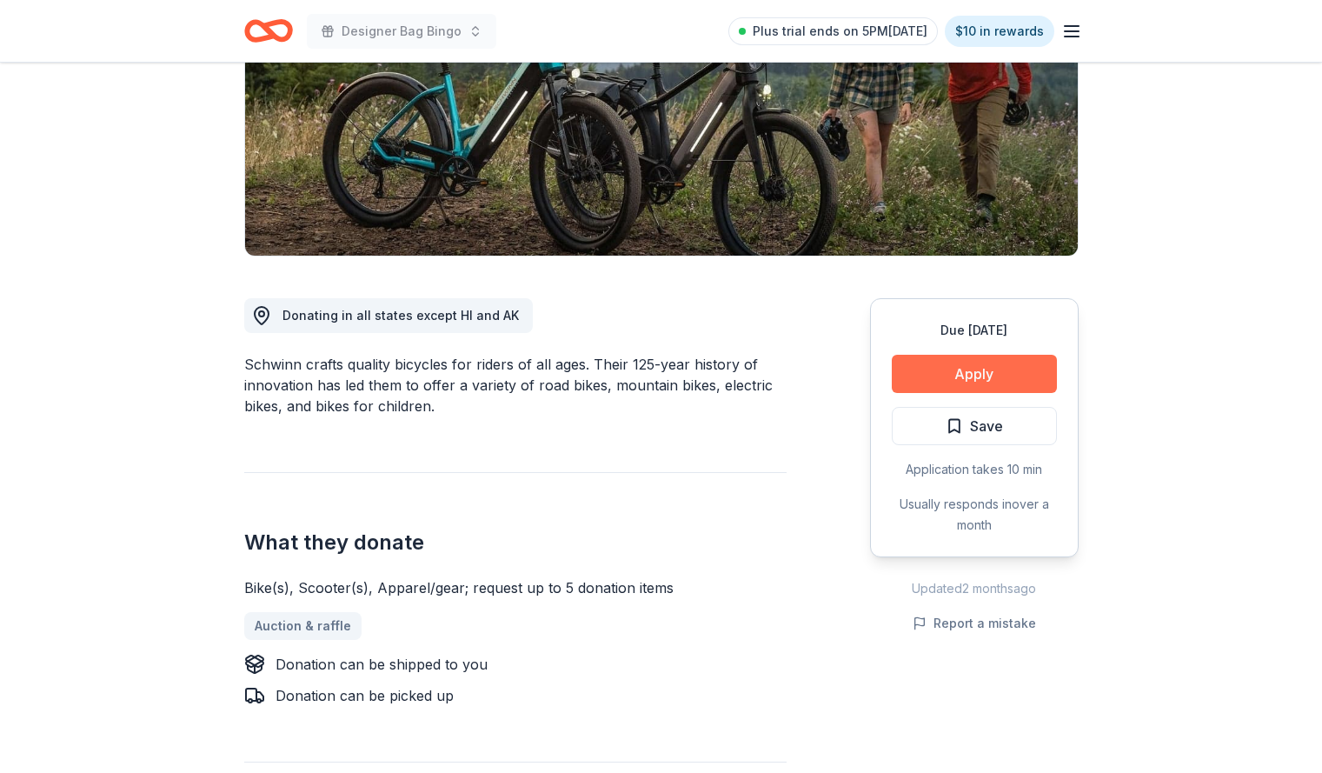
click at [996, 369] on button "Apply" at bounding box center [974, 374] width 165 height 38
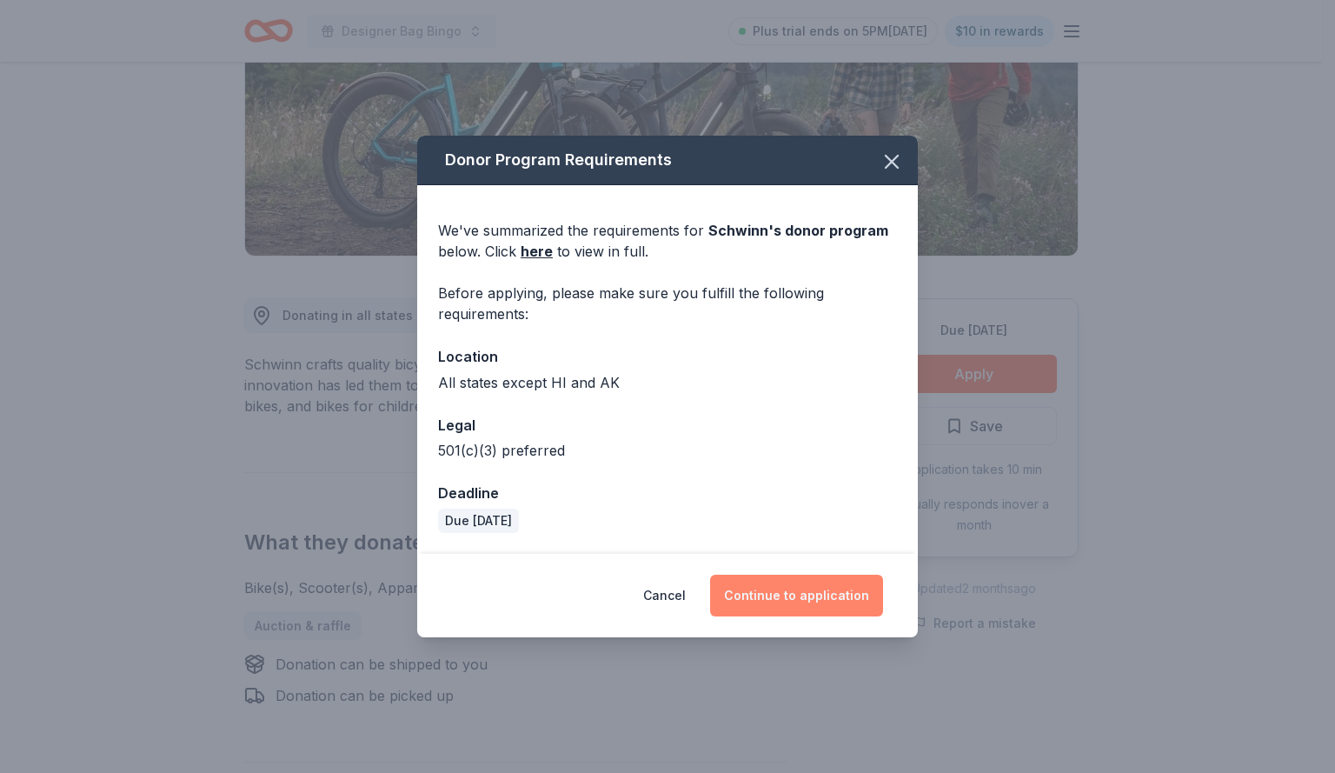
click at [771, 589] on button "Continue to application" at bounding box center [796, 596] width 173 height 42
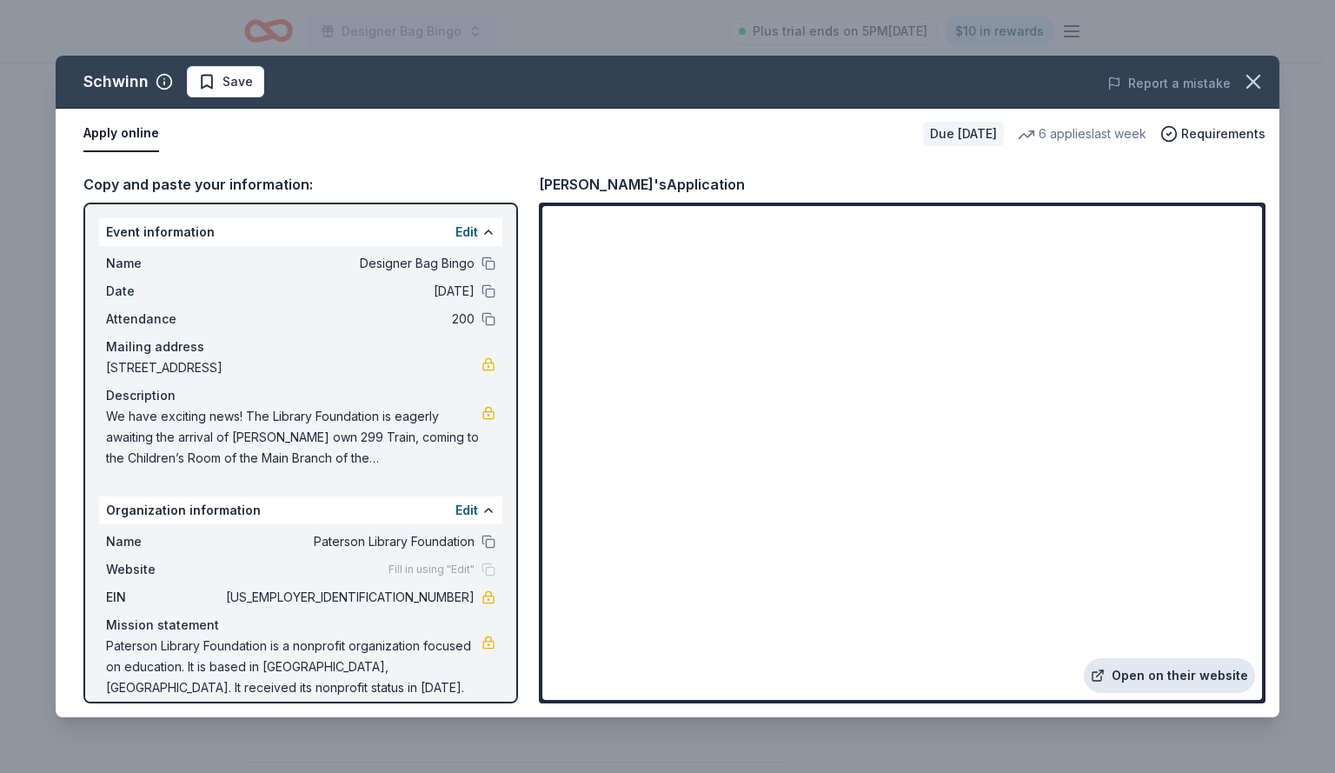
click at [1134, 668] on link "Open on their website" at bounding box center [1169, 675] width 171 height 35
drag, startPoint x: 395, startPoint y: 597, endPoint x: 462, endPoint y: 596, distance: 66.9
click at [462, 596] on div "EIN [US_EMPLOYER_IDENTIFICATION_NUMBER]" at bounding box center [300, 597] width 389 height 21
drag, startPoint x: 462, startPoint y: 596, endPoint x: 411, endPoint y: 602, distance: 50.8
click at [411, 602] on div "EIN [US_EMPLOYER_IDENTIFICATION_NUMBER]" at bounding box center [300, 597] width 389 height 21
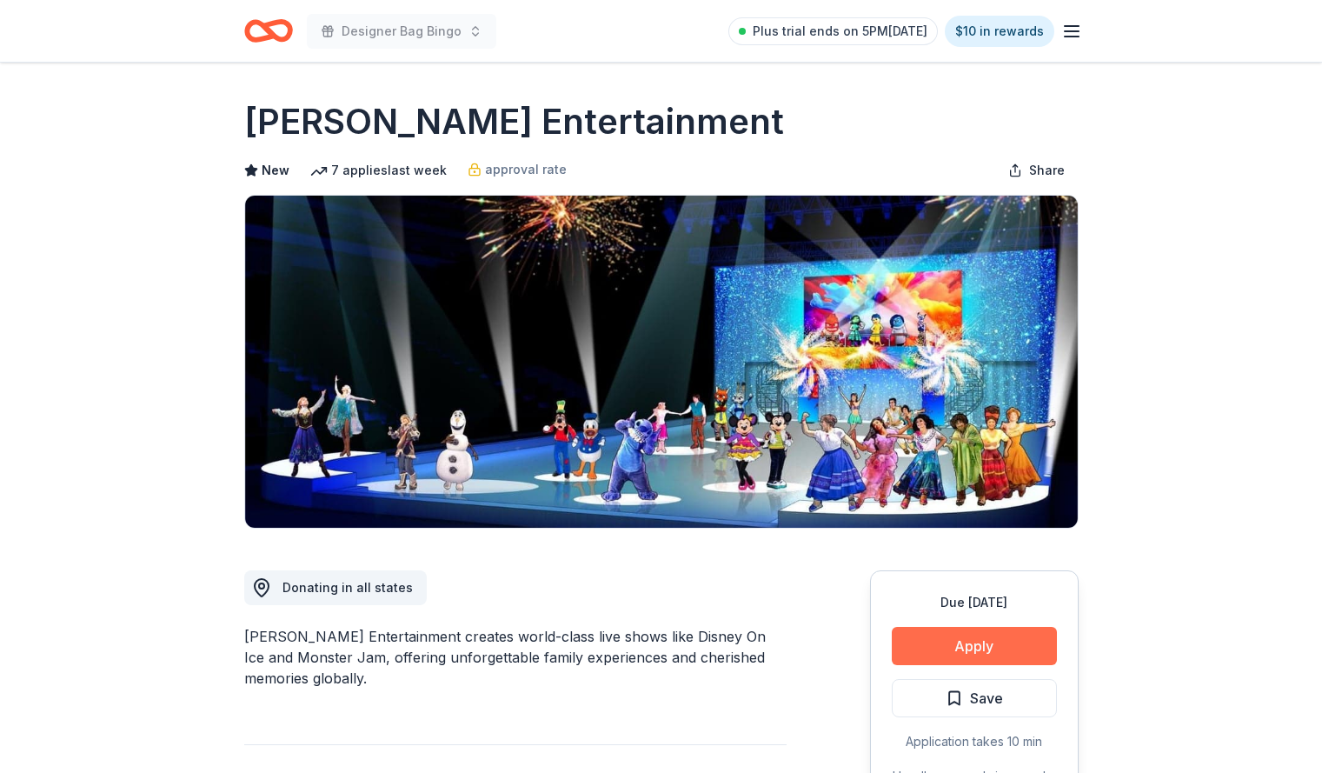
click at [986, 642] on button "Apply" at bounding box center [974, 646] width 165 height 38
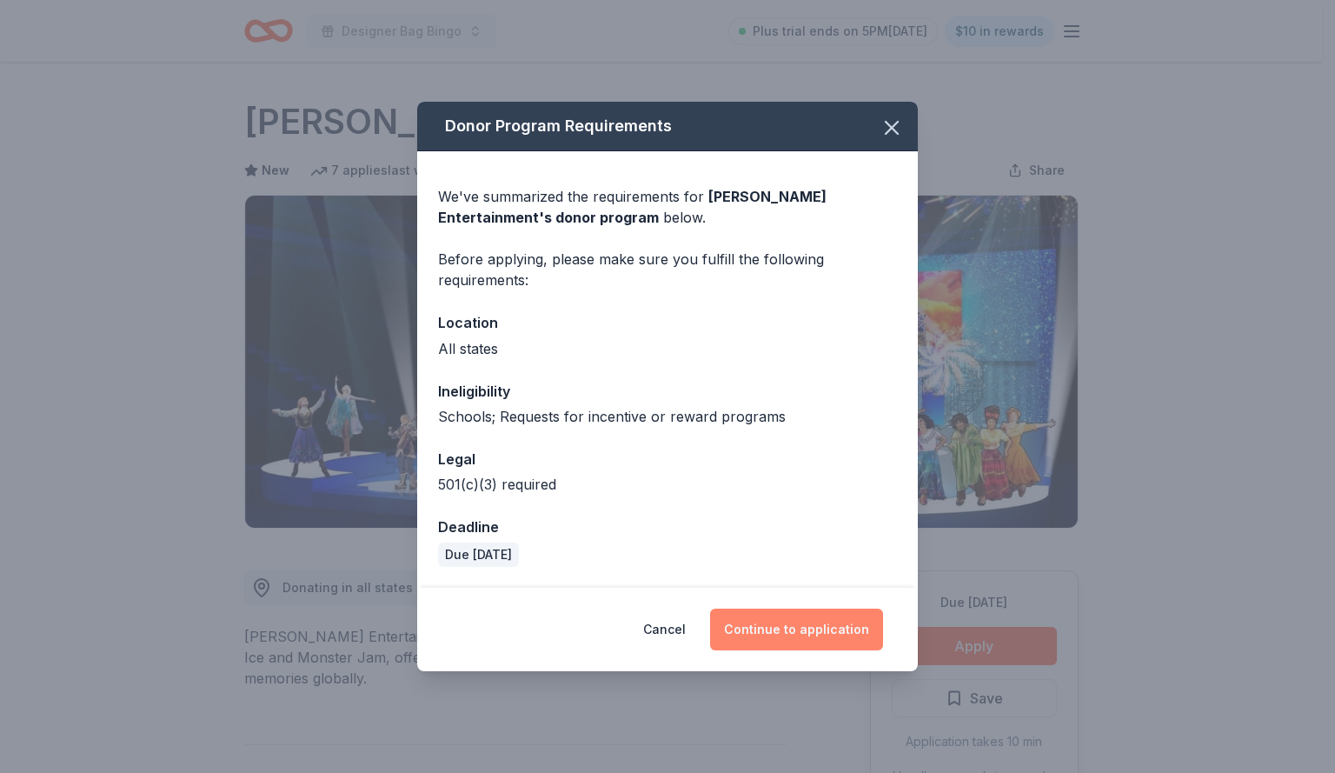
click at [807, 622] on button "Continue to application" at bounding box center [796, 630] width 173 height 42
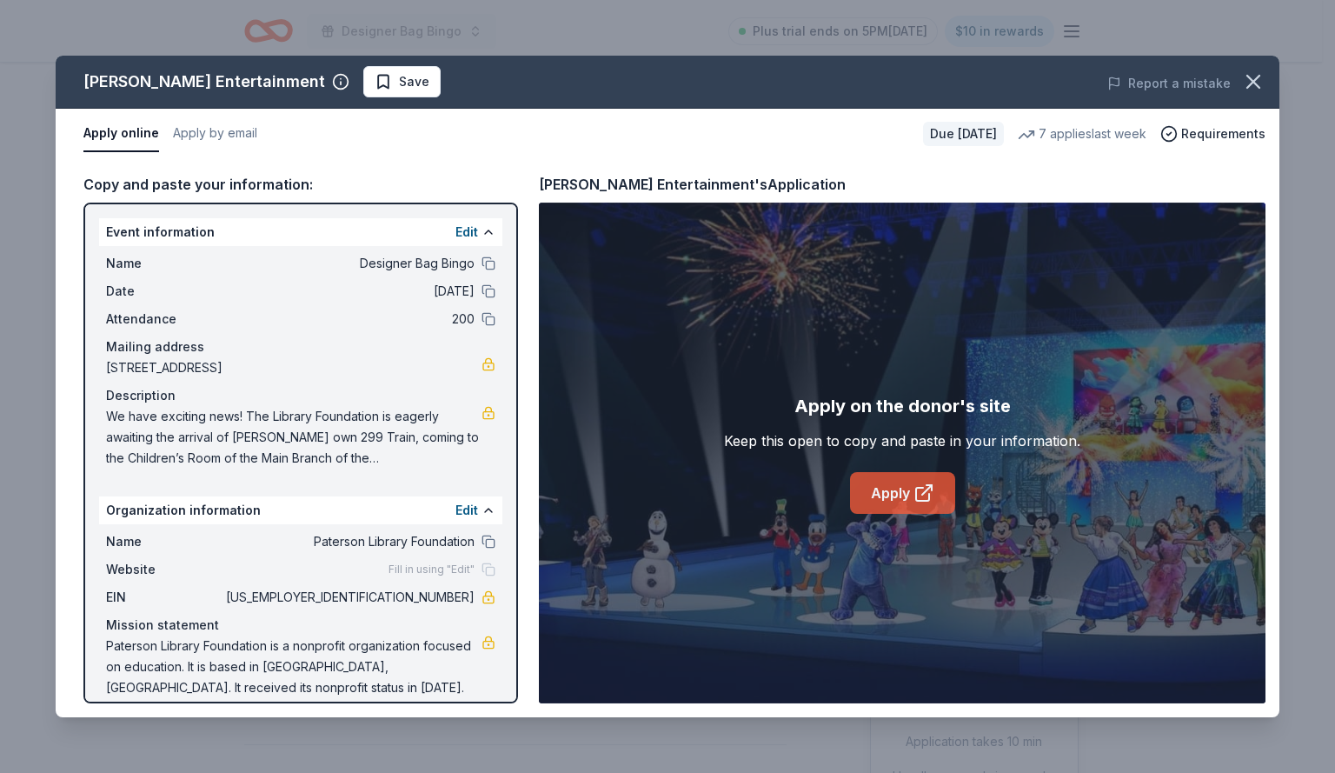
click at [881, 496] on link "Apply" at bounding box center [902, 493] width 105 height 42
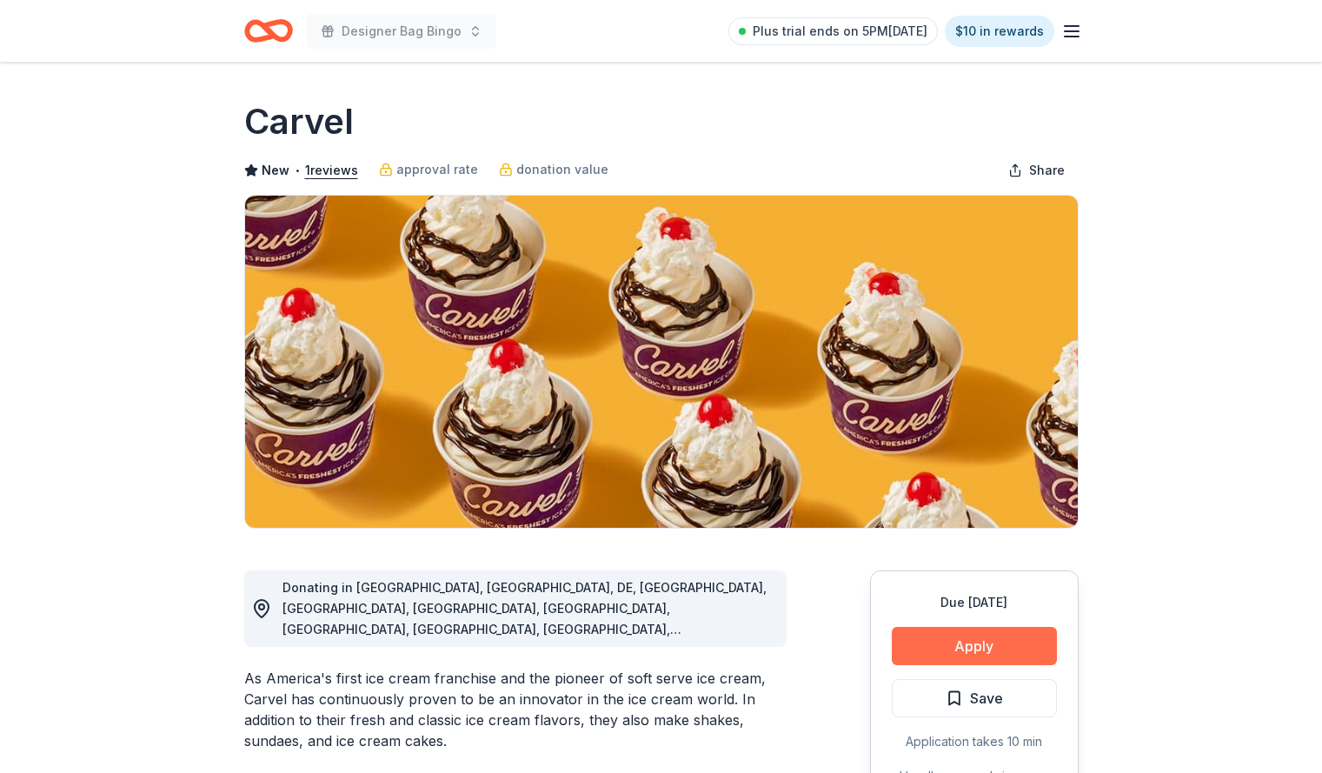
click at [959, 648] on button "Apply" at bounding box center [974, 646] width 165 height 38
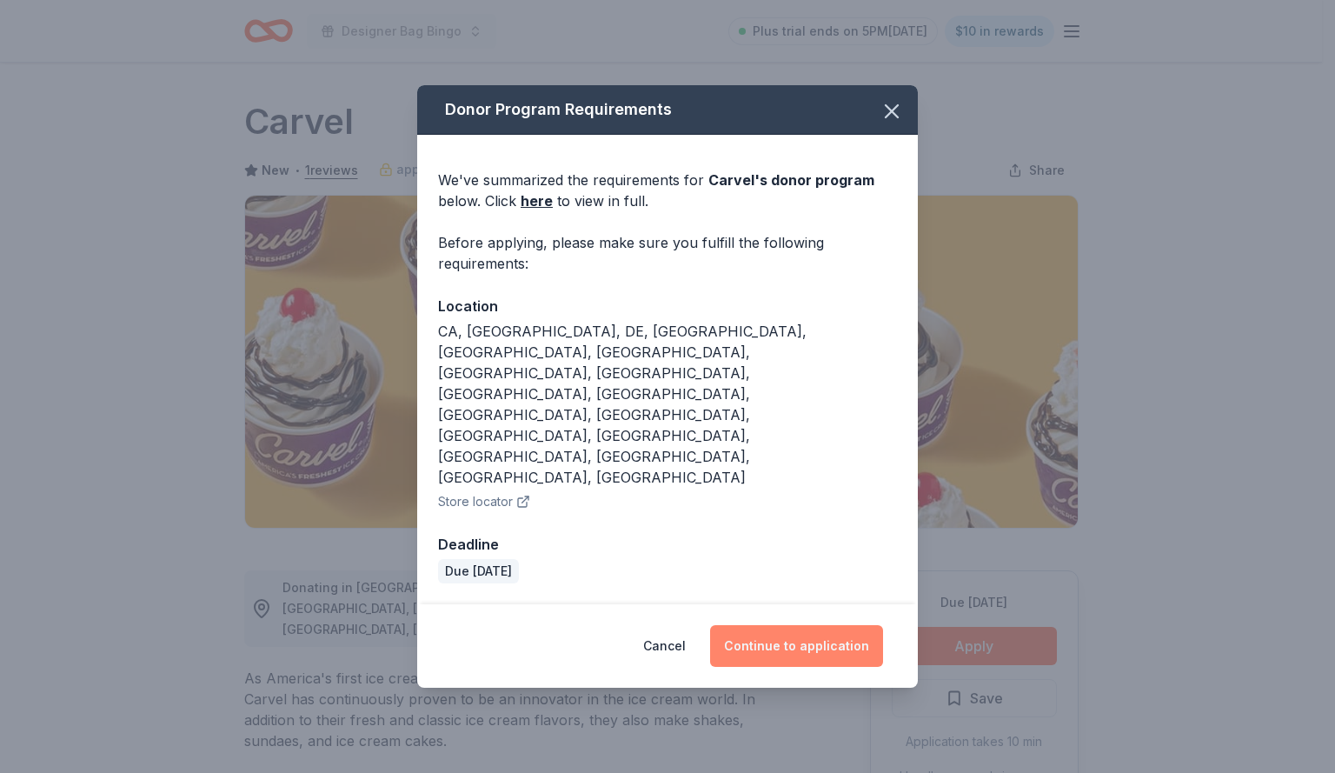
click at [825, 625] on button "Continue to application" at bounding box center [796, 646] width 173 height 42
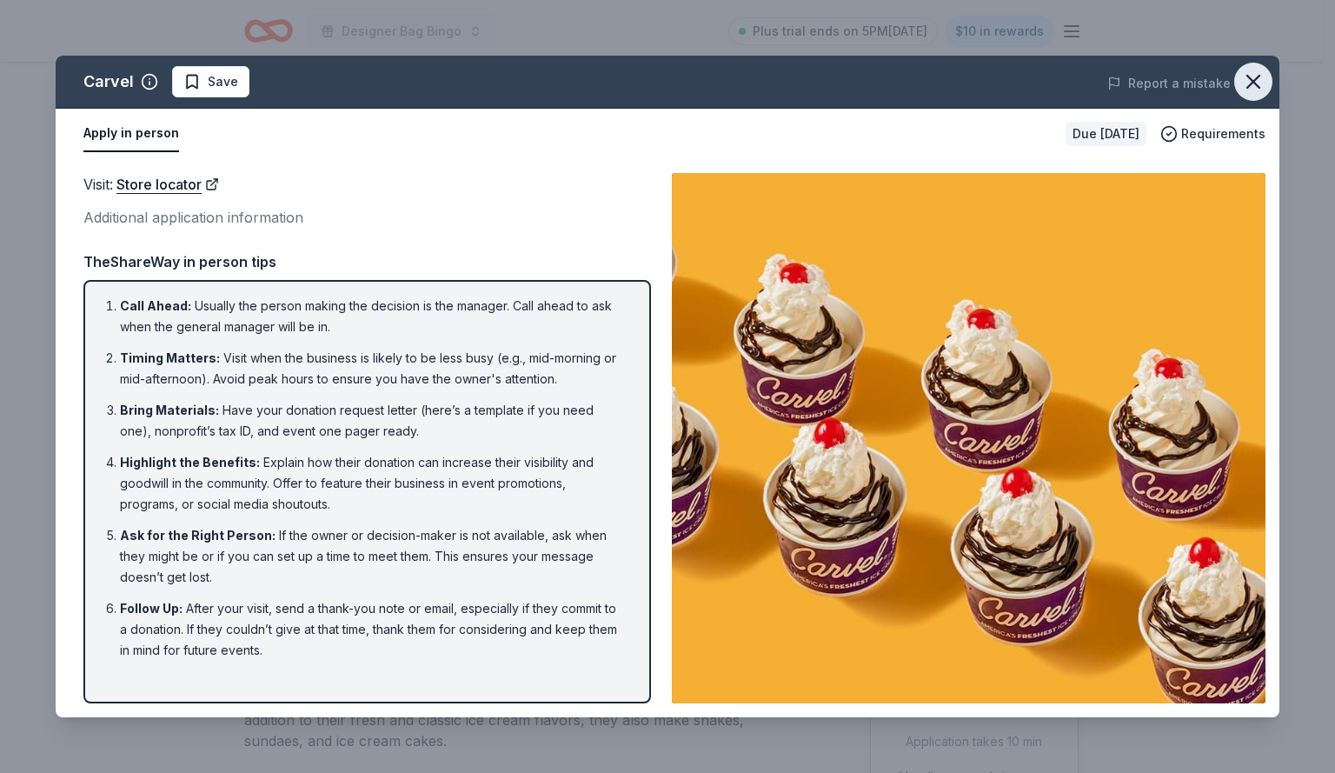
click at [1260, 77] on icon "button" at bounding box center [1253, 82] width 24 height 24
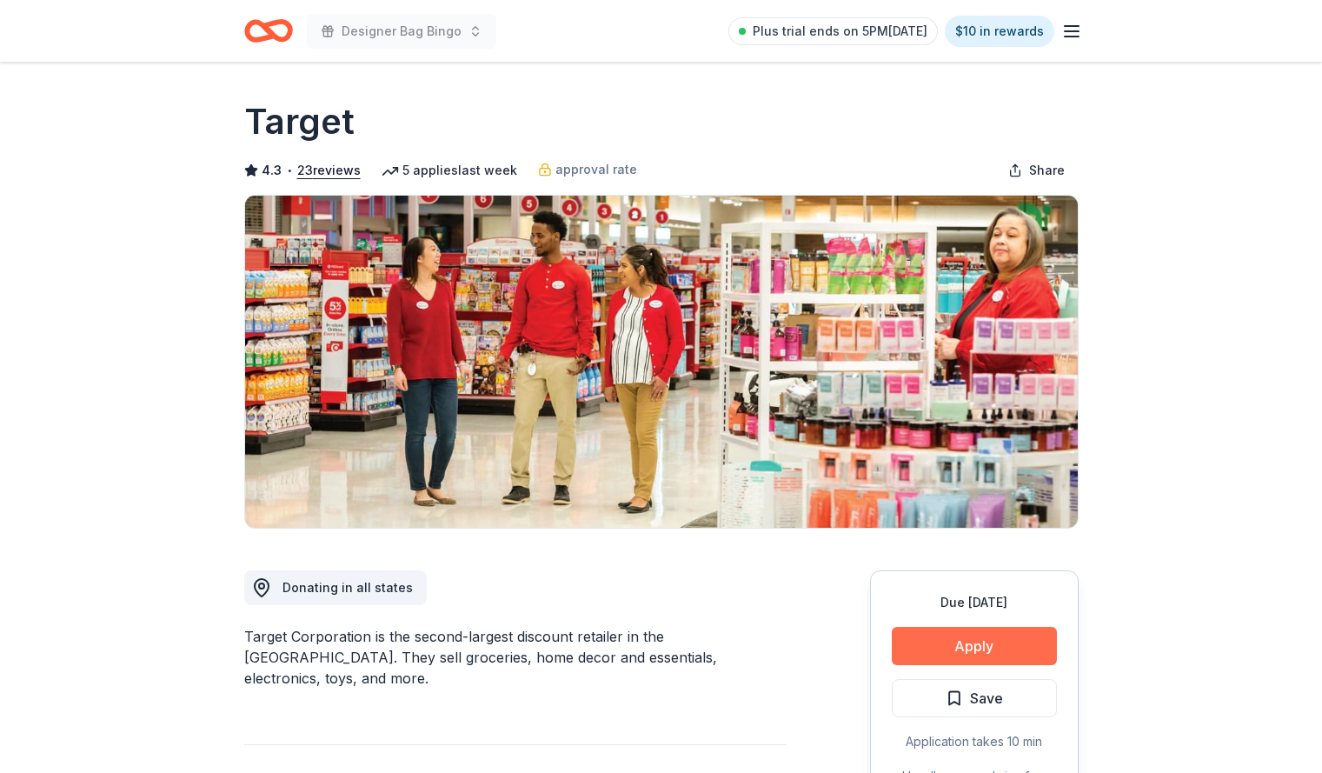
click at [986, 642] on button "Apply" at bounding box center [974, 646] width 165 height 38
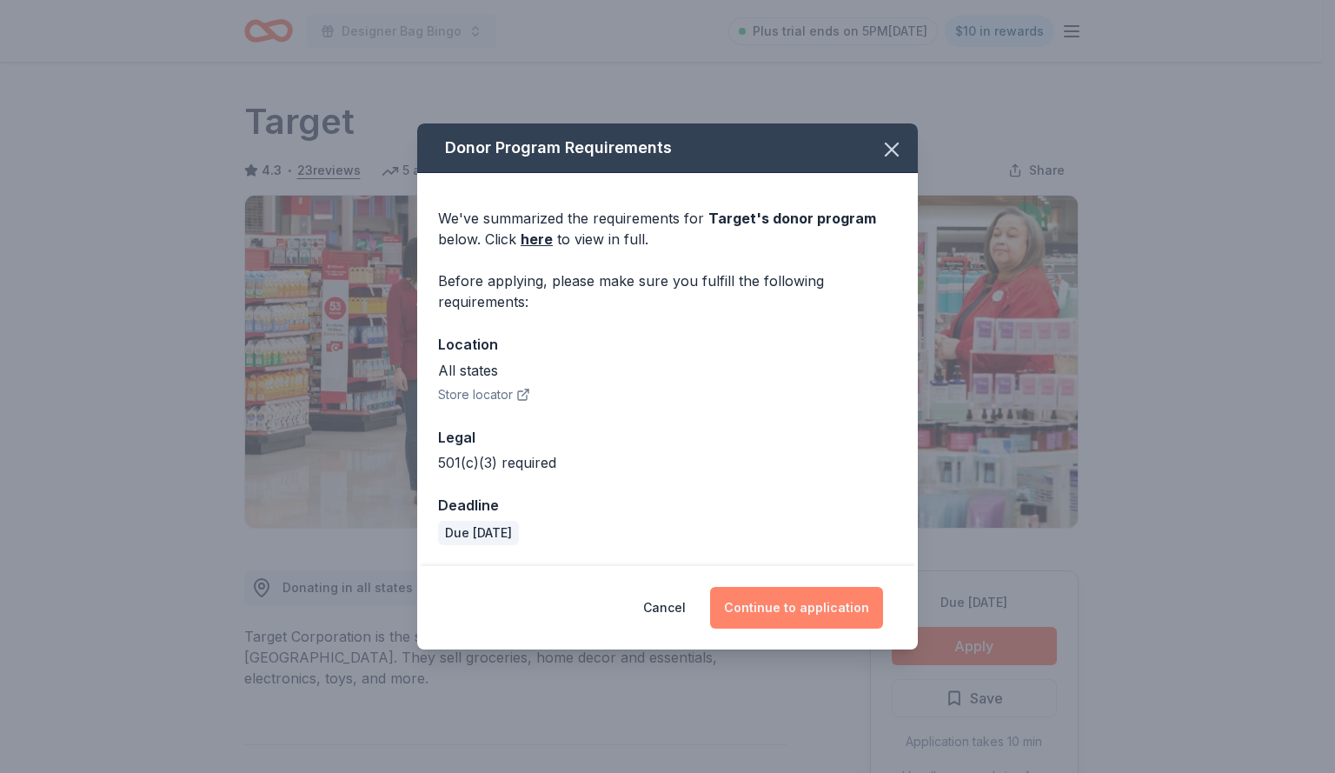
click at [821, 610] on button "Continue to application" at bounding box center [796, 608] width 173 height 42
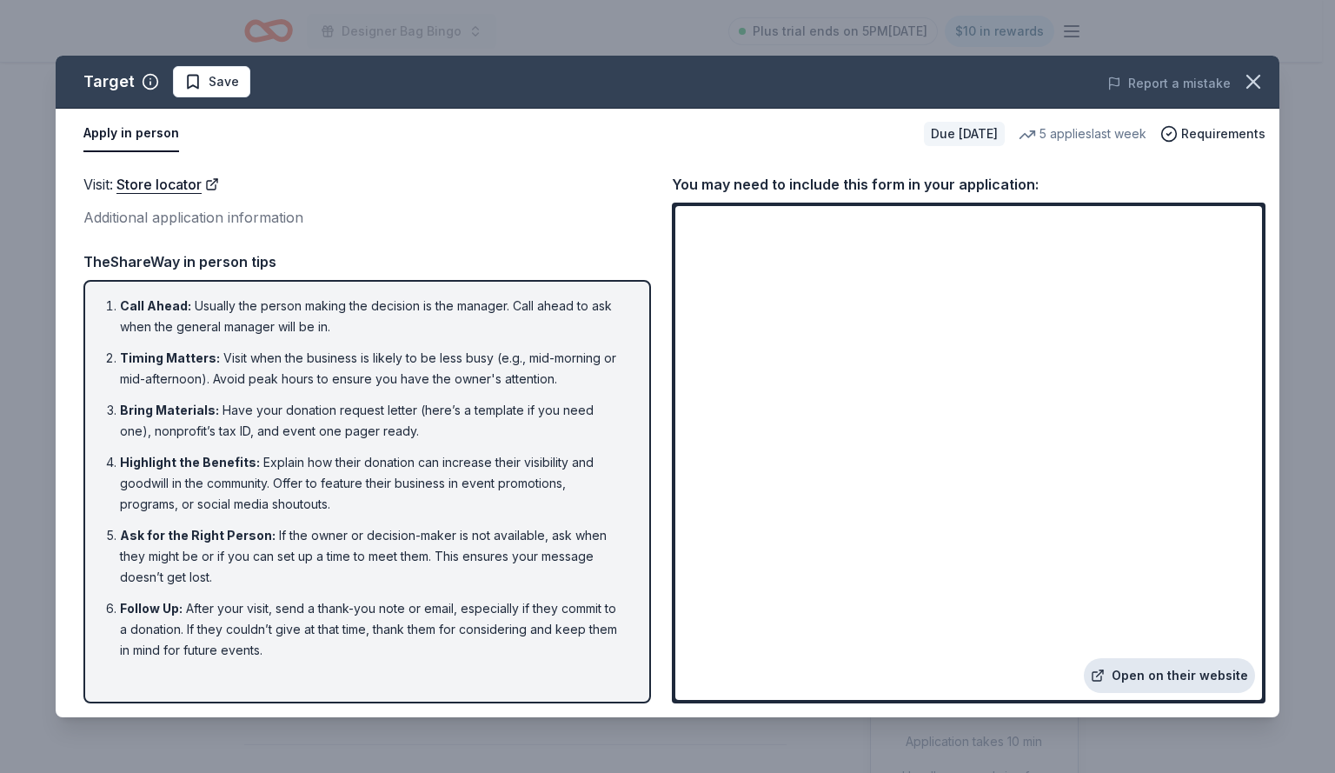
click at [1213, 683] on link "Open on their website" at bounding box center [1169, 675] width 171 height 35
click at [1252, 81] on icon "button" at bounding box center [1253, 82] width 12 height 12
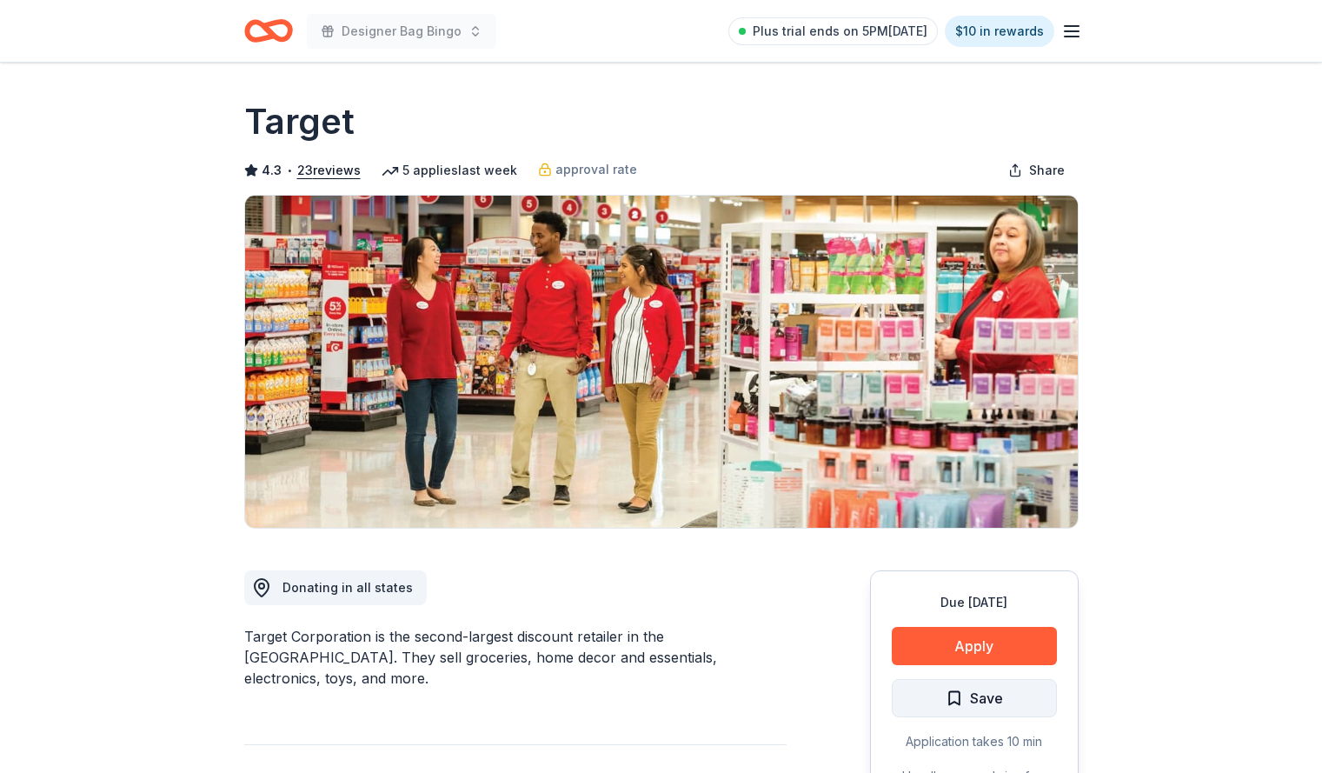
click at [1022, 690] on button "Save" at bounding box center [974, 698] width 165 height 38
click at [1012, 637] on button "Apply" at bounding box center [974, 646] width 165 height 38
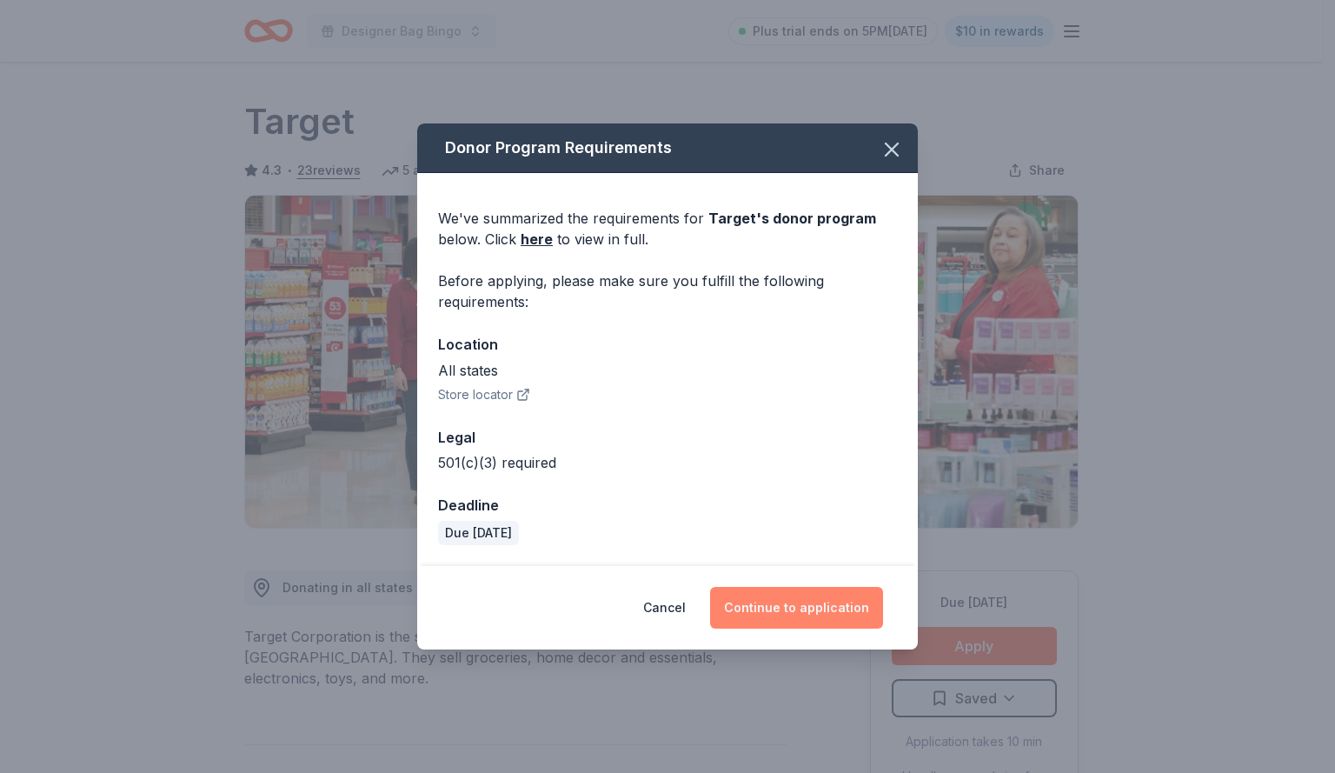
click at [811, 604] on button "Continue to application" at bounding box center [796, 608] width 173 height 42
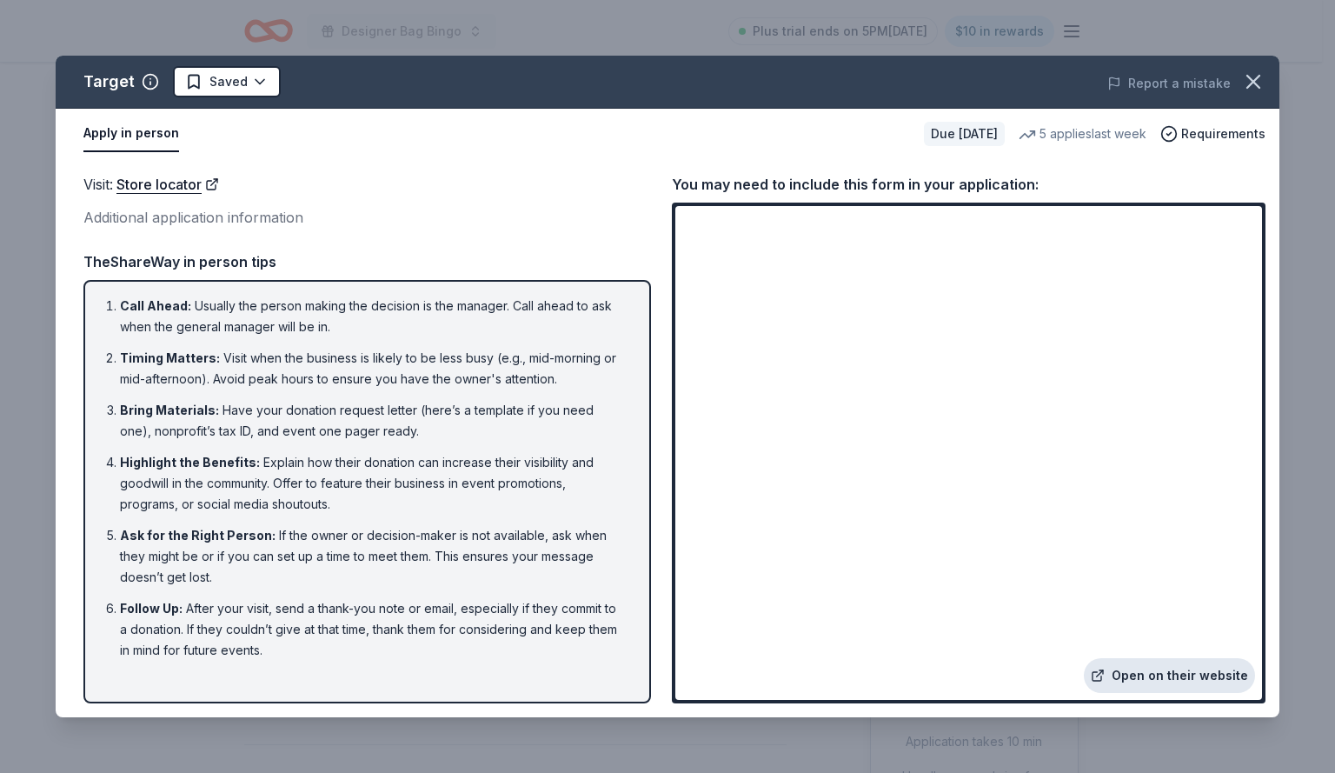
click at [1176, 676] on link "Open on their website" at bounding box center [1169, 675] width 171 height 35
click at [110, 134] on button "Apply in person" at bounding box center [131, 134] width 96 height 37
click at [180, 180] on link "Store locator" at bounding box center [167, 184] width 103 height 23
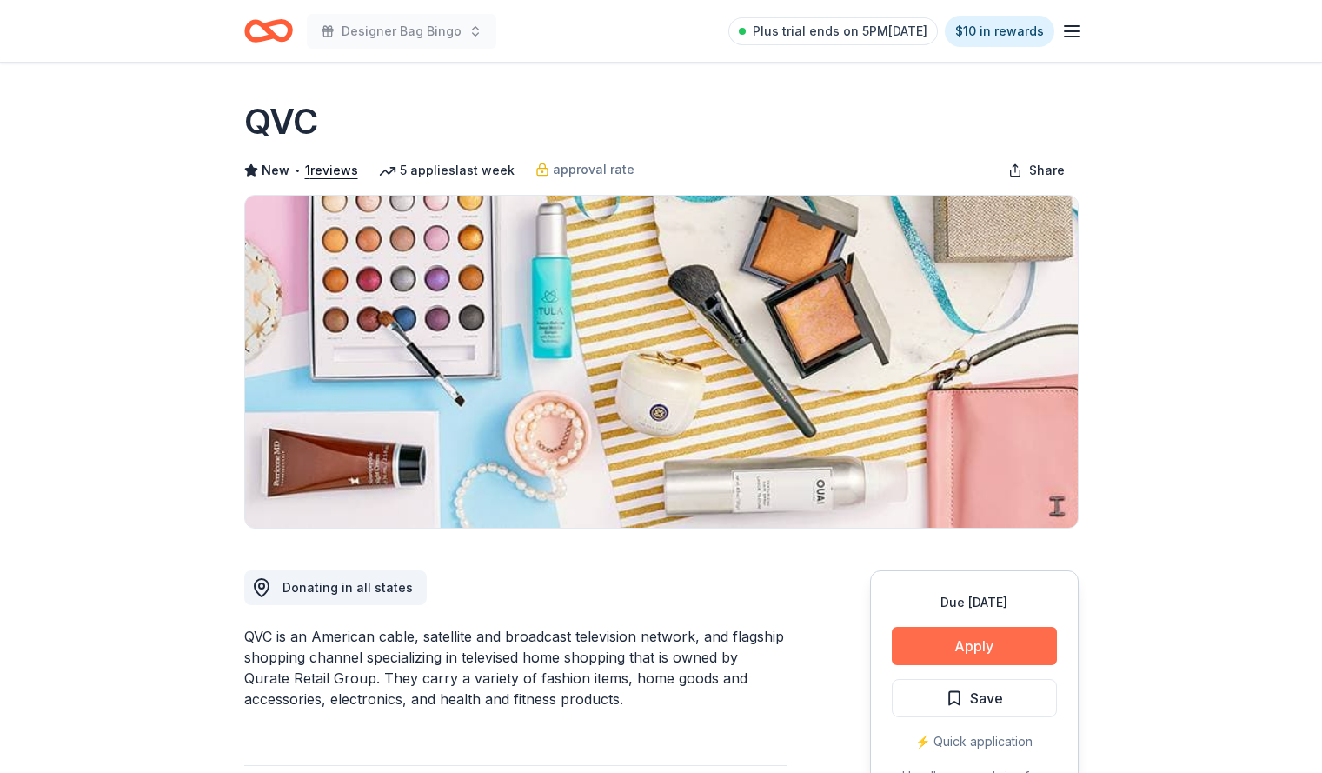
click at [945, 647] on button "Apply" at bounding box center [974, 646] width 165 height 38
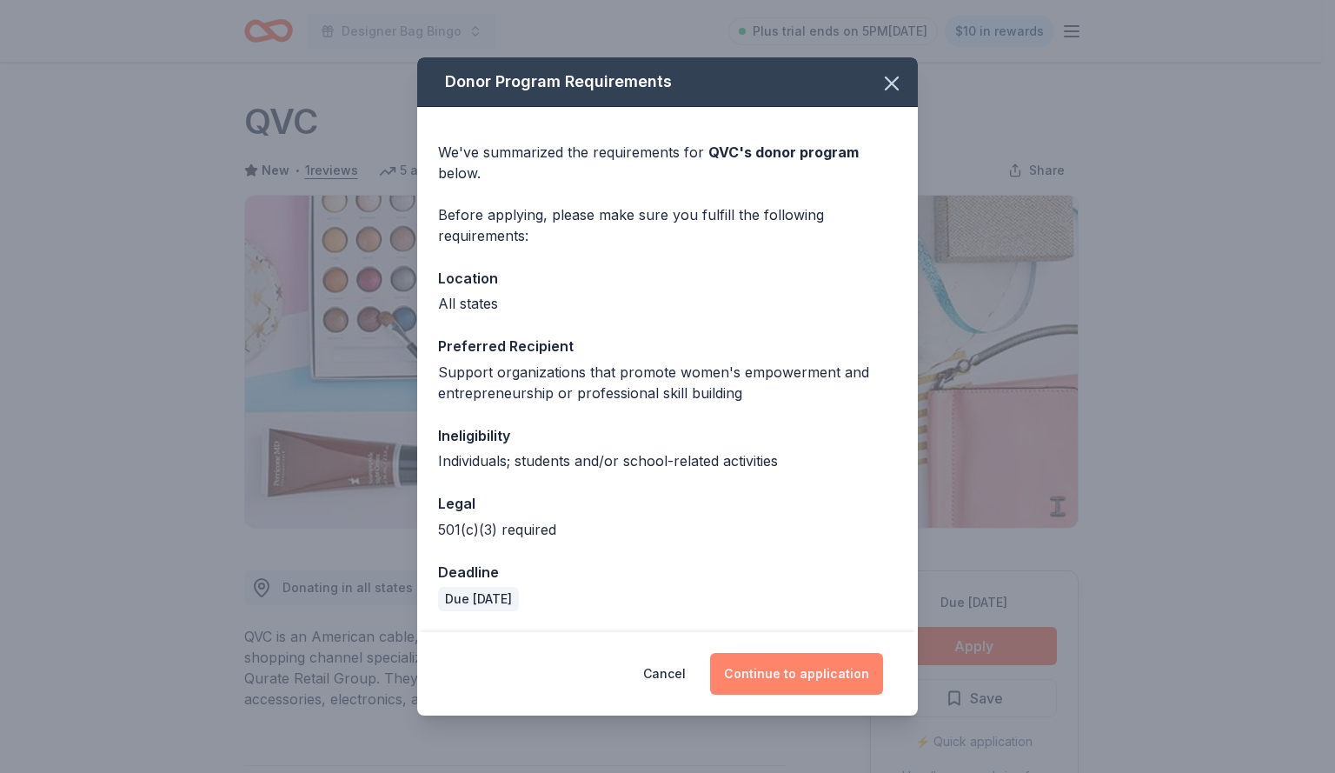
click at [768, 672] on button "Continue to application" at bounding box center [796, 674] width 173 height 42
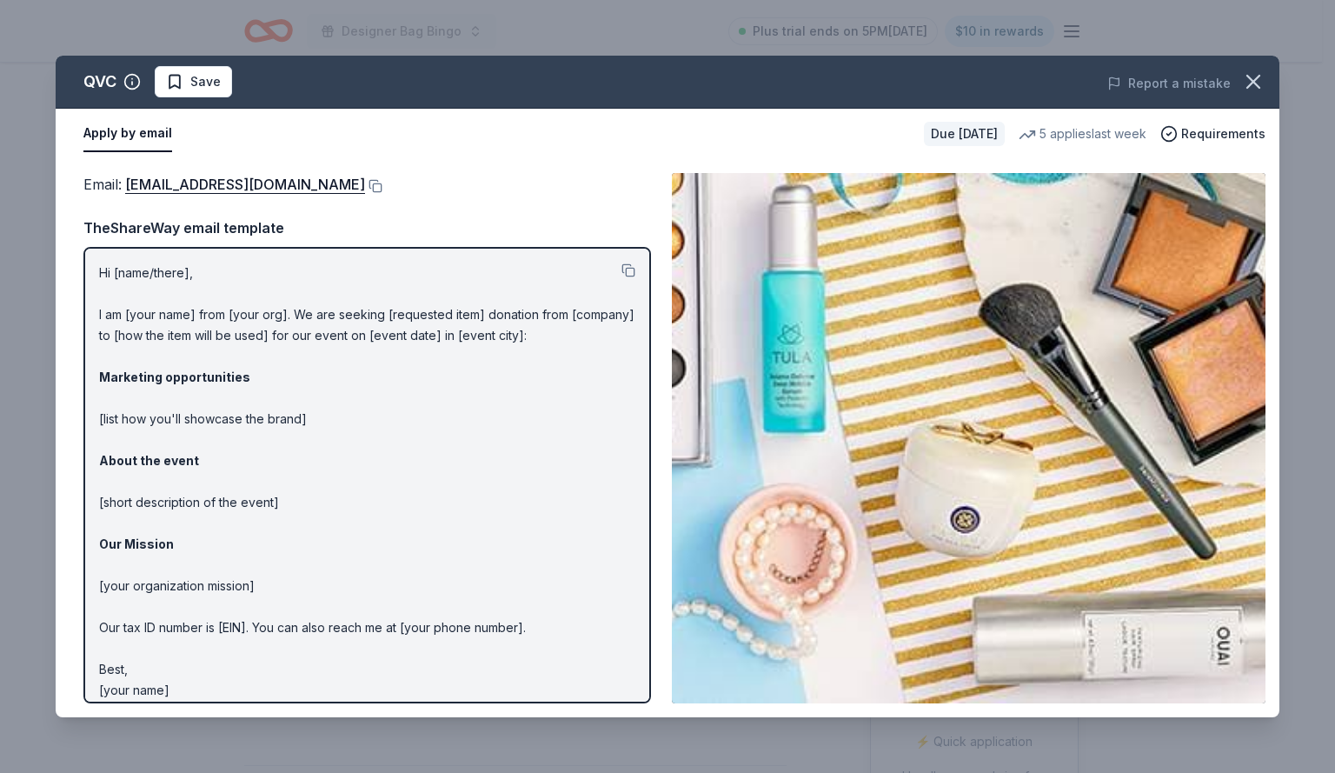
click at [1224, 529] on img at bounding box center [969, 438] width 594 height 530
click at [305, 187] on link "QRGGiving@qurateretail.com" at bounding box center [245, 184] width 240 height 23
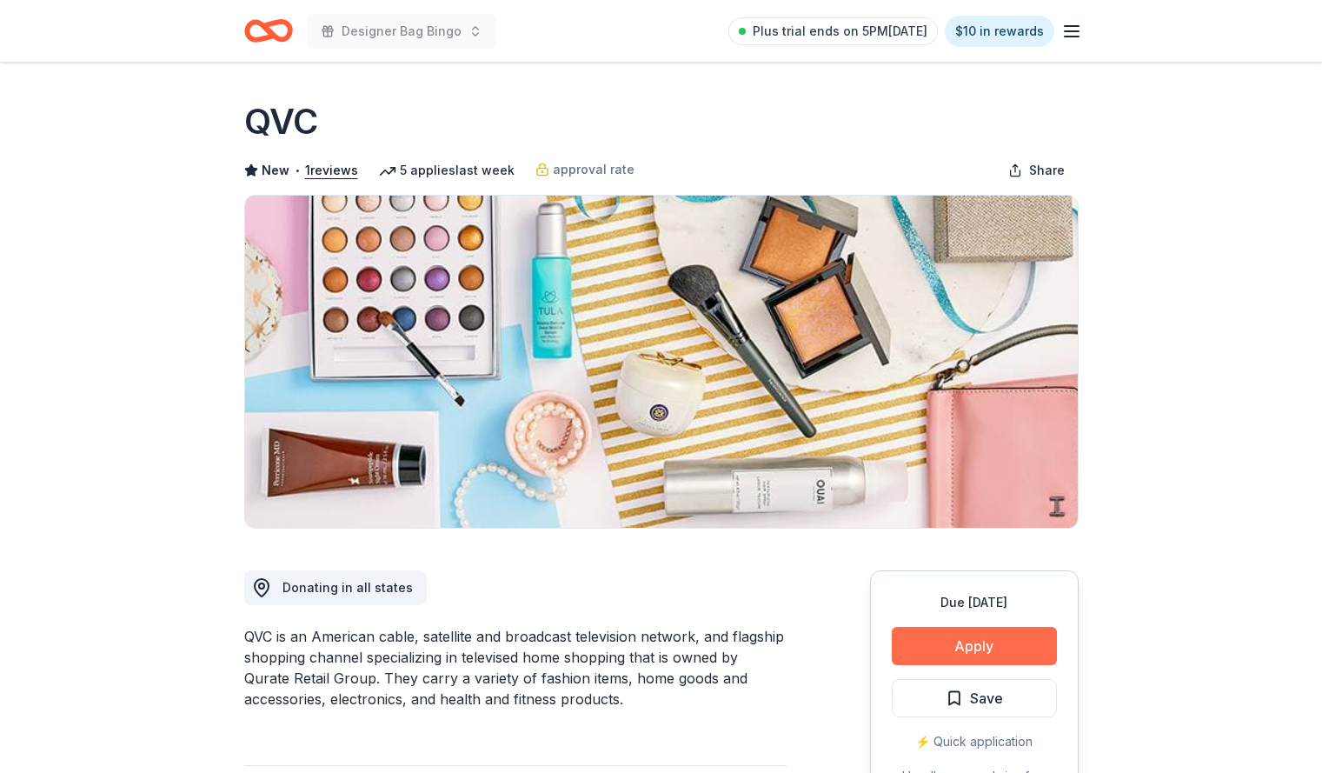
click at [1000, 647] on button "Apply" at bounding box center [974, 646] width 165 height 38
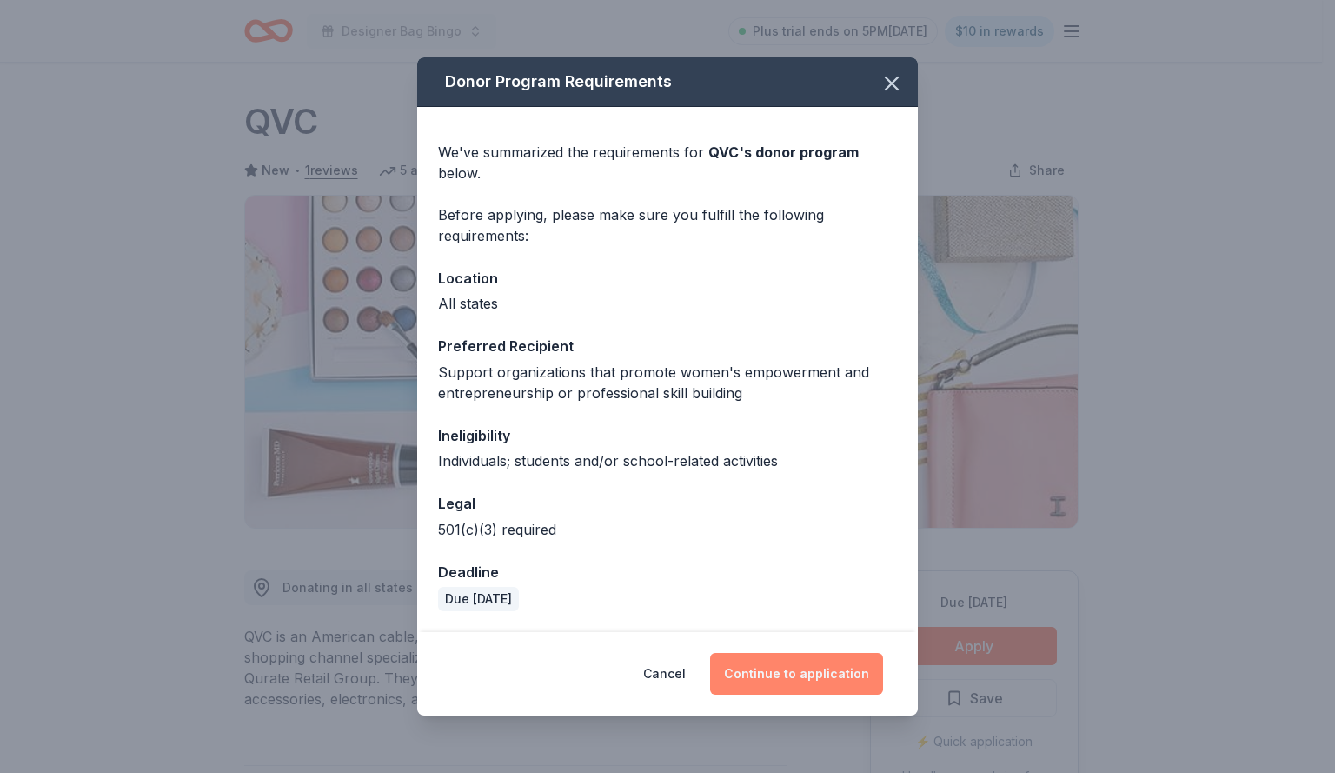
click at [766, 658] on button "Continue to application" at bounding box center [796, 674] width 173 height 42
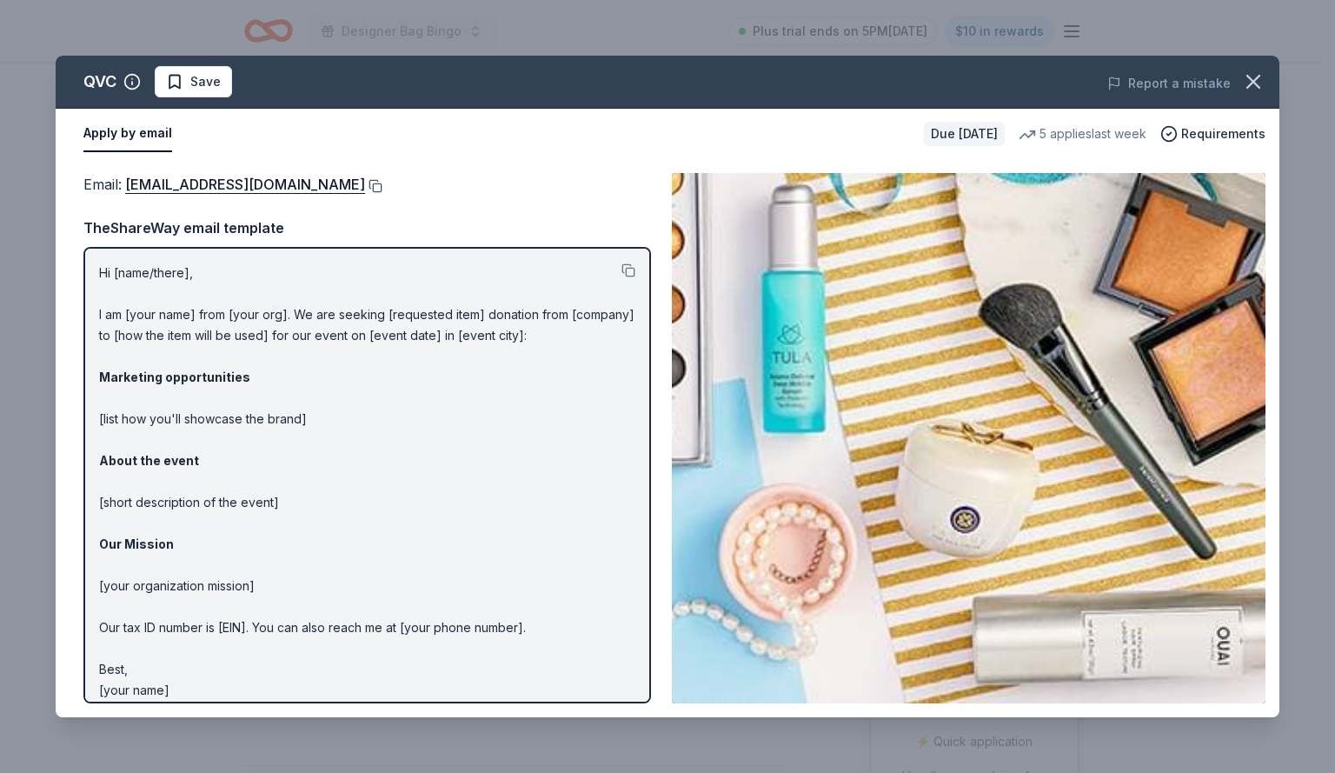
click at [365, 189] on button at bounding box center [373, 186] width 17 height 14
drag, startPoint x: 97, startPoint y: 267, endPoint x: 143, endPoint y: 273, distance: 45.6
click at [143, 273] on div "Hi [name/there], I am [your name] from [your org]. We are seeking [requested it…" at bounding box center [367, 475] width 568 height 456
click at [622, 273] on button at bounding box center [629, 270] width 14 height 14
